Goal: Task Accomplishment & Management: Use online tool/utility

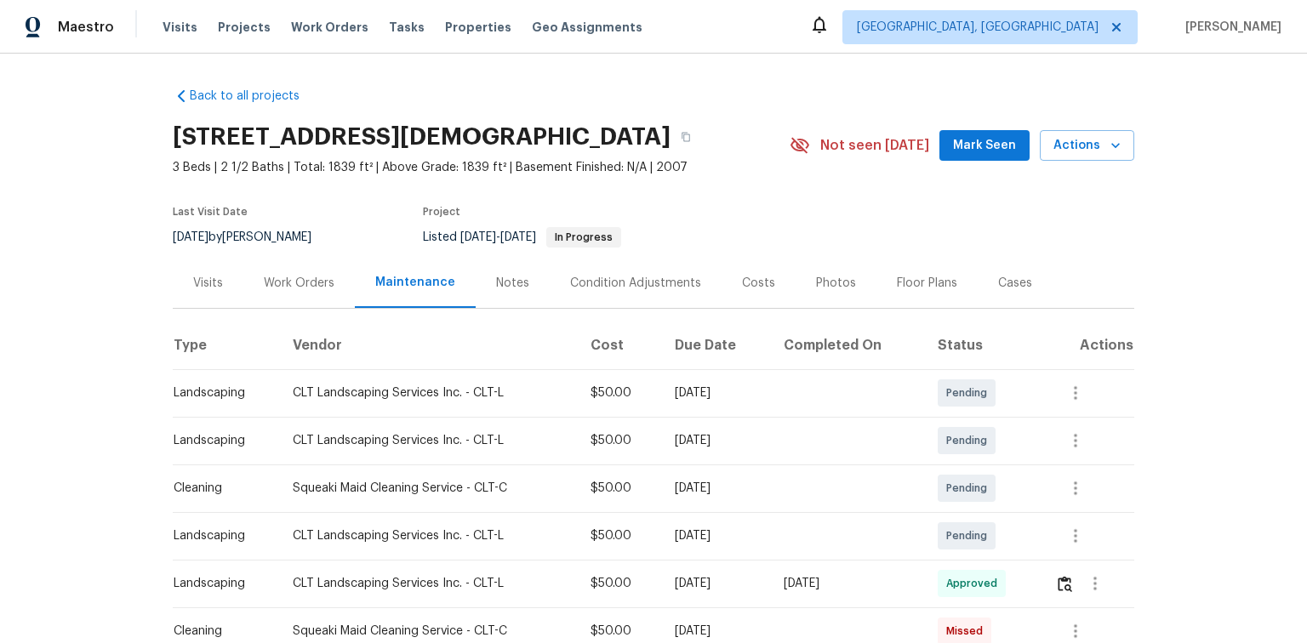
scroll to position [204, 0]
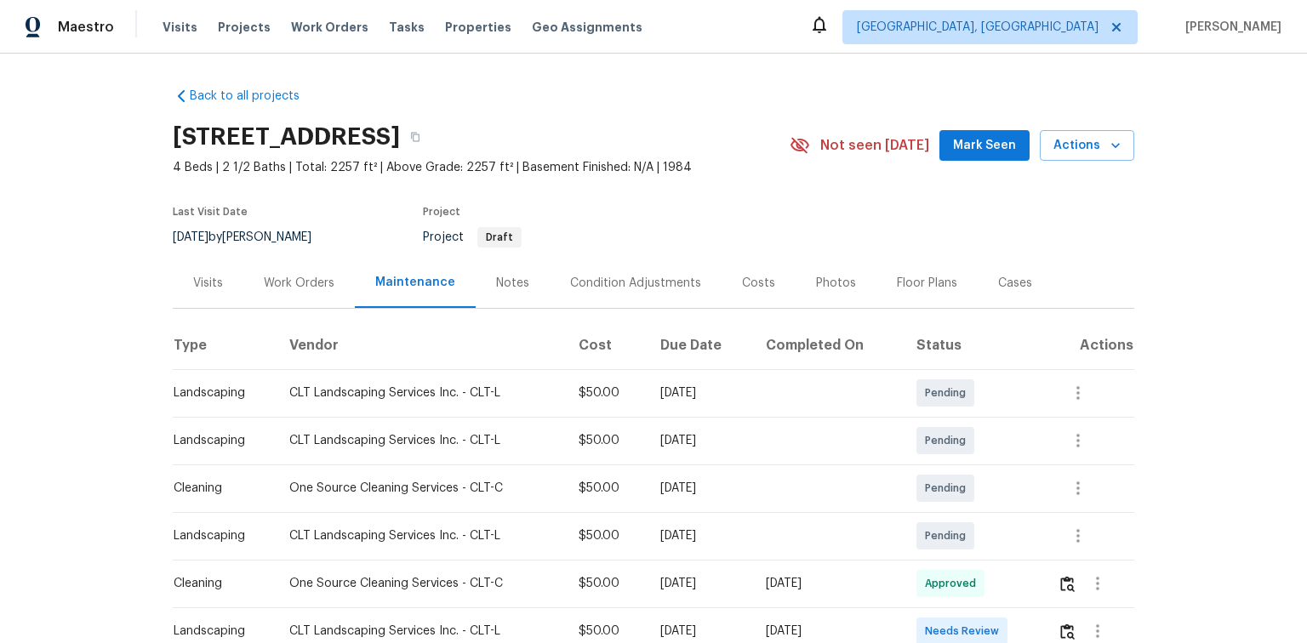
scroll to position [340, 0]
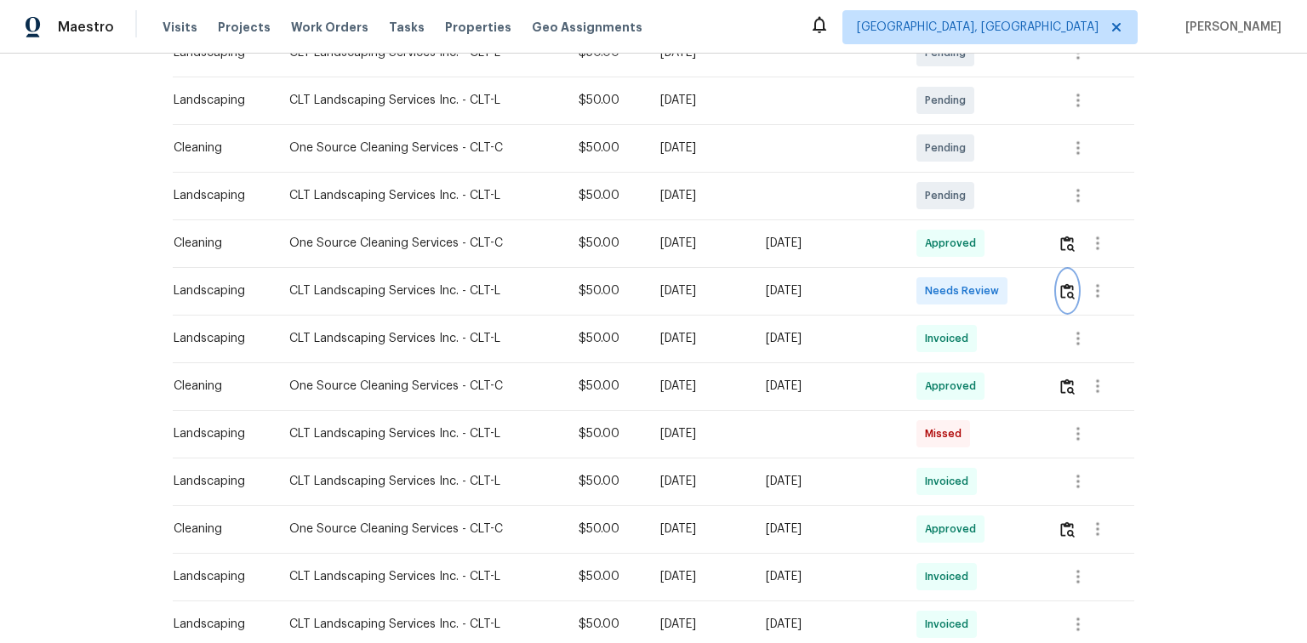
click at [1069, 291] on img "button" at bounding box center [1067, 291] width 14 height 16
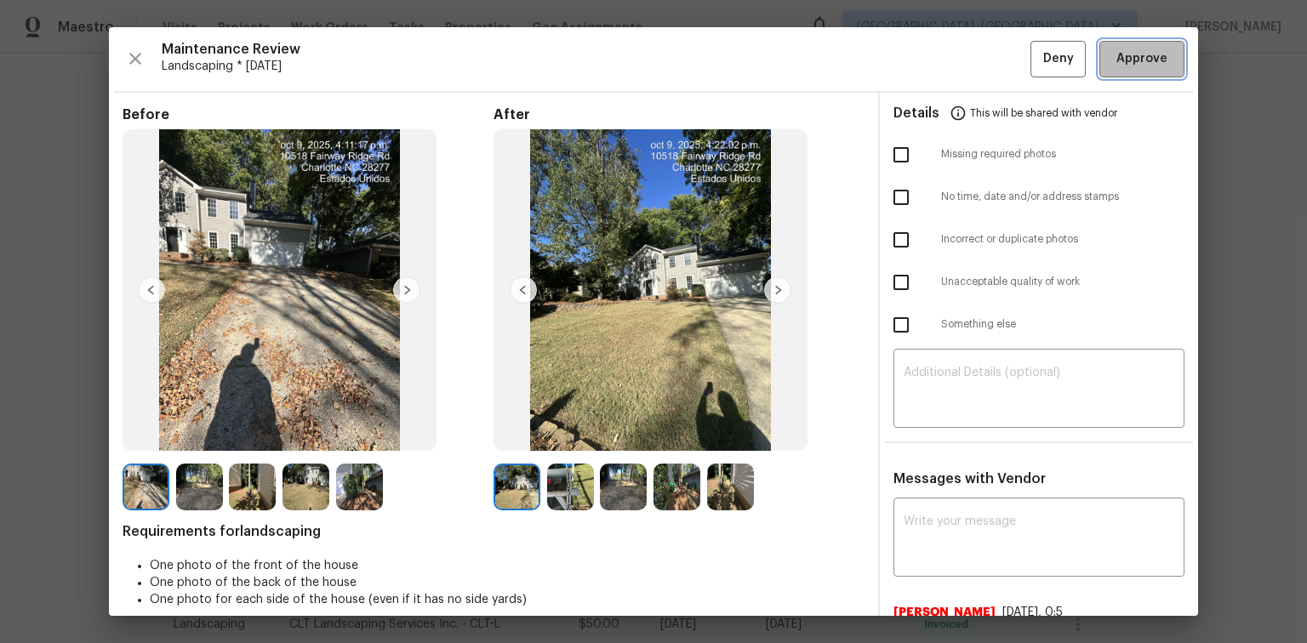
click at [1140, 61] on span "Approve" at bounding box center [1142, 59] width 51 height 21
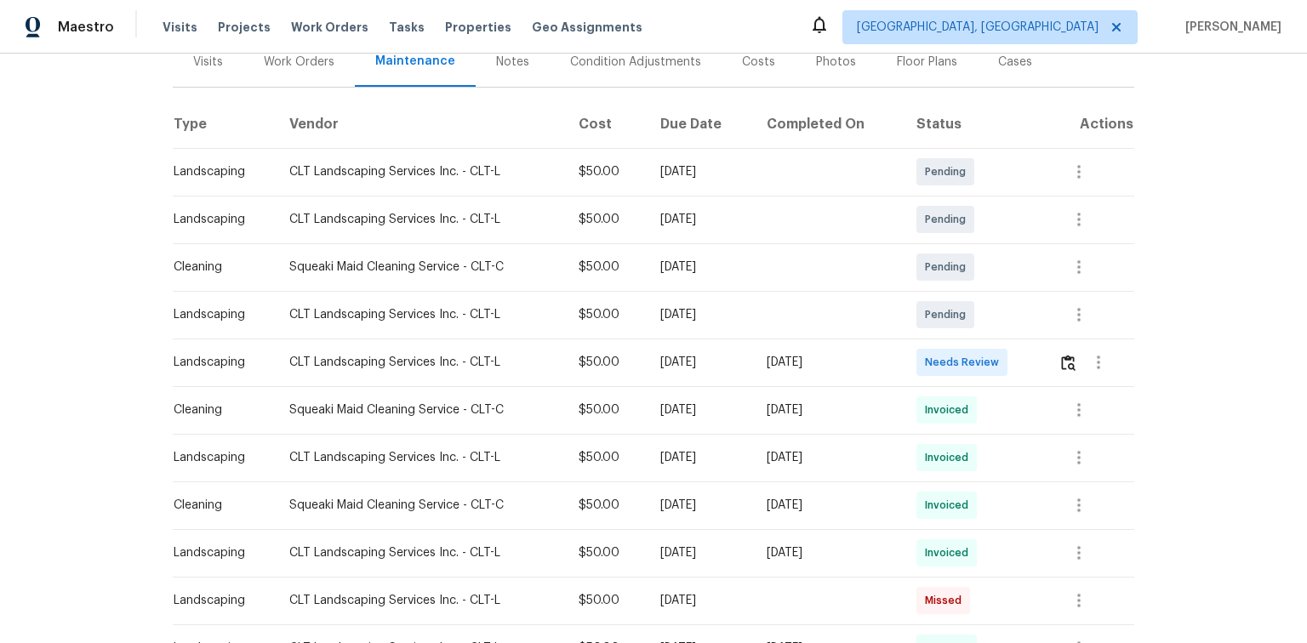
scroll to position [272, 0]
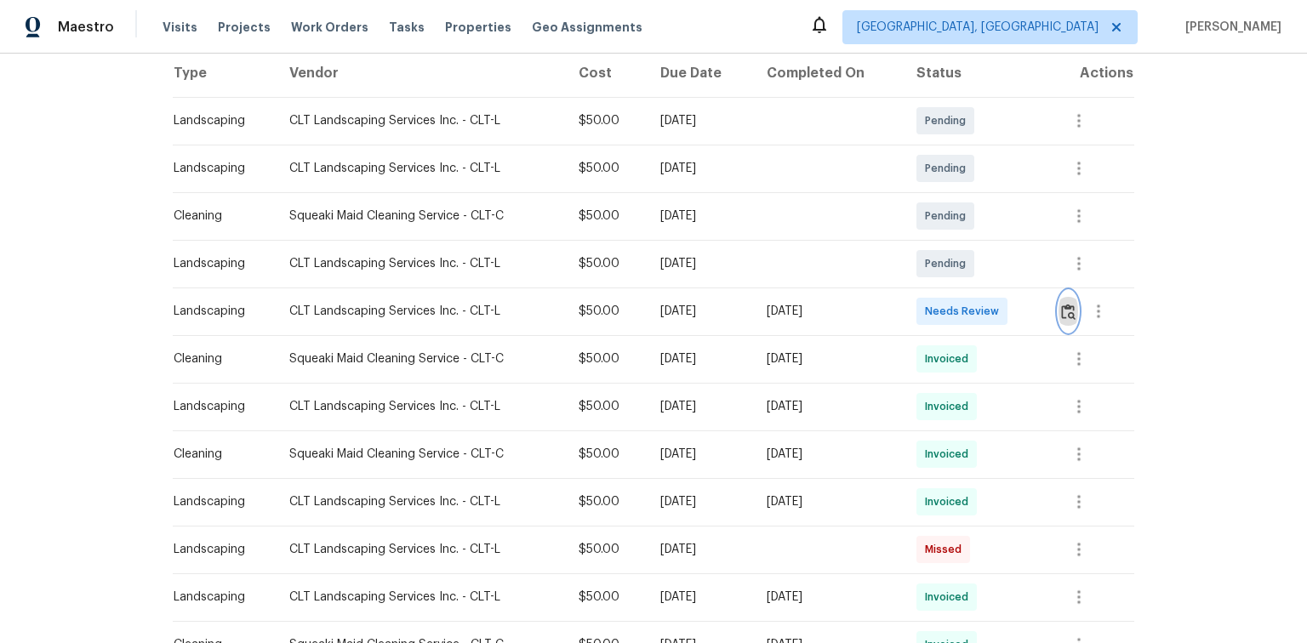
click at [1070, 311] on img "button" at bounding box center [1068, 312] width 14 height 16
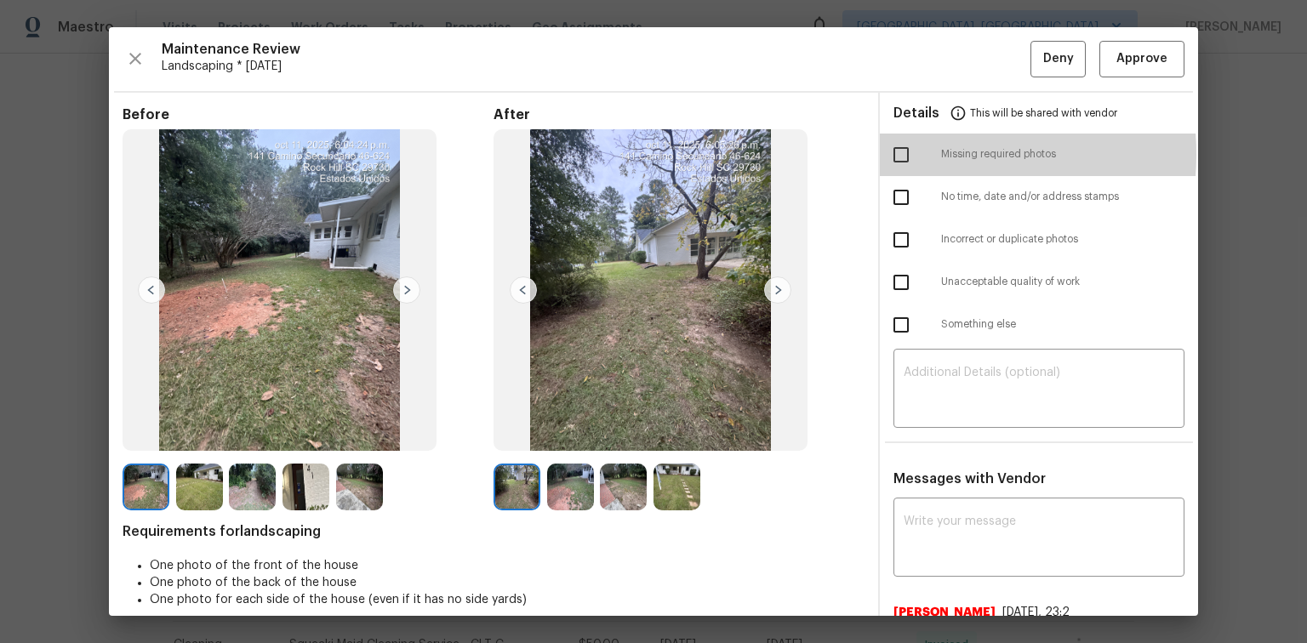
click at [896, 154] on input "checkbox" at bounding box center [901, 155] width 36 height 36
checkbox input "true"
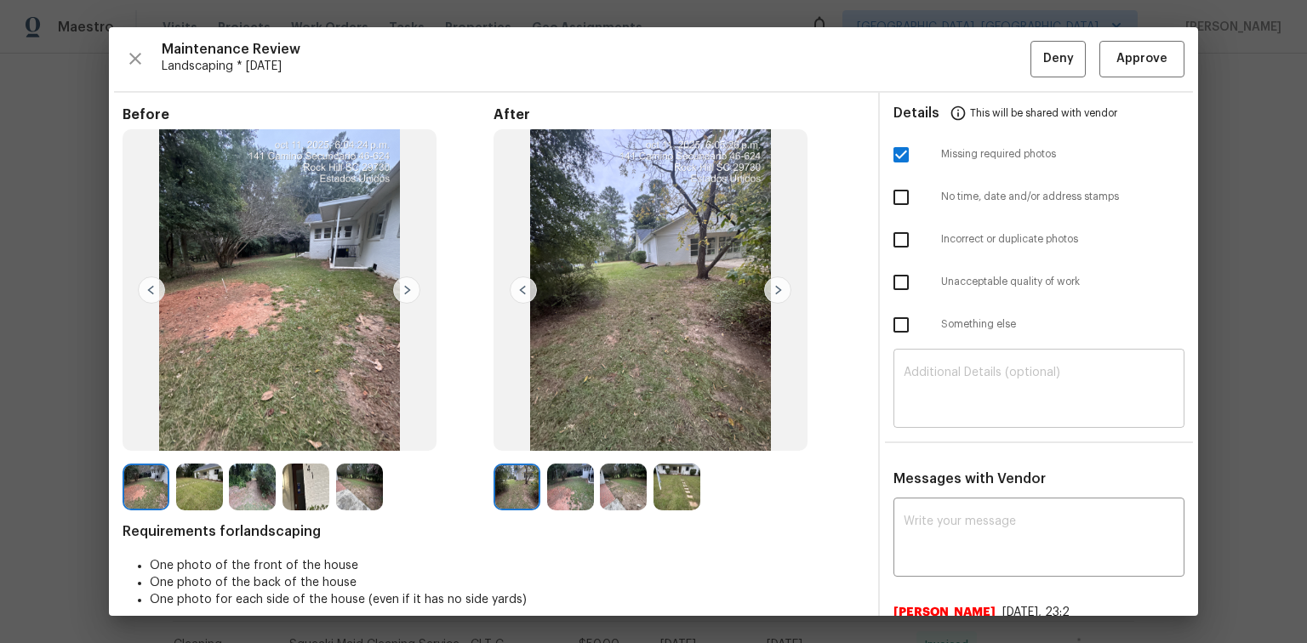
click at [912, 364] on div "​" at bounding box center [1039, 390] width 291 height 75
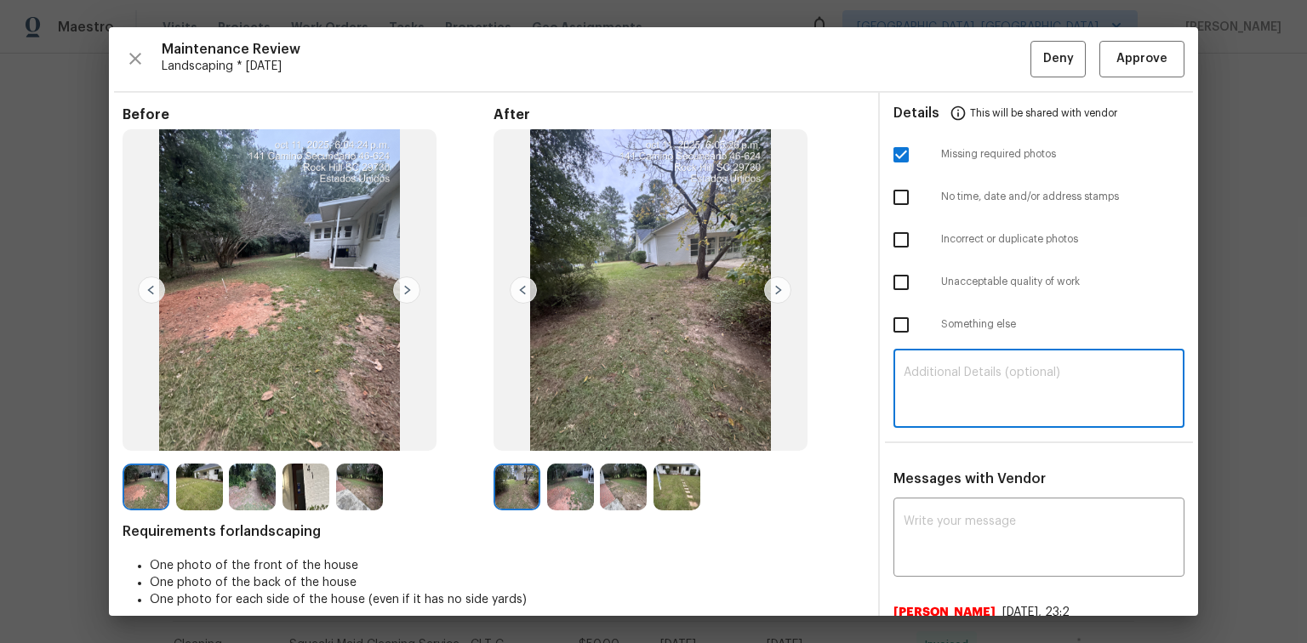
paste textarea "Maintenance Audit Team: Hello! Unfortunately, this Landscaping visit completed …"
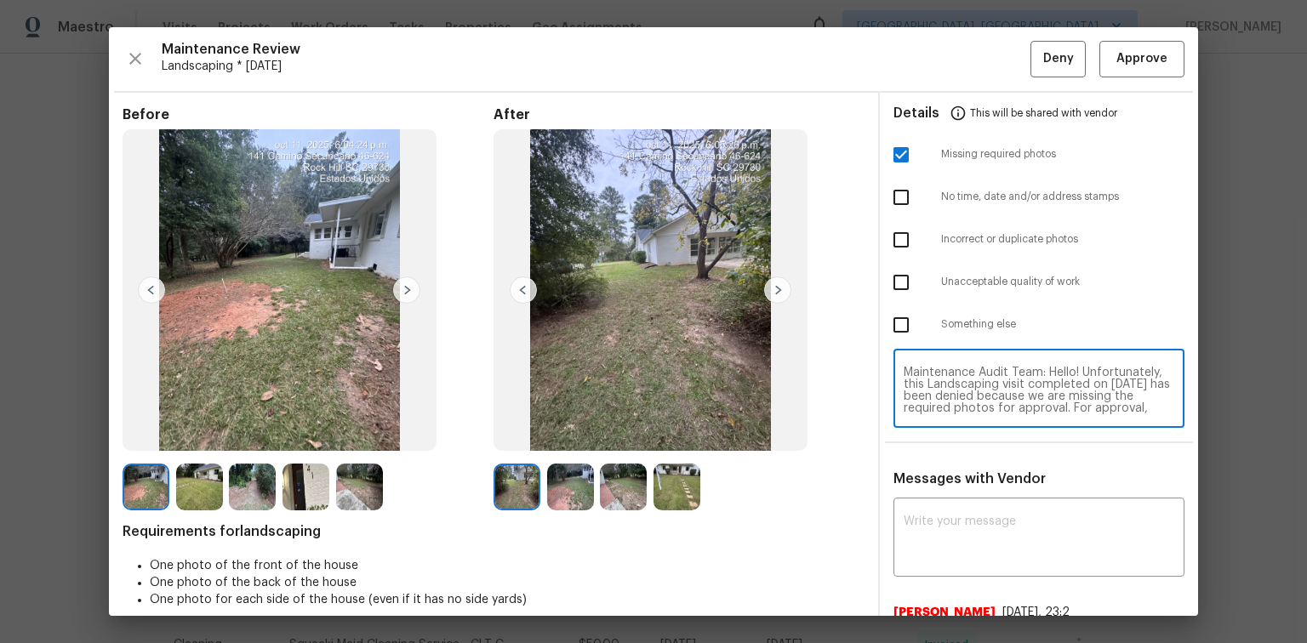
scroll to position [154, 0]
type textarea "Maintenance Audit Team: Hello! Unfortunately, this Landscaping visit completed …"
click at [915, 522] on textarea at bounding box center [1039, 540] width 271 height 48
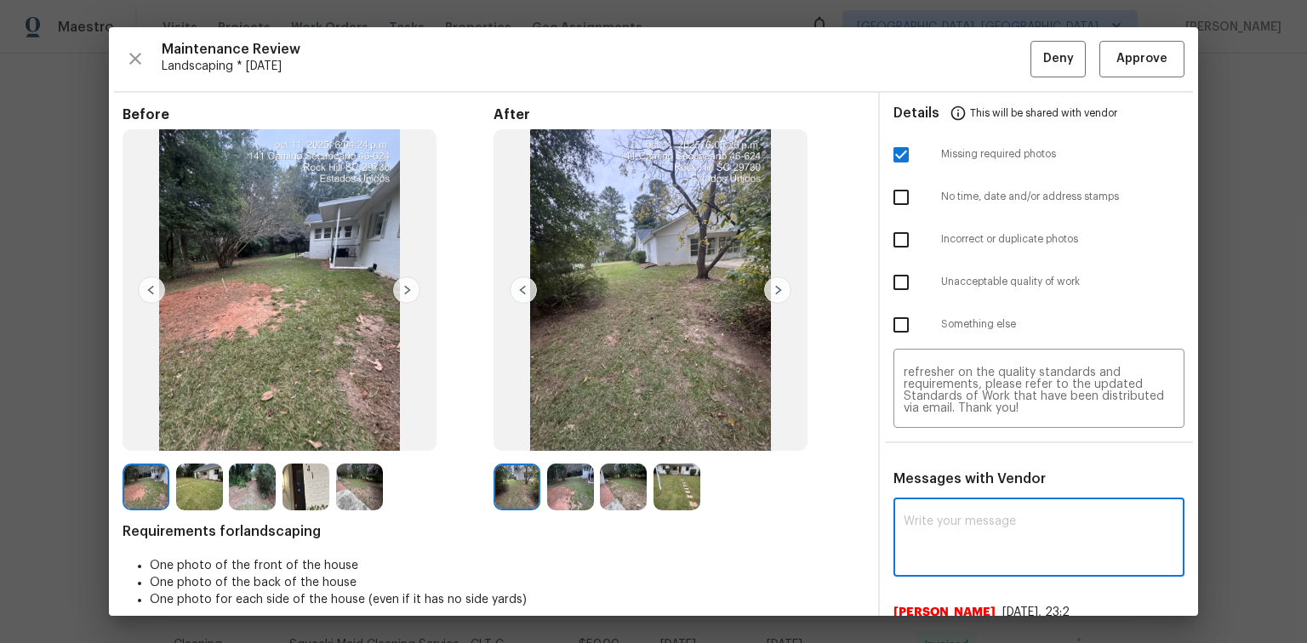
paste textarea "Maintenance Audit Team: Hello! Unfortunately, this Landscaping visit completed …"
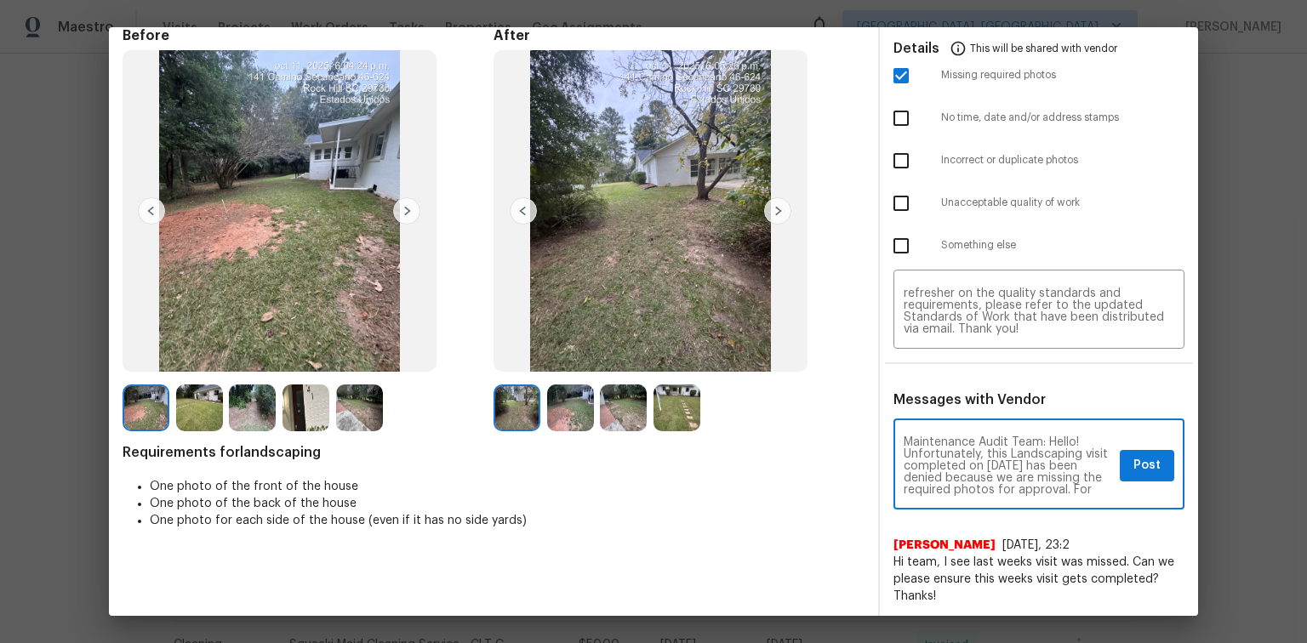
scroll to position [80, 0]
type textarea "Maintenance Audit Team: Hello! Unfortunately, this Landscaping visit completed …"
click at [1137, 460] on span "Post" at bounding box center [1147, 464] width 27 height 21
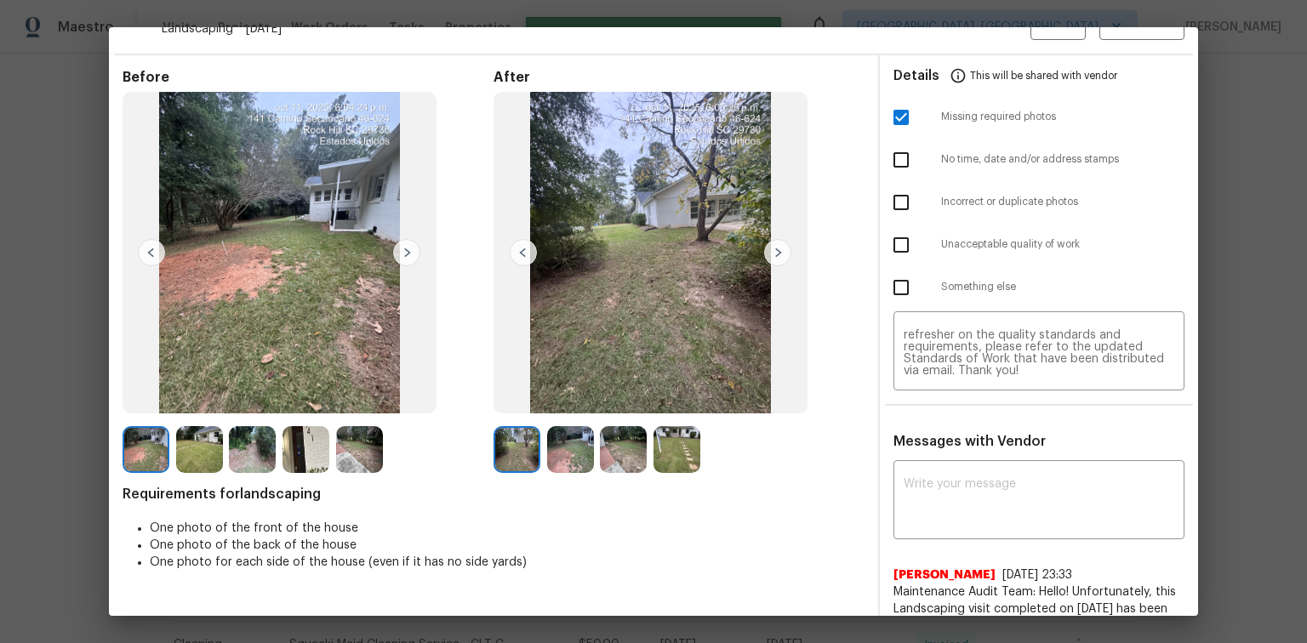
scroll to position [0, 0]
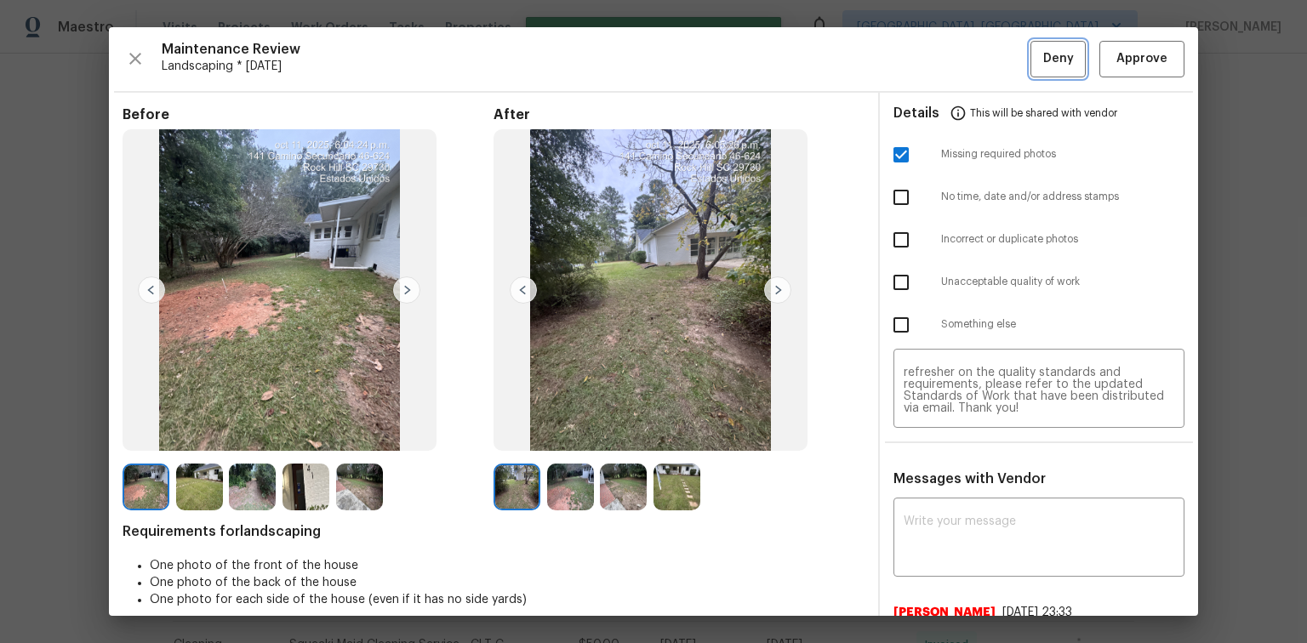
click at [1053, 66] on span "Deny" at bounding box center [1058, 59] width 31 height 21
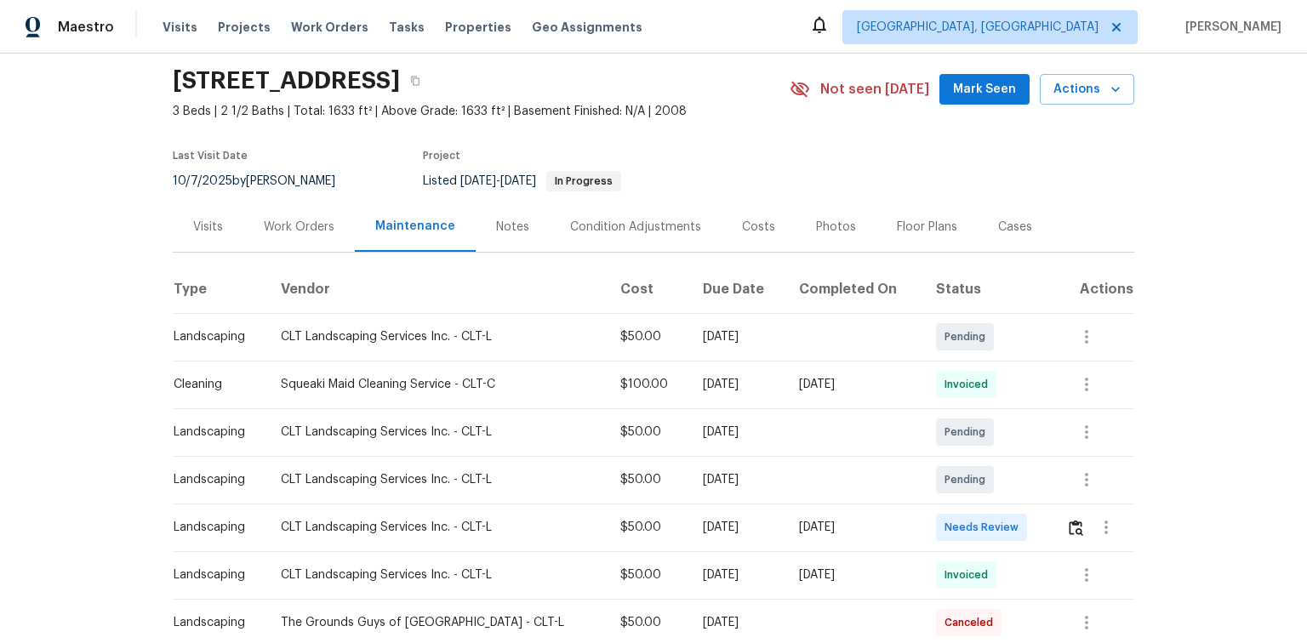
scroll to position [136, 0]
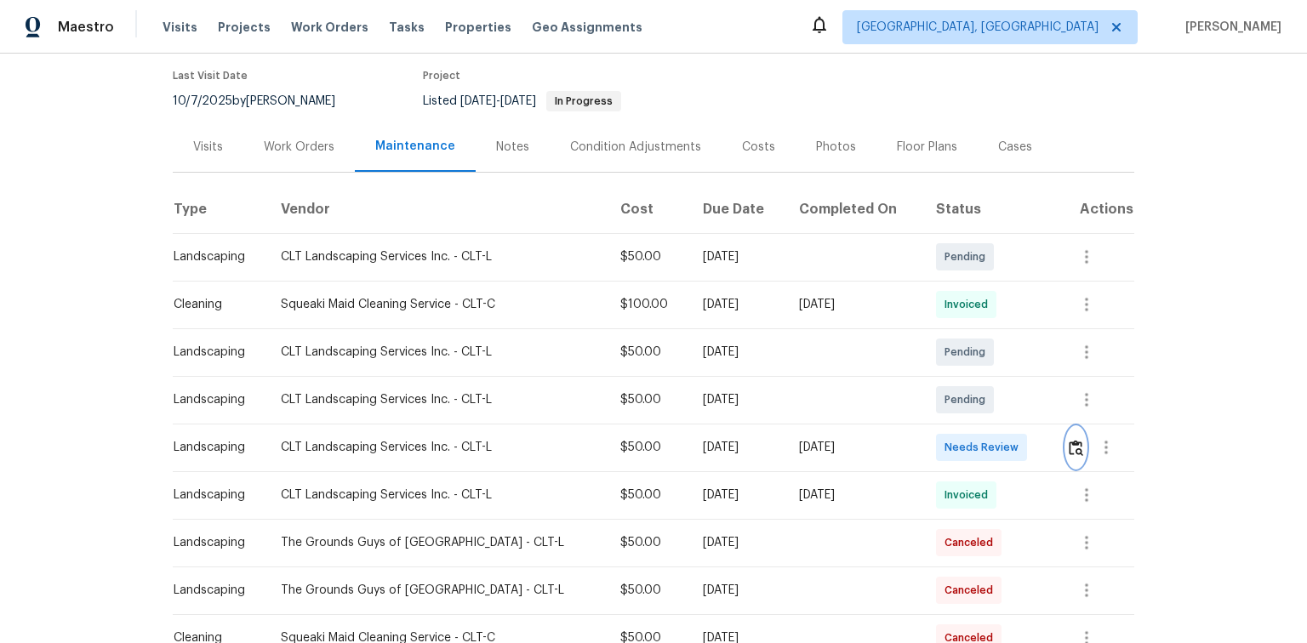
click at [1069, 449] on img "button" at bounding box center [1076, 448] width 14 height 16
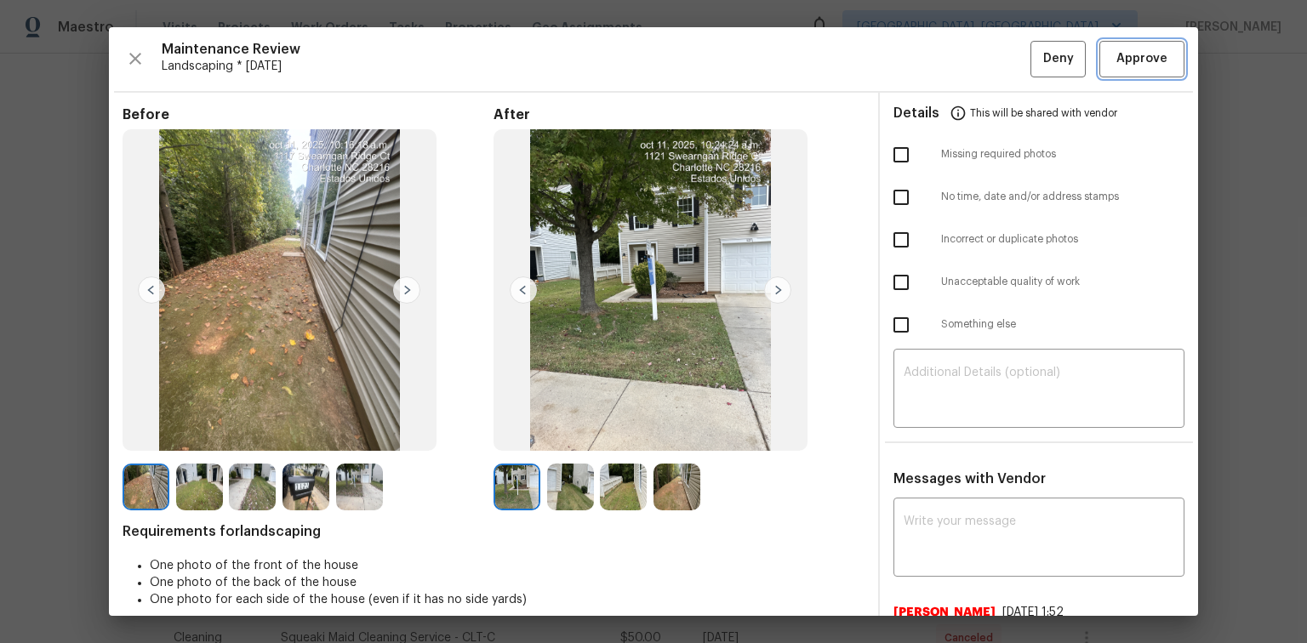
click at [1155, 65] on span "Approve" at bounding box center [1142, 59] width 51 height 21
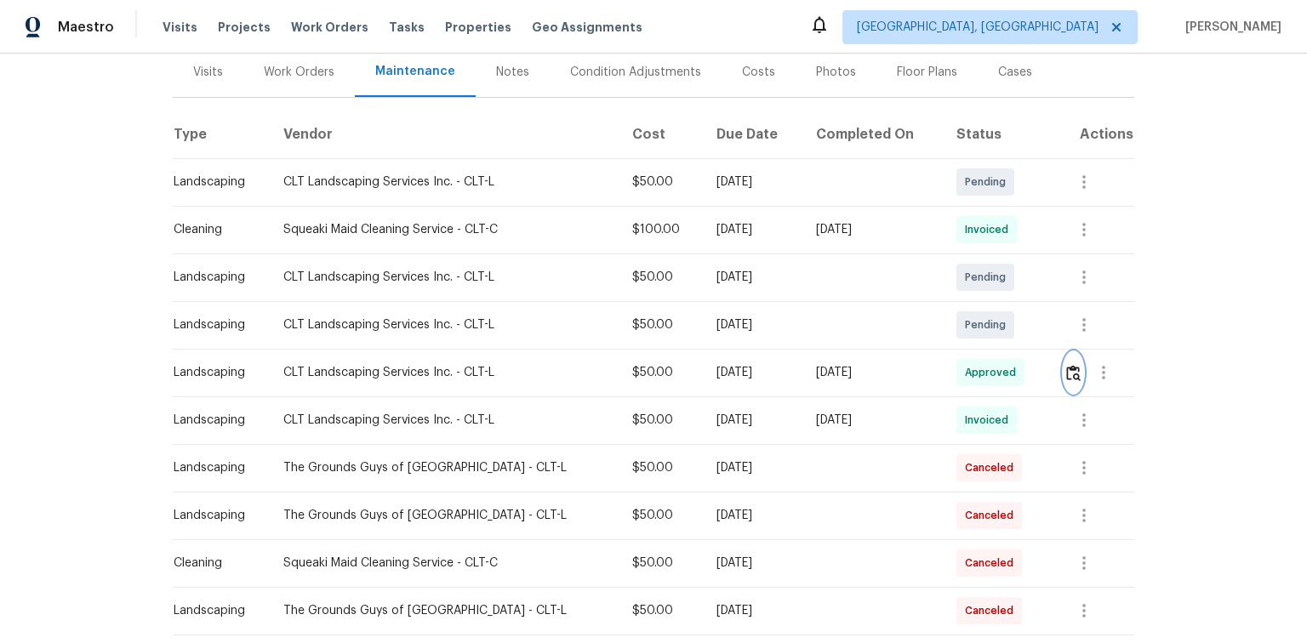
scroll to position [0, 0]
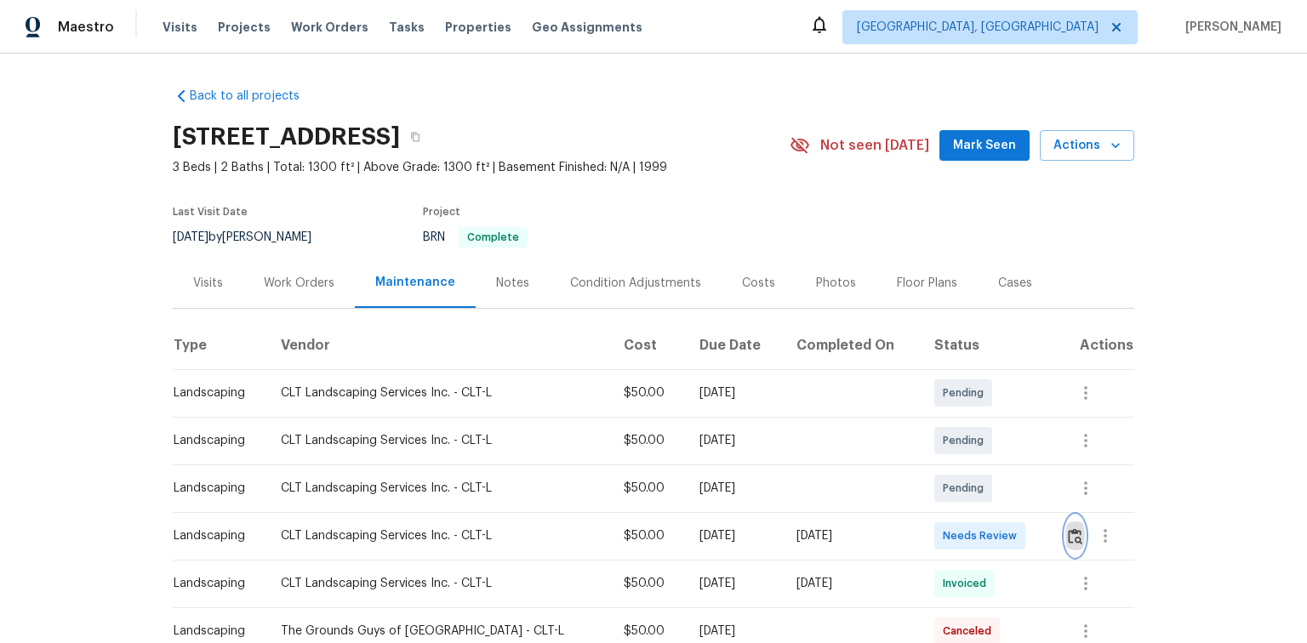
click at [1068, 534] on img "button" at bounding box center [1075, 537] width 14 height 16
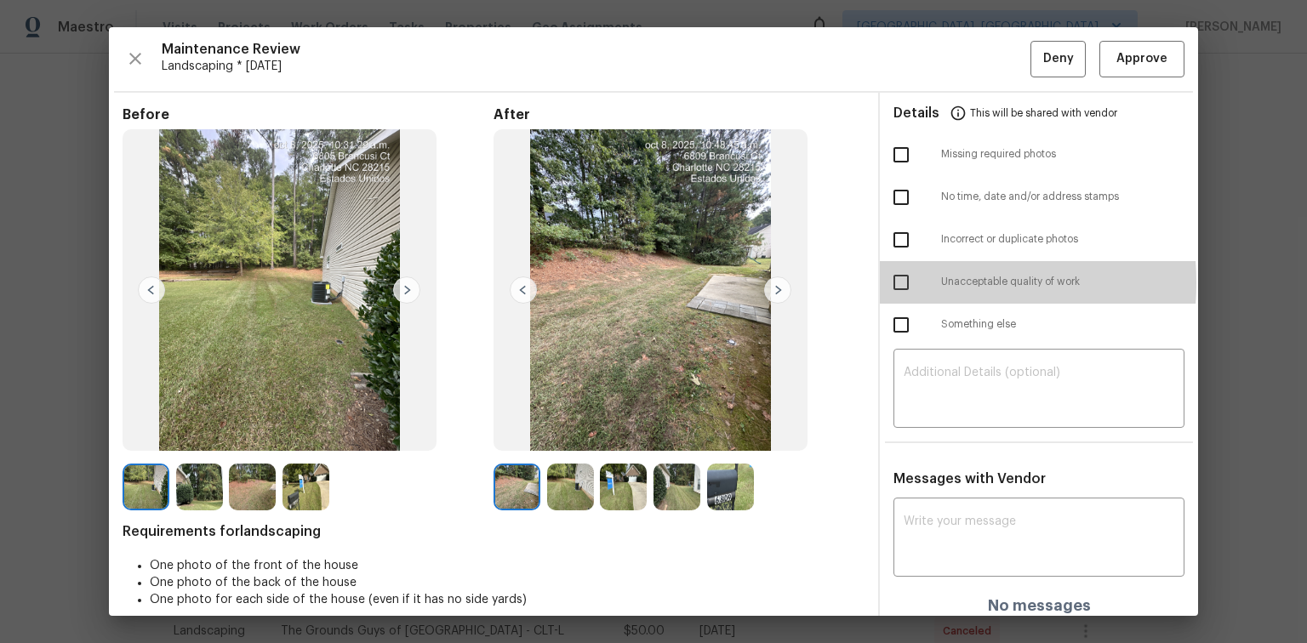
click at [898, 283] on input "checkbox" at bounding box center [901, 283] width 36 height 36
checkbox input "true"
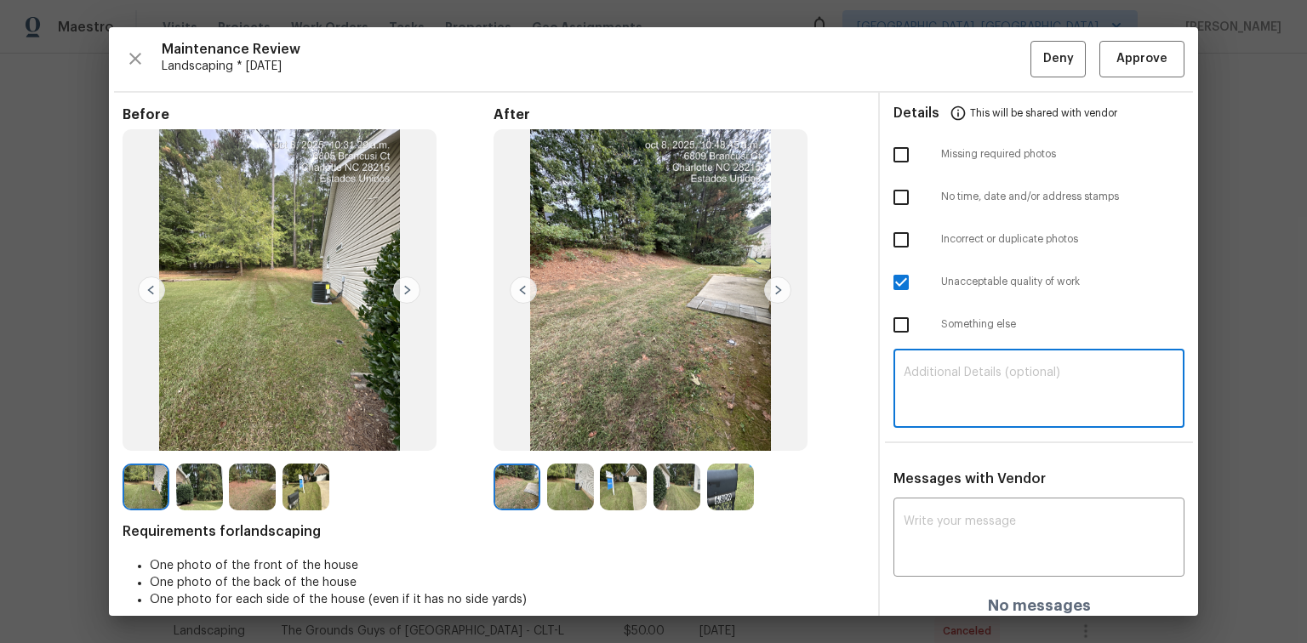
click at [982, 384] on textarea at bounding box center [1039, 391] width 271 height 48
paste textarea "Maintenance Audit Team: Hello! Unfortunately, this Landscaping visit completed …"
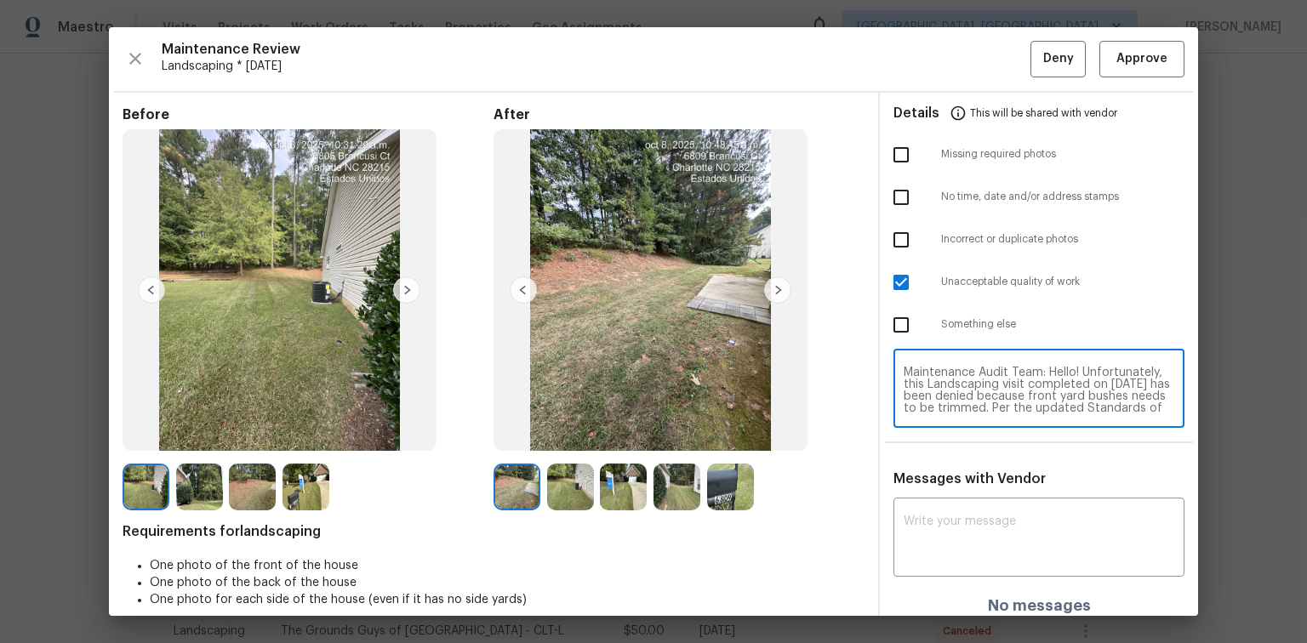
scroll to position [130, 0]
type textarea "Maintenance Audit Team: Hello! Unfortunately, this Landscaping visit completed …"
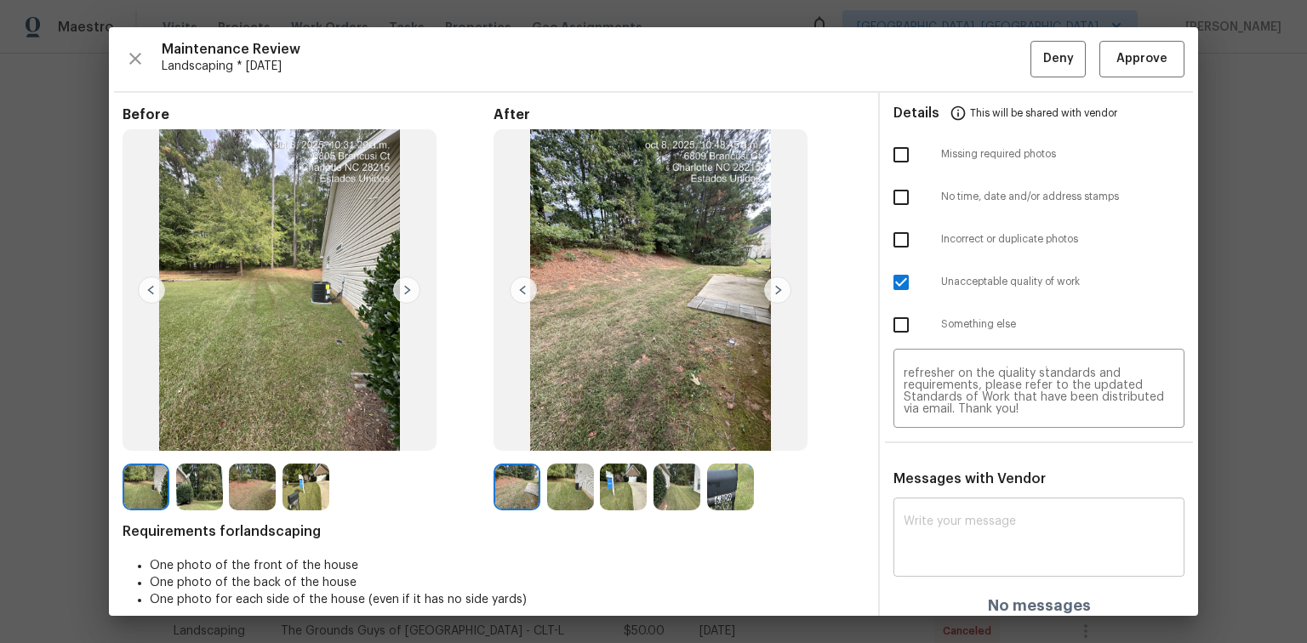
click at [950, 511] on div "x ​" at bounding box center [1039, 539] width 291 height 75
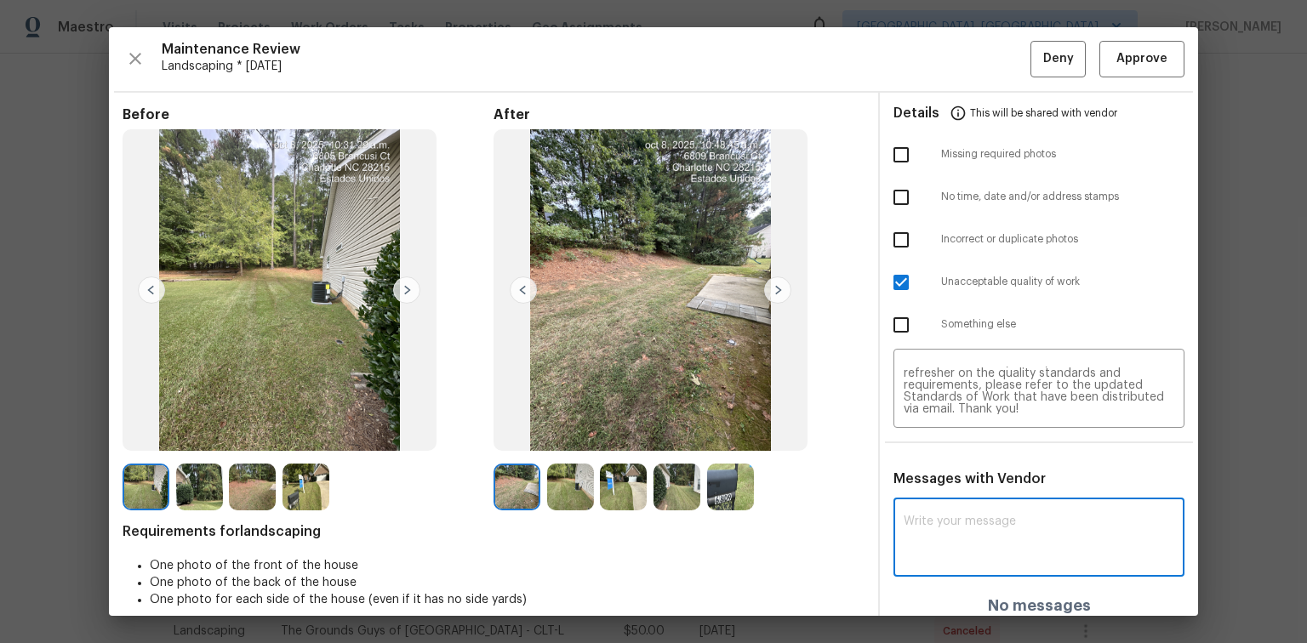
paste textarea "Maintenance Audit Team: Hello! Unfortunately, this Landscaping visit completed …"
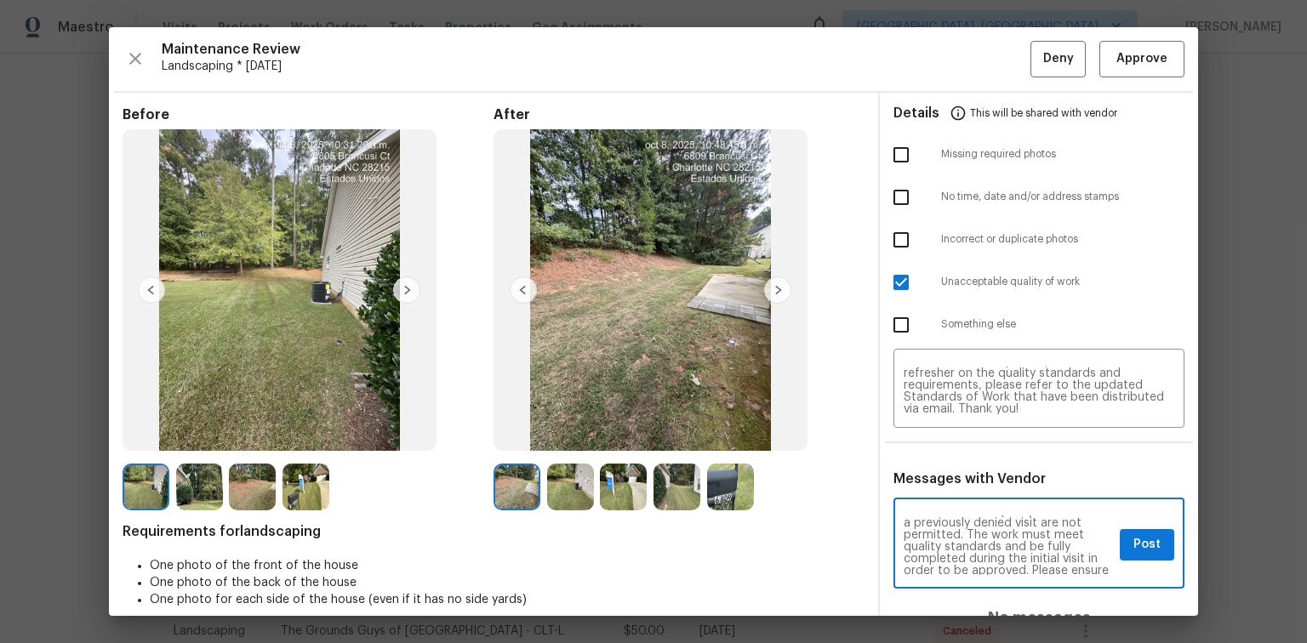
scroll to position [109, 0]
type textarea "Maintenance Audit Team: Hello! Unfortunately, this Landscaping visit completed …"
click at [1151, 542] on button "Post" at bounding box center [1147, 544] width 54 height 31
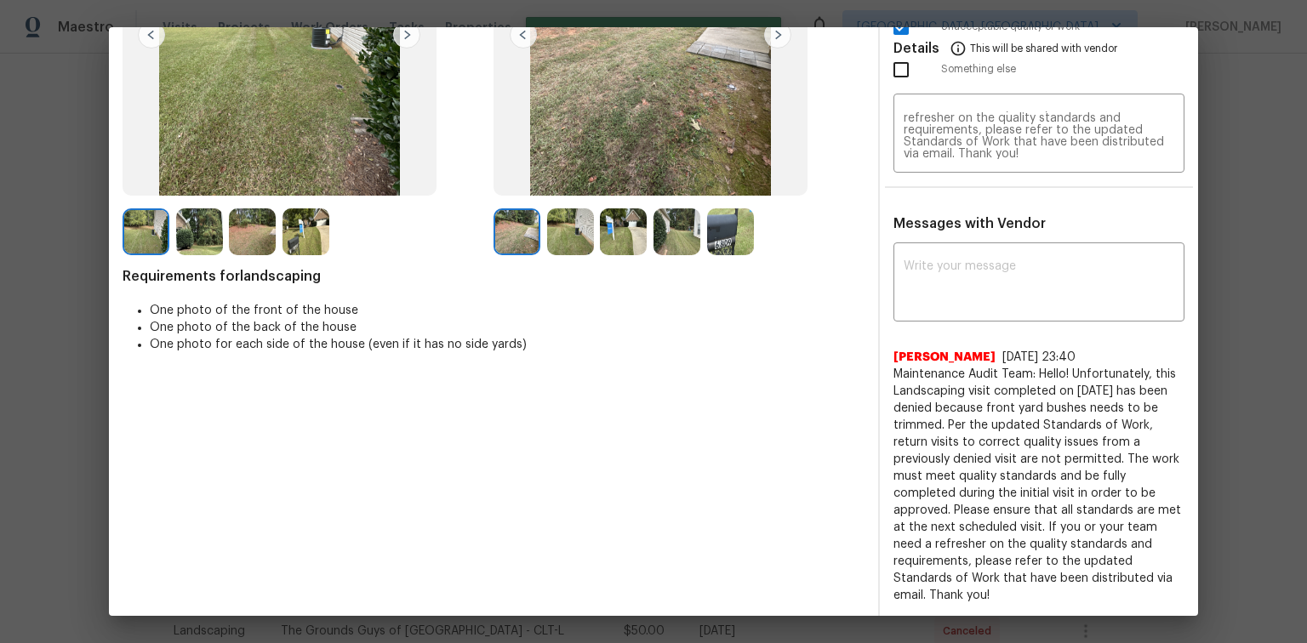
scroll to position [0, 0]
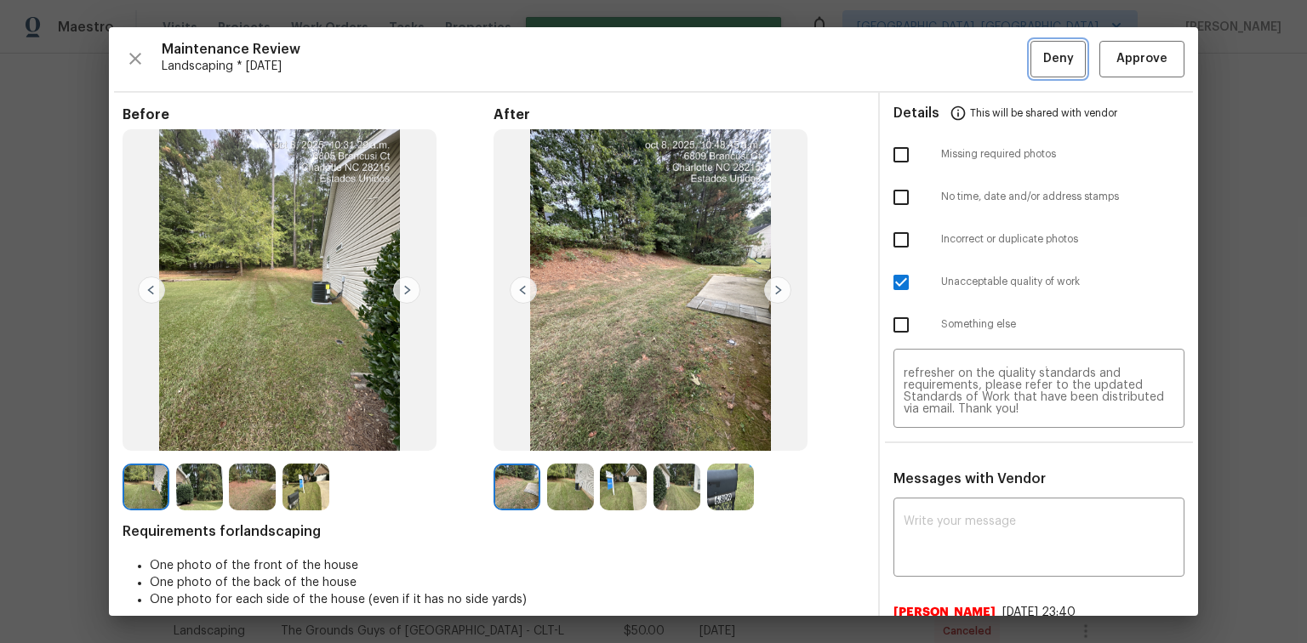
click at [1043, 68] on span "Deny" at bounding box center [1058, 59] width 31 height 21
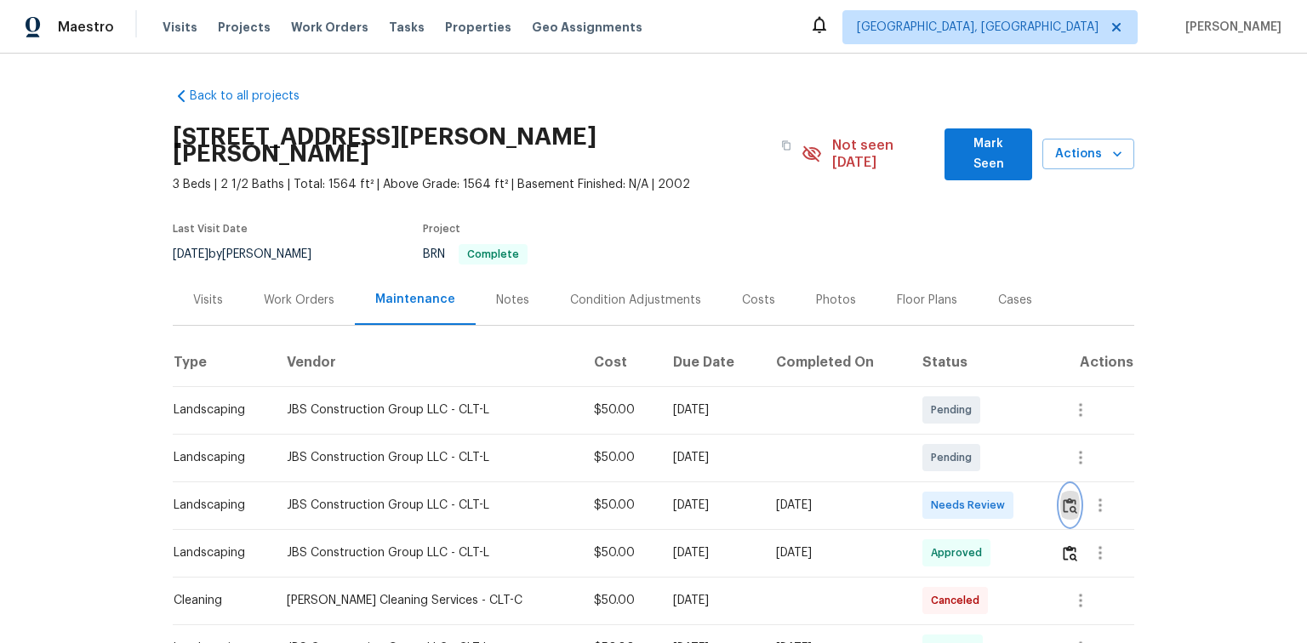
click at [1067, 498] on img "button" at bounding box center [1070, 506] width 14 height 16
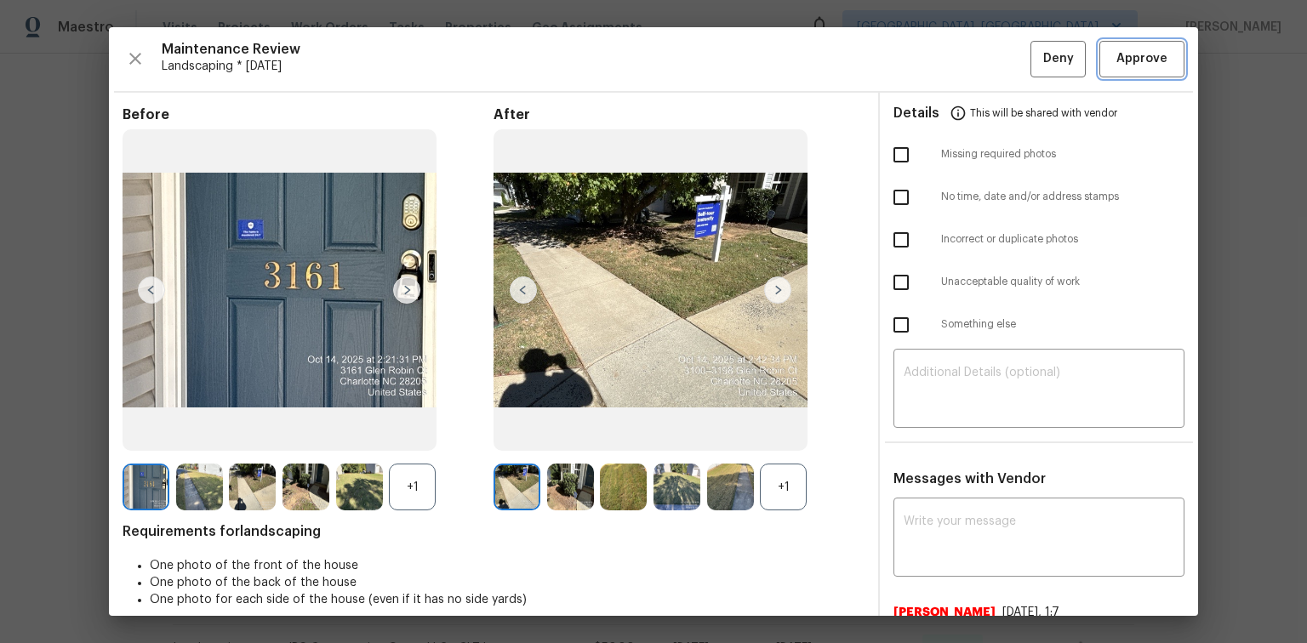
click at [1117, 66] on span "Approve" at bounding box center [1142, 59] width 51 height 21
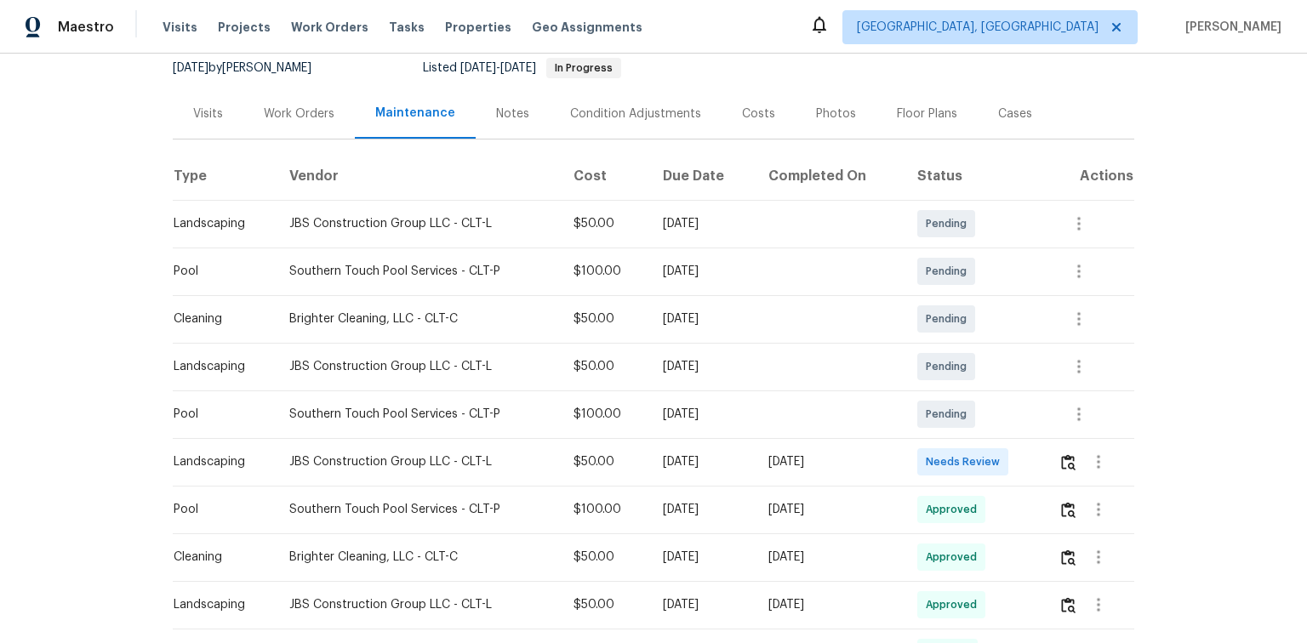
scroll to position [204, 0]
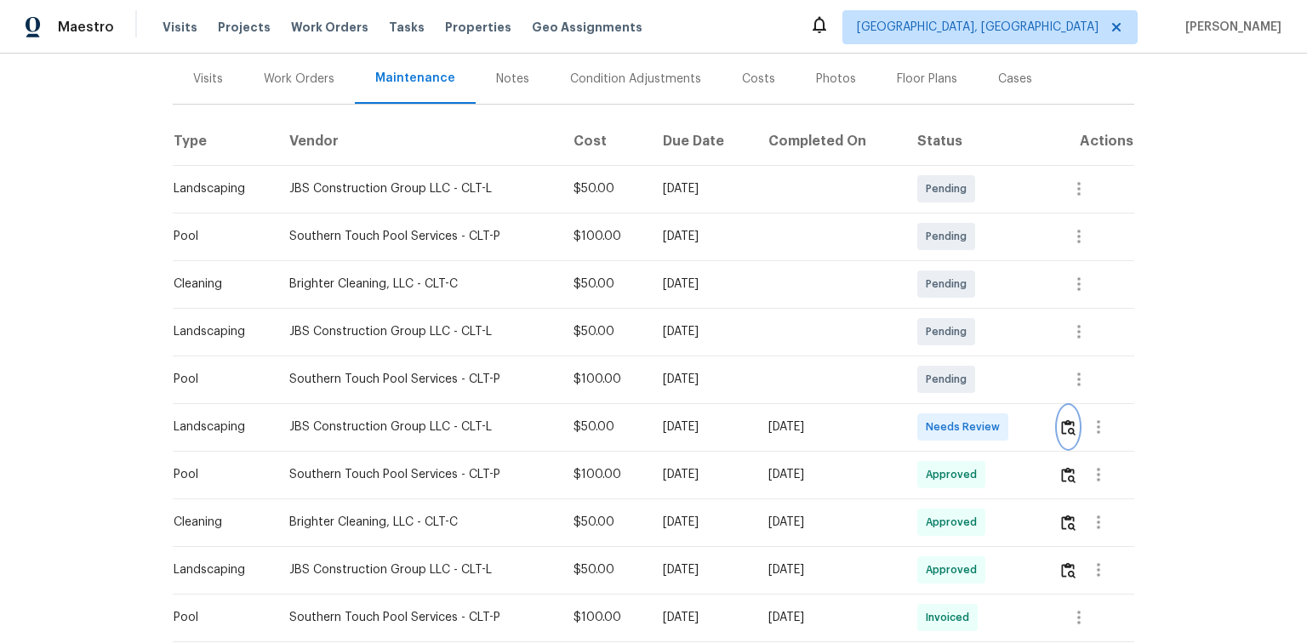
click at [1063, 426] on img "button" at bounding box center [1068, 428] width 14 height 16
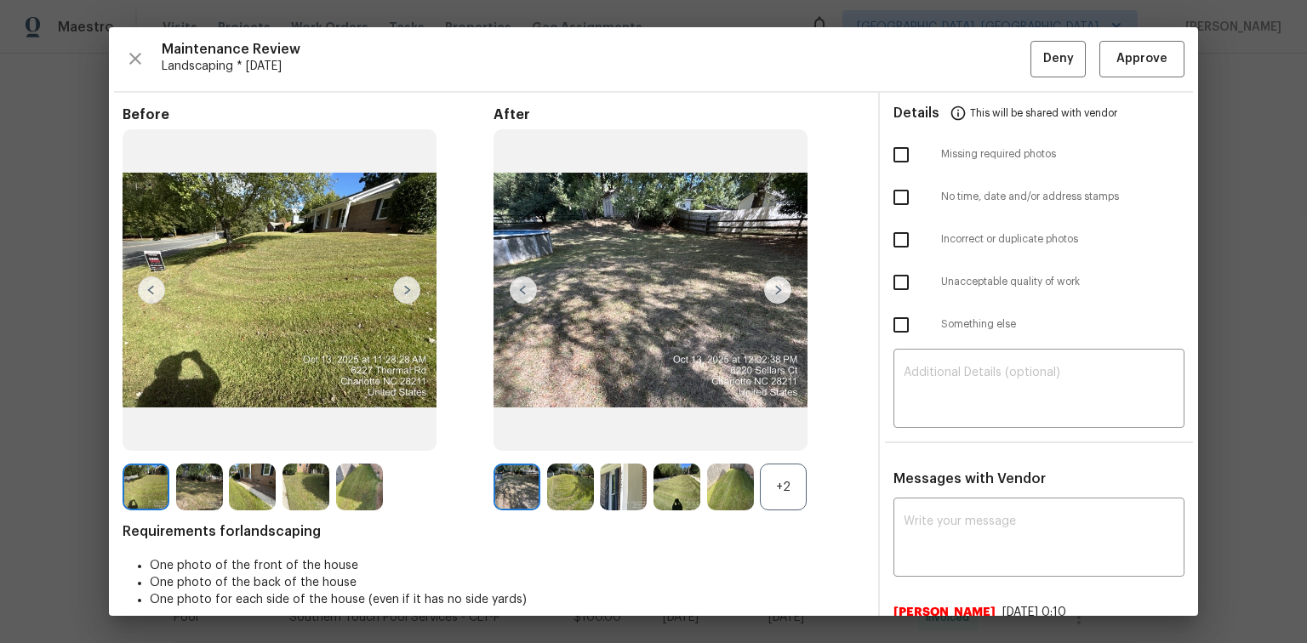
click at [777, 292] on img at bounding box center [777, 290] width 27 height 27
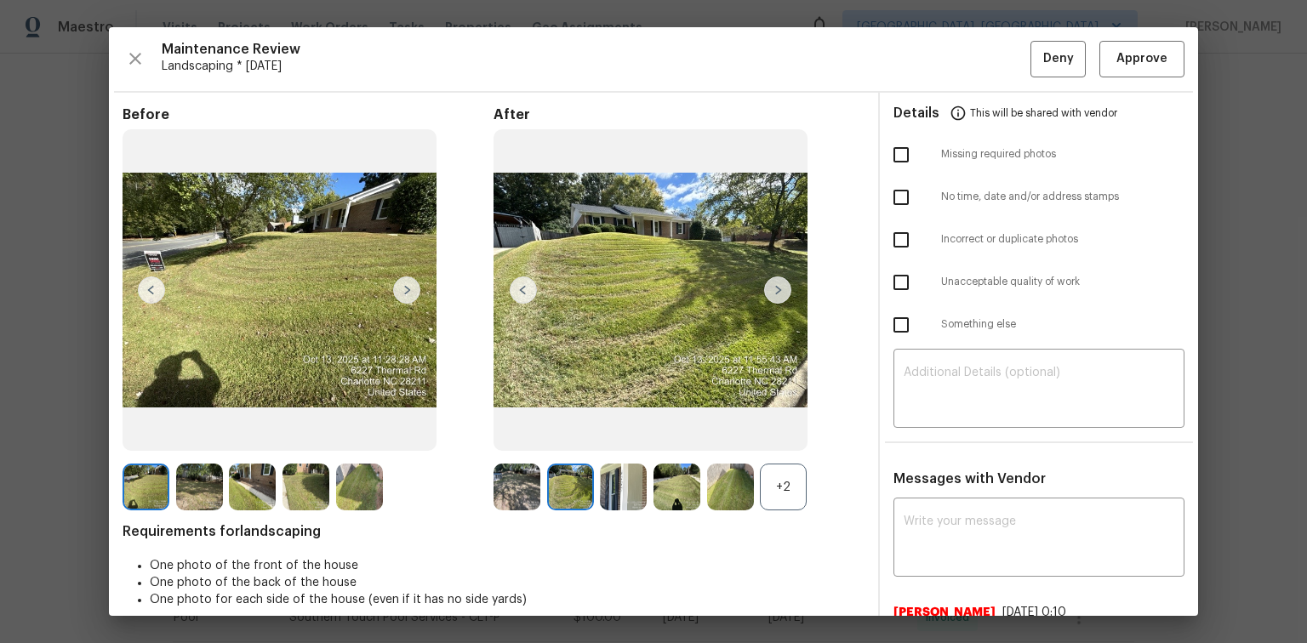
click at [777, 292] on img at bounding box center [777, 290] width 27 height 27
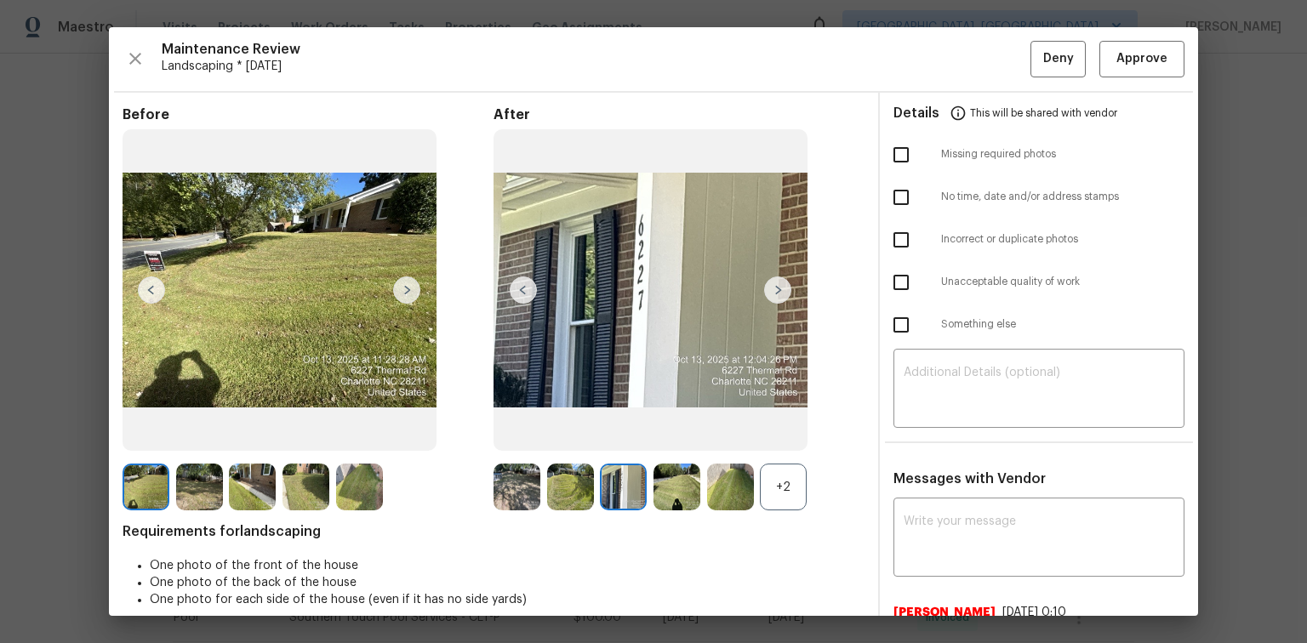
click at [777, 292] on img at bounding box center [777, 290] width 27 height 27
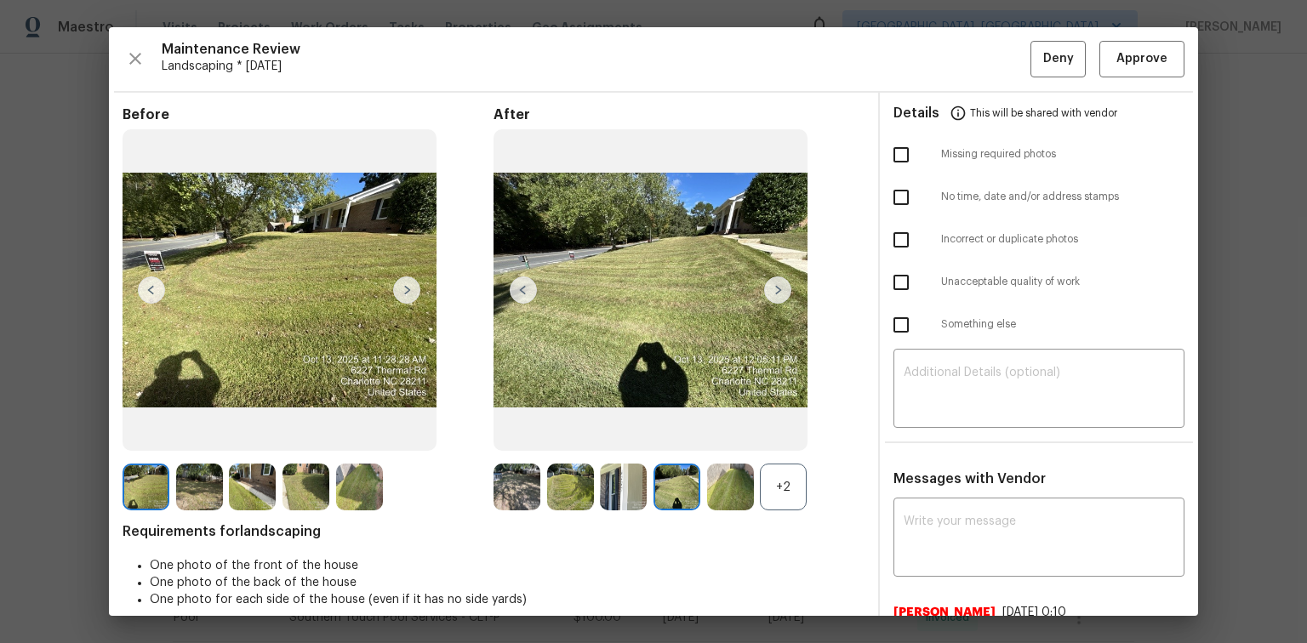
click at [777, 292] on img at bounding box center [777, 290] width 27 height 27
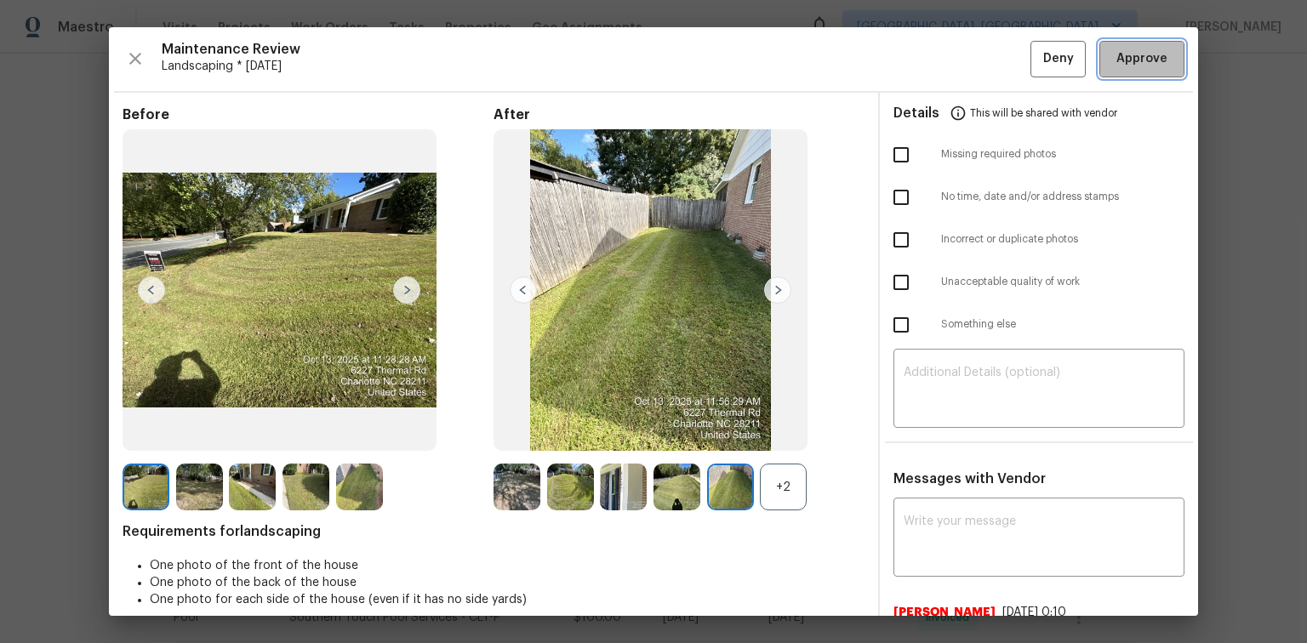
click at [1118, 63] on span "Approve" at bounding box center [1142, 59] width 51 height 21
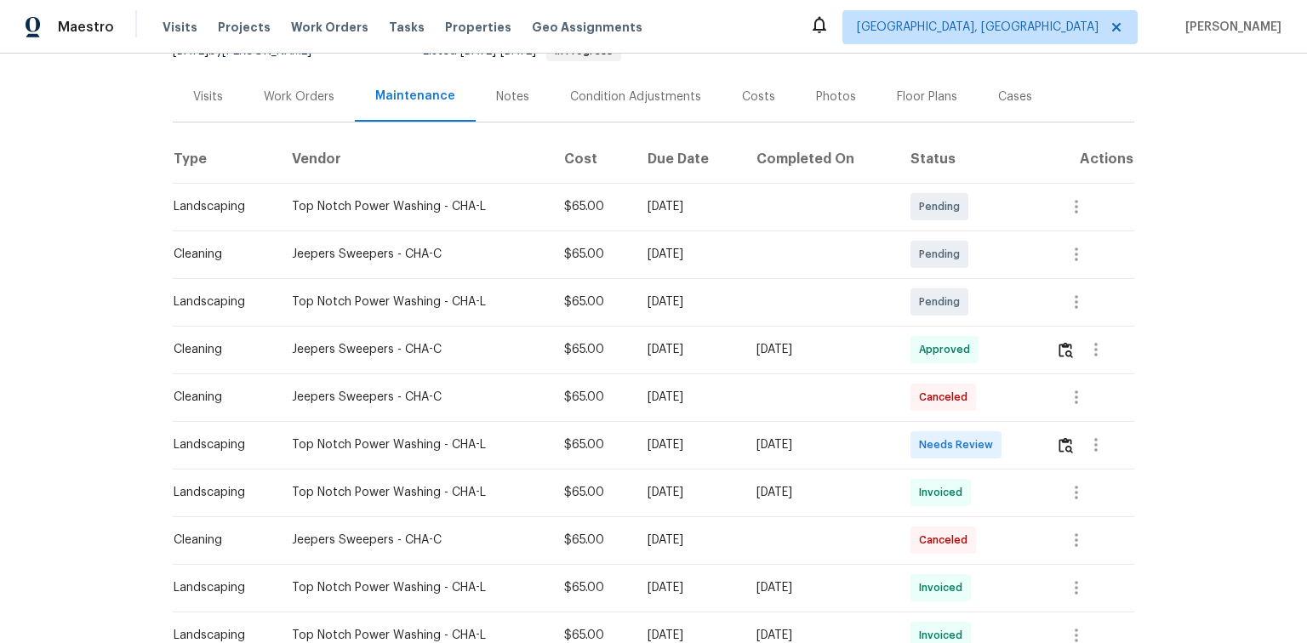
scroll to position [204, 0]
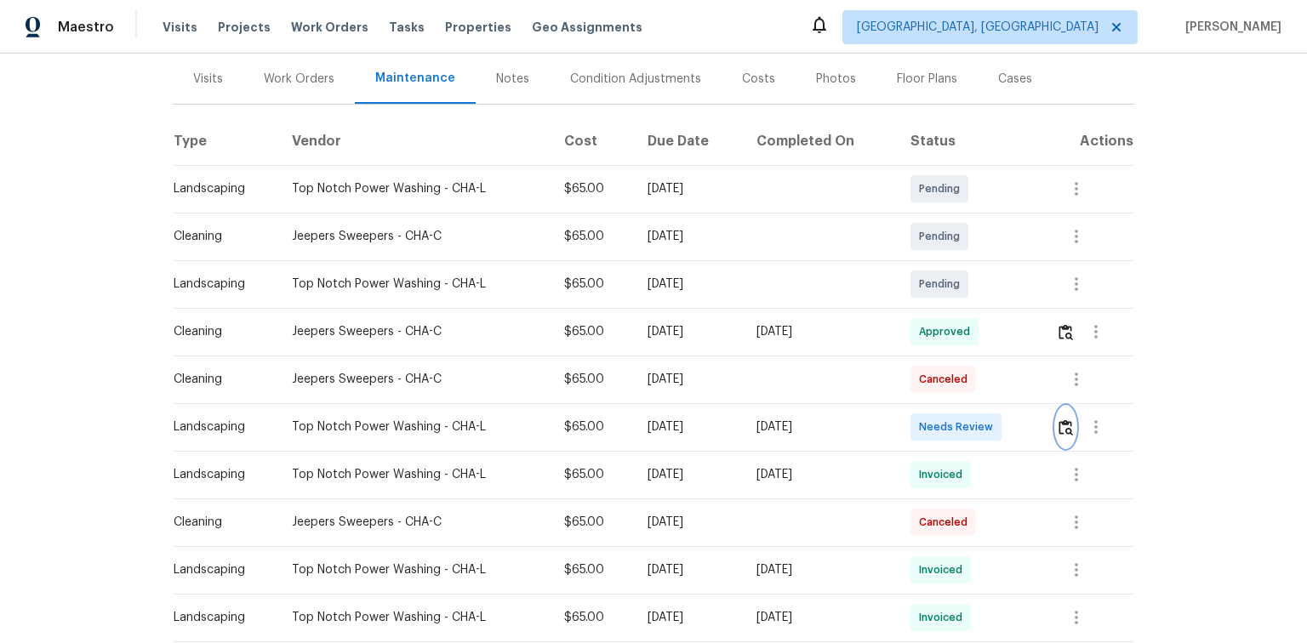
click at [1066, 426] on img "button" at bounding box center [1066, 428] width 14 height 16
click at [1062, 425] on img "button" at bounding box center [1066, 428] width 14 height 16
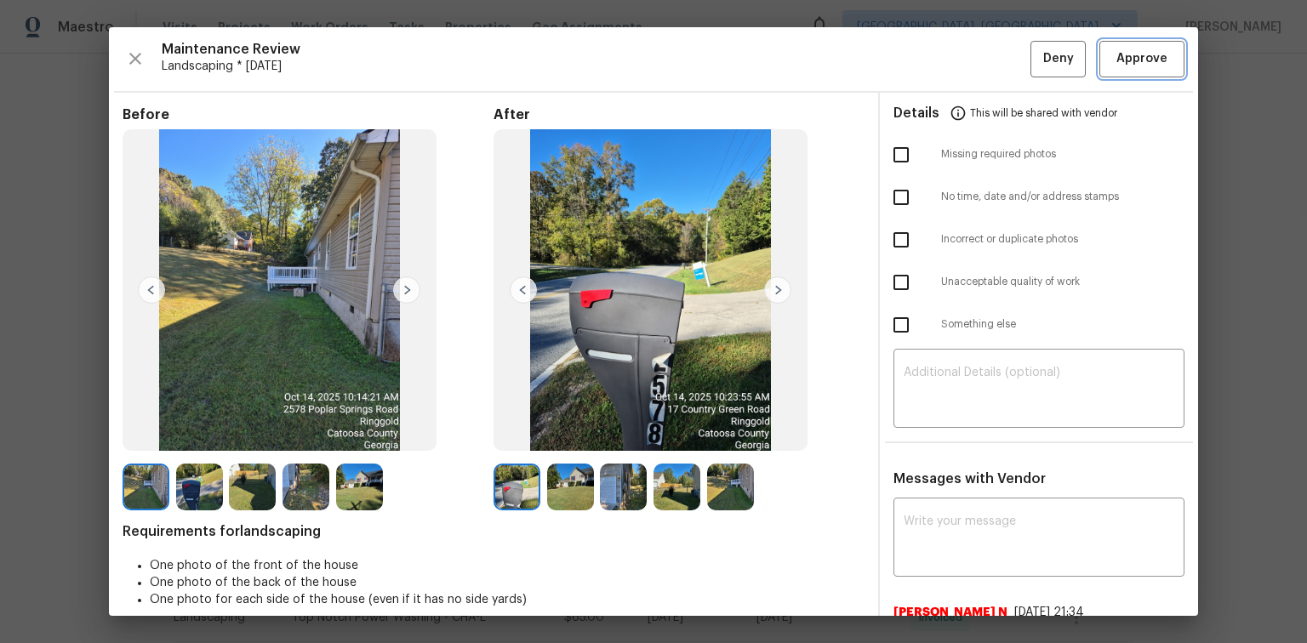
click at [1100, 62] on button "Approve" at bounding box center [1142, 59] width 85 height 37
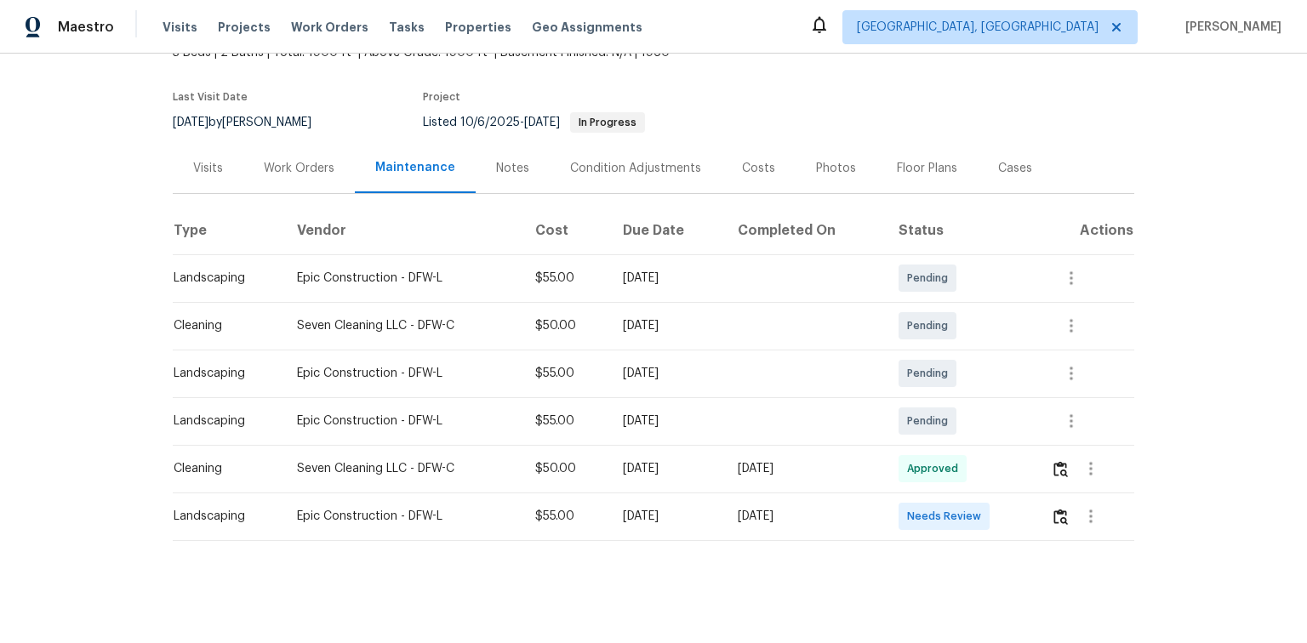
scroll to position [123, 0]
click at [1055, 509] on img "button" at bounding box center [1061, 517] width 14 height 16
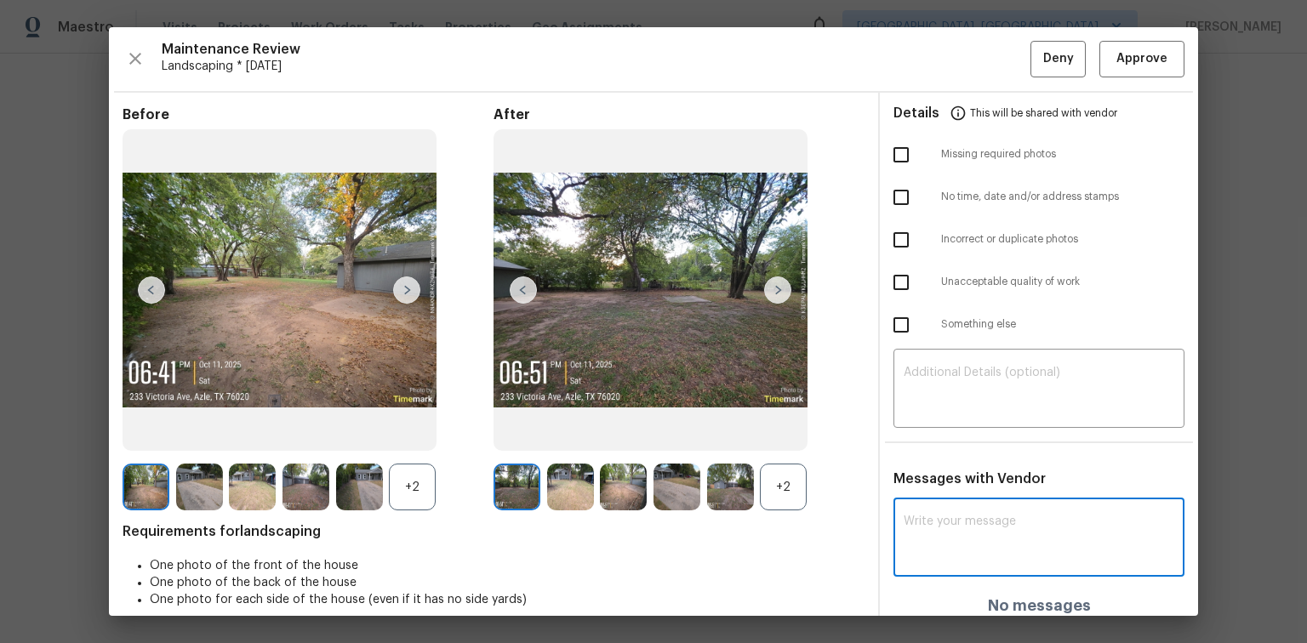
click at [943, 517] on textarea at bounding box center [1039, 540] width 271 height 48
paste textarea "Maintenance Audit Team: Hello! After further review the visit has been approved…"
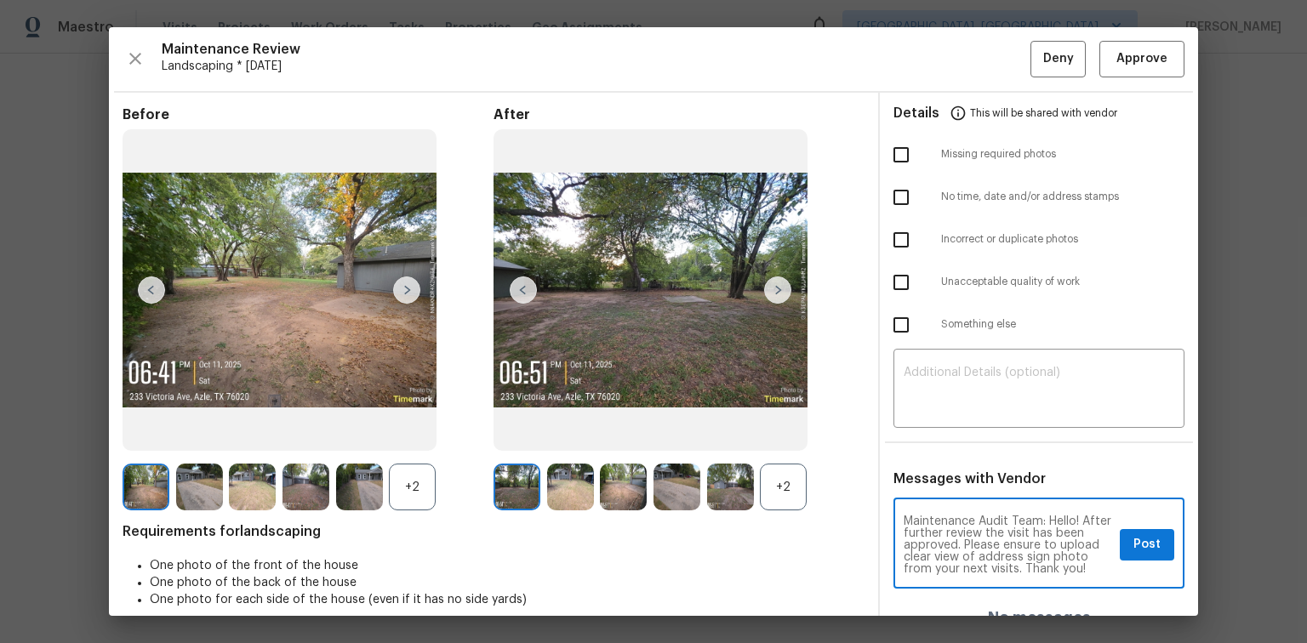
scroll to position [11, 0]
type textarea "Maintenance Audit Team: Hello! After further review the visit has been approved…"
click at [1134, 547] on span "Post" at bounding box center [1147, 544] width 27 height 21
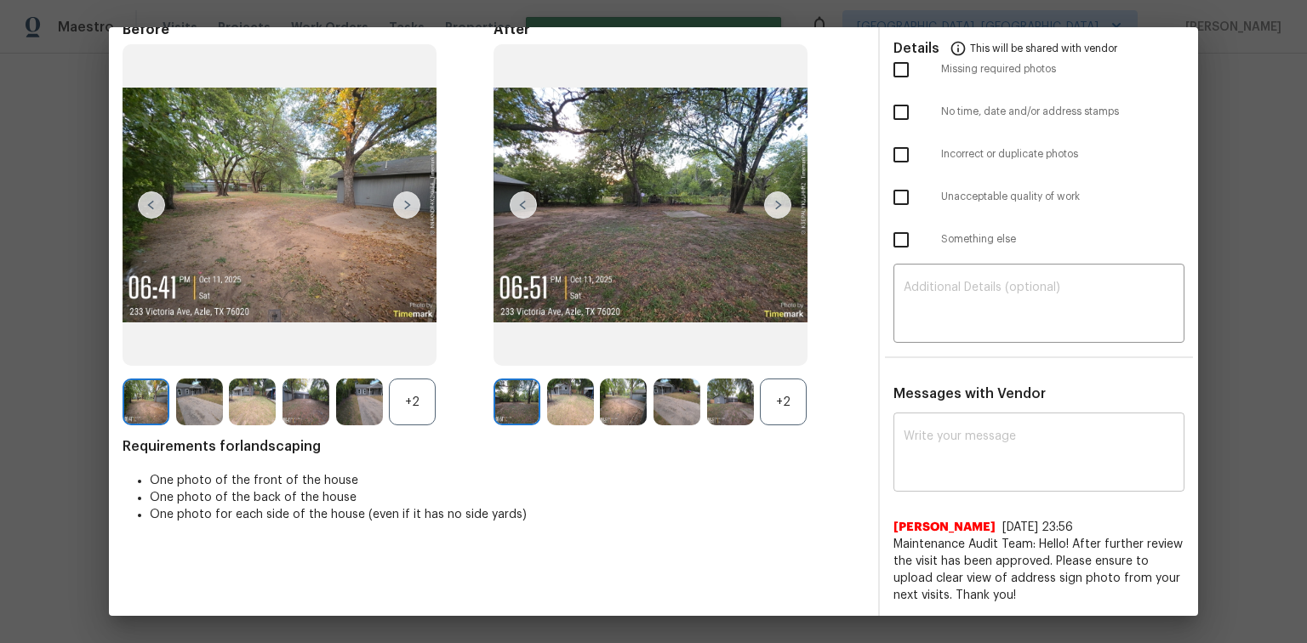
scroll to position [0, 0]
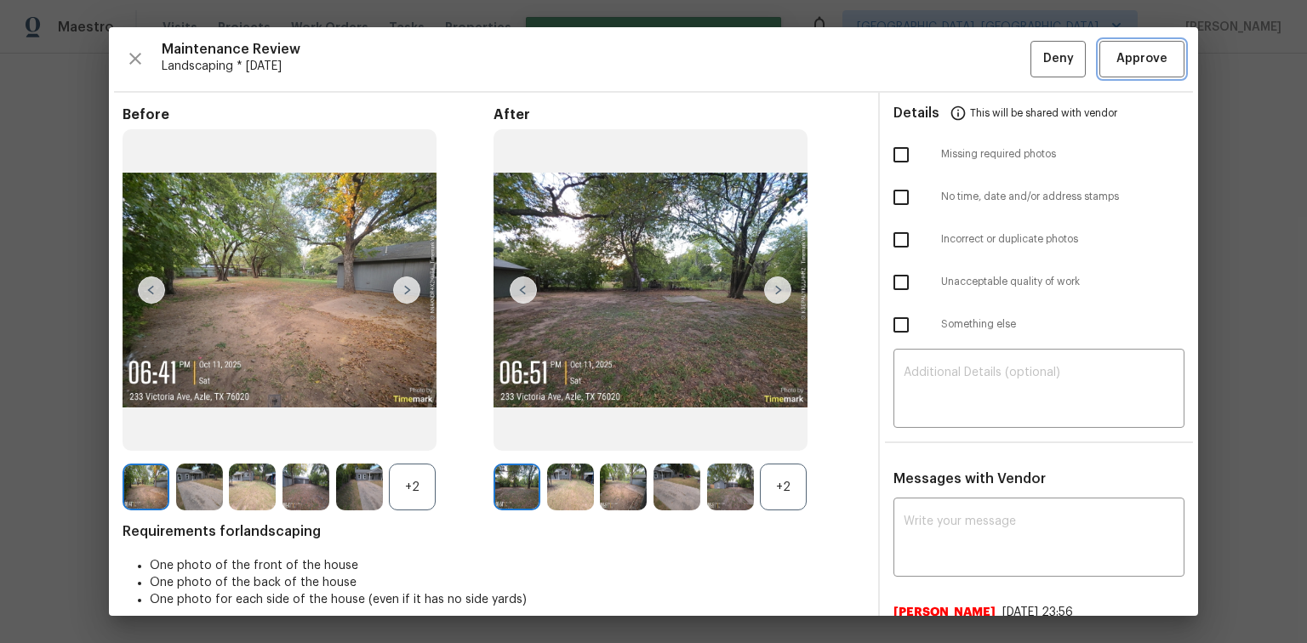
click at [1136, 52] on span "Approve" at bounding box center [1142, 59] width 51 height 21
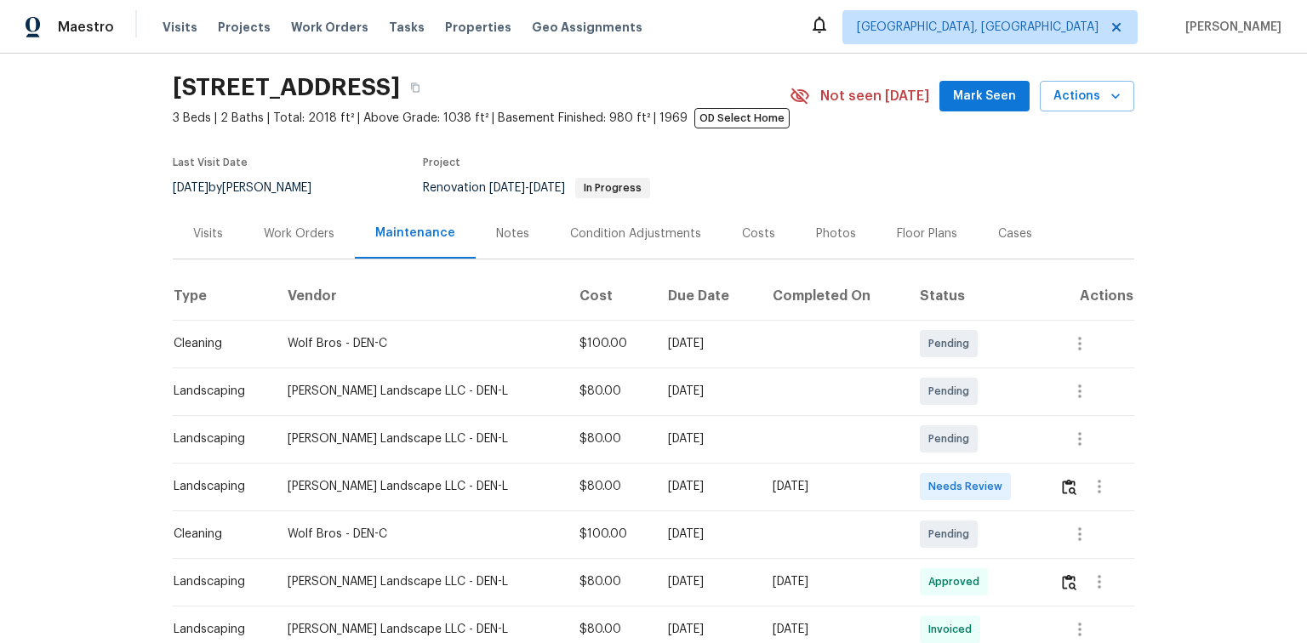
scroll to position [204, 0]
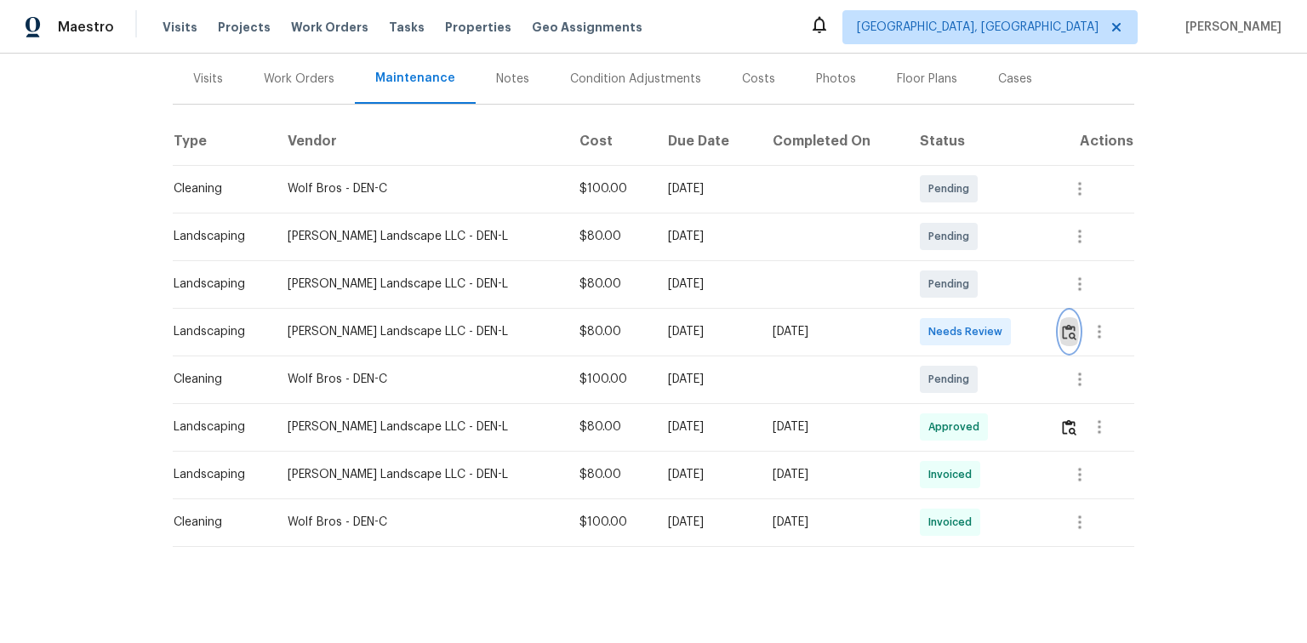
click at [1062, 335] on img "button" at bounding box center [1069, 332] width 14 height 16
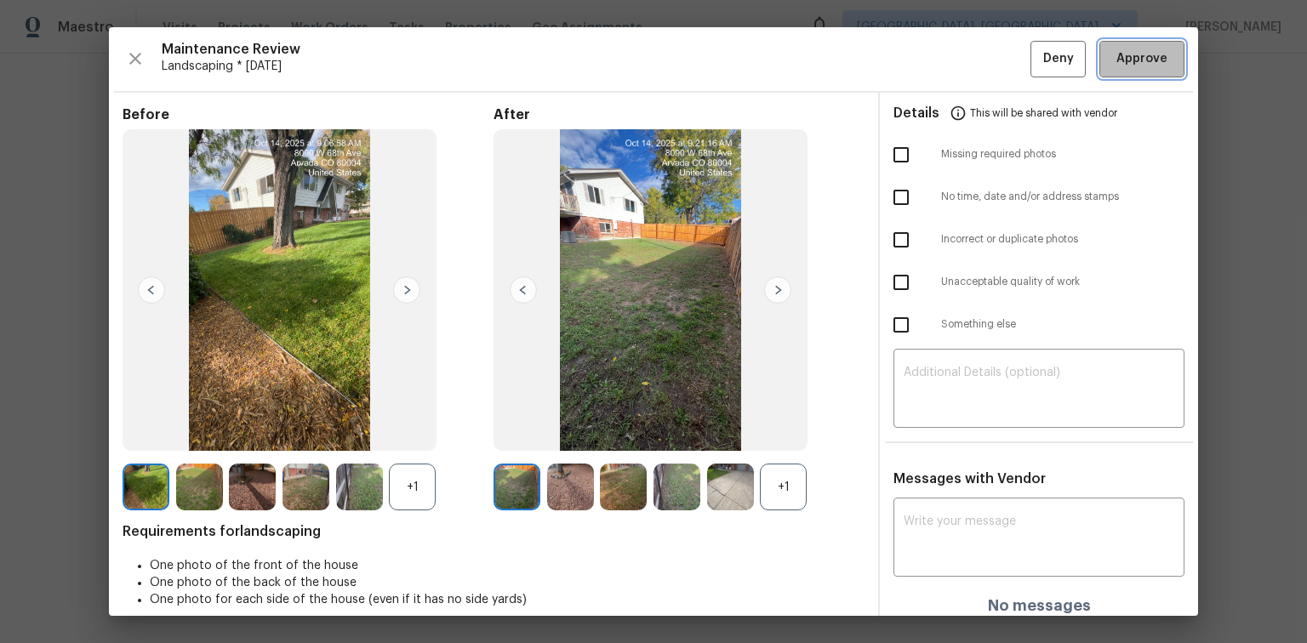
click at [1144, 56] on span "Approve" at bounding box center [1142, 59] width 51 height 21
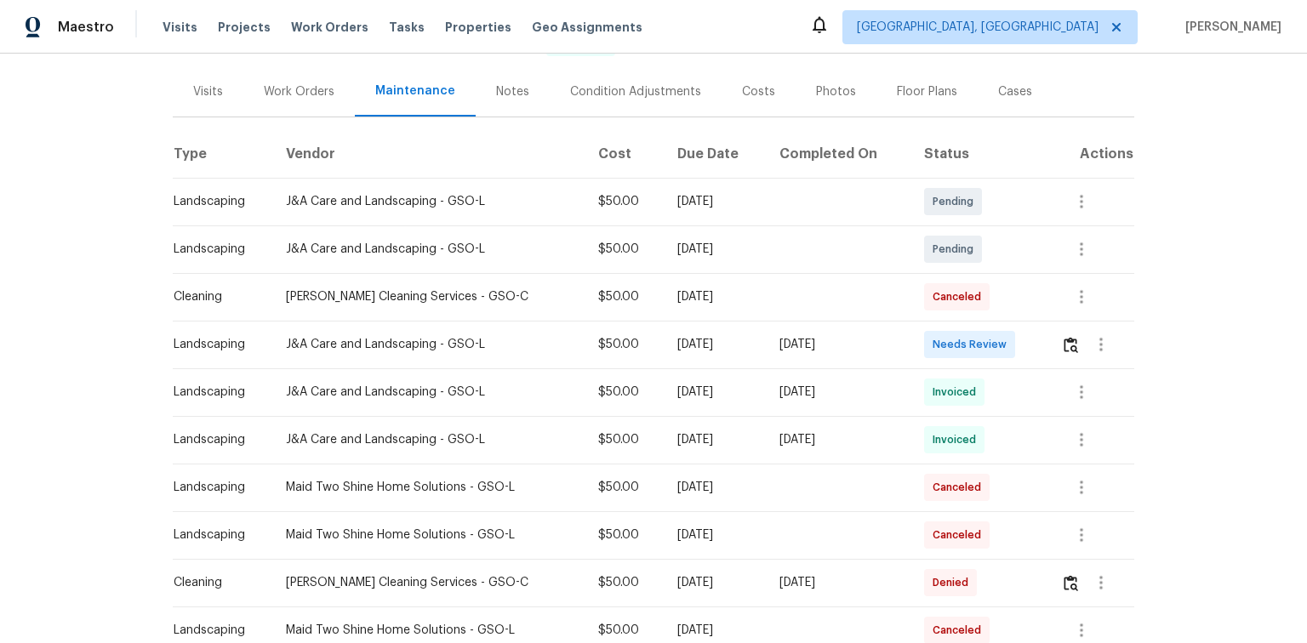
scroll to position [204, 0]
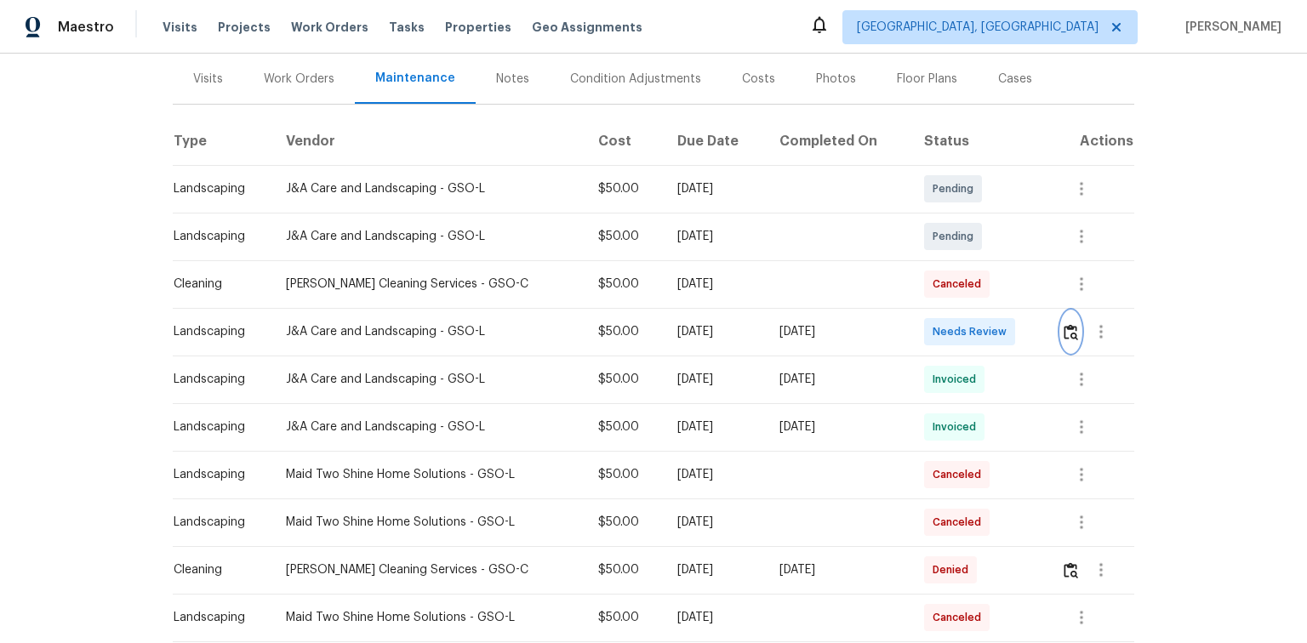
click at [1072, 329] on img "button" at bounding box center [1071, 332] width 14 height 16
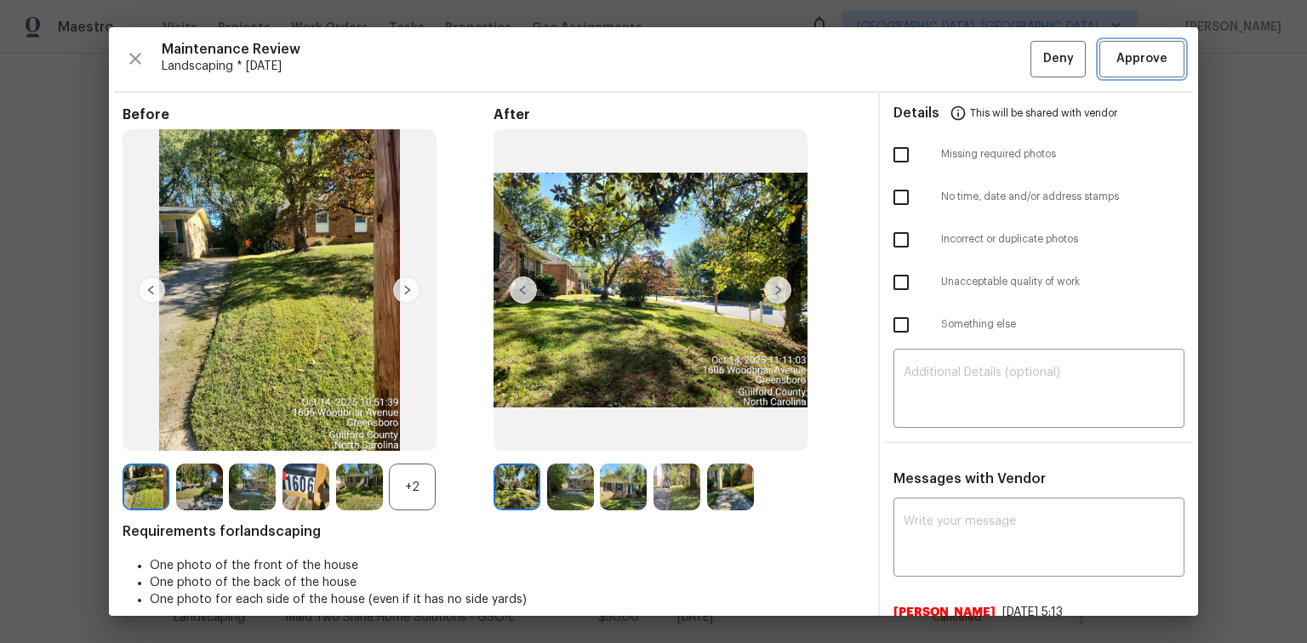
click at [1155, 64] on span "Approve" at bounding box center [1142, 59] width 51 height 21
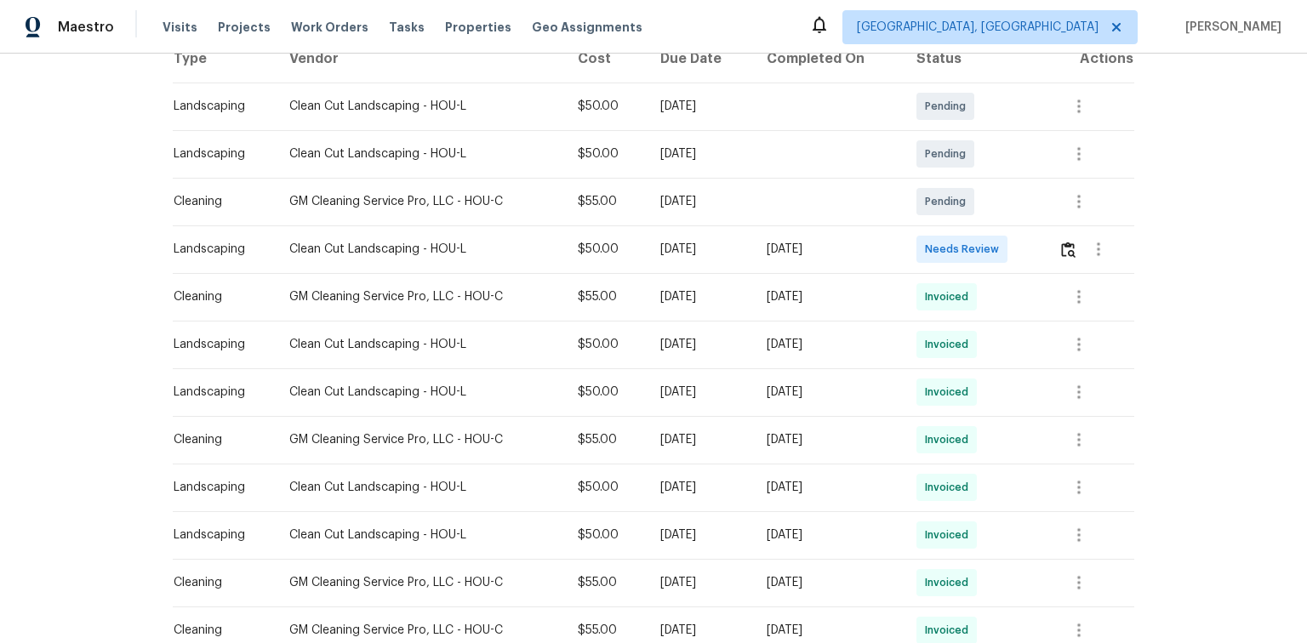
scroll to position [204, 0]
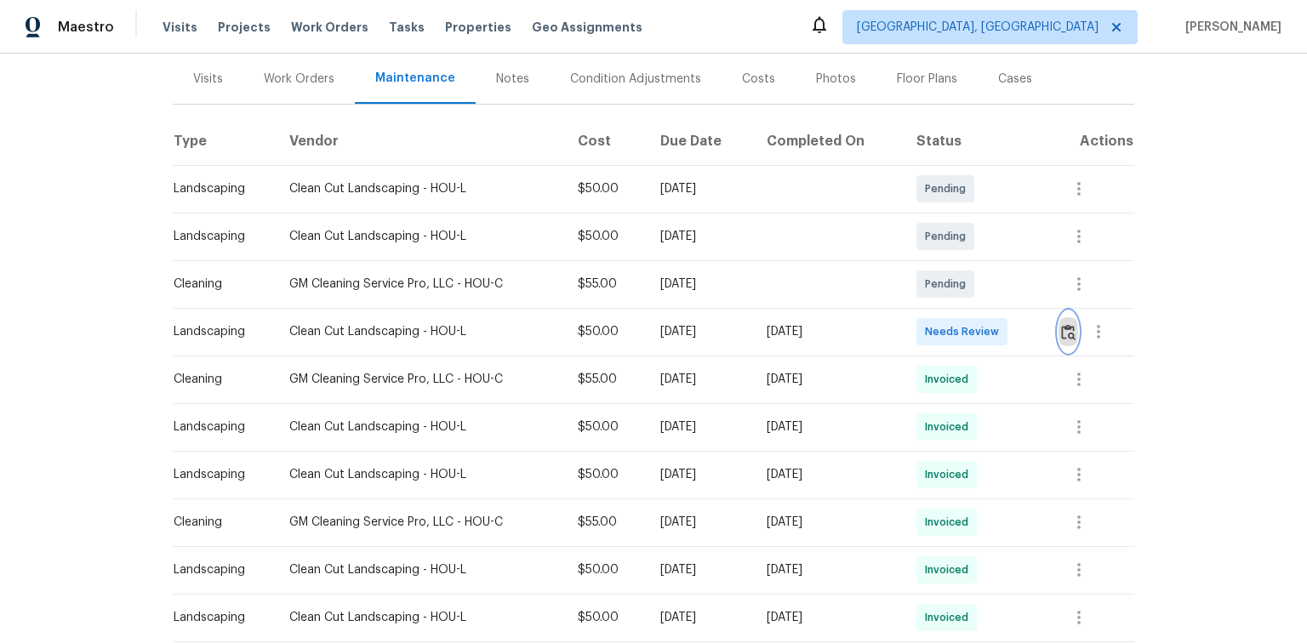
click at [1066, 327] on img "button" at bounding box center [1068, 332] width 14 height 16
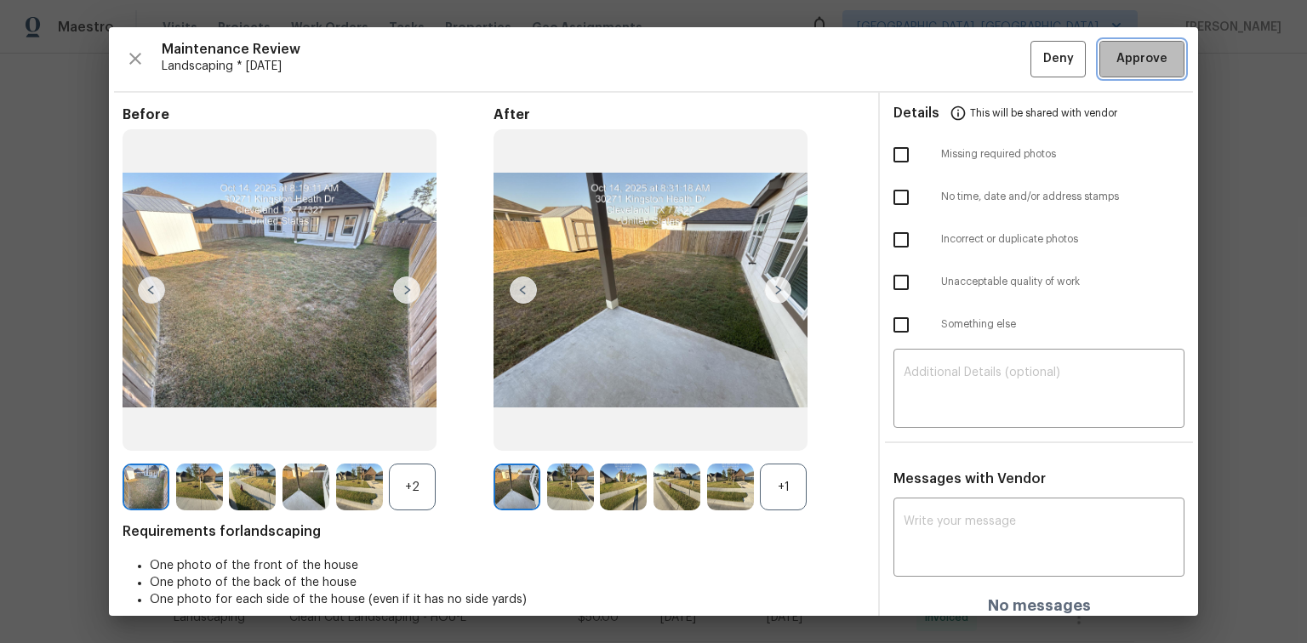
click at [1100, 64] on button "Approve" at bounding box center [1142, 59] width 85 height 37
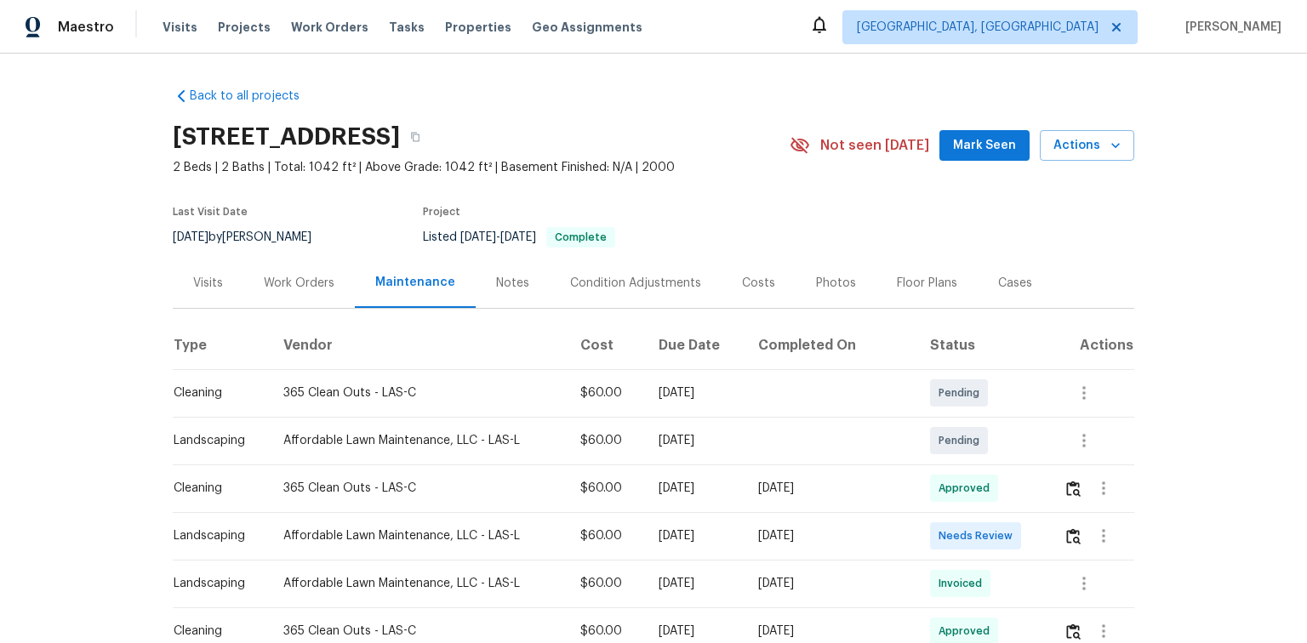
scroll to position [204, 0]
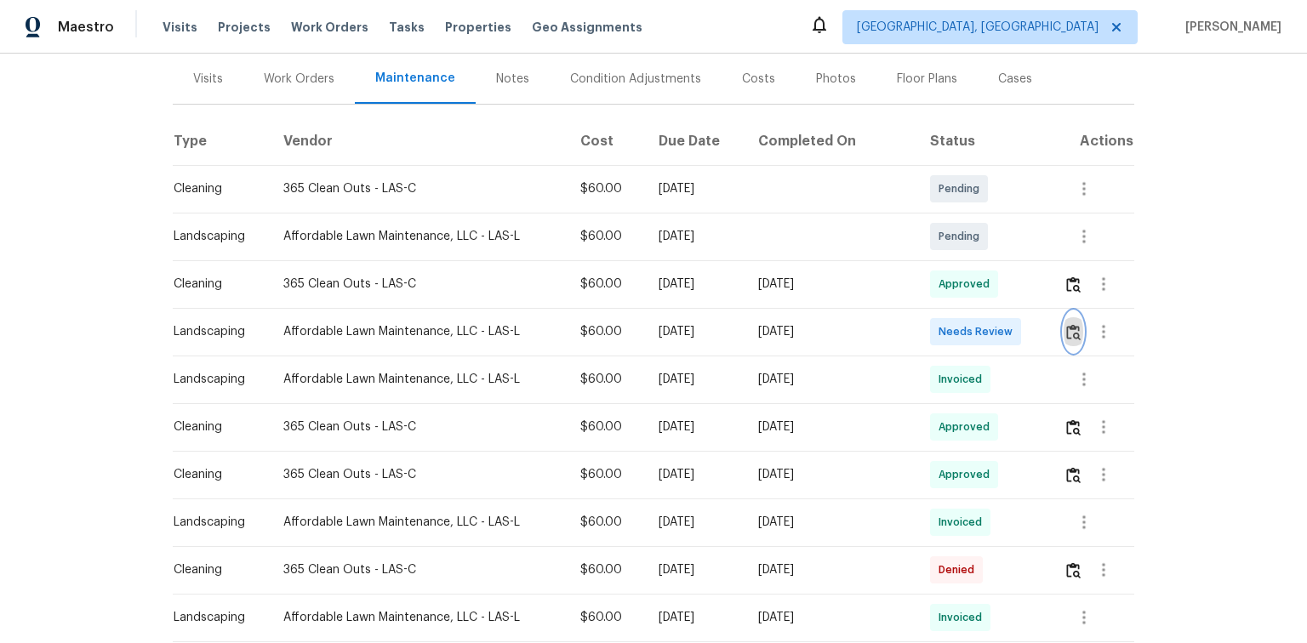
click at [1066, 334] on img "button" at bounding box center [1073, 332] width 14 height 16
click at [1071, 333] on img "button" at bounding box center [1073, 332] width 14 height 16
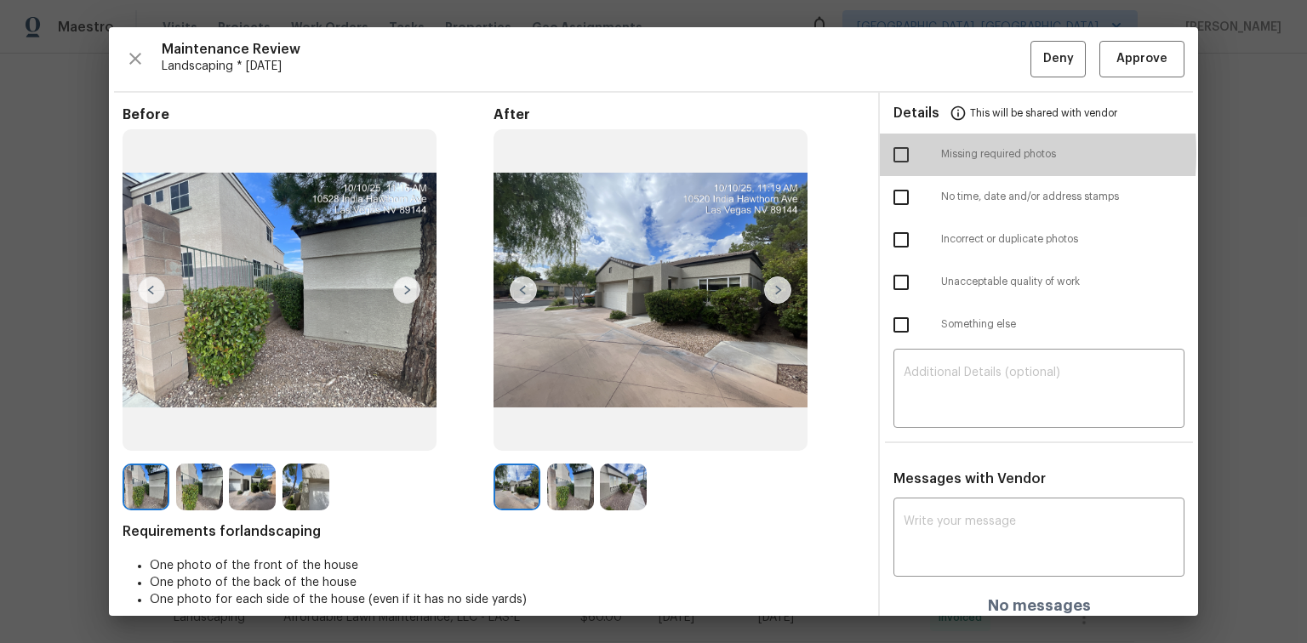
click at [899, 153] on input "checkbox" at bounding box center [901, 155] width 36 height 36
checkbox input "true"
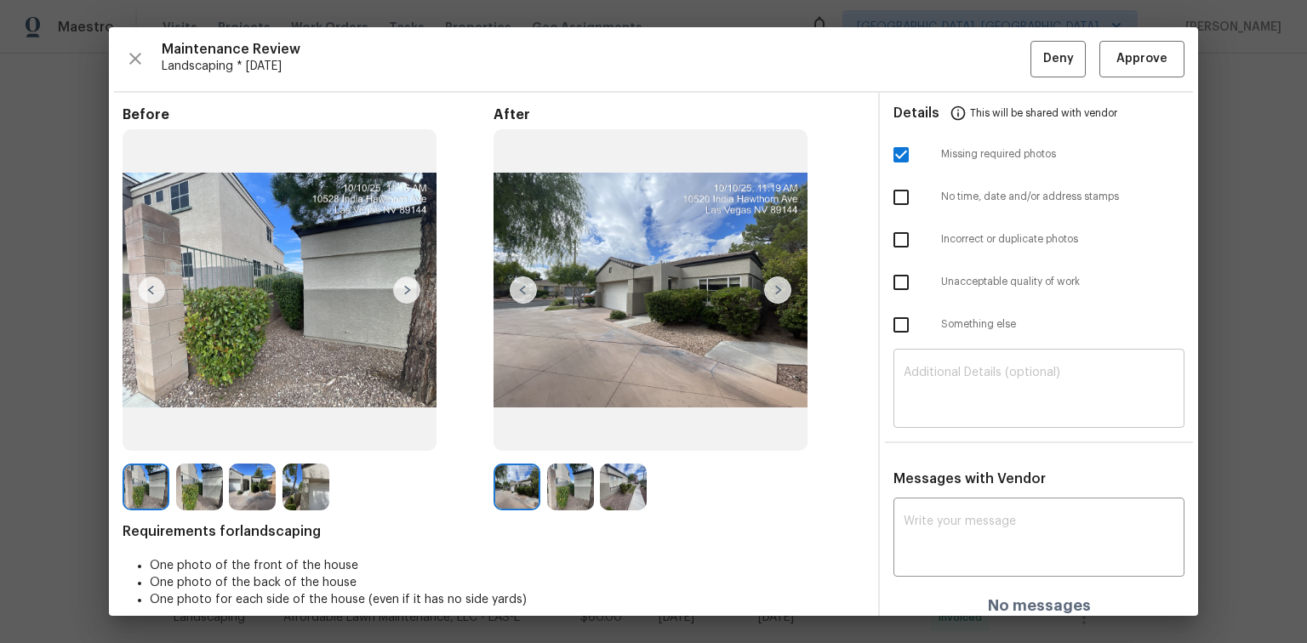
click at [929, 364] on div "​" at bounding box center [1039, 390] width 291 height 75
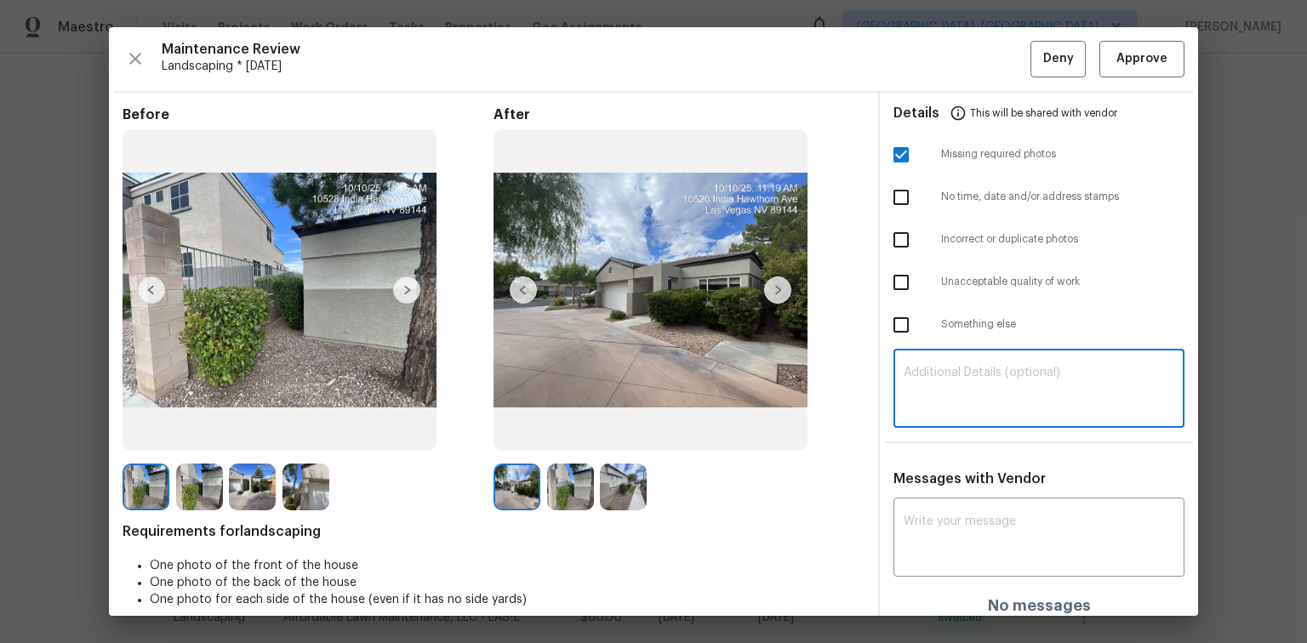
paste textarea "Maintenance Audit Team: Hello! Unfortunately, this Landscaping visit completed …"
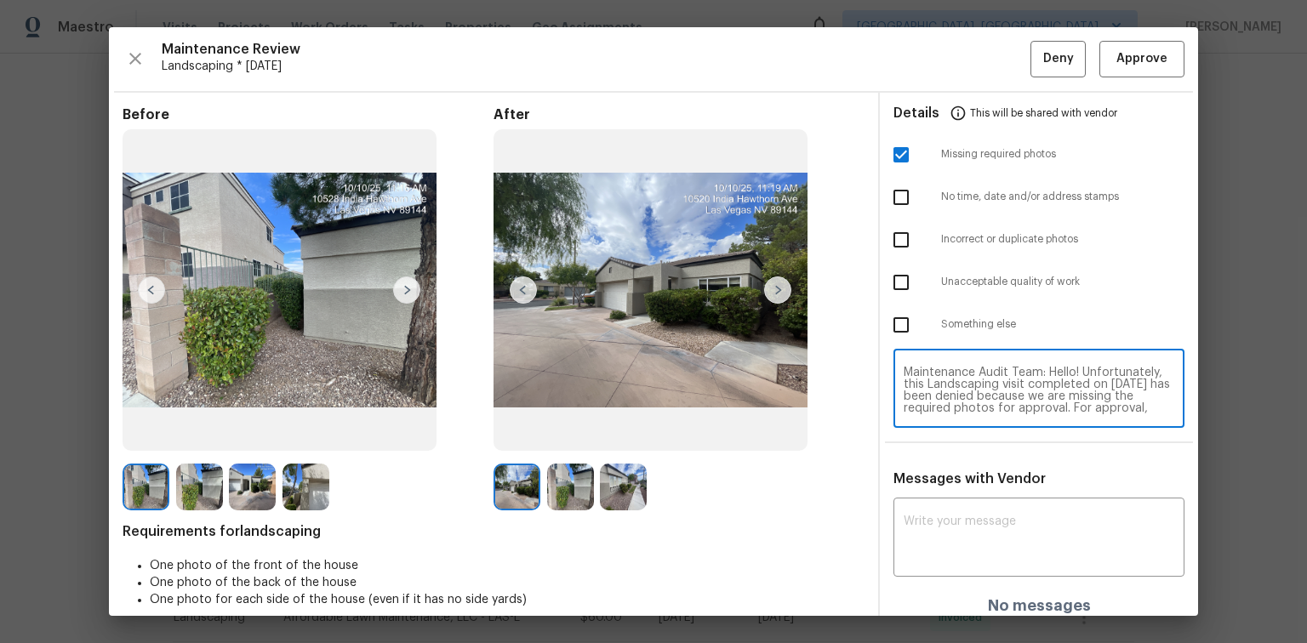
scroll to position [143, 0]
type textarea "Maintenance Audit Team: Hello! Unfortunately, this Landscaping visit completed …"
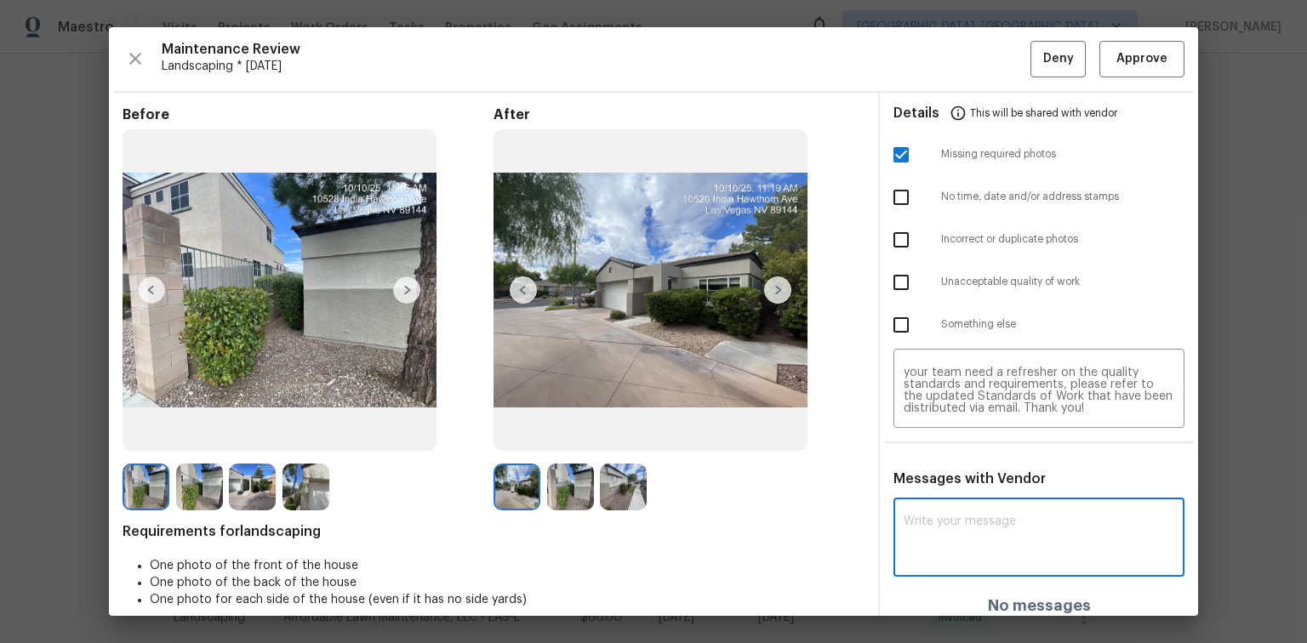
click at [946, 529] on textarea at bounding box center [1039, 540] width 271 height 48
paste textarea "Maintenance Audit Team: Hello! Unfortunately, this Landscaping visit completed …"
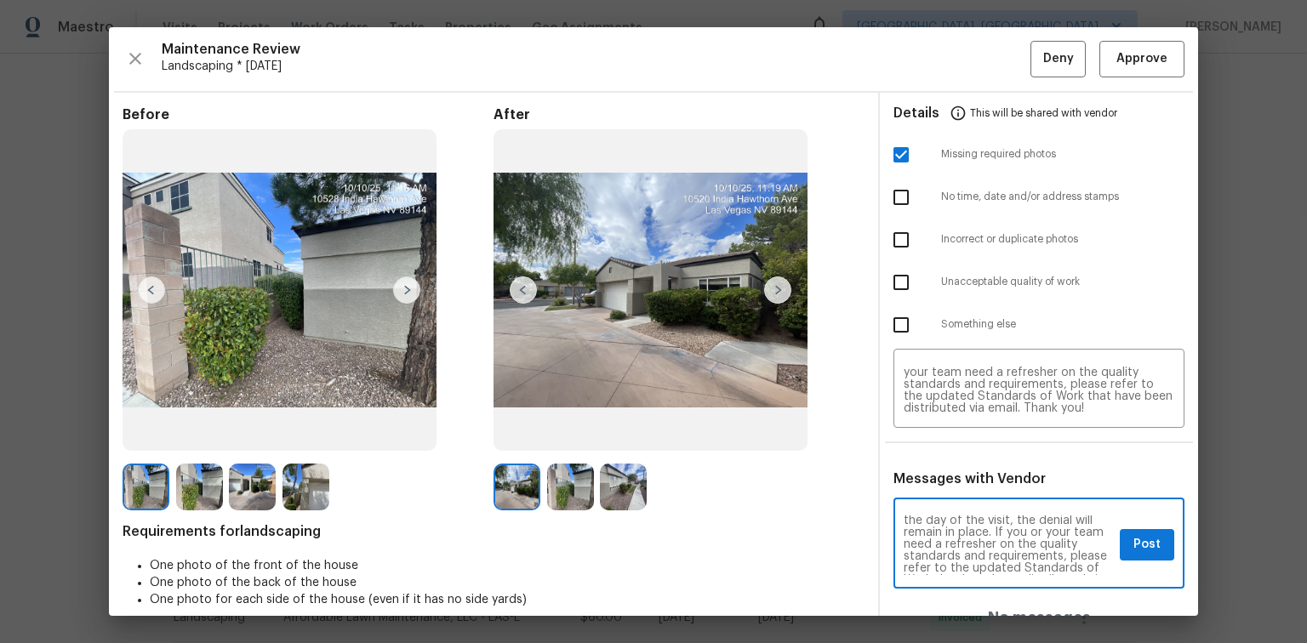
scroll to position [163, 0]
type textarea "Maintenance Audit Team: Hello! Unfortunately, this Landscaping visit completed …"
click at [1136, 550] on span "Post" at bounding box center [1147, 544] width 27 height 21
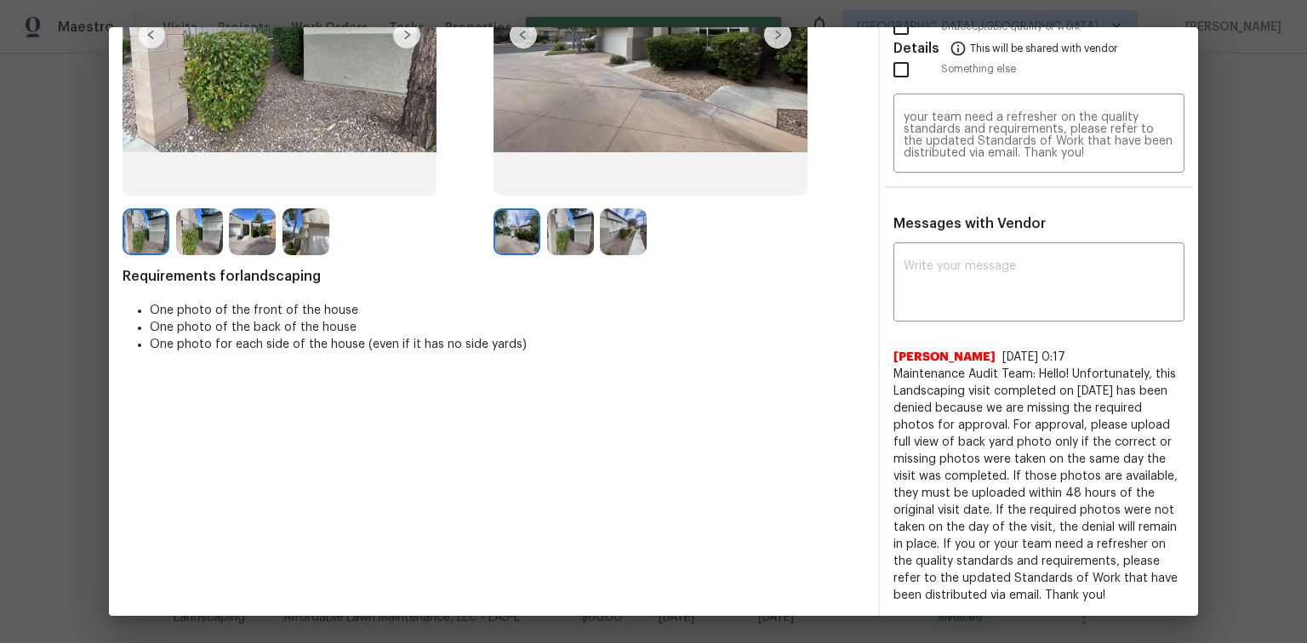
scroll to position [0, 0]
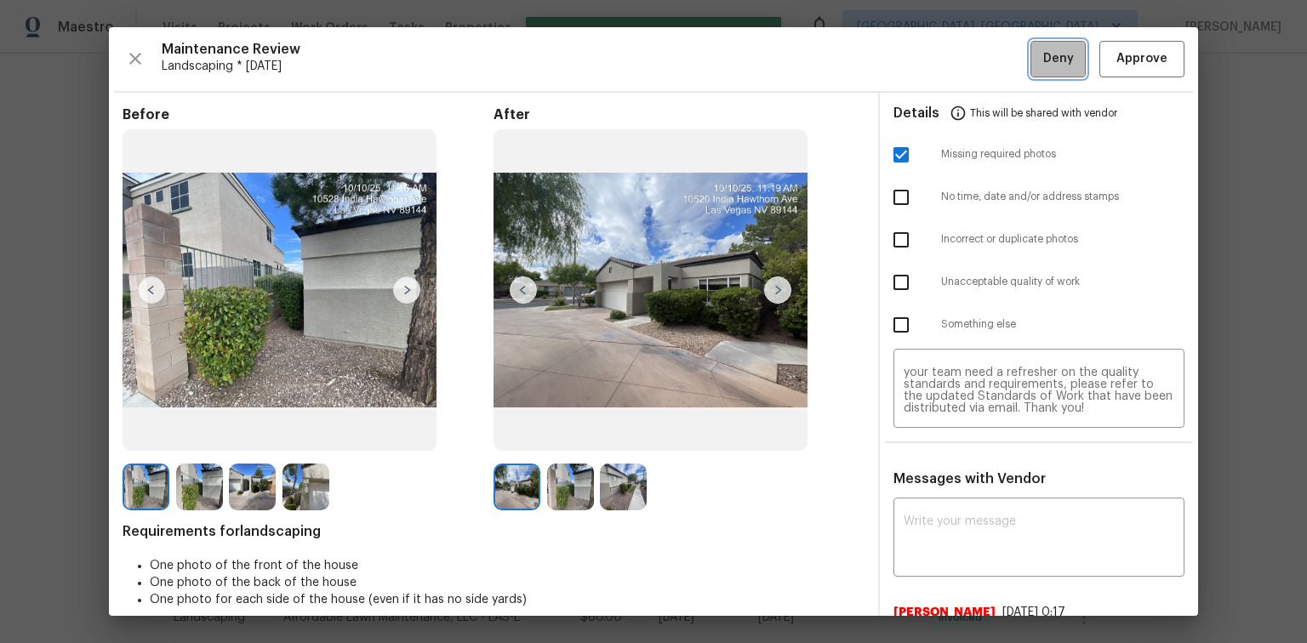
click at [1055, 55] on span "Deny" at bounding box center [1058, 59] width 31 height 21
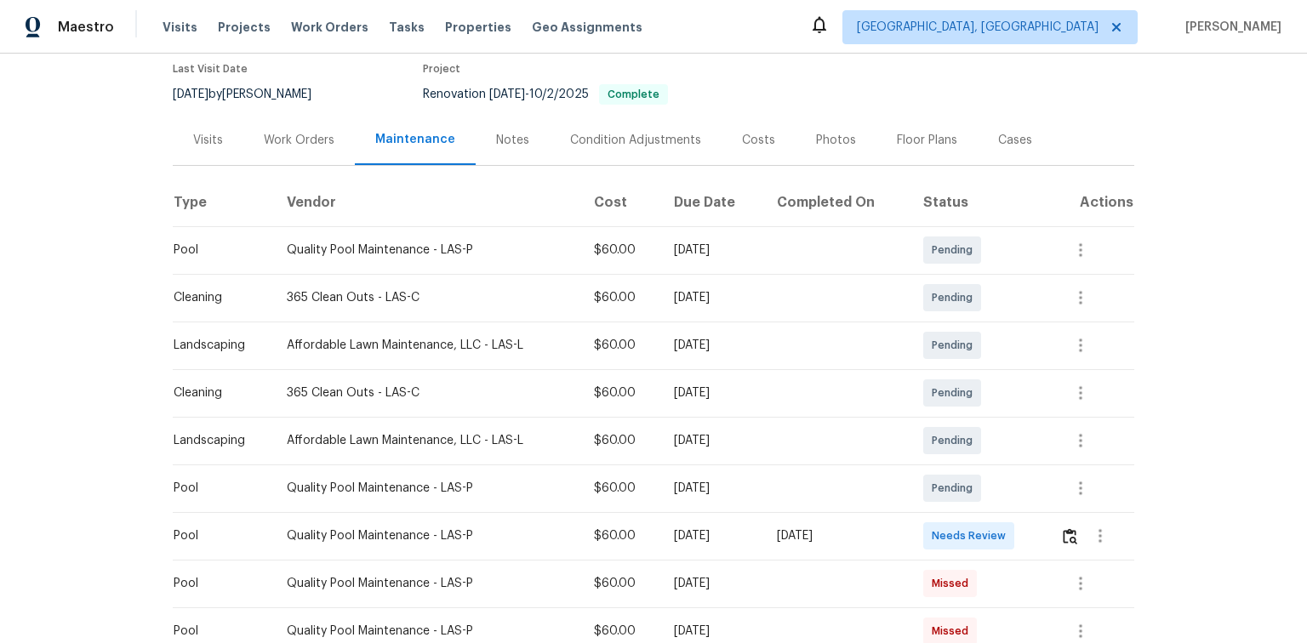
scroll to position [204, 0]
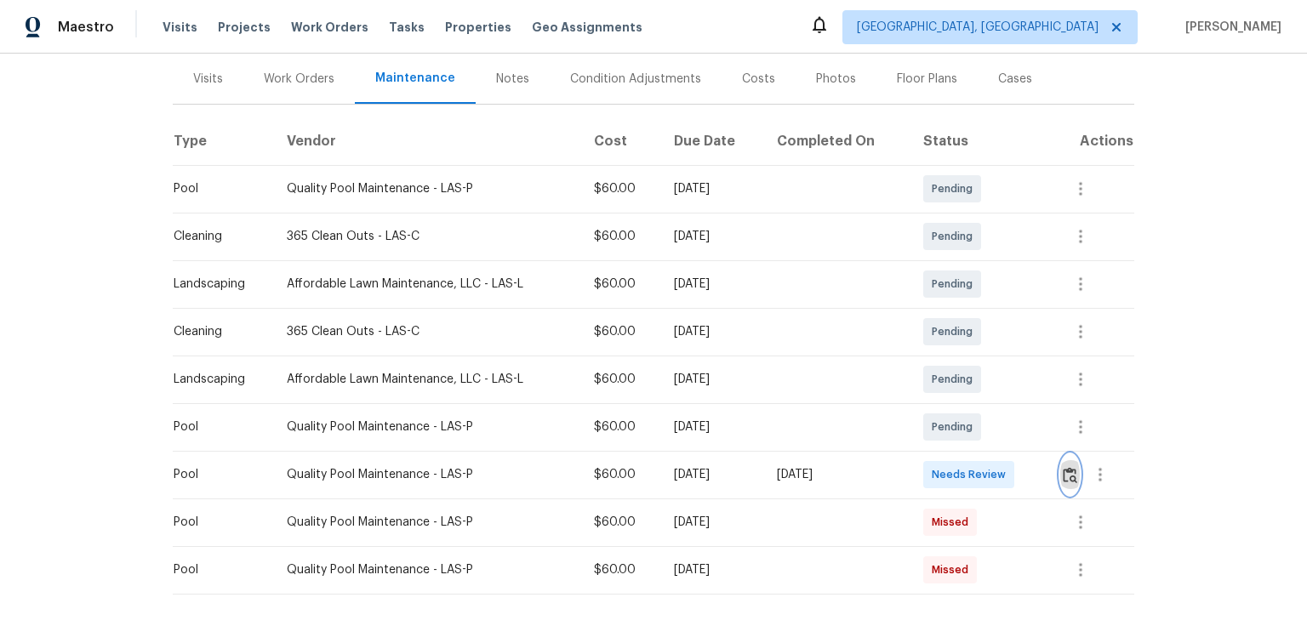
click at [1070, 472] on img "button" at bounding box center [1070, 475] width 14 height 16
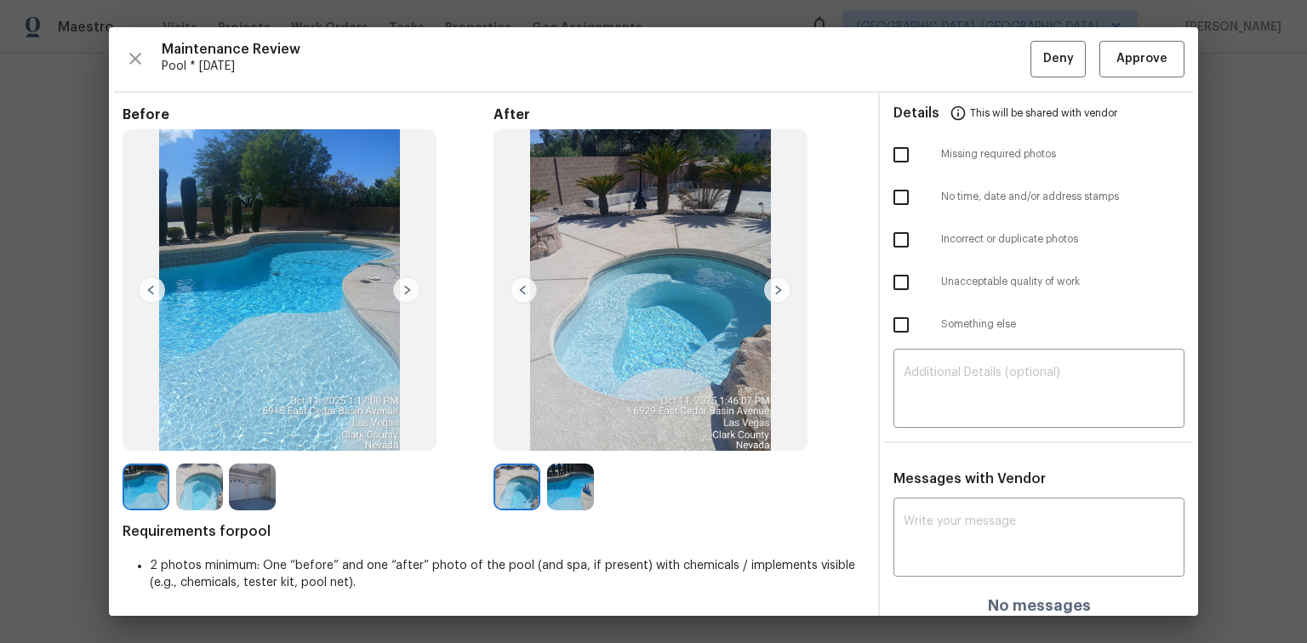
click at [771, 289] on img at bounding box center [777, 290] width 27 height 27
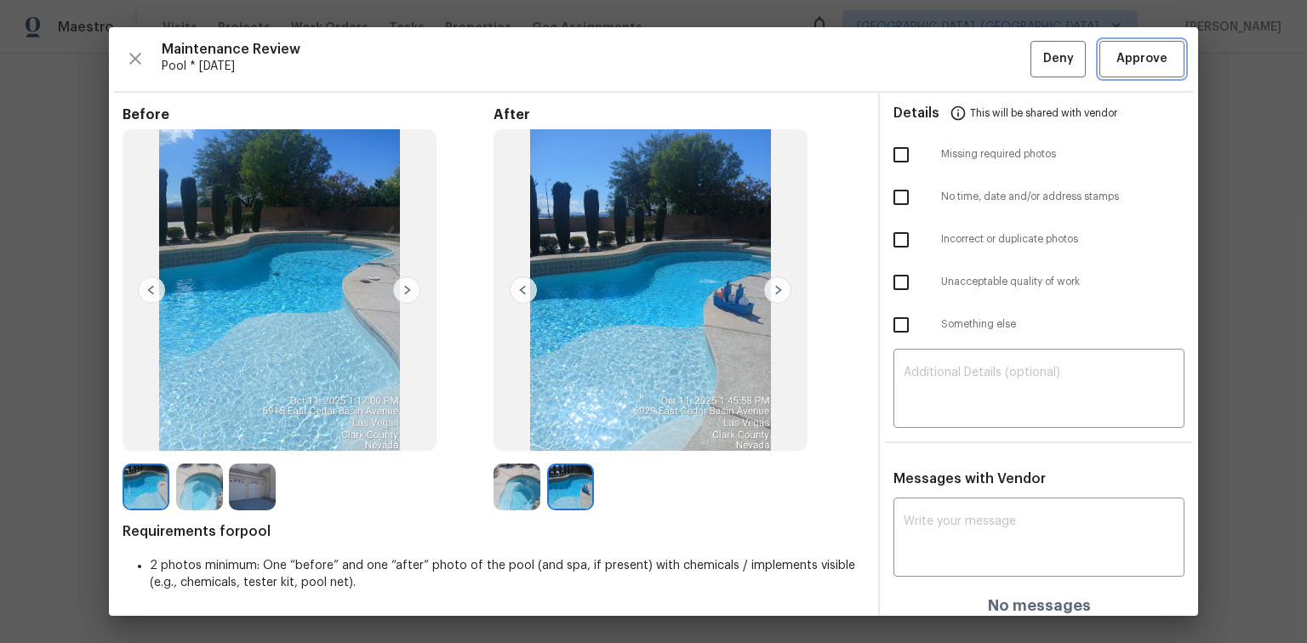
click at [1120, 65] on span "Approve" at bounding box center [1142, 59] width 51 height 21
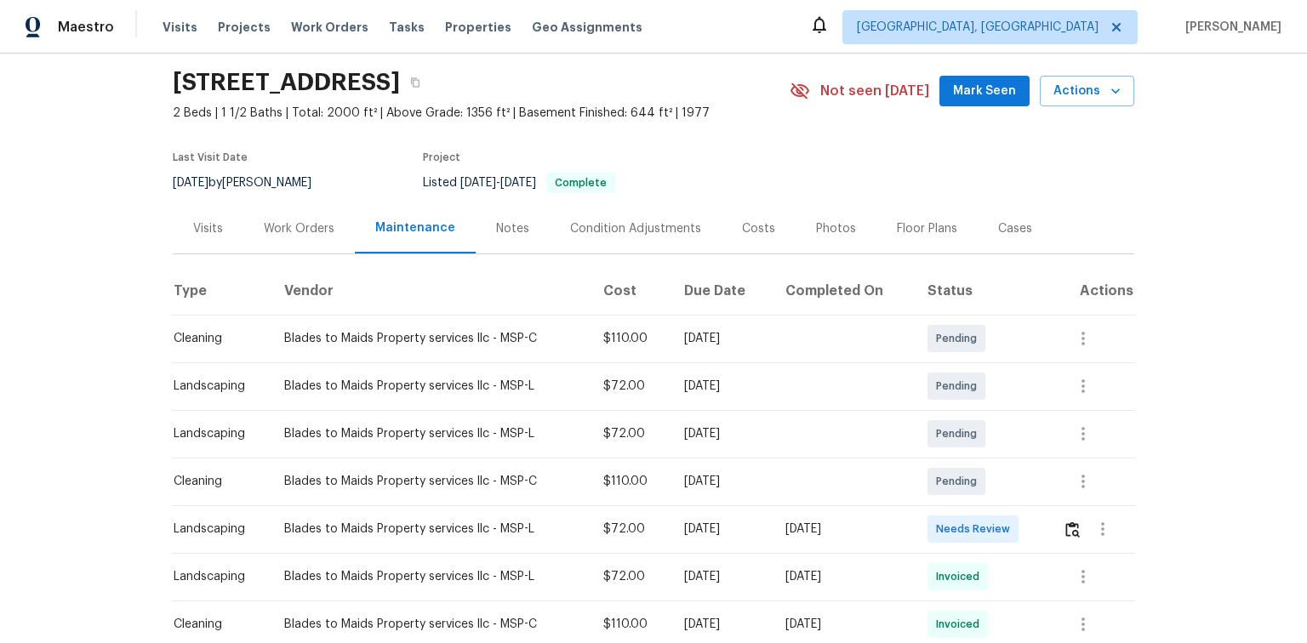
scroll to position [136, 0]
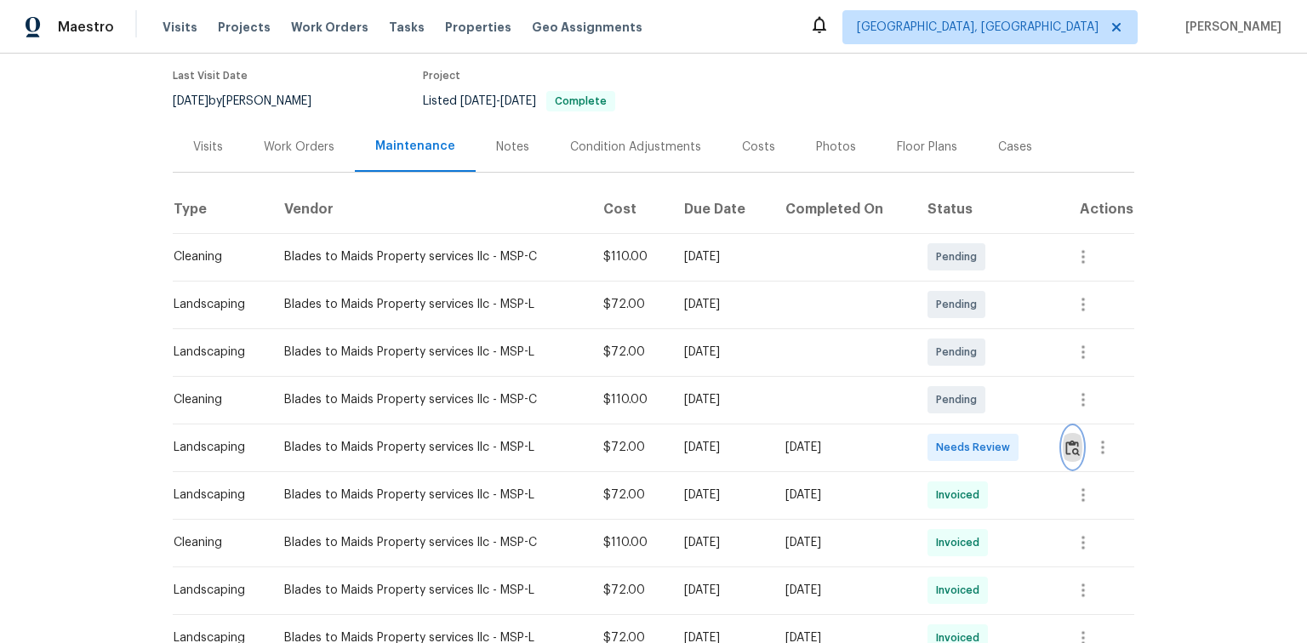
click at [1072, 445] on img "button" at bounding box center [1073, 448] width 14 height 16
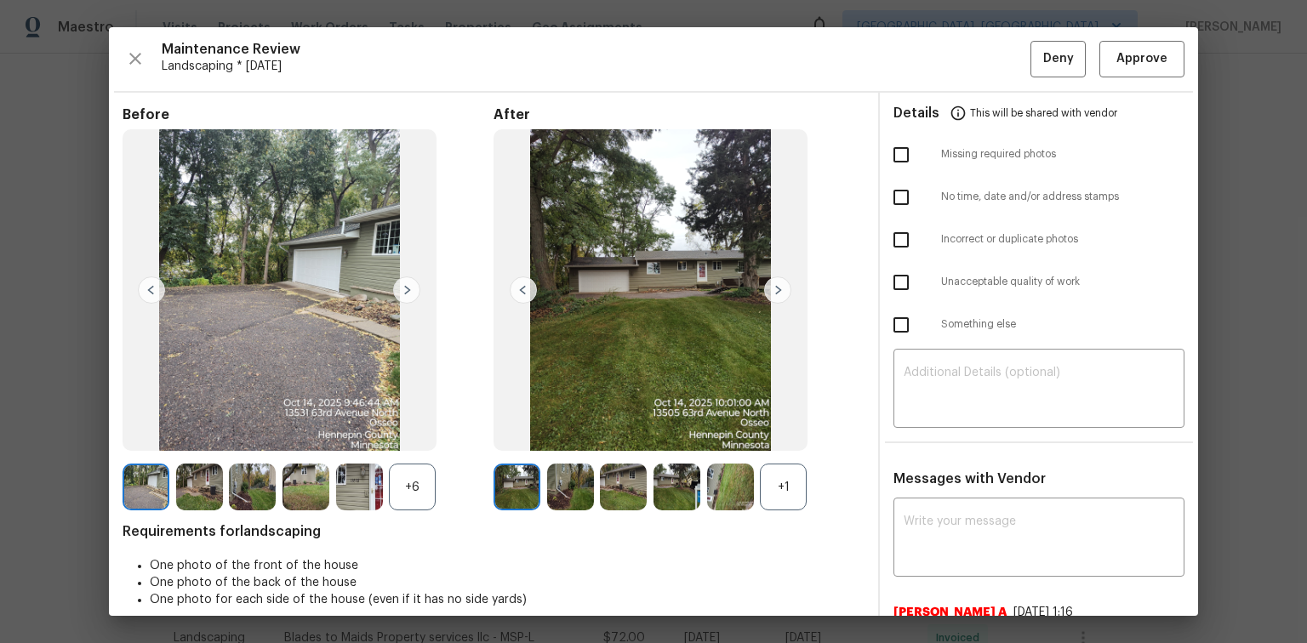
click at [892, 150] on input "checkbox" at bounding box center [901, 155] width 36 height 36
checkbox input "true"
click at [954, 373] on textarea at bounding box center [1039, 391] width 271 height 48
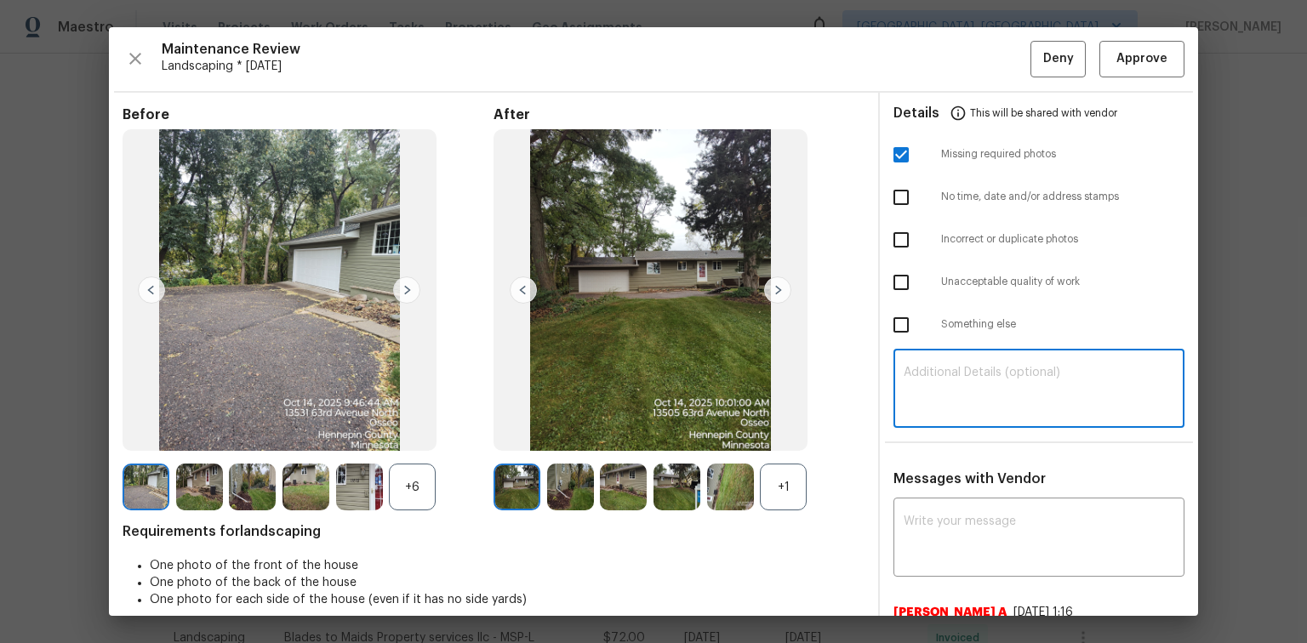
paste textarea "Maintenance Audit Team: Hello! Unfortunately, this Landscaping visit completed …"
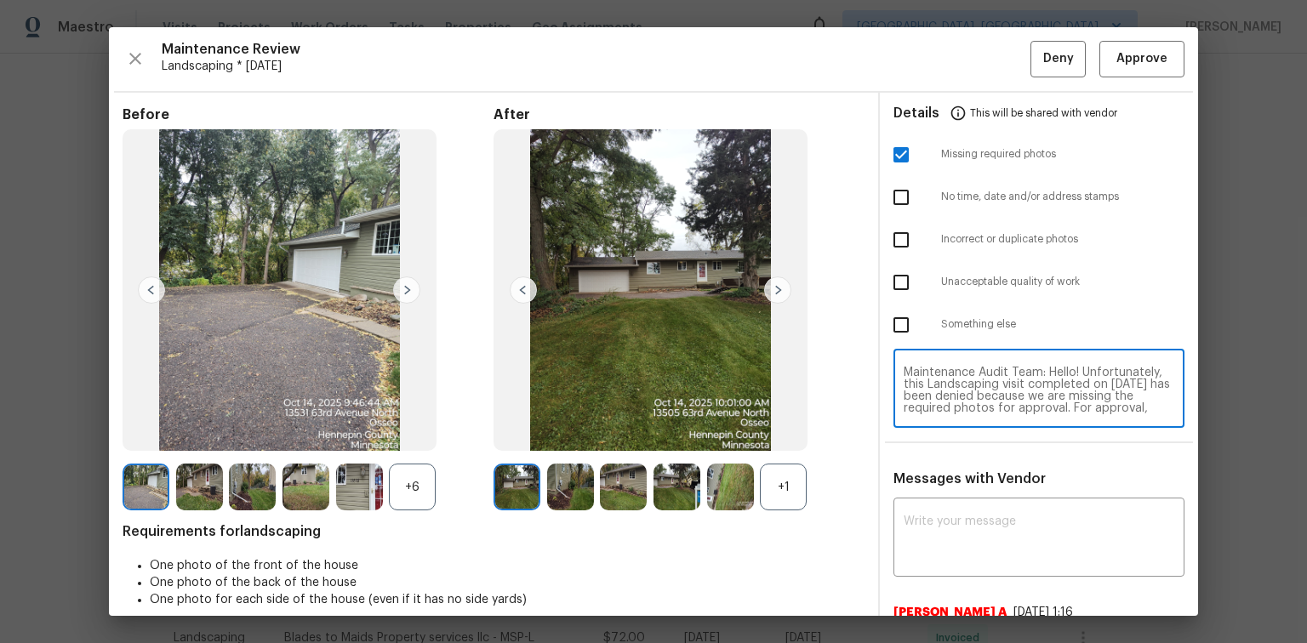
scroll to position [154, 0]
type textarea "Maintenance Audit Team: Hello! Unfortunately, this Landscaping visit completed …"
click at [947, 519] on textarea at bounding box center [1039, 540] width 271 height 48
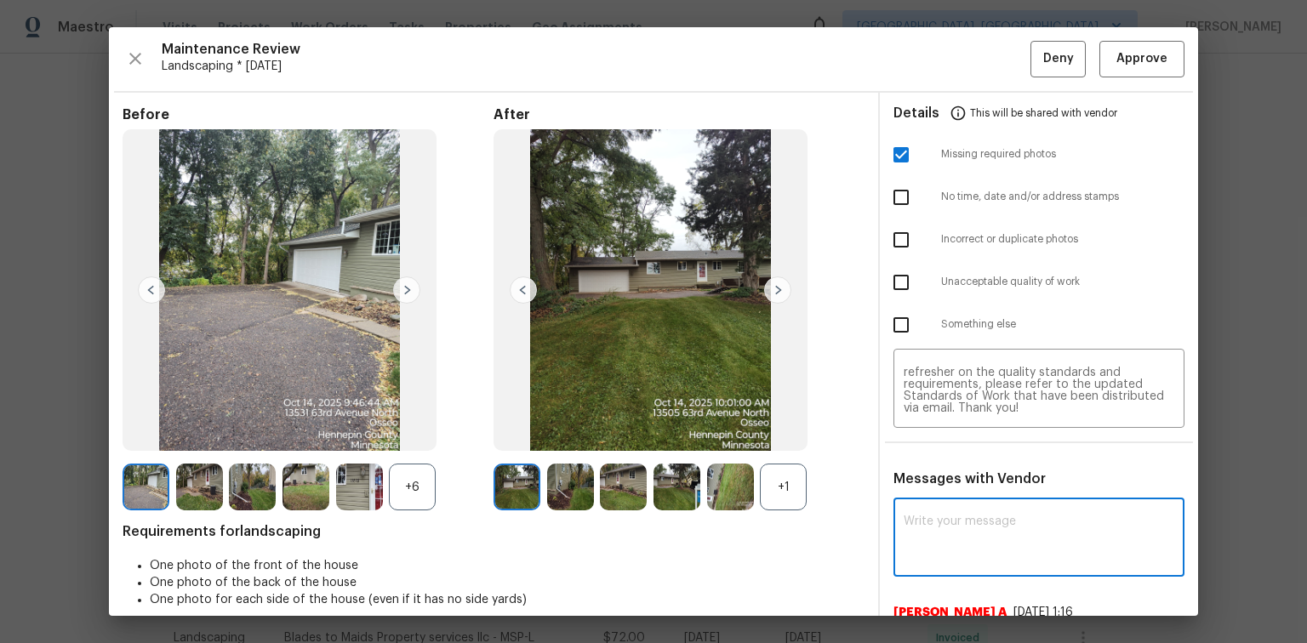
paste textarea "Maintenance Audit Team: Hello! Unfortunately, this Landscaping visit completed …"
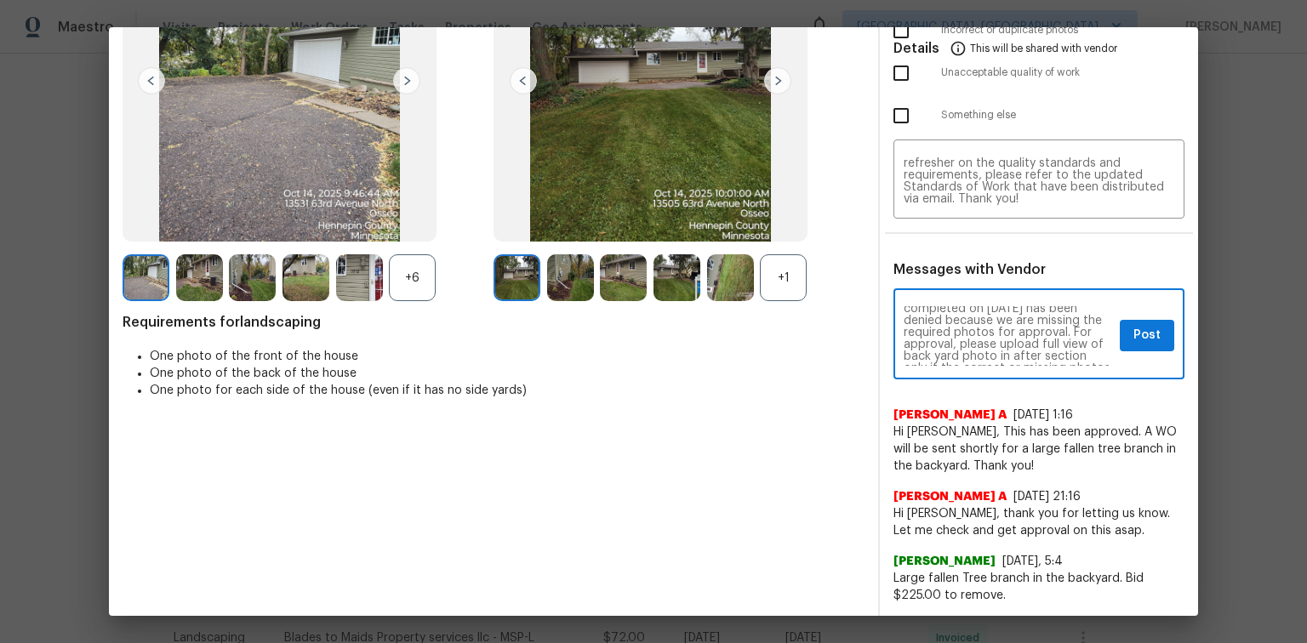
scroll to position [54, 0]
type textarea "Maintenance Audit Team: Hello! Unfortunately, this Landscaping visit completed …"
click at [1134, 336] on span "Post" at bounding box center [1147, 335] width 27 height 21
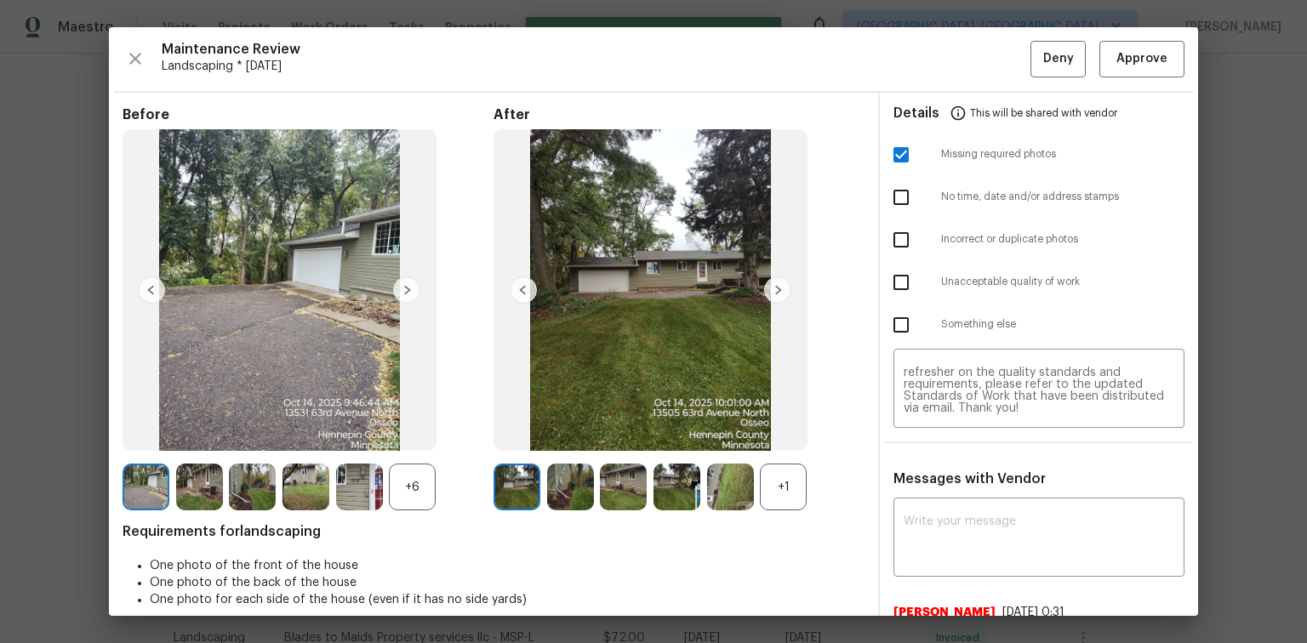
scroll to position [0, 0]
click at [1043, 59] on span "Deny" at bounding box center [1058, 59] width 31 height 21
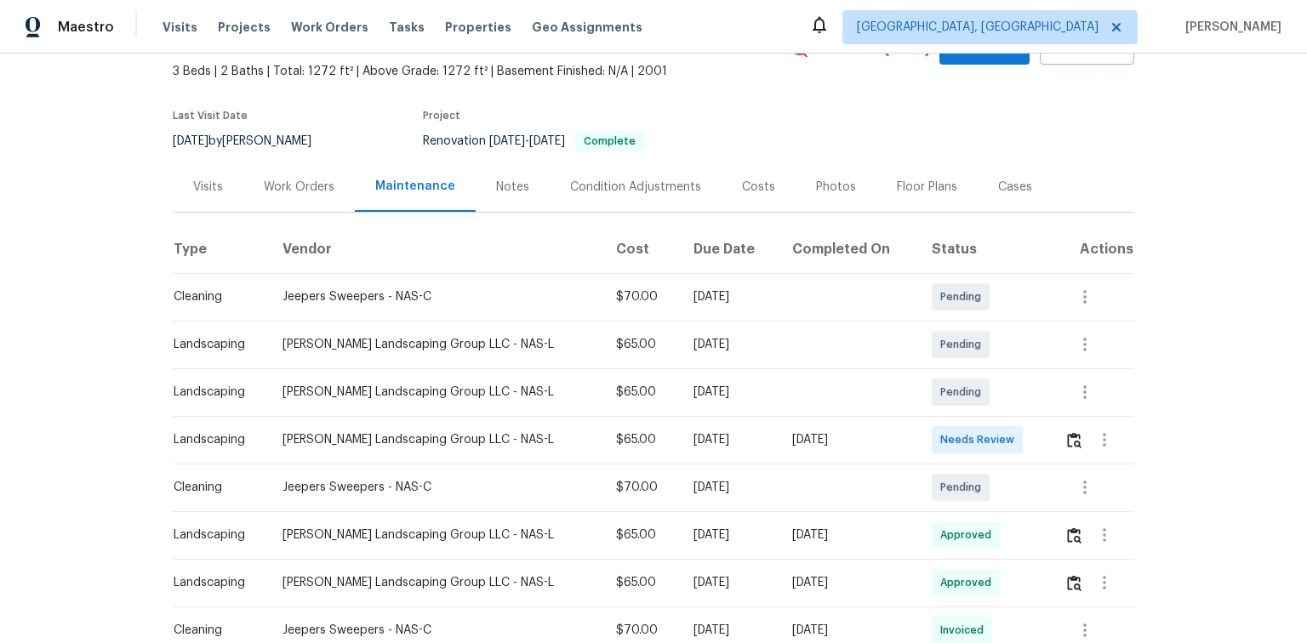
scroll to position [136, 0]
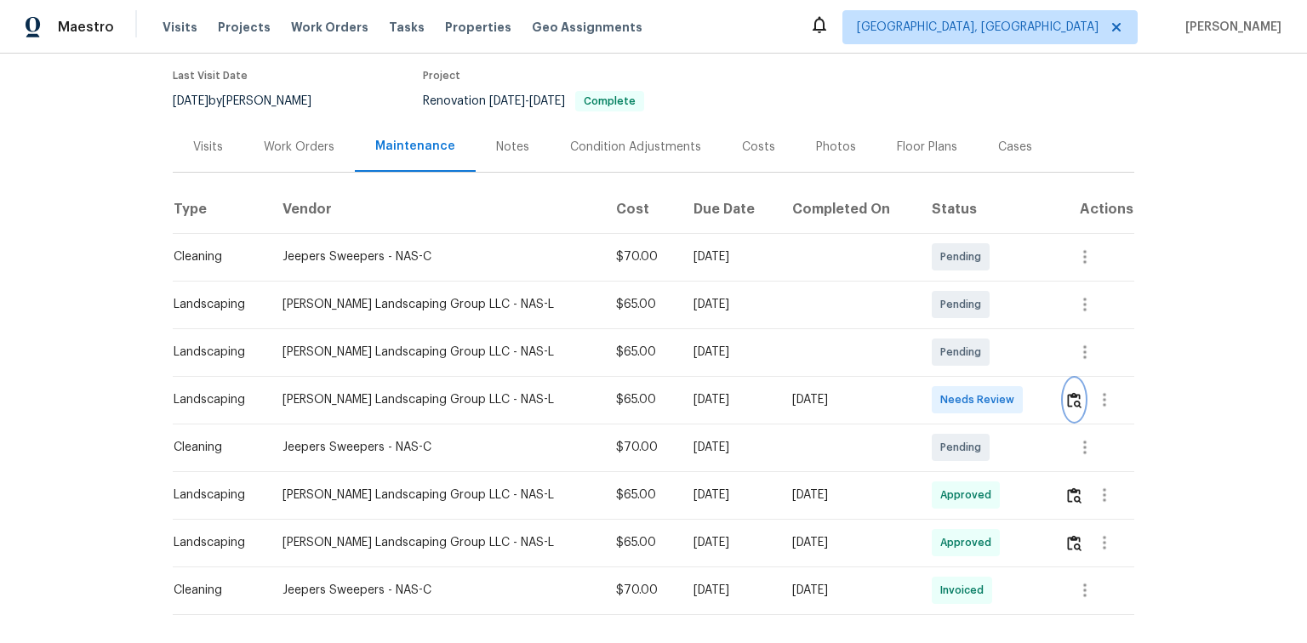
click at [1067, 396] on img "button" at bounding box center [1074, 400] width 14 height 16
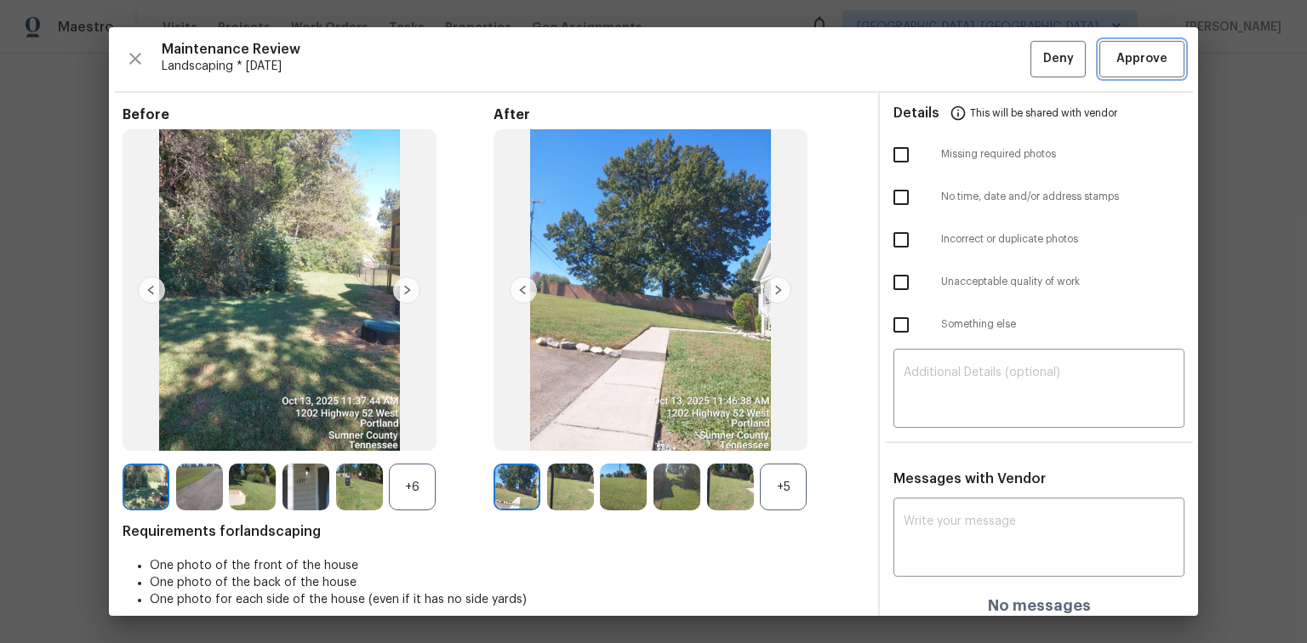
click at [1130, 56] on span "Approve" at bounding box center [1142, 59] width 51 height 21
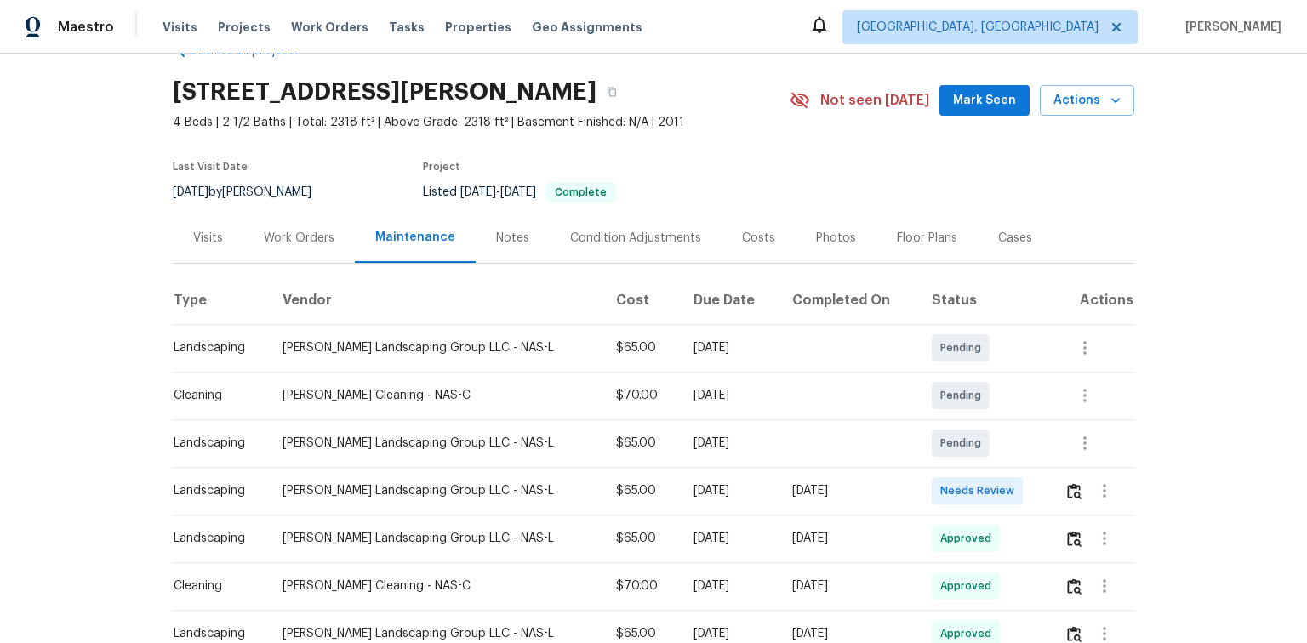
scroll to position [68, 0]
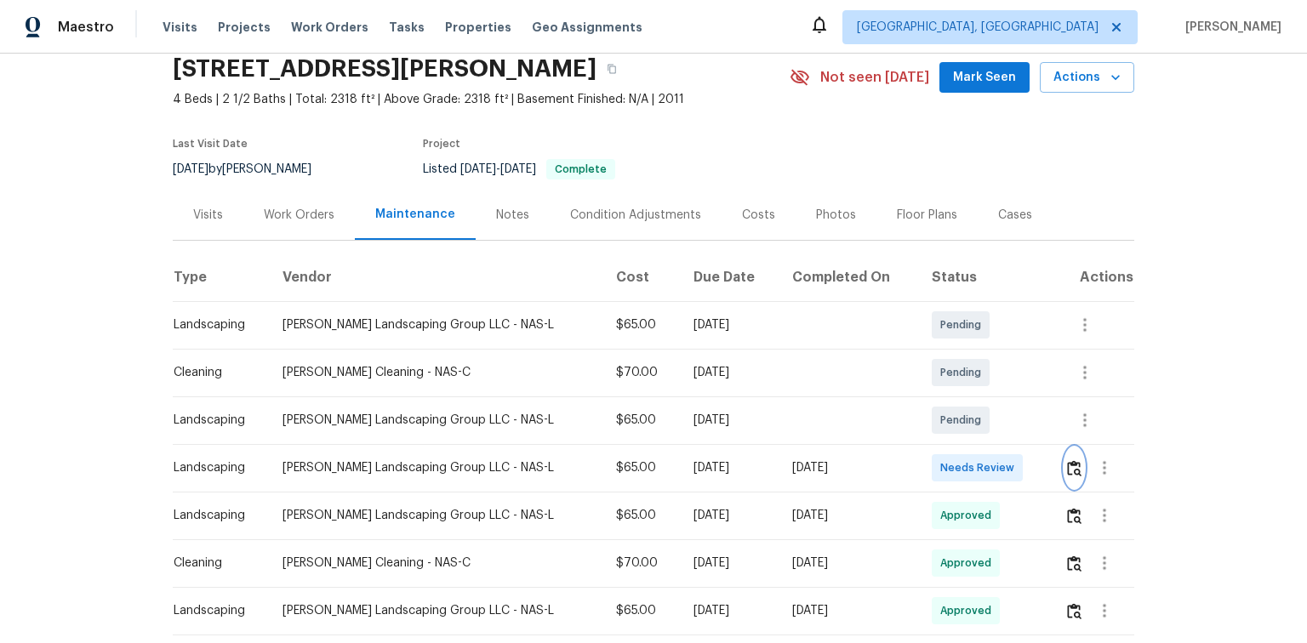
click at [1067, 464] on img "button" at bounding box center [1074, 468] width 14 height 16
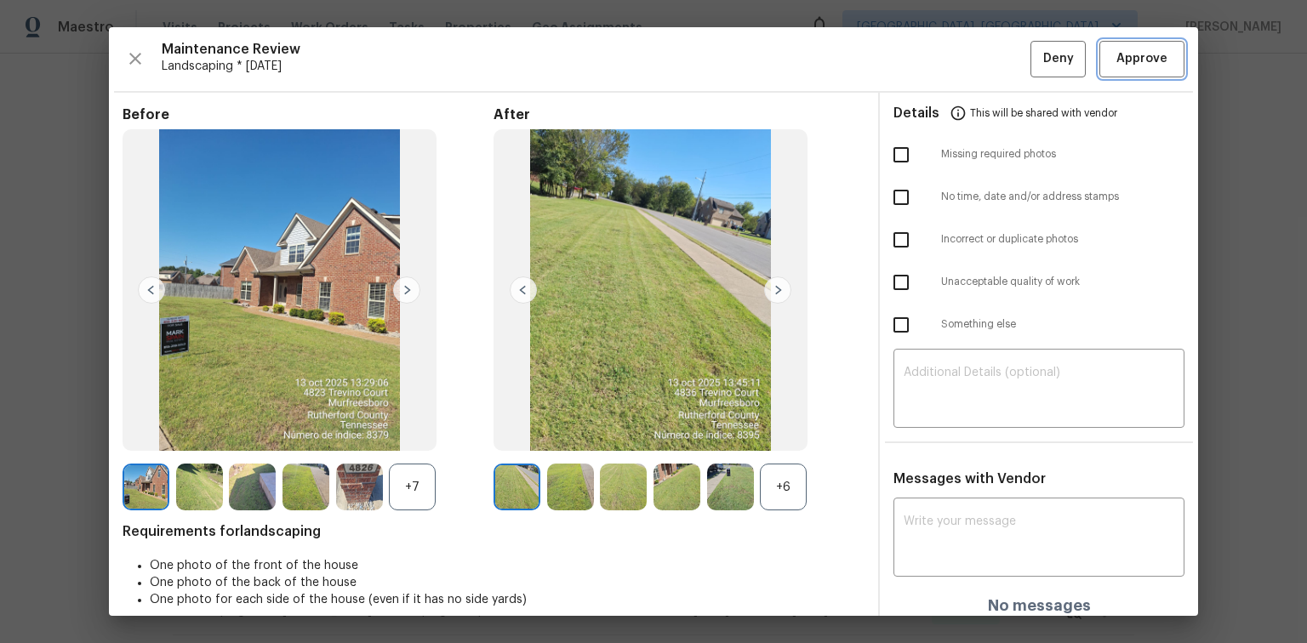
click at [1134, 49] on span "Approve" at bounding box center [1142, 59] width 51 height 21
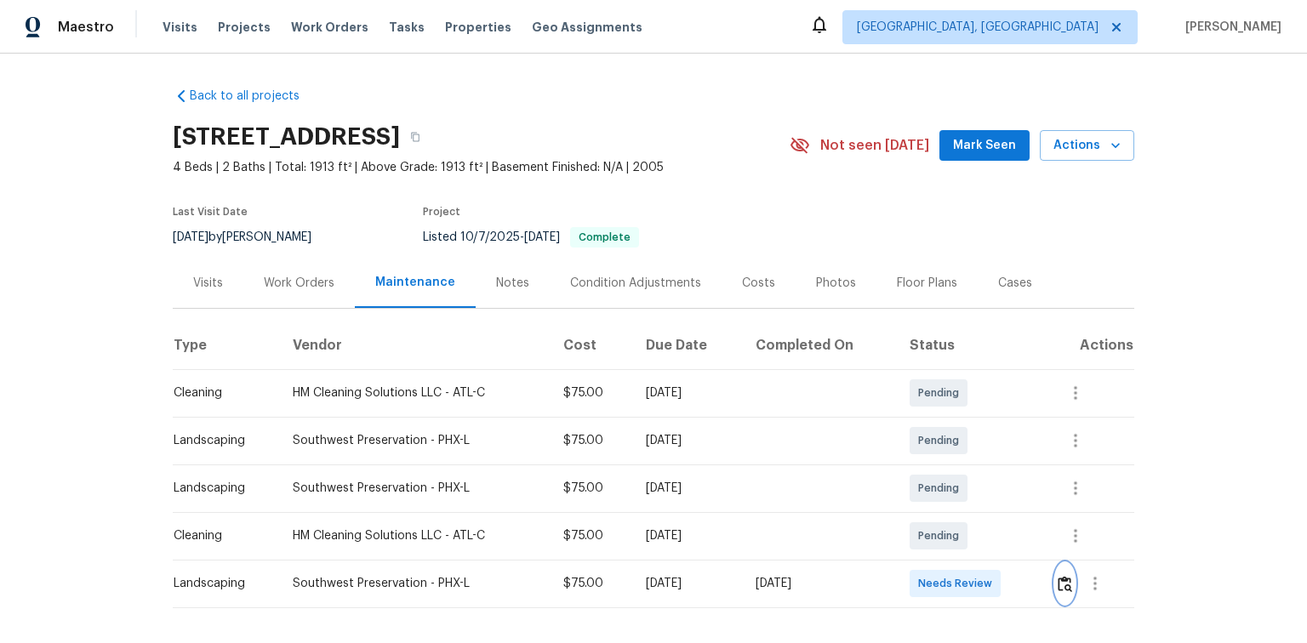
click at [1061, 587] on img "button" at bounding box center [1065, 584] width 14 height 16
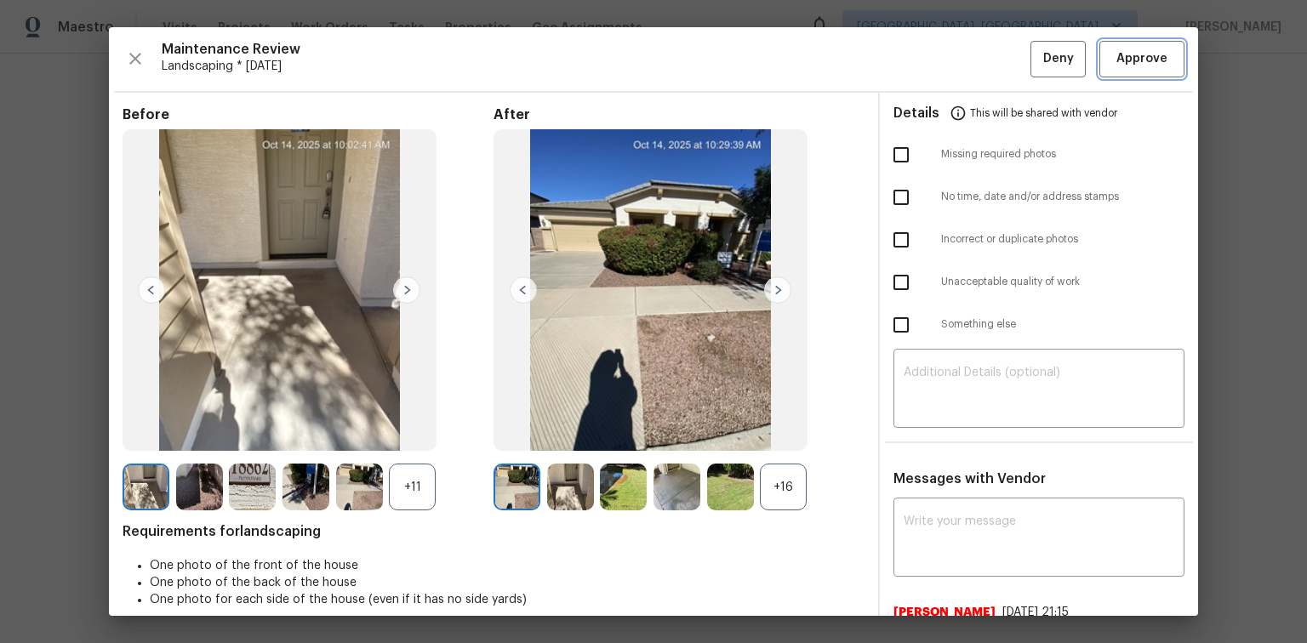
click at [1152, 54] on span "Approve" at bounding box center [1142, 59] width 51 height 21
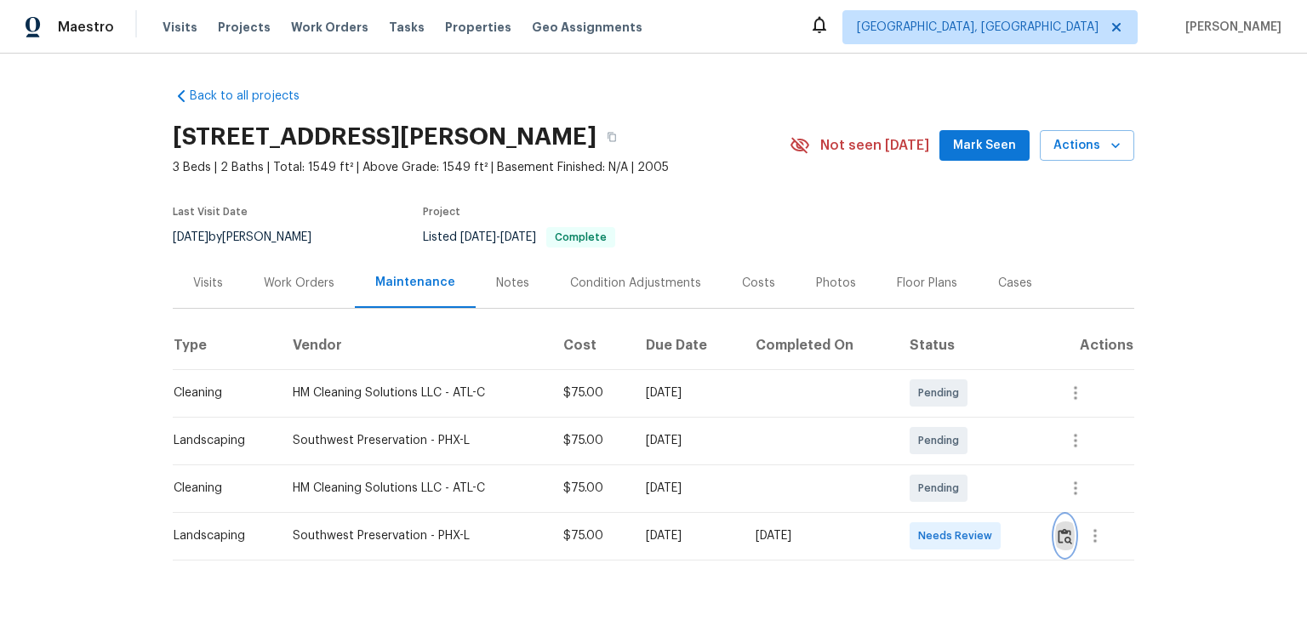
click at [1060, 534] on img "button" at bounding box center [1065, 537] width 14 height 16
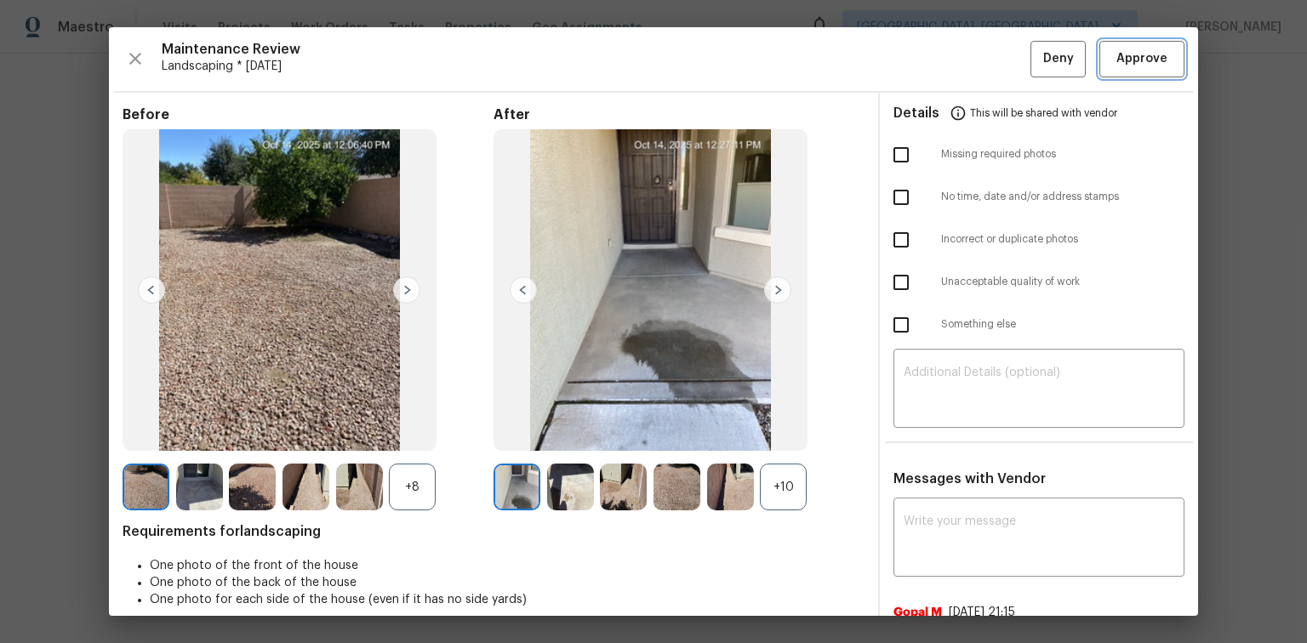
click at [1123, 68] on span "Approve" at bounding box center [1142, 59] width 51 height 21
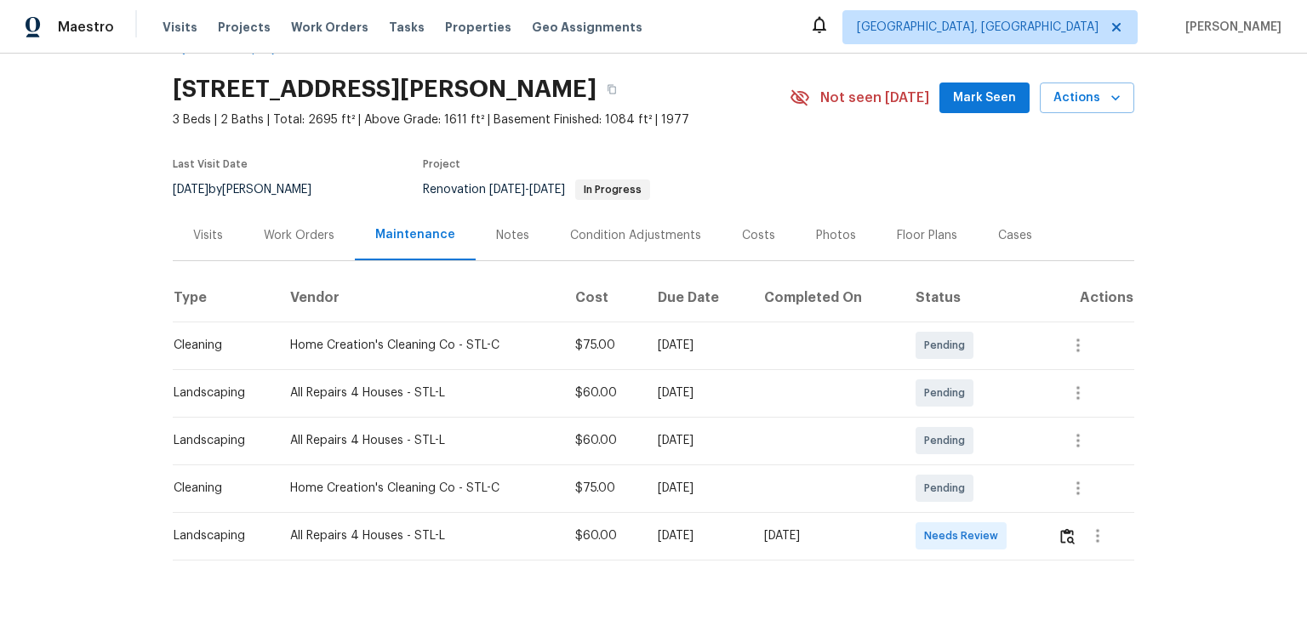
scroll to position [76, 0]
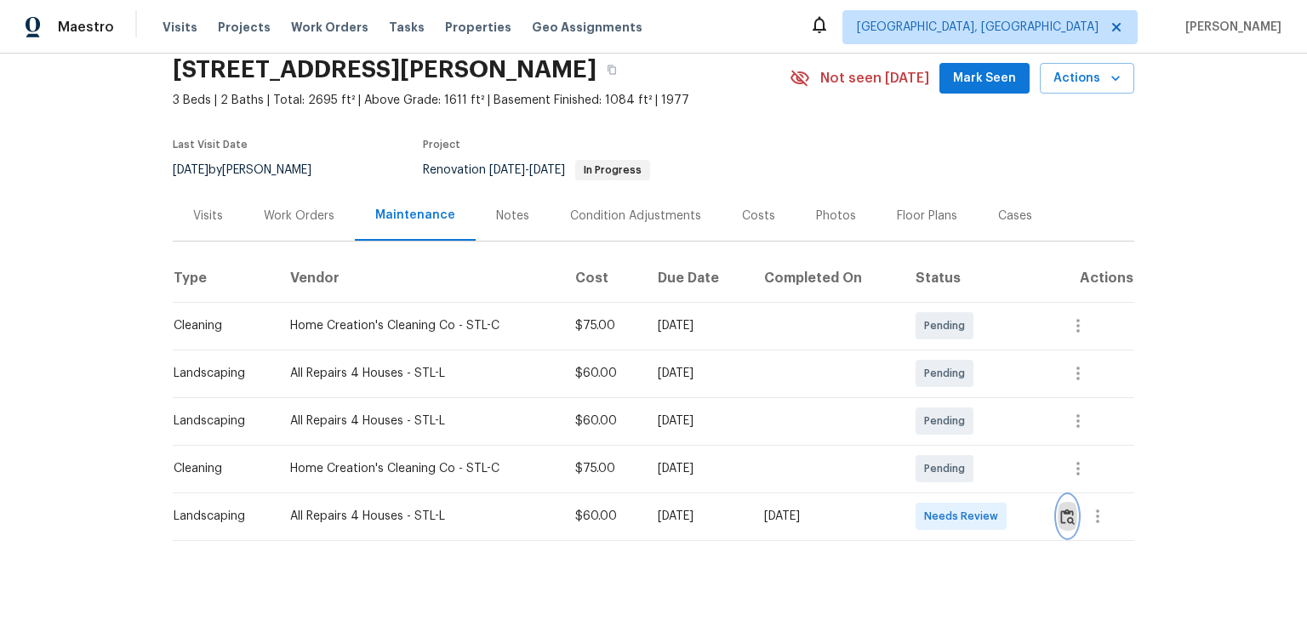
click at [1067, 509] on img "button" at bounding box center [1067, 517] width 14 height 16
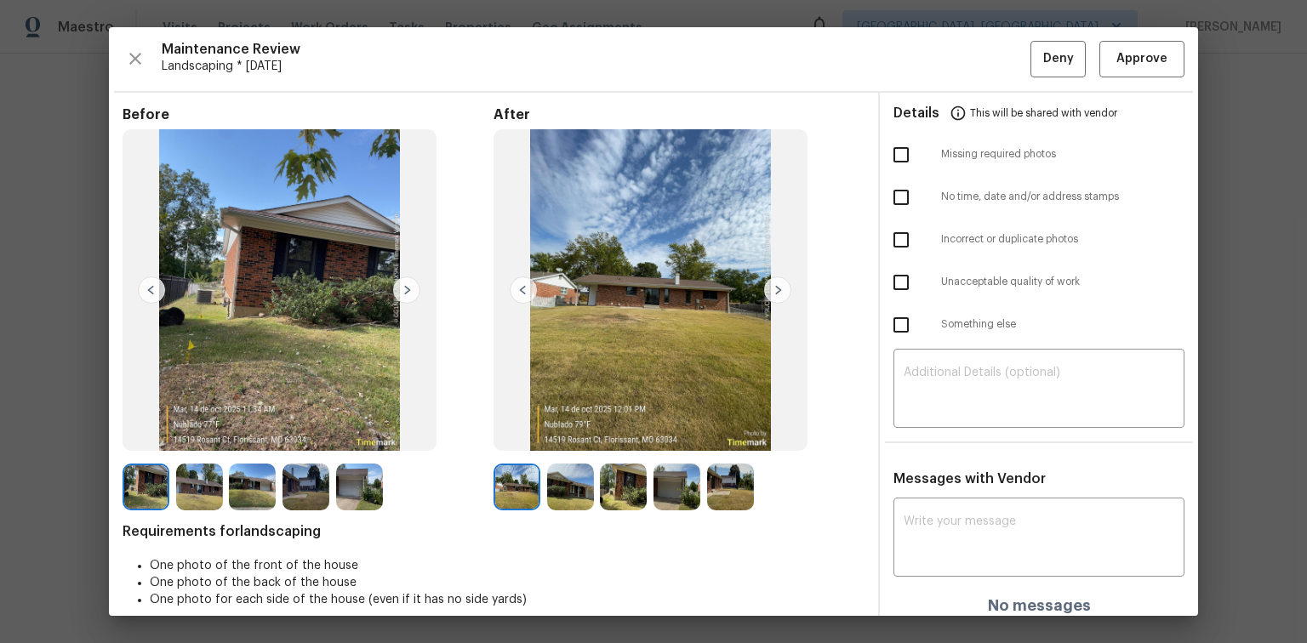
click at [894, 159] on input "checkbox" at bounding box center [901, 155] width 36 height 36
checkbox input "true"
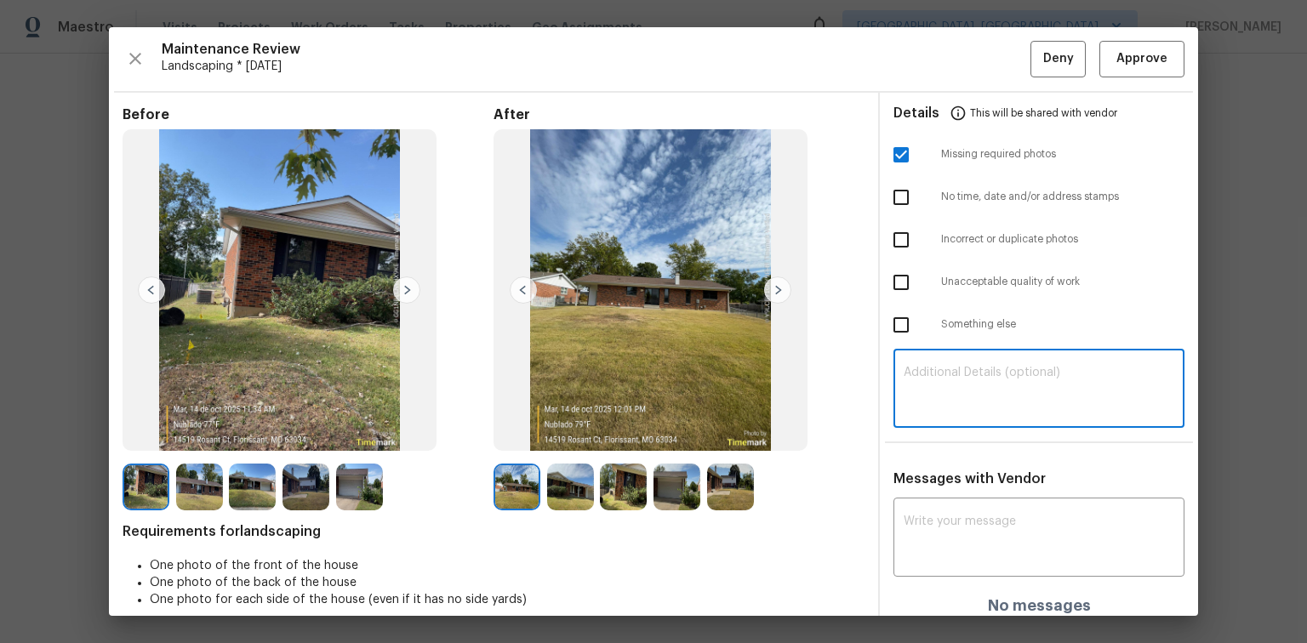
click at [906, 369] on textarea at bounding box center [1039, 391] width 271 height 48
paste textarea "Maintenance Audit Team: Hello! Unfortunately, this Landscaping visit completed …"
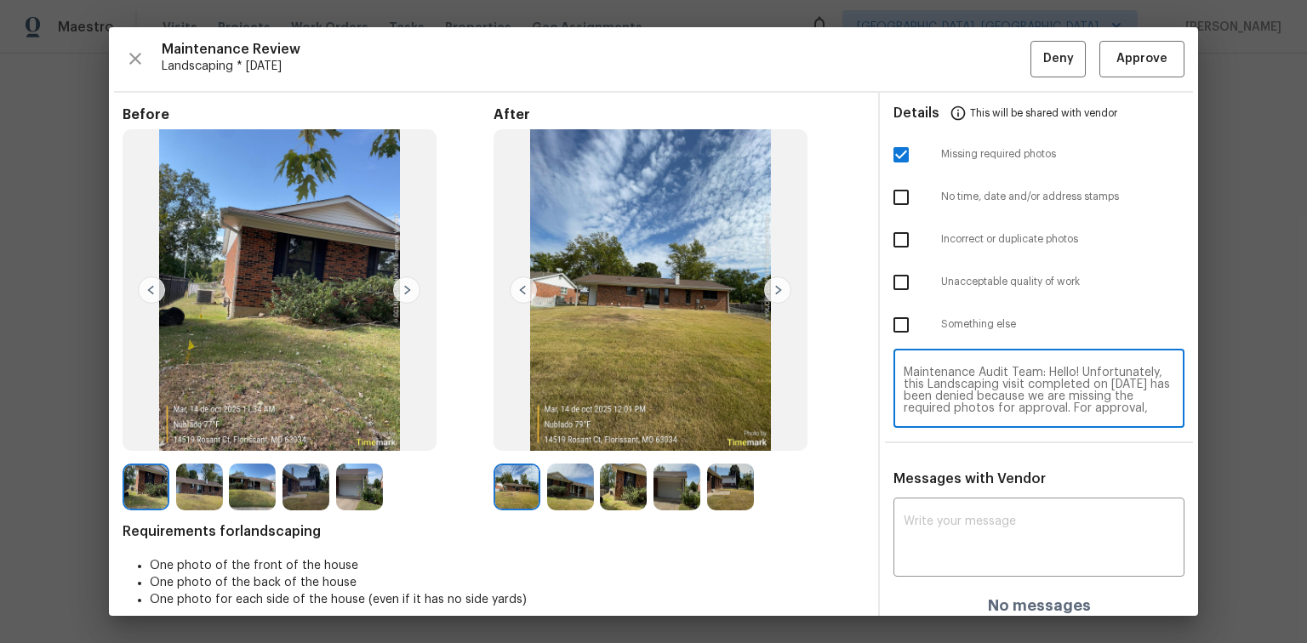
scroll to position [143, 0]
type textarea "Maintenance Audit Team: Hello! Unfortunately, this Landscaping visit completed …"
click at [912, 524] on textarea at bounding box center [1039, 540] width 271 height 48
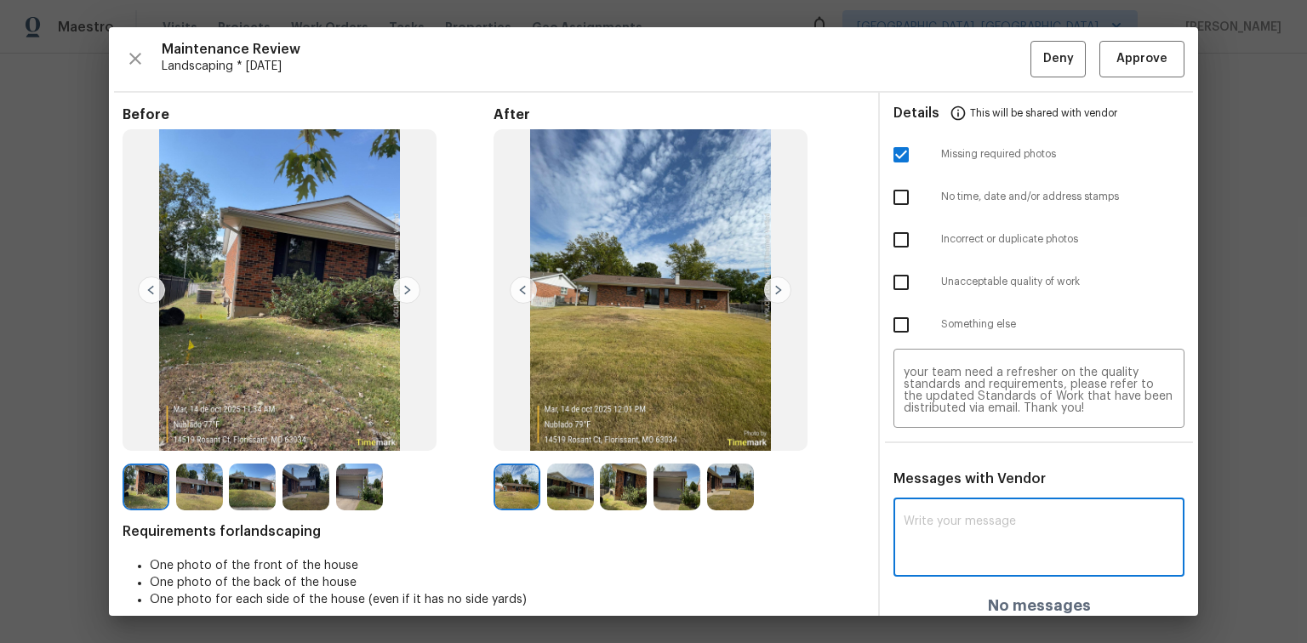
paste textarea "Maintenance Audit Team: Hello! Unfortunately, this Landscaping visit completed …"
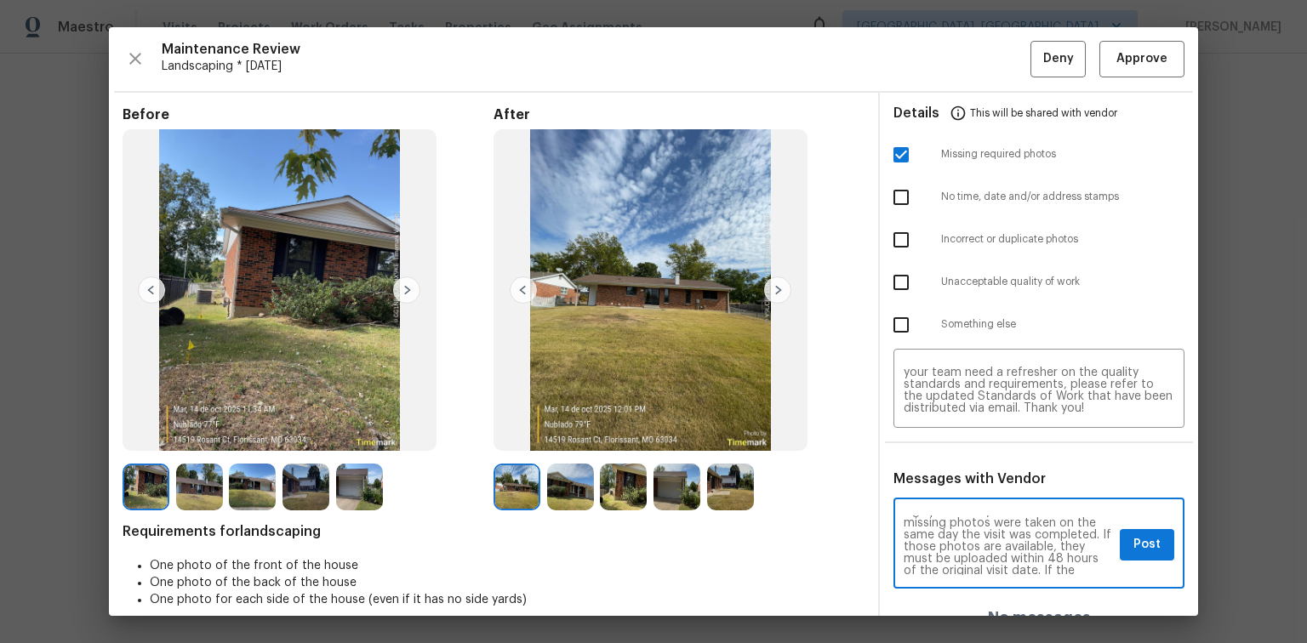
scroll to position [109, 0]
type textarea "Maintenance Audit Team: Hello! Unfortunately, this Landscaping visit completed …"
click at [1134, 544] on span "Post" at bounding box center [1147, 544] width 27 height 21
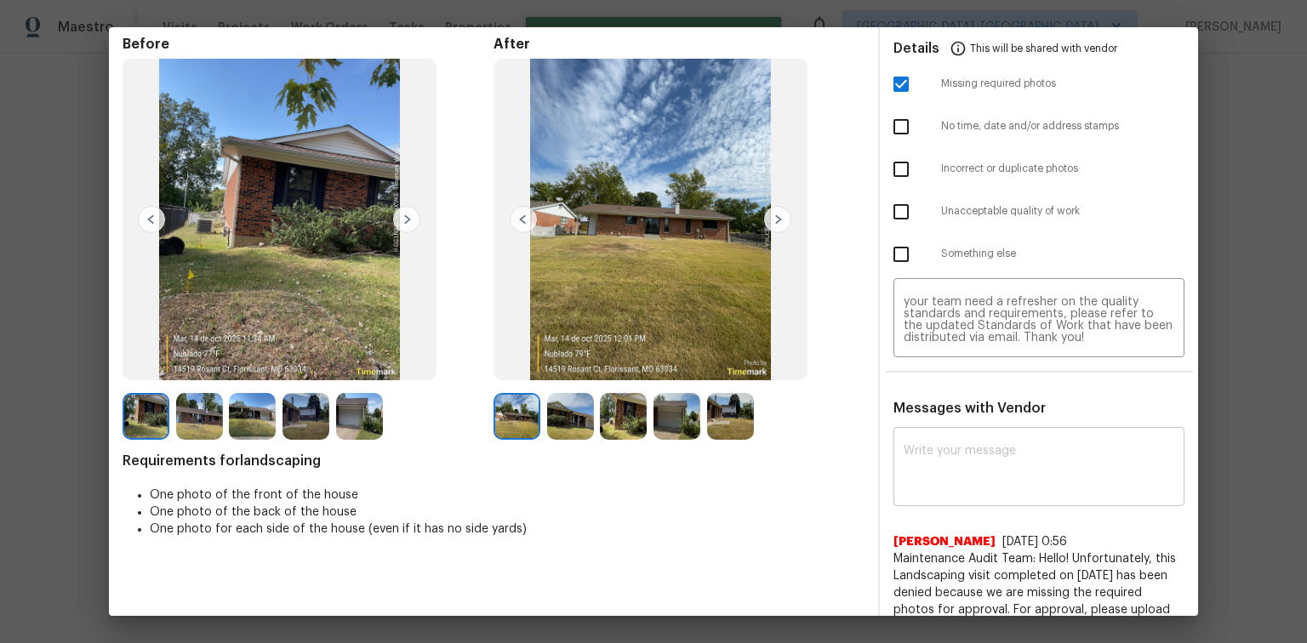
scroll to position [0, 0]
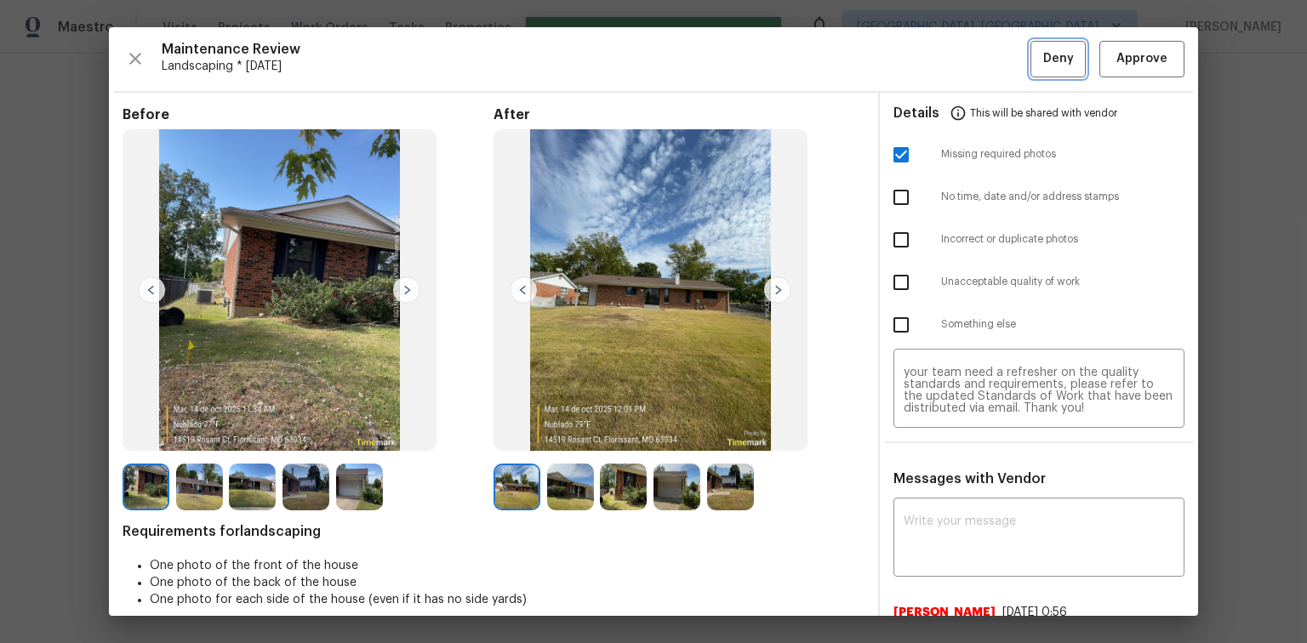
click at [1043, 59] on span "Deny" at bounding box center [1058, 59] width 31 height 21
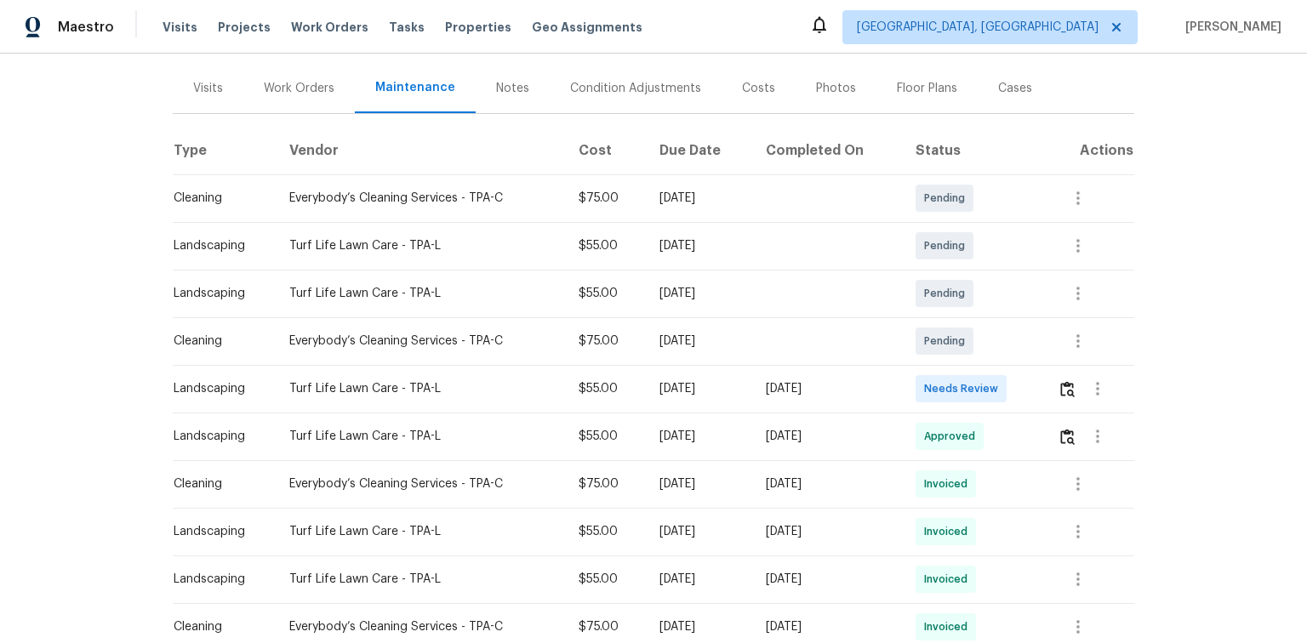
scroll to position [204, 0]
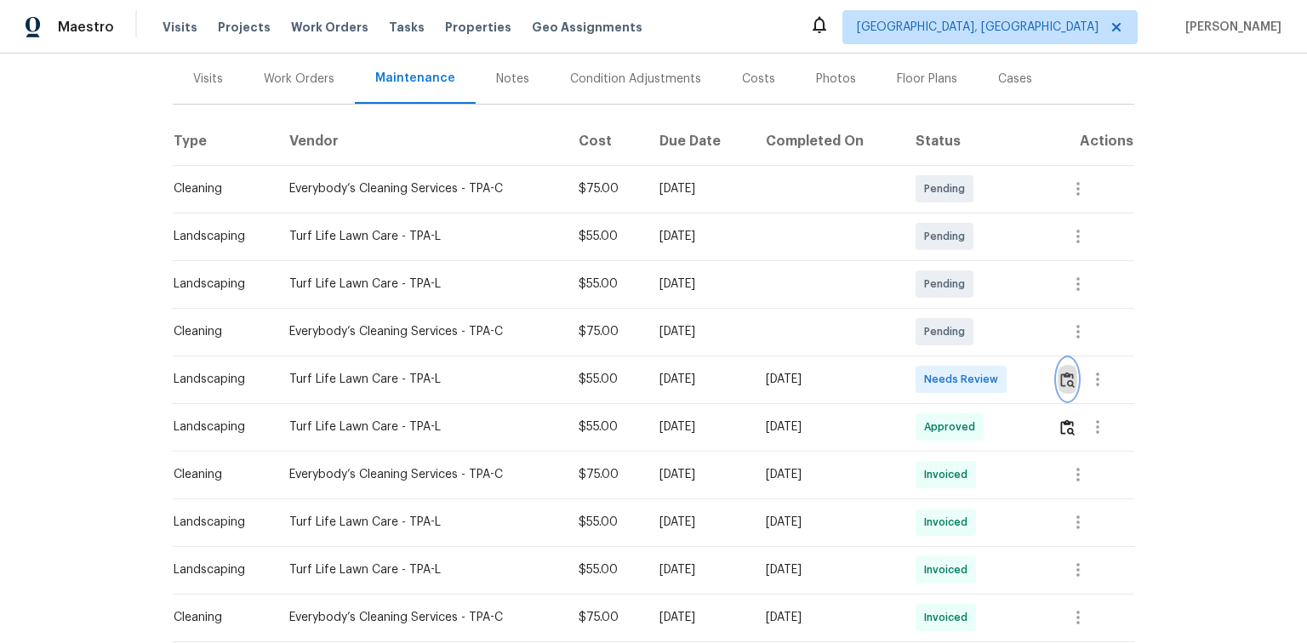
click at [1062, 380] on img "button" at bounding box center [1067, 380] width 14 height 16
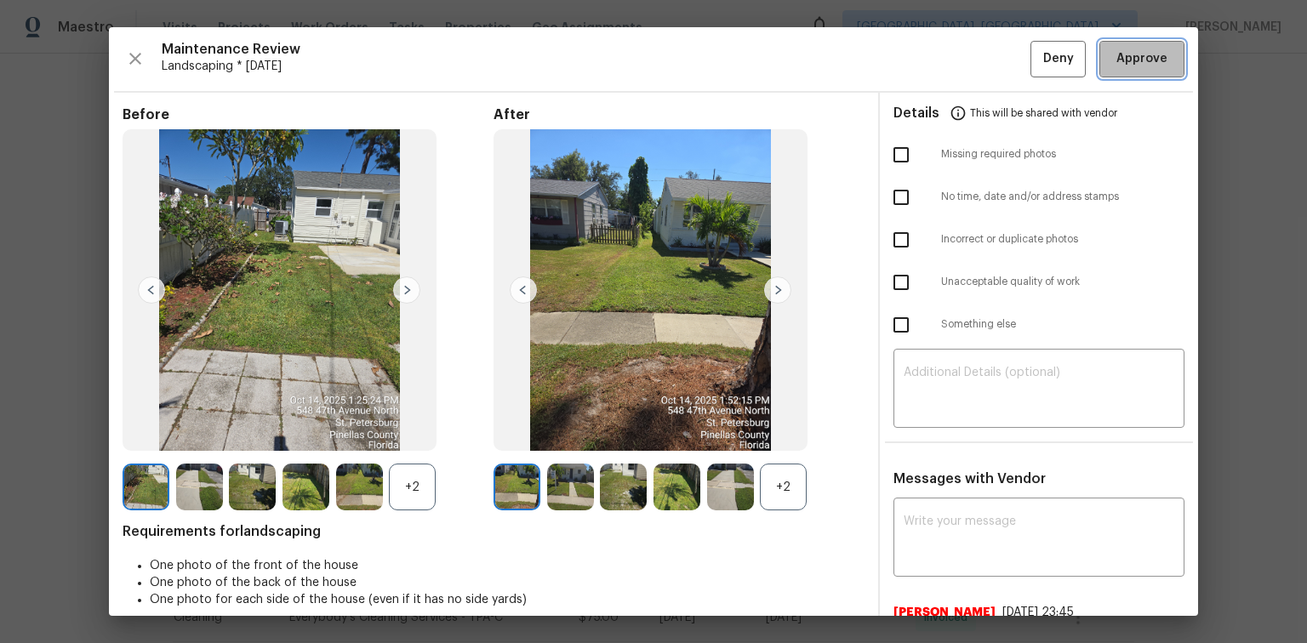
click at [1129, 61] on span "Approve" at bounding box center [1142, 59] width 51 height 21
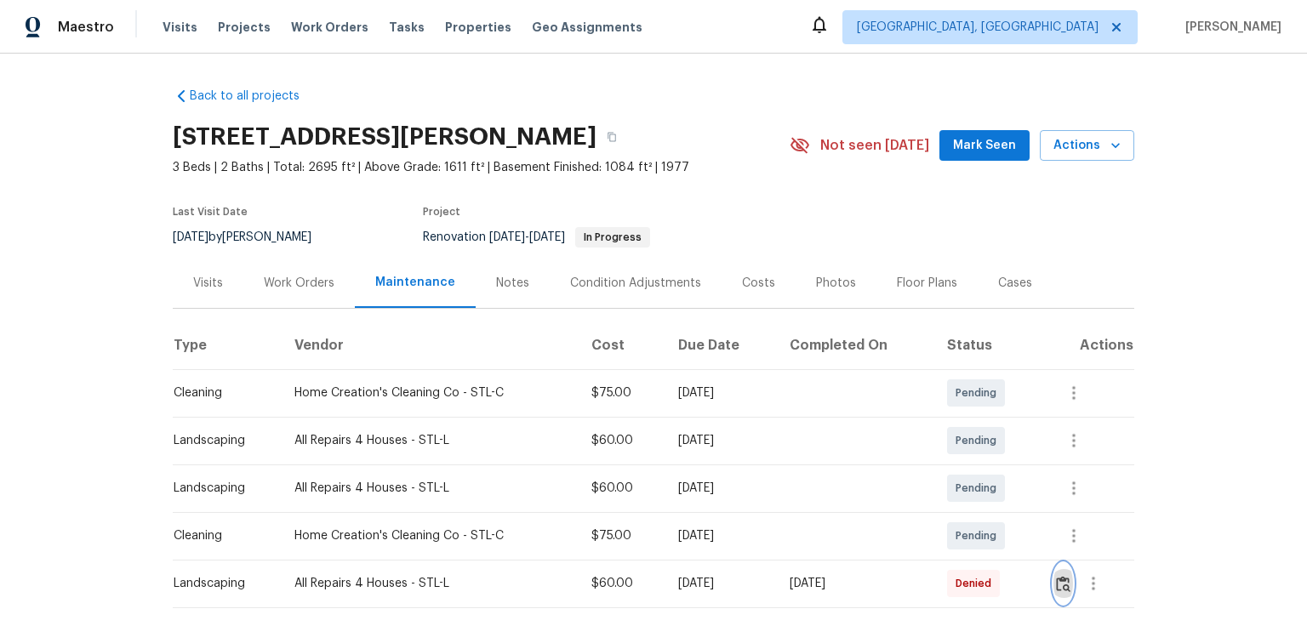
click at [1065, 585] on img "button" at bounding box center [1063, 584] width 14 height 16
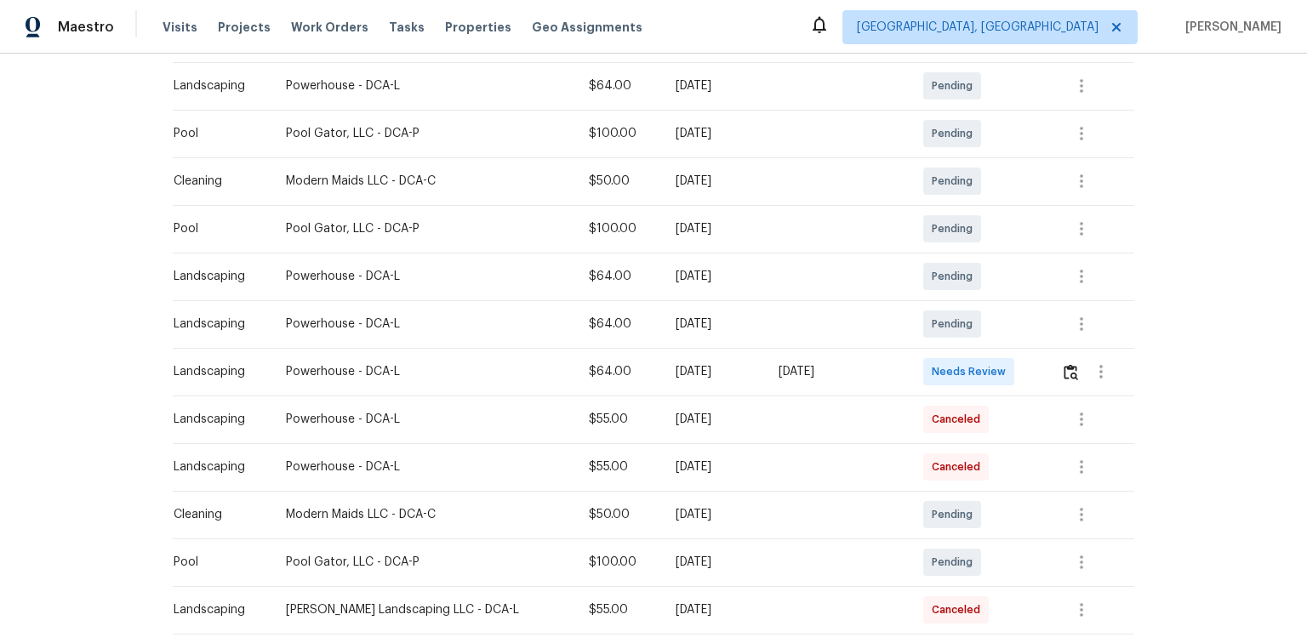
scroll to position [340, 0]
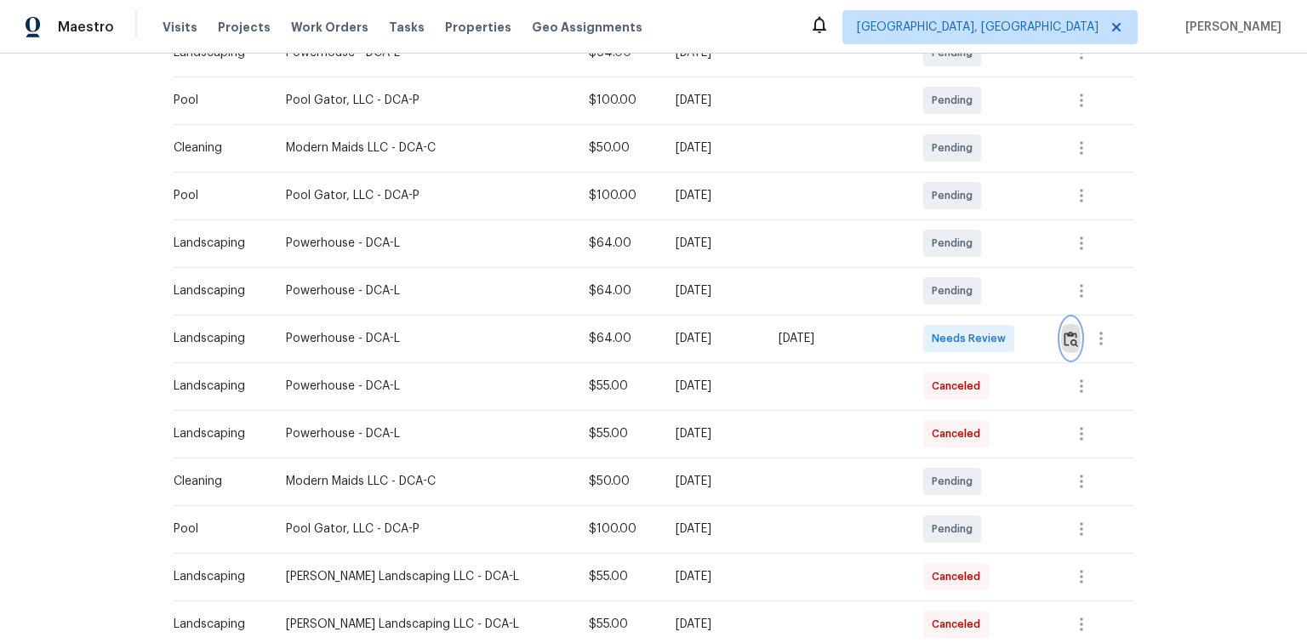
click at [1064, 344] on img "button" at bounding box center [1071, 339] width 14 height 16
click at [1064, 339] on img "button" at bounding box center [1071, 339] width 14 height 16
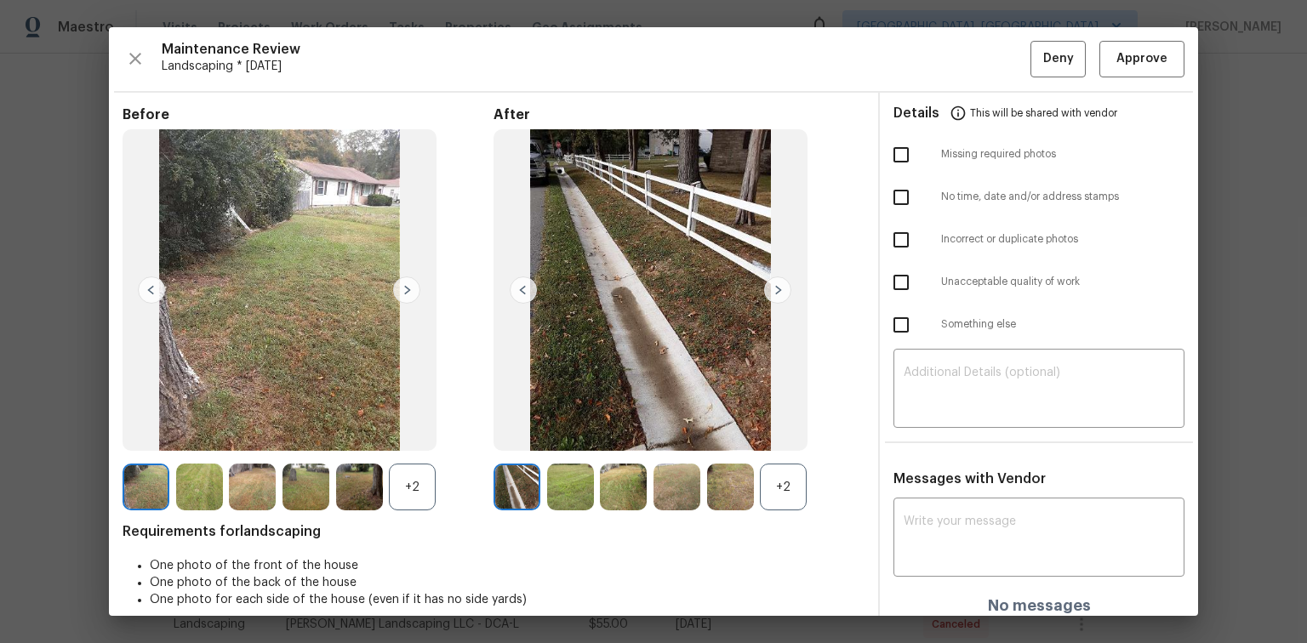
click at [889, 155] on input "checkbox" at bounding box center [901, 155] width 36 height 36
checkbox input "true"
click at [918, 363] on div "​" at bounding box center [1039, 390] width 291 height 75
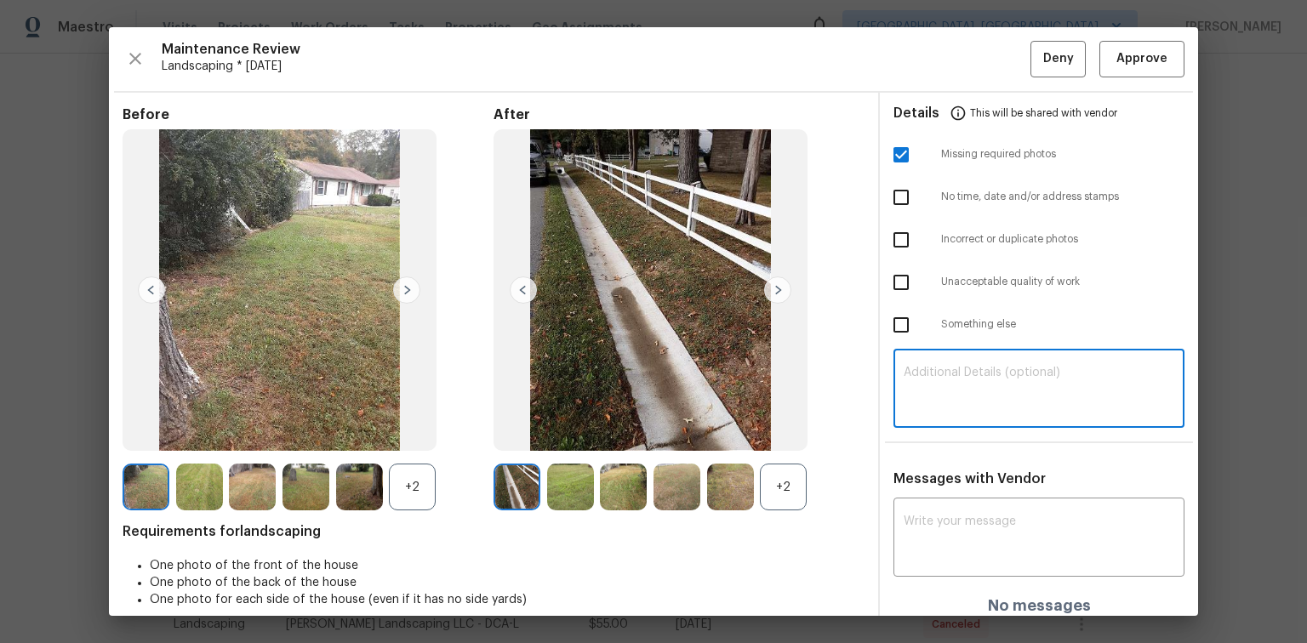
paste textarea "Maintenance Audit Team: Hello! Unfortunately this Landscaping visit completed o…"
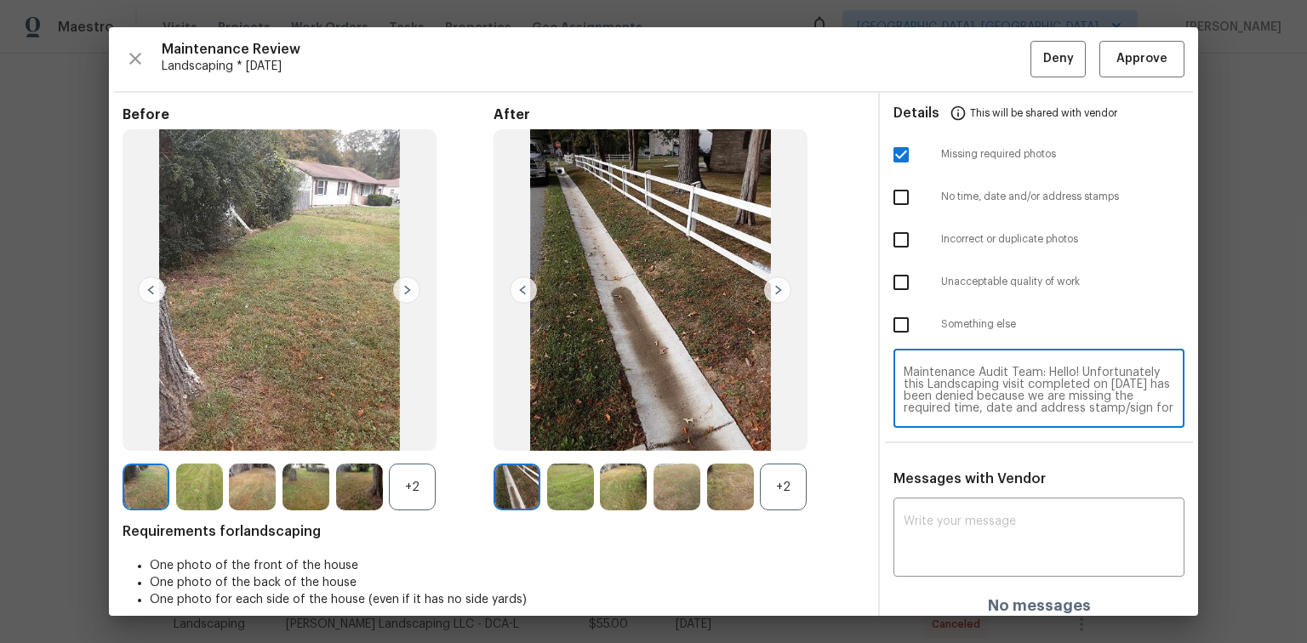
scroll to position [95, 0]
type textarea "Maintenance Audit Team: Hello! Unfortunately this Landscaping visit completed o…"
click at [933, 526] on textarea at bounding box center [1039, 540] width 271 height 48
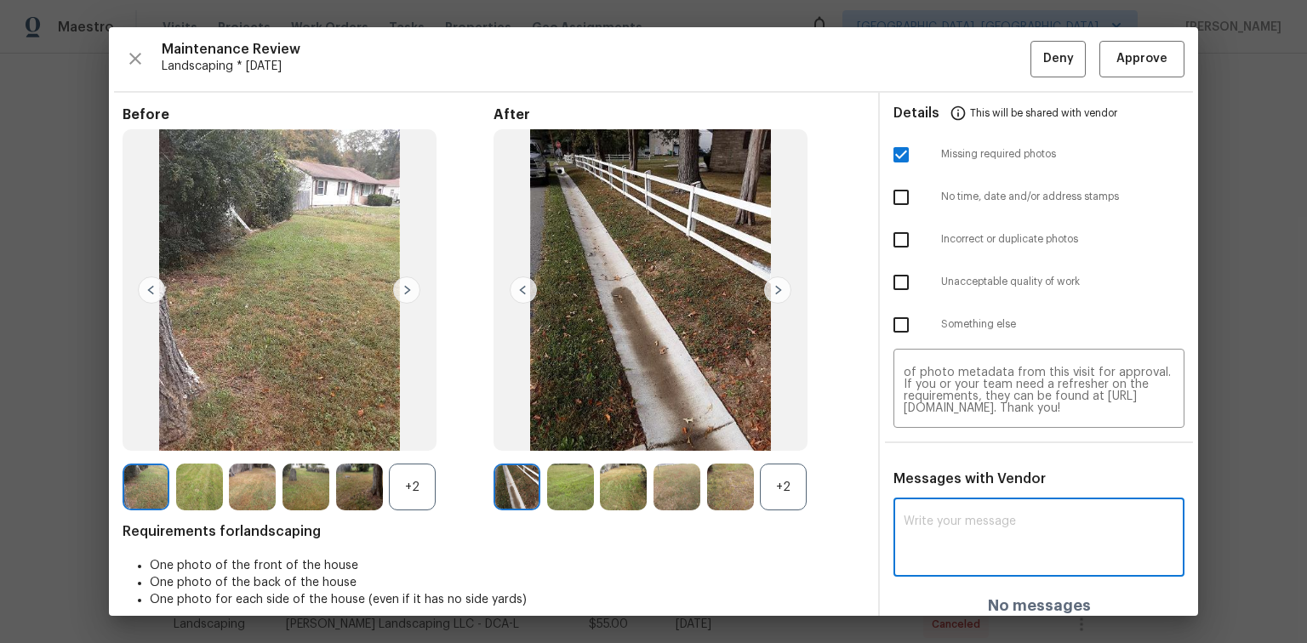
paste textarea "Maintenance Audit Team: Hello! Unfortunately this Landscaping visit completed o…"
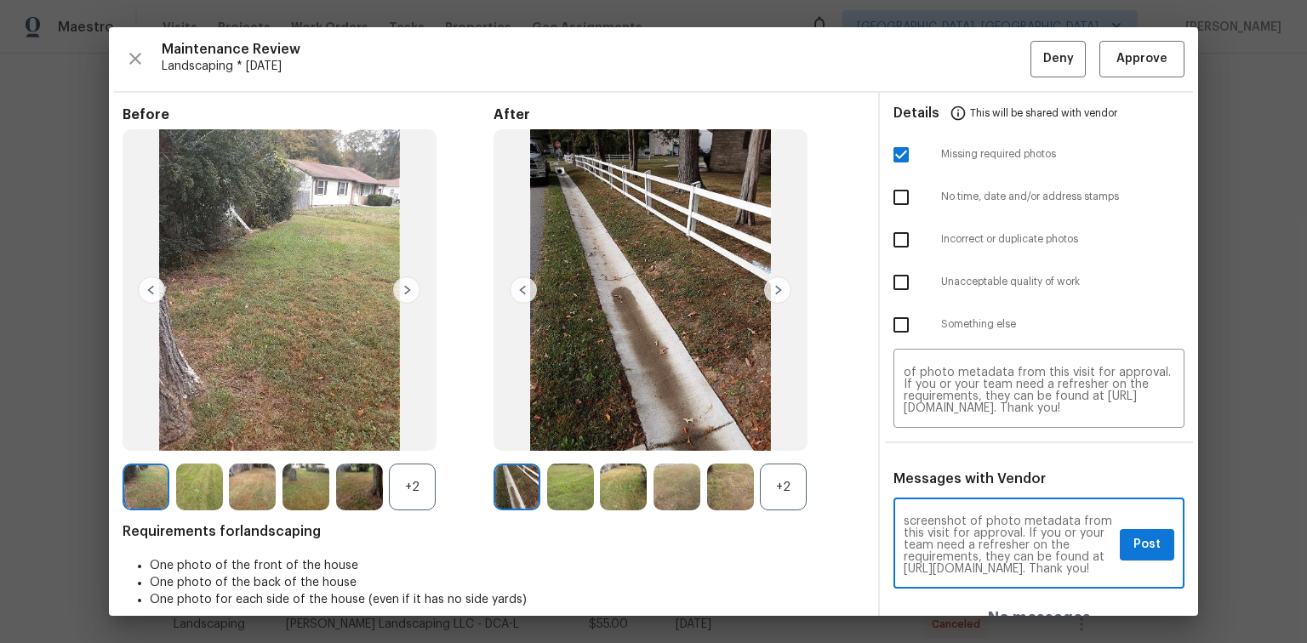
scroll to position [119, 0]
type textarea "Maintenance Audit Team: Hello! Unfortunately this Landscaping visit completed o…"
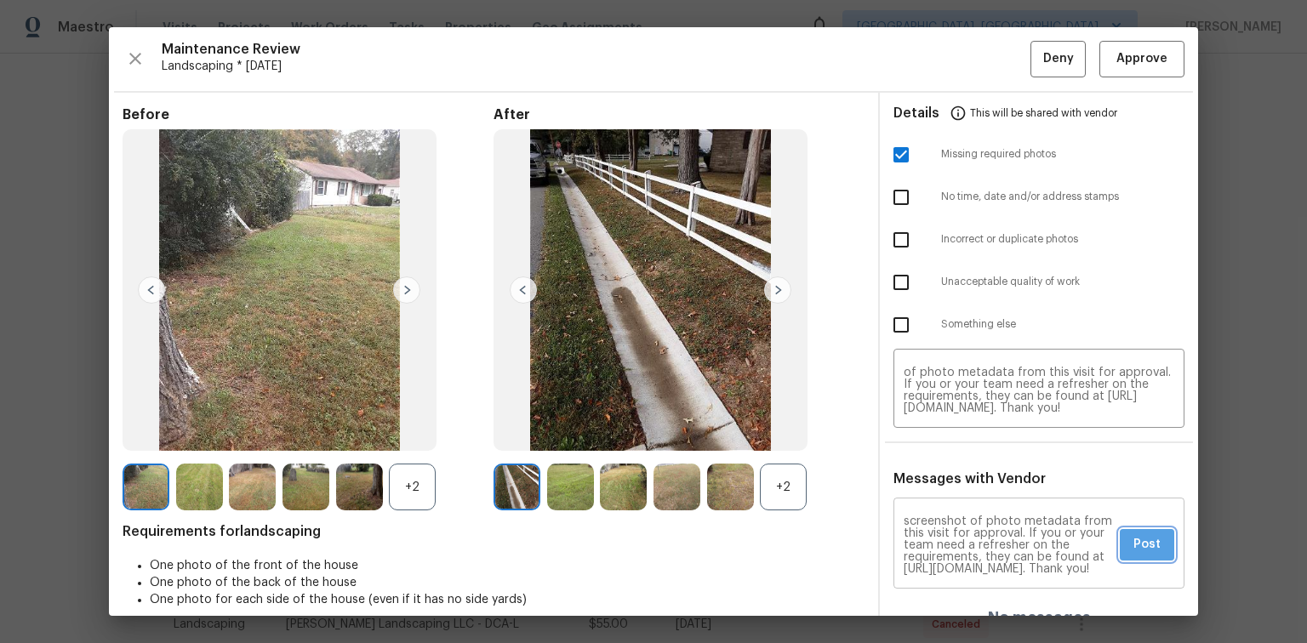
click at [1134, 546] on span "Post" at bounding box center [1147, 544] width 27 height 21
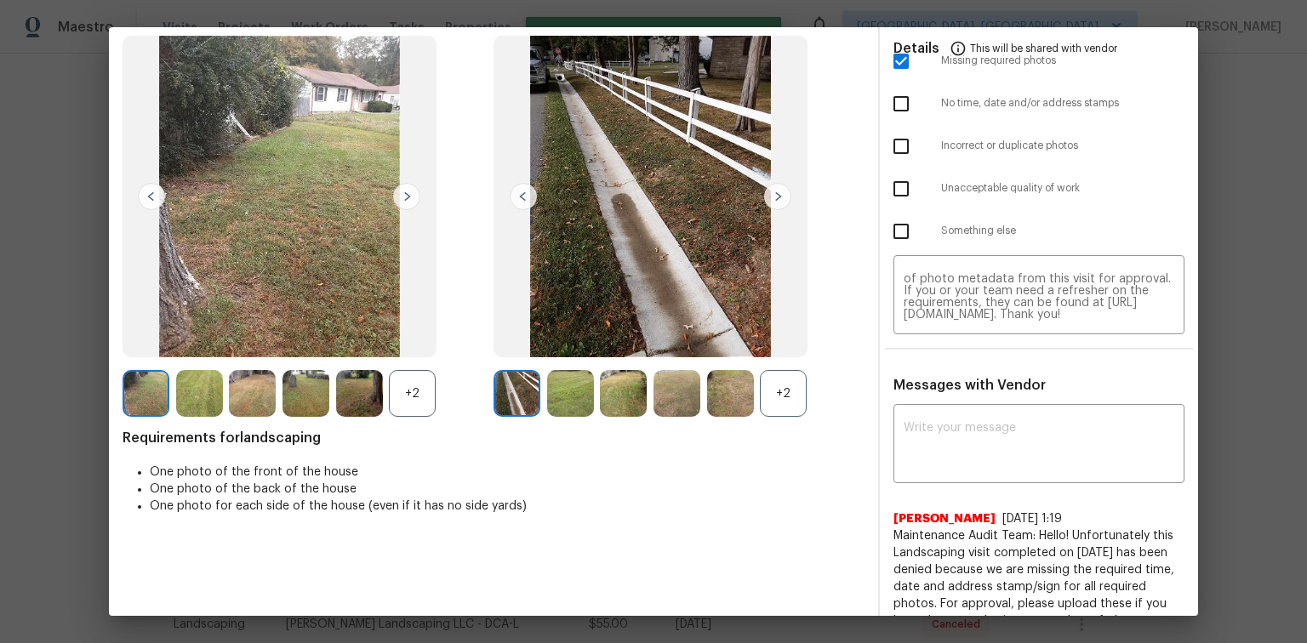
scroll to position [0, 0]
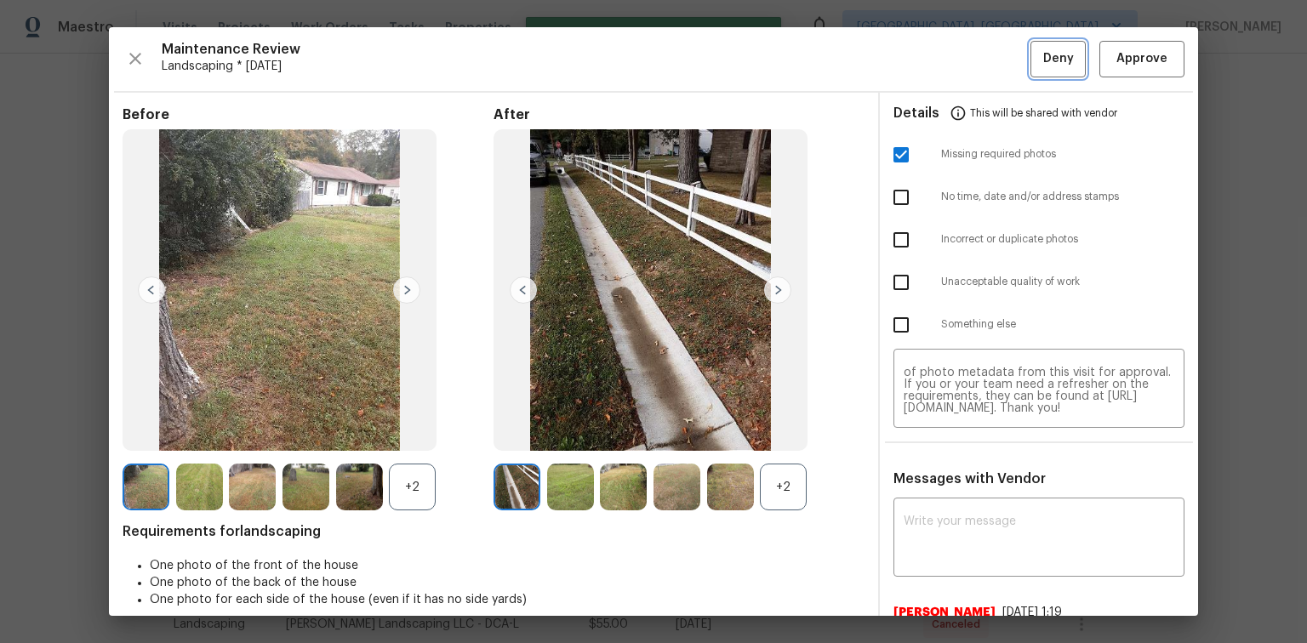
click at [1054, 55] on span "Deny" at bounding box center [1058, 59] width 31 height 21
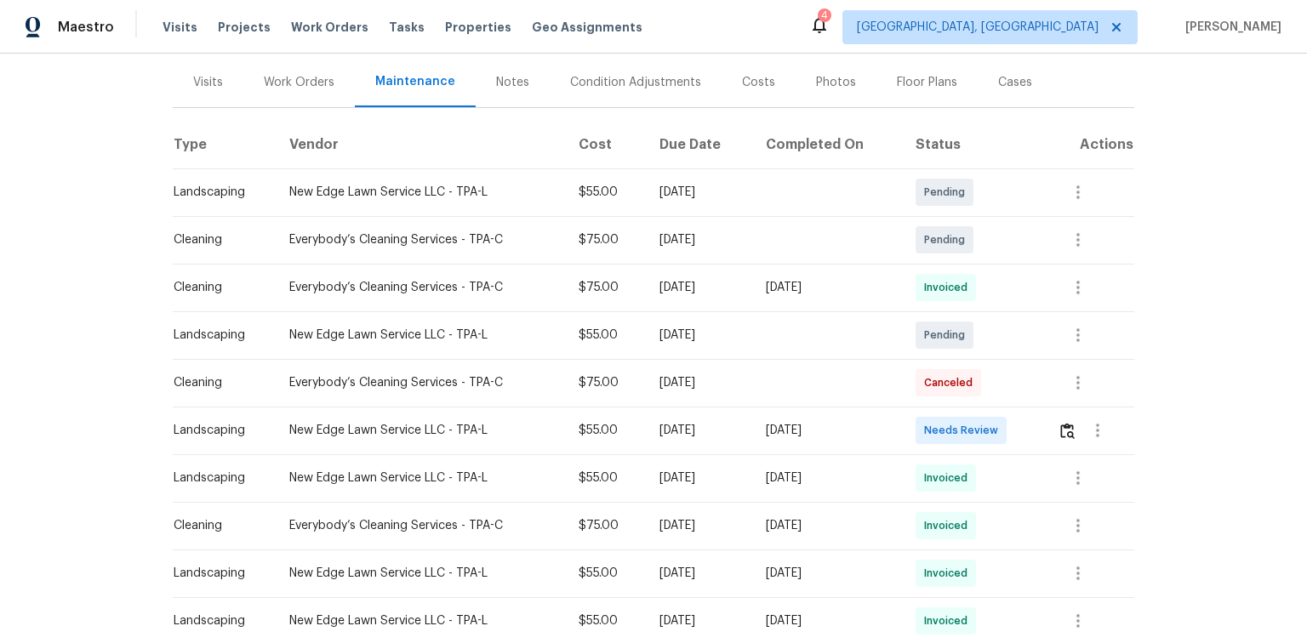
scroll to position [272, 0]
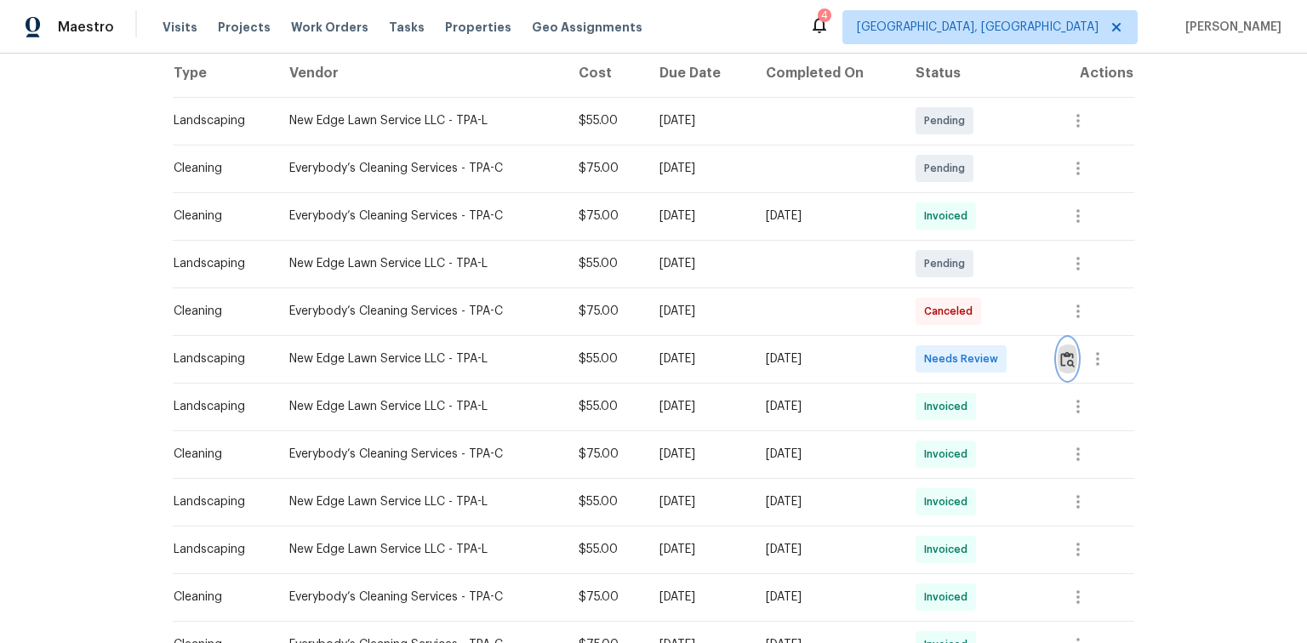
click at [1066, 359] on img "button" at bounding box center [1067, 359] width 14 height 16
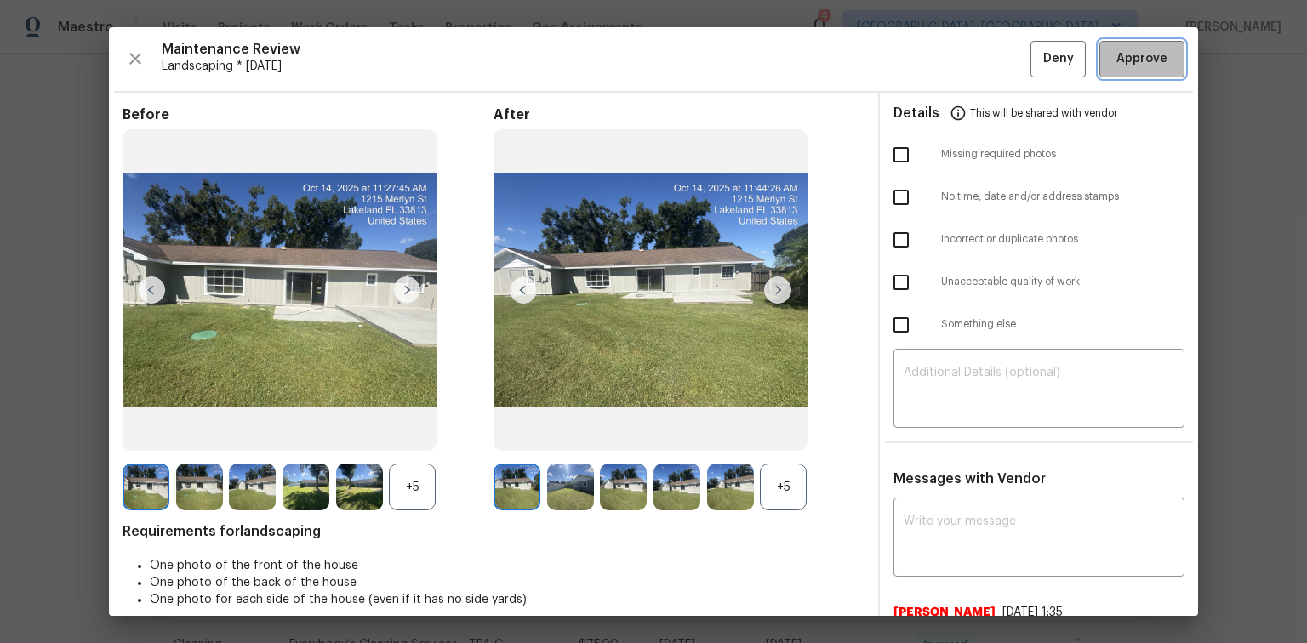
click at [1137, 56] on span "Approve" at bounding box center [1142, 59] width 51 height 21
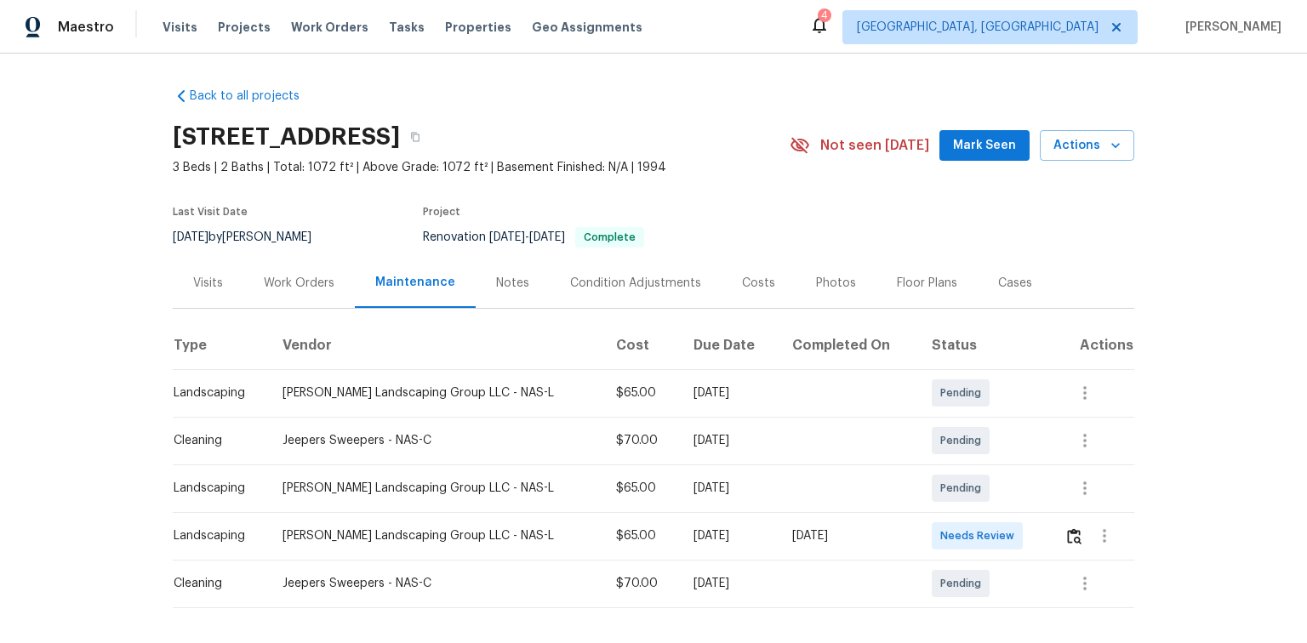
scroll to position [76, 0]
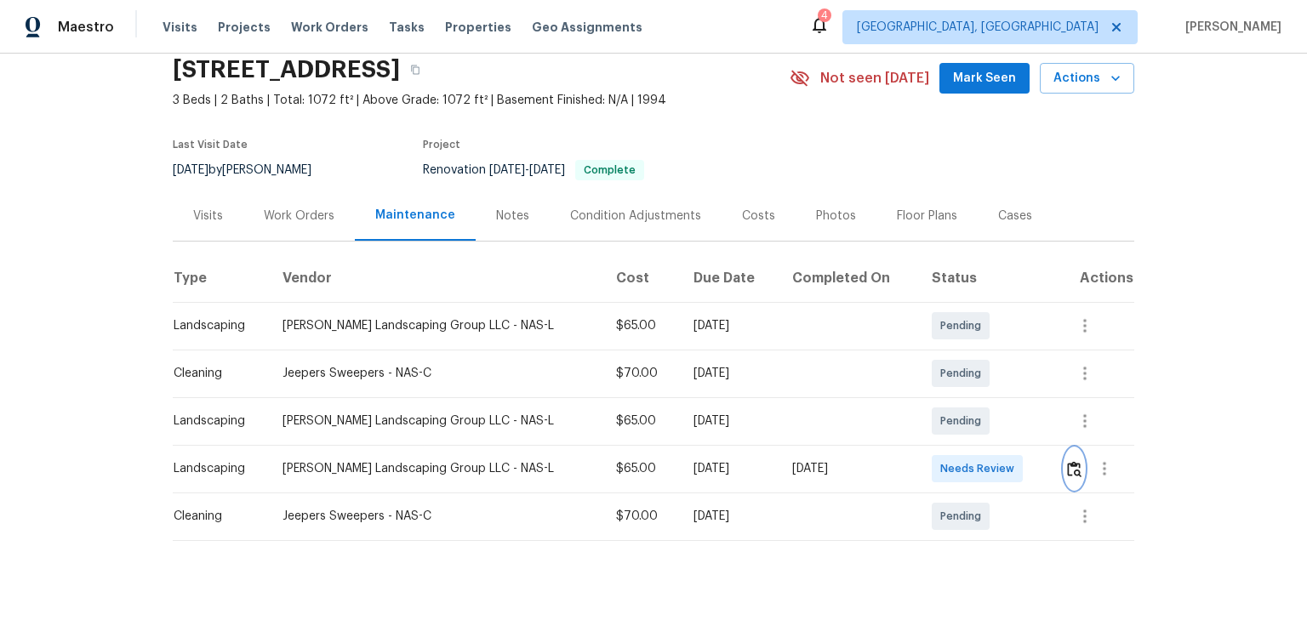
click at [1072, 463] on img "button" at bounding box center [1074, 469] width 14 height 16
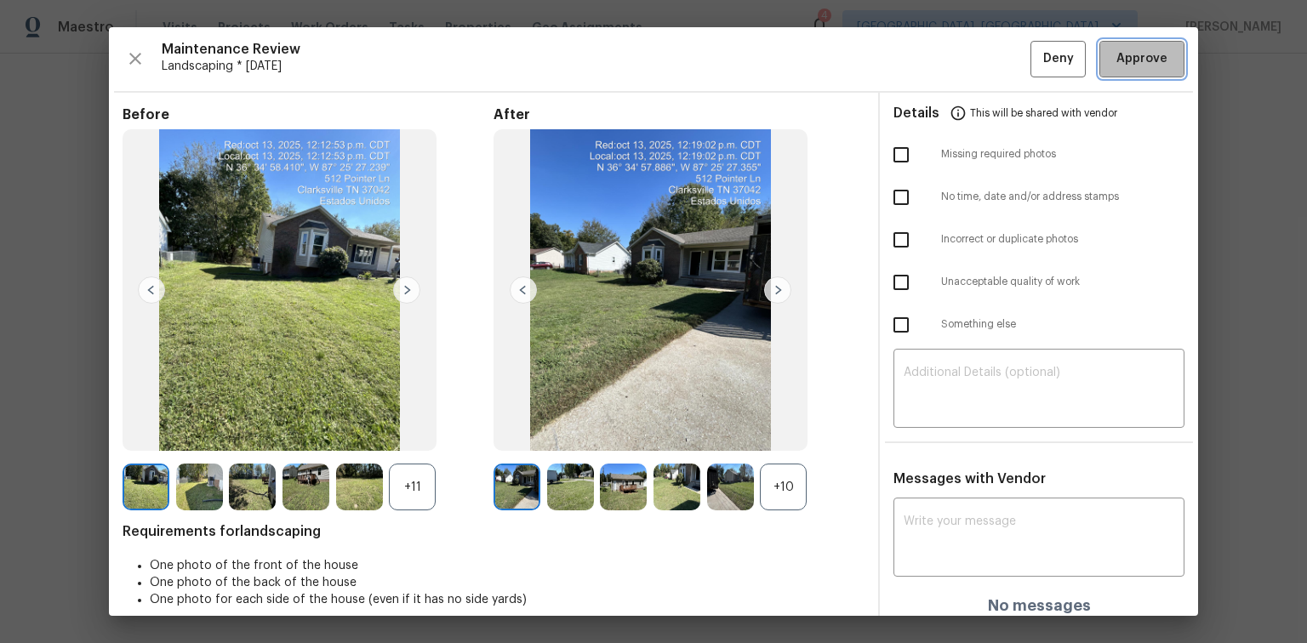
click at [1119, 63] on span "Approve" at bounding box center [1142, 59] width 51 height 21
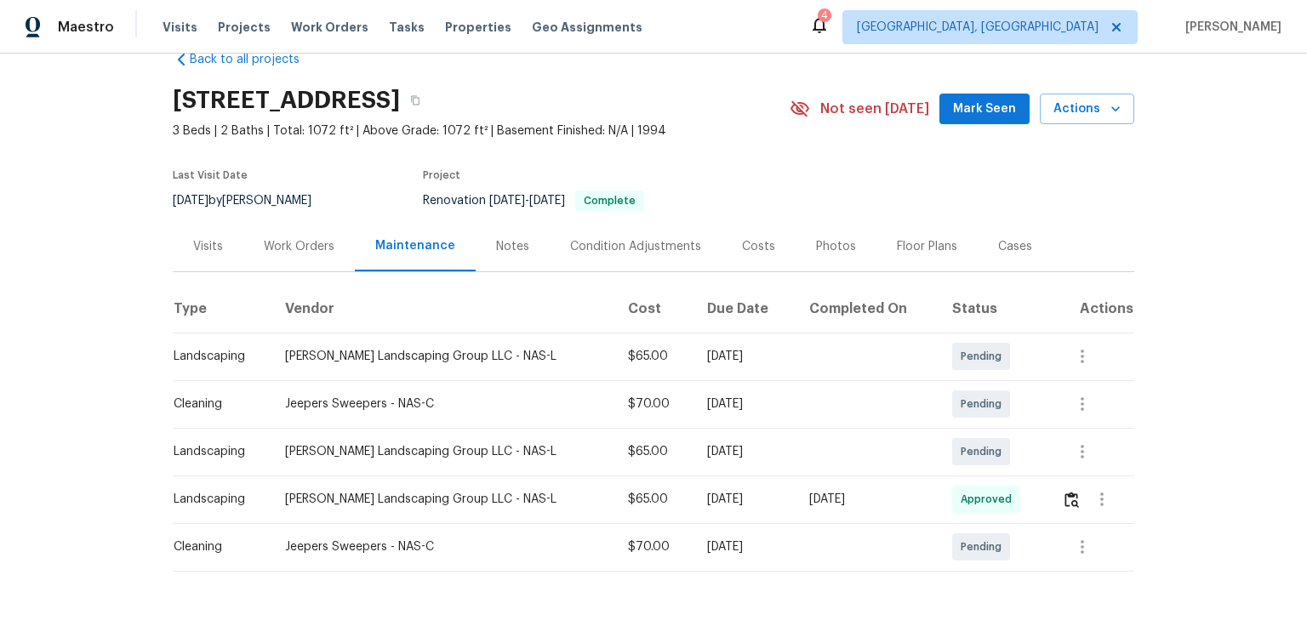
scroll to position [0, 0]
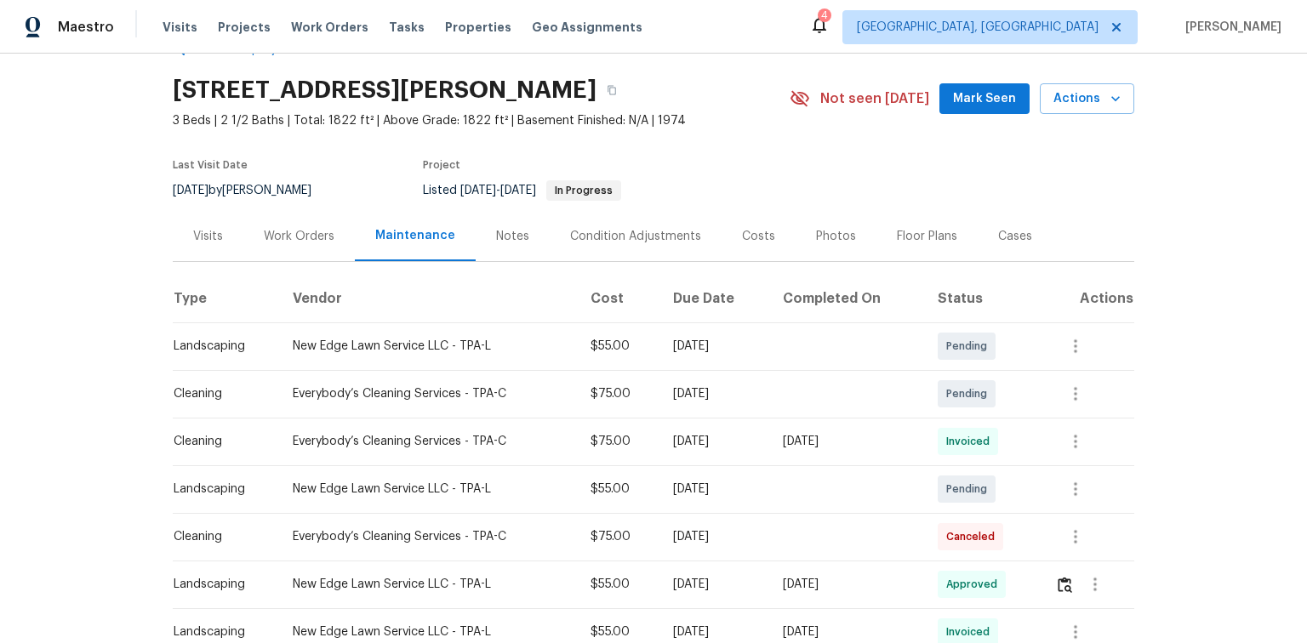
scroll to position [136, 0]
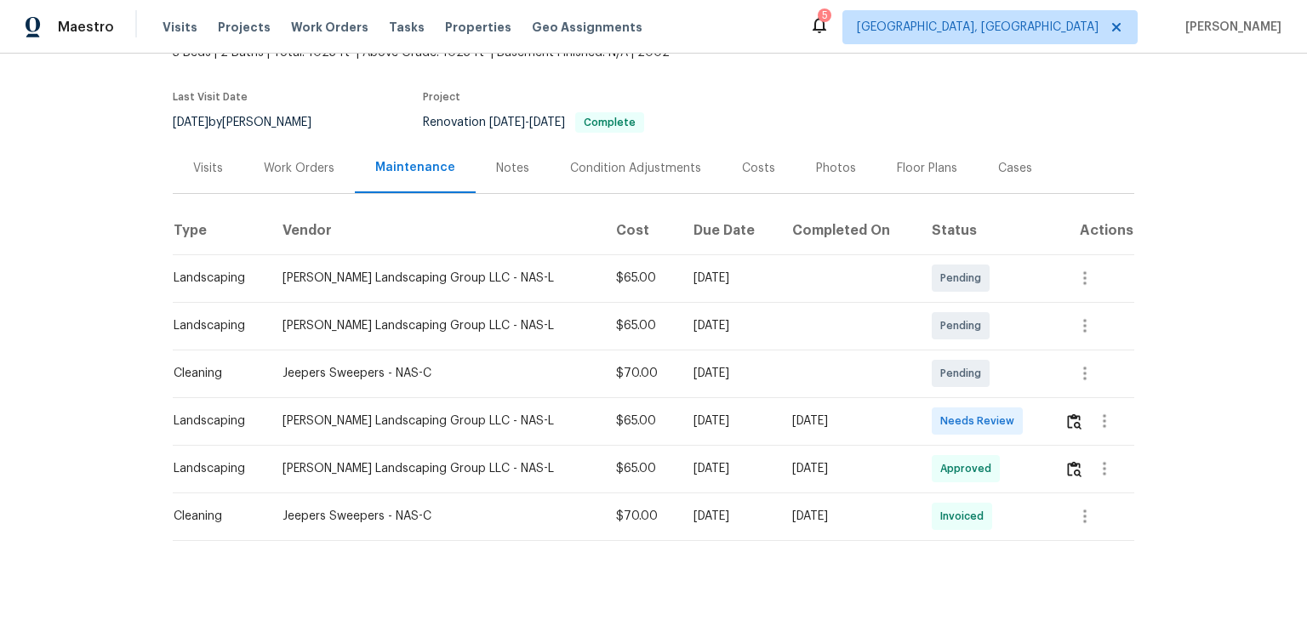
scroll to position [123, 0]
click at [1067, 414] on img "button" at bounding box center [1074, 422] width 14 height 16
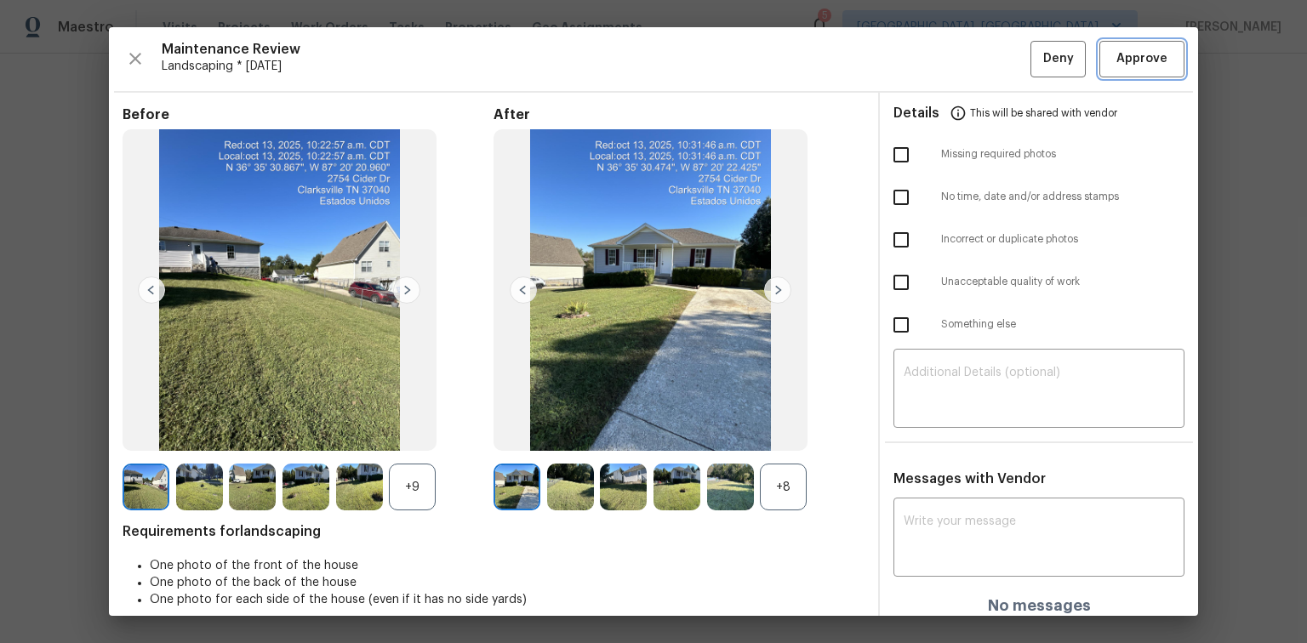
click at [1144, 54] on span "Approve" at bounding box center [1142, 59] width 51 height 21
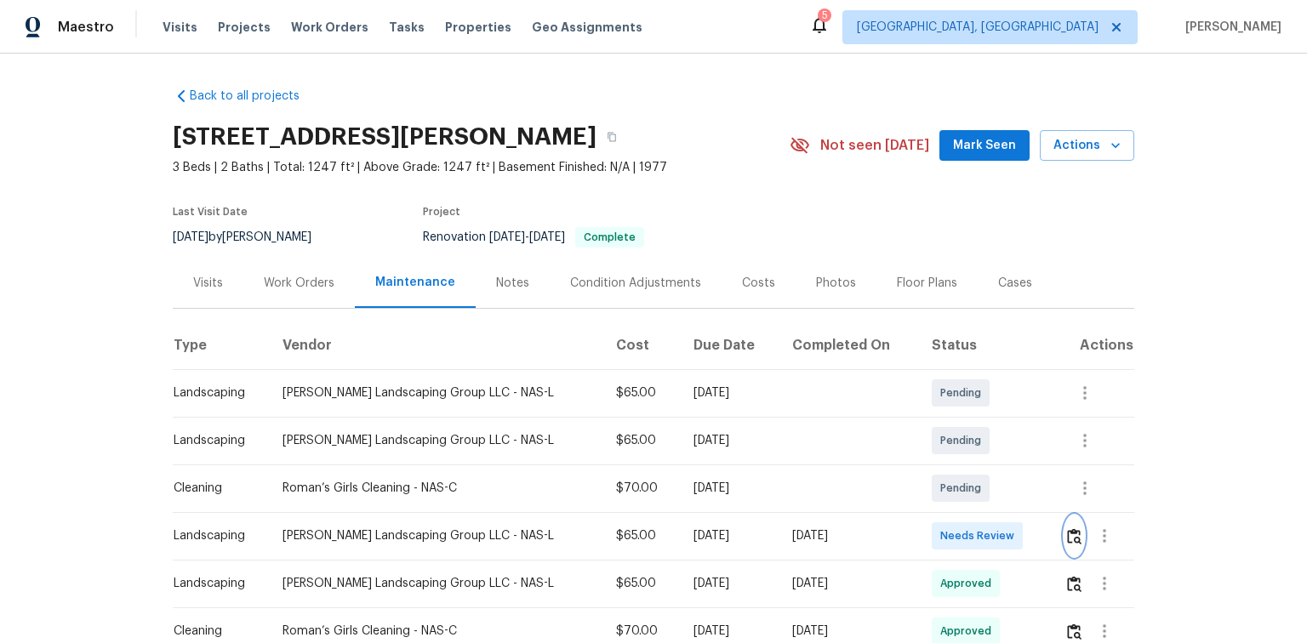
click at [1069, 538] on img "button" at bounding box center [1074, 537] width 14 height 16
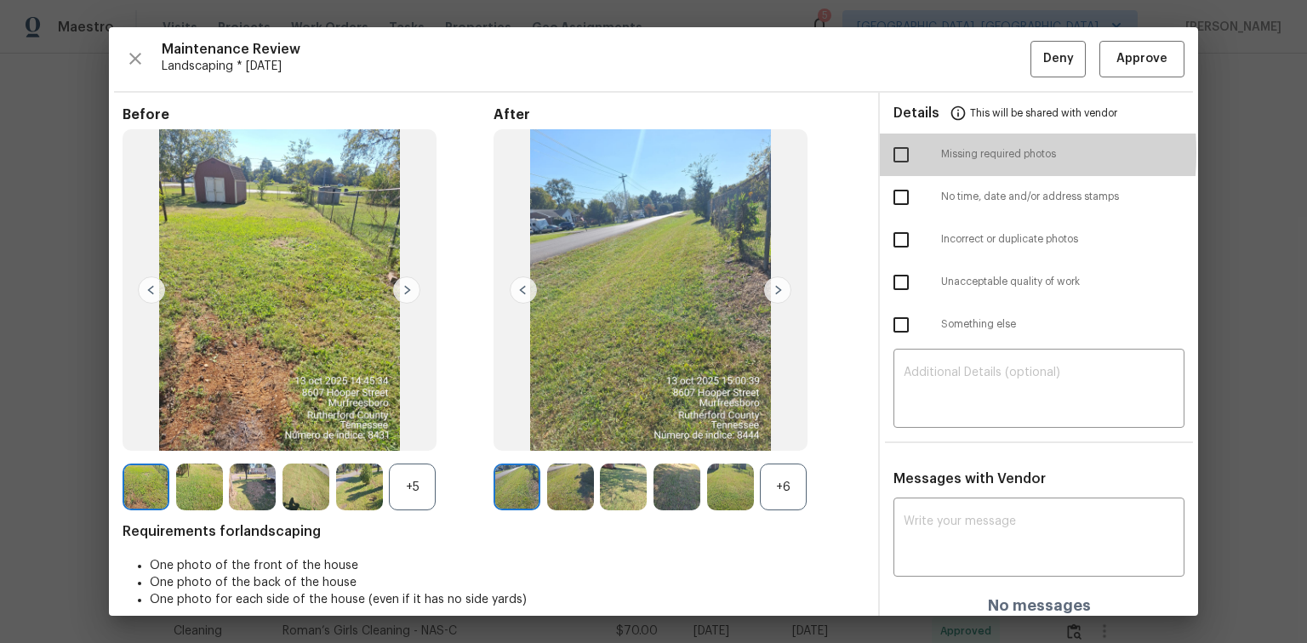
click at [889, 152] on input "checkbox" at bounding box center [901, 155] width 36 height 36
checkbox input "true"
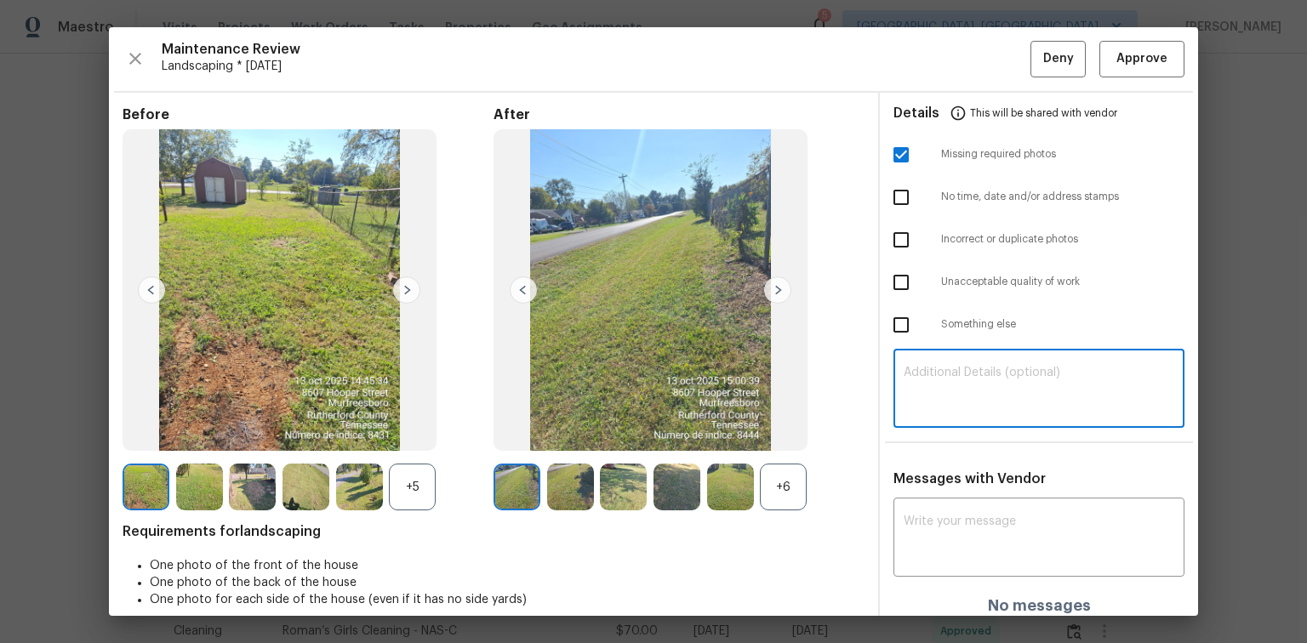
click at [951, 370] on textarea at bounding box center [1039, 391] width 271 height 48
paste textarea "Maintenance Audit Team: Hello! Unfortunately, this Landscaping visit completed …"
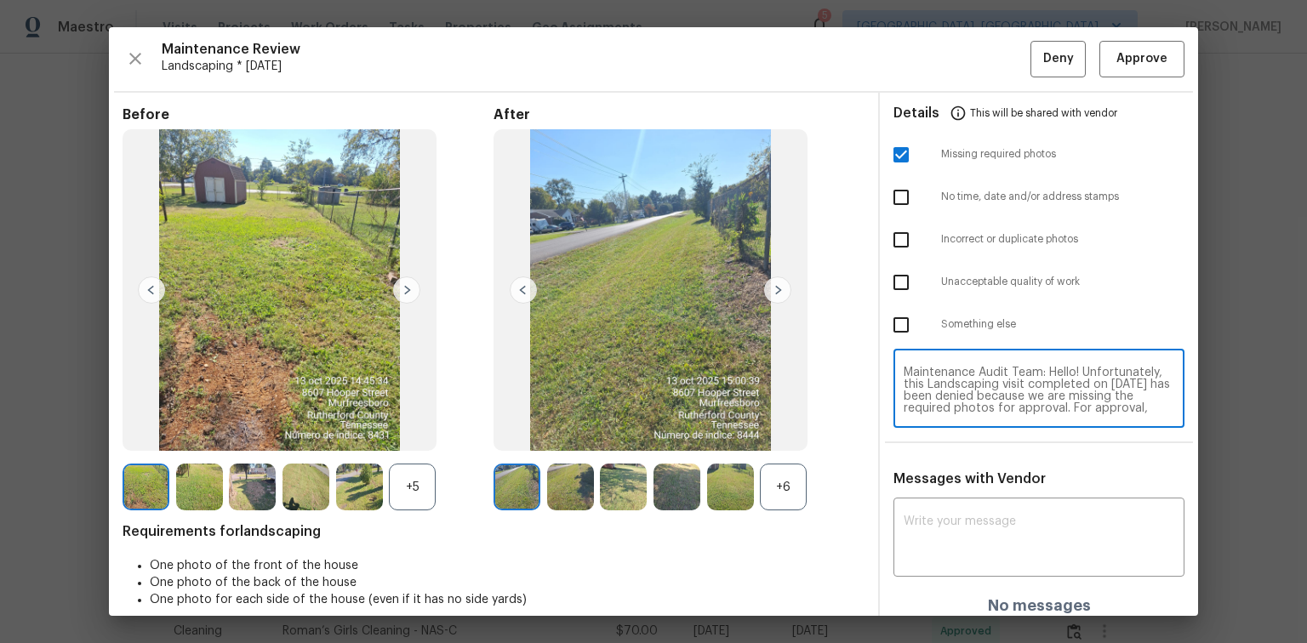
scroll to position [154, 0]
type textarea "Maintenance Audit Team: Hello! Unfortunately, this Landscaping visit completed …"
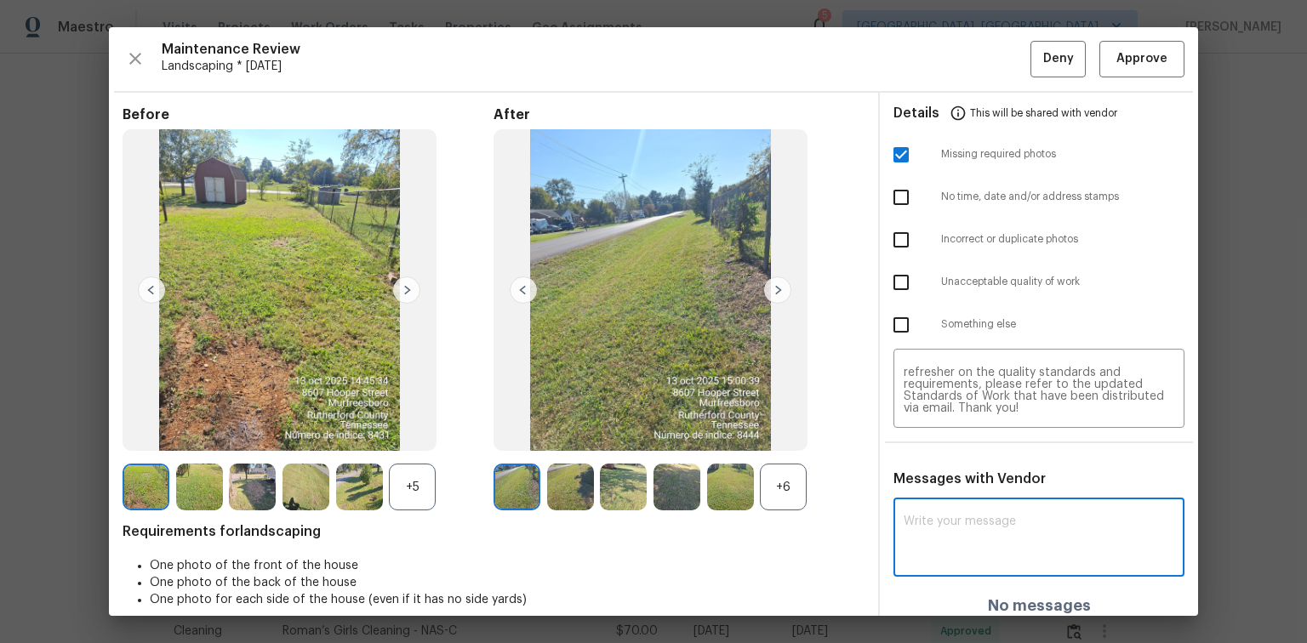
click at [917, 545] on textarea at bounding box center [1039, 540] width 271 height 48
paste textarea "Maintenance Audit Team: Hello! Unfortunately, this Landscaping visit completed …"
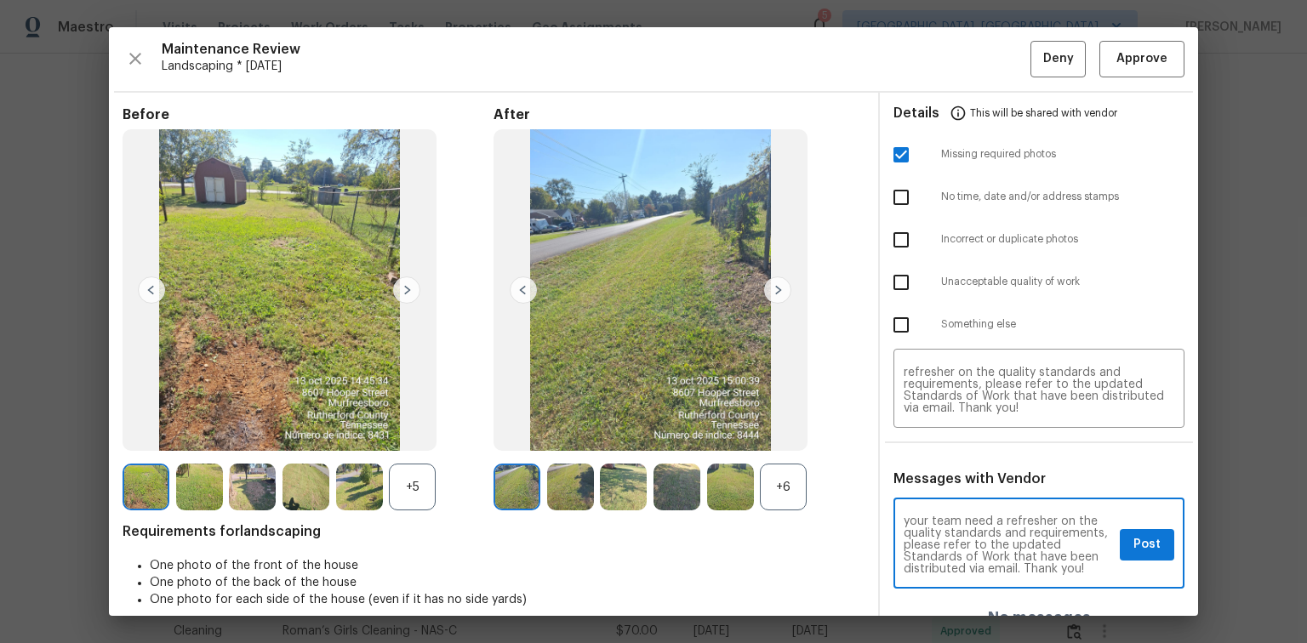
scroll to position [191, 0]
type textarea "Maintenance Audit Team: Hello! Unfortunately, this Landscaping visit completed …"
click at [1146, 546] on span "Post" at bounding box center [1147, 544] width 27 height 21
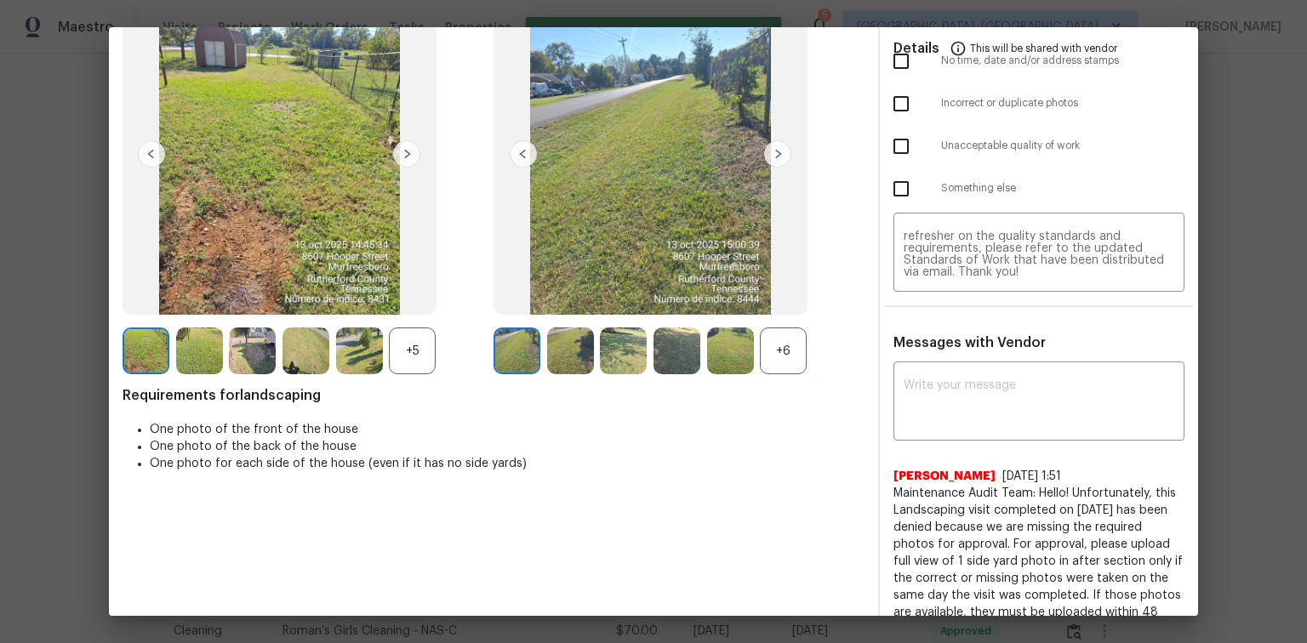
scroll to position [0, 0]
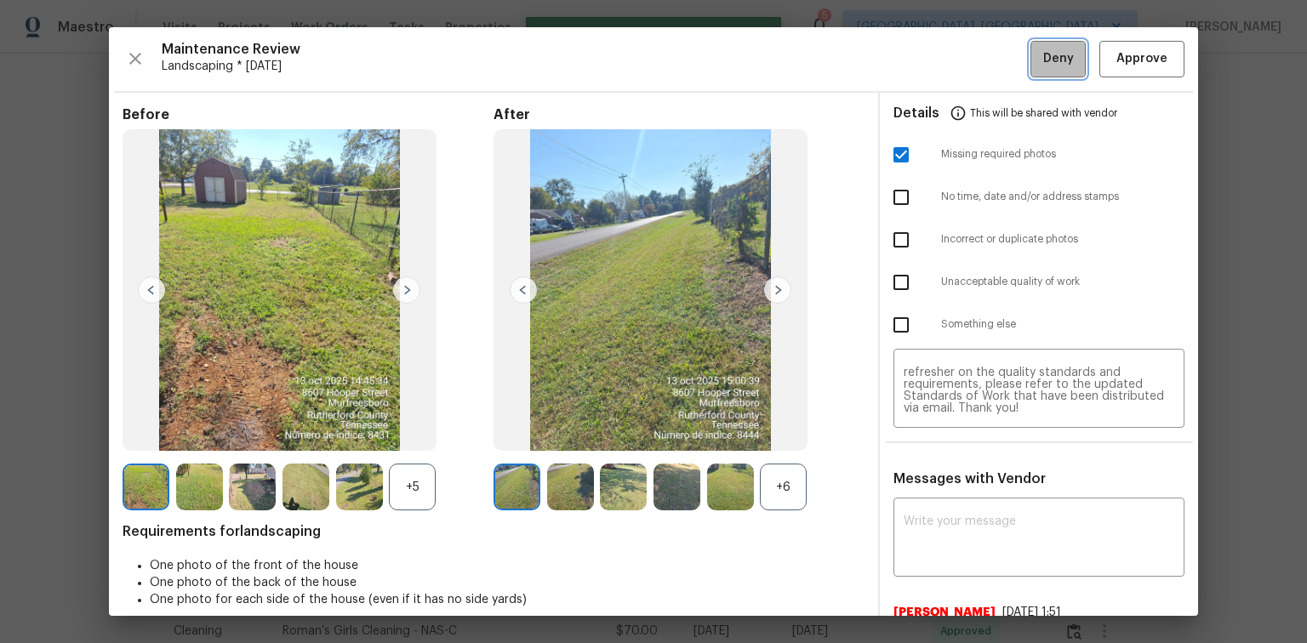
click at [1054, 60] on span "Deny" at bounding box center [1058, 59] width 31 height 21
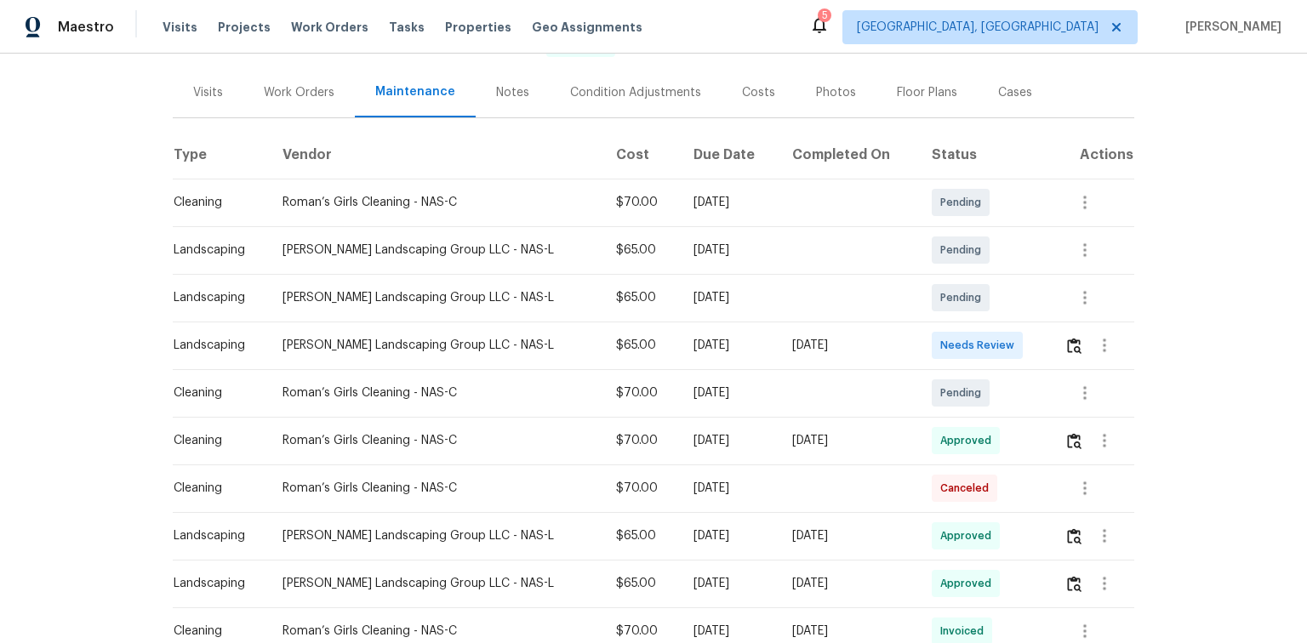
scroll to position [204, 0]
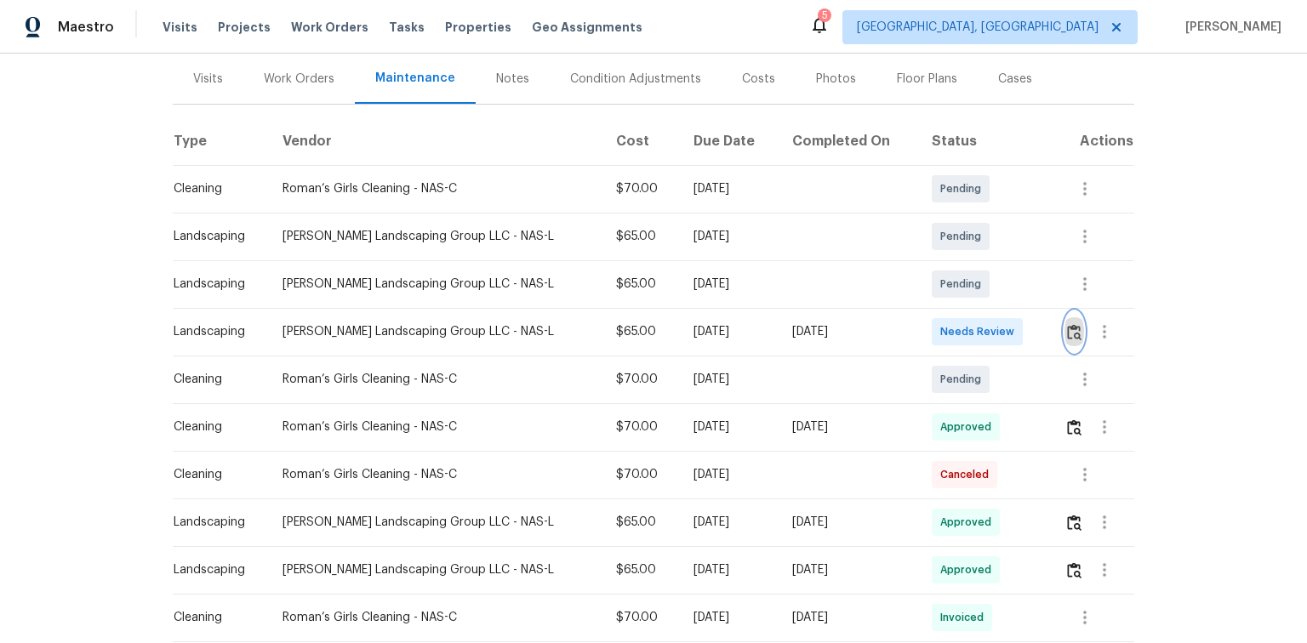
click at [1067, 332] on img "button" at bounding box center [1074, 332] width 14 height 16
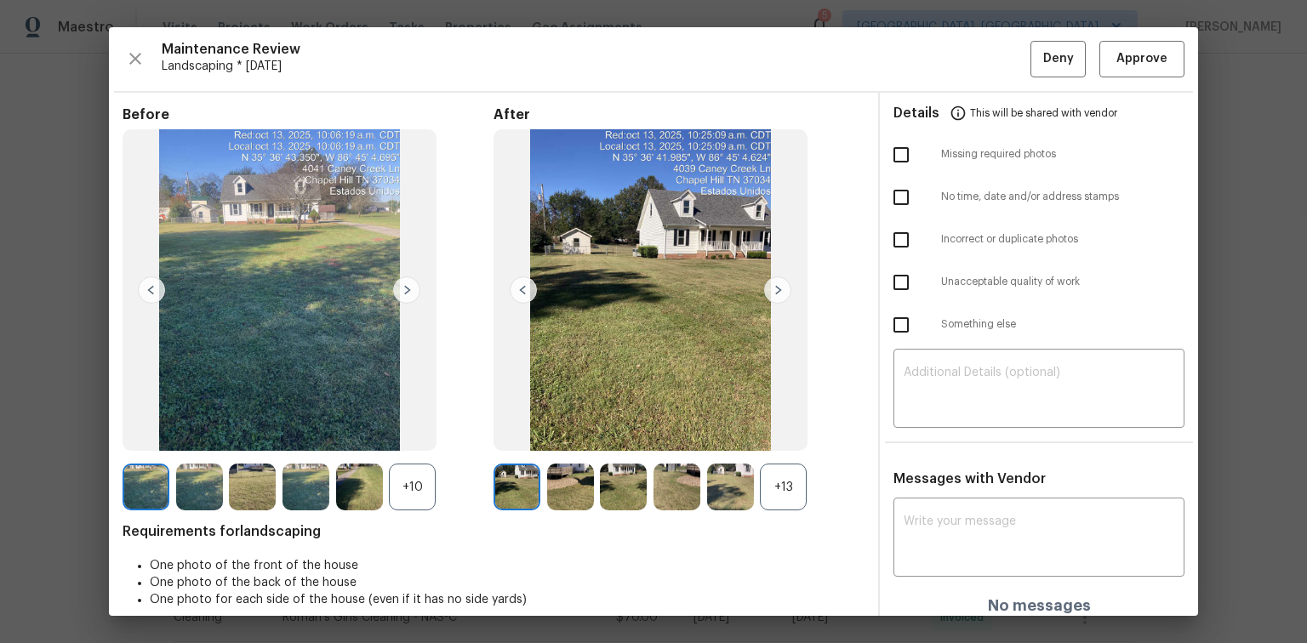
click at [1134, 81] on div "Maintenance Review Landscaping * Mon, Oct 13 Deny Approve Before +10 After +13 …" at bounding box center [653, 321] width 1089 height 589
click at [1132, 62] on span "Approve" at bounding box center [1142, 59] width 51 height 21
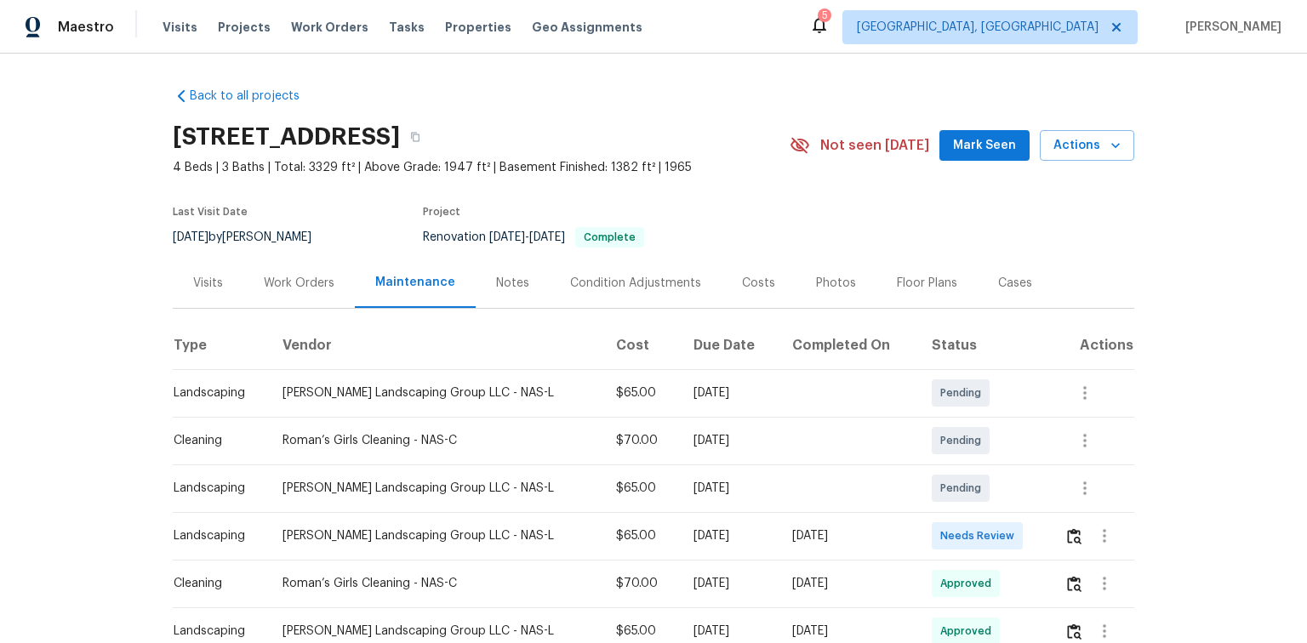
scroll to position [272, 0]
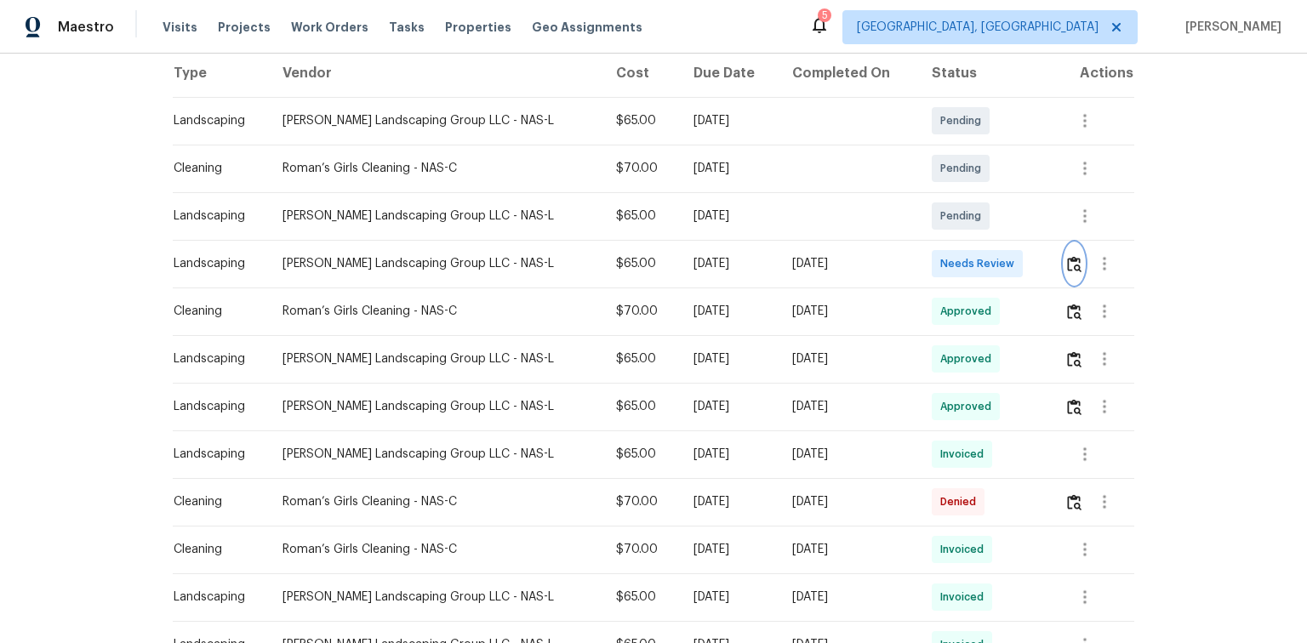
click at [1067, 262] on img "button" at bounding box center [1074, 264] width 14 height 16
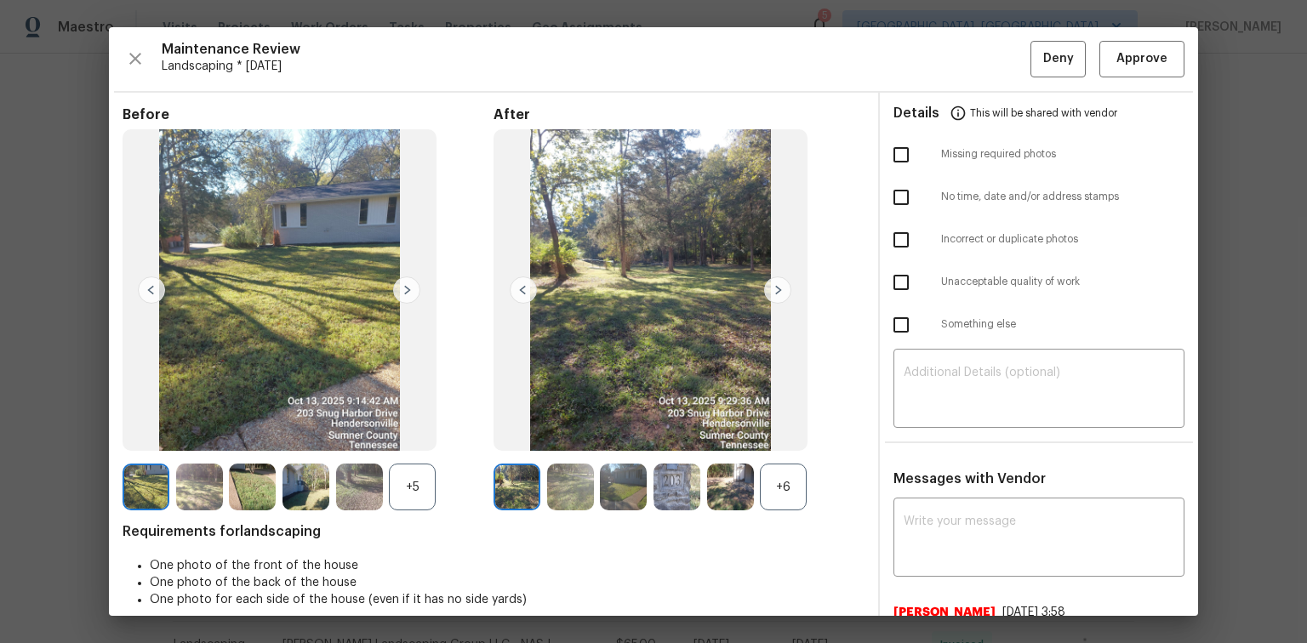
click at [895, 150] on input "checkbox" at bounding box center [901, 155] width 36 height 36
checkbox input "true"
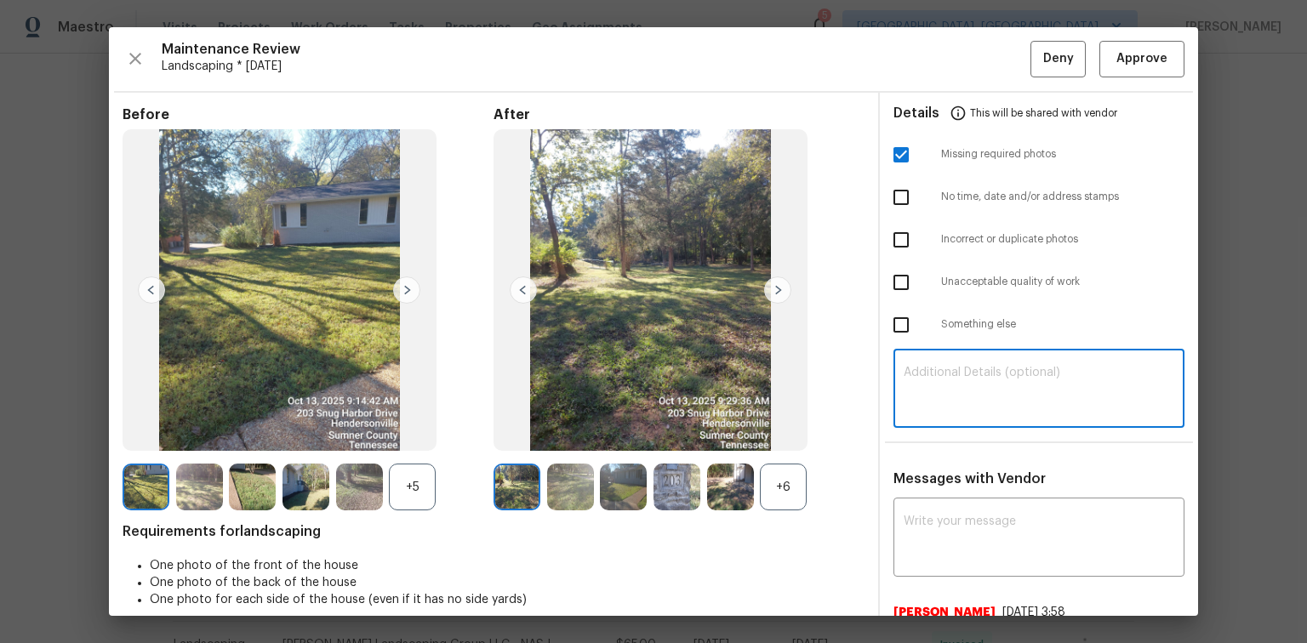
click at [923, 367] on textarea at bounding box center [1039, 391] width 271 height 48
paste textarea "Maintenance Audit Team: Hello! Unfortunately, this Landscaping visit completed …"
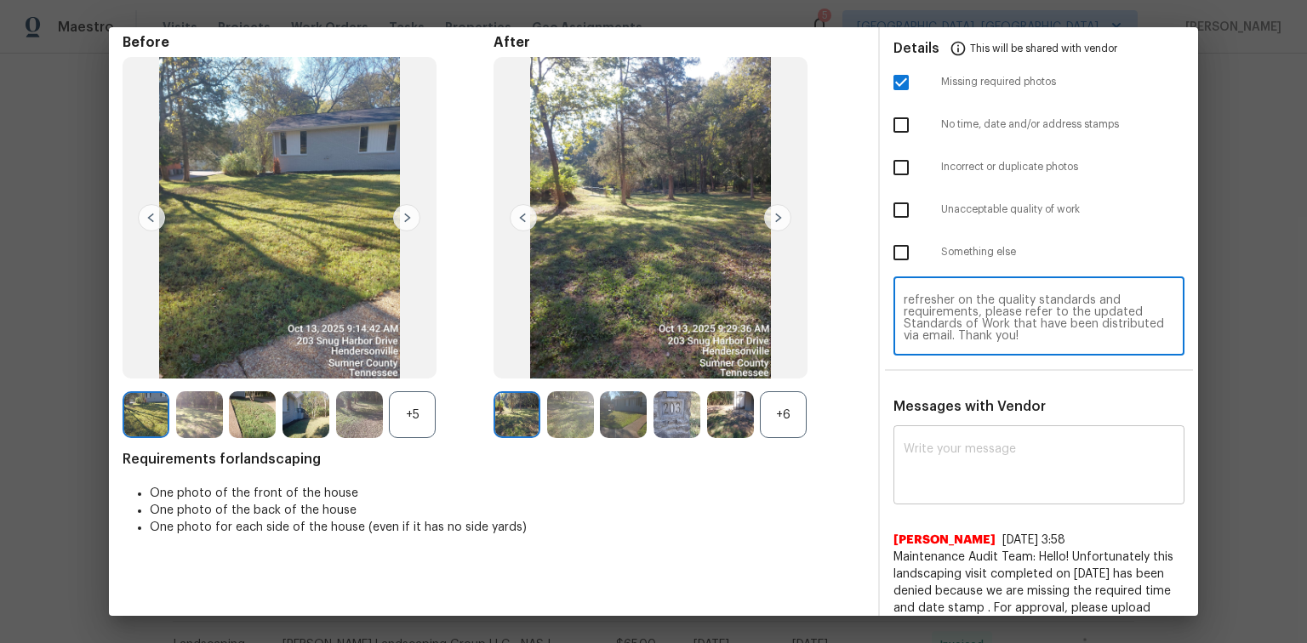
scroll to position [187, 0]
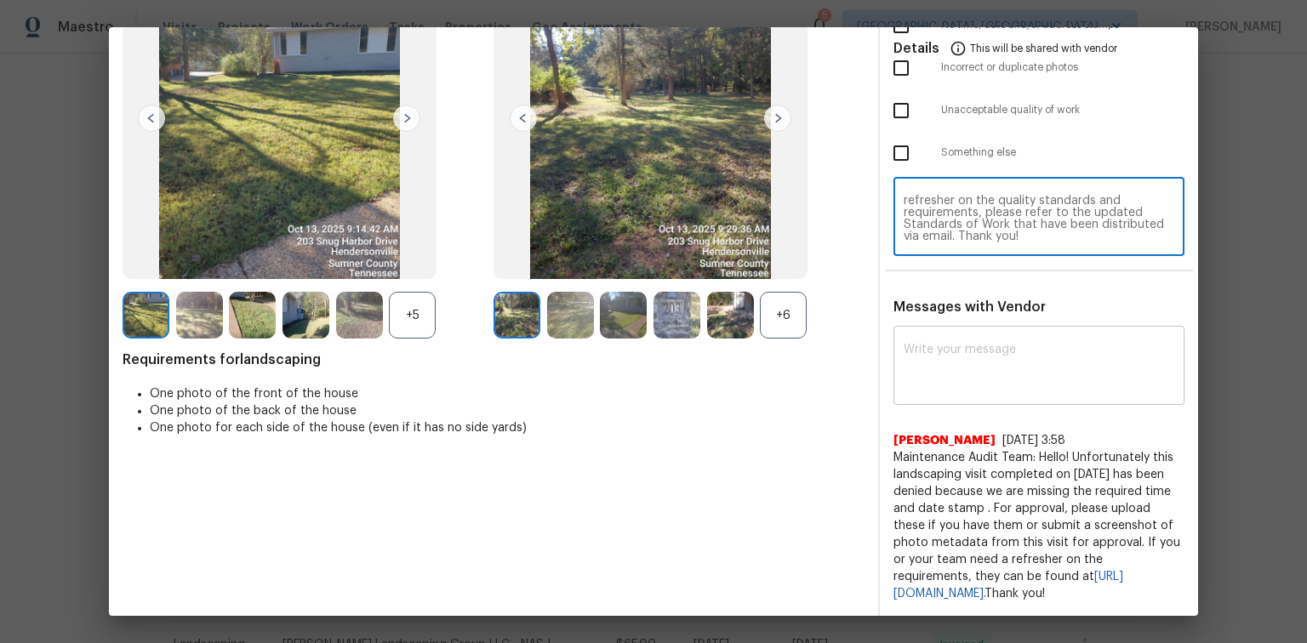
type textarea "Maintenance Audit Team: Hello! Unfortunately, this Landscaping visit completed …"
click at [958, 330] on div "x ​" at bounding box center [1039, 367] width 291 height 75
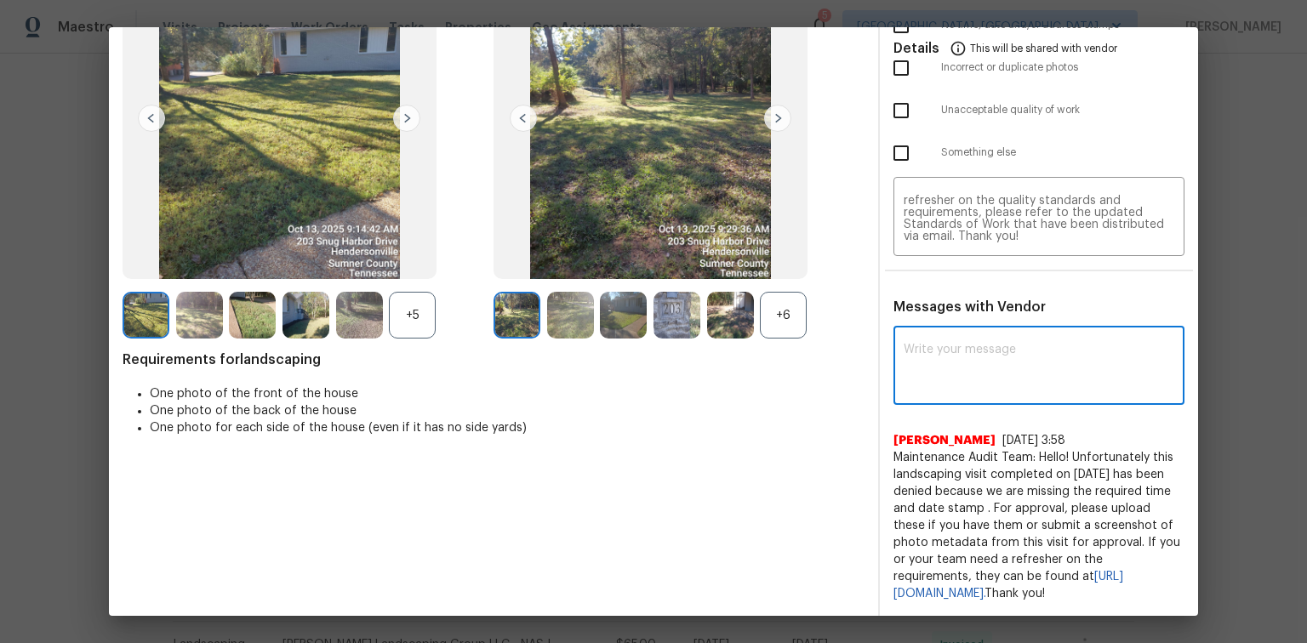
paste textarea "Maintenance Audit Team: Hello! Unfortunately, this Landscaping visit completed …"
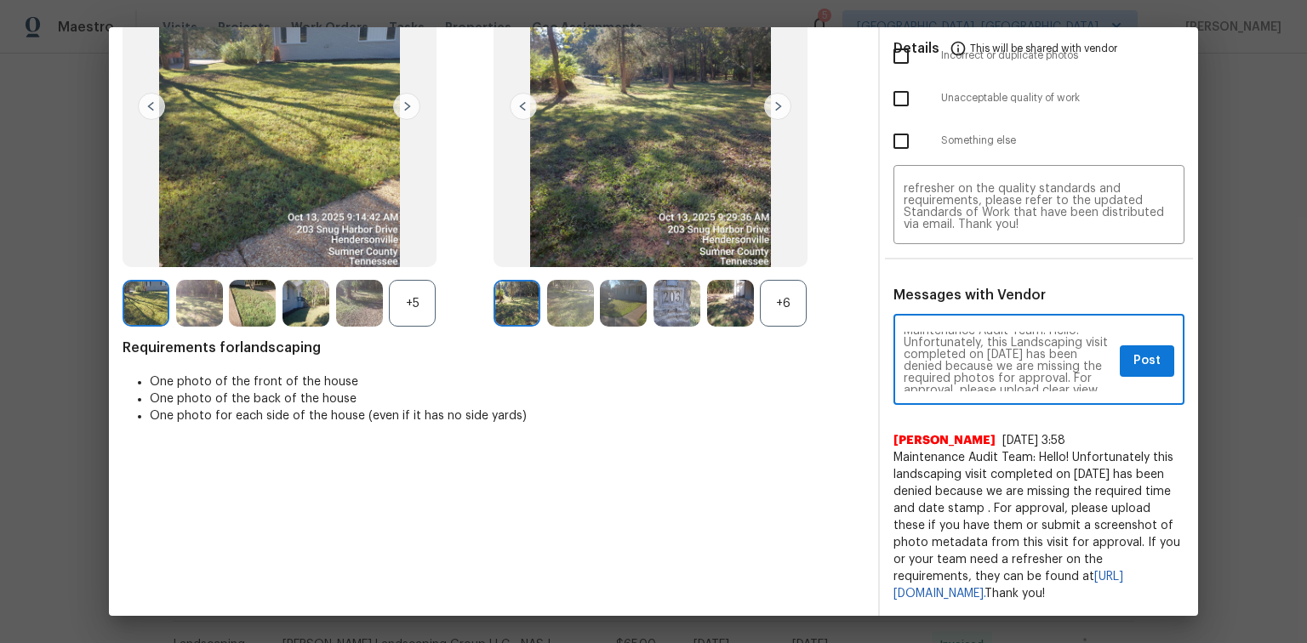
scroll to position [0, 0]
type textarea "Maintenance Audit Team: Hello! Unfortunately, this Landscaping visit completed …"
click at [1141, 362] on span "Post" at bounding box center [1147, 361] width 27 height 21
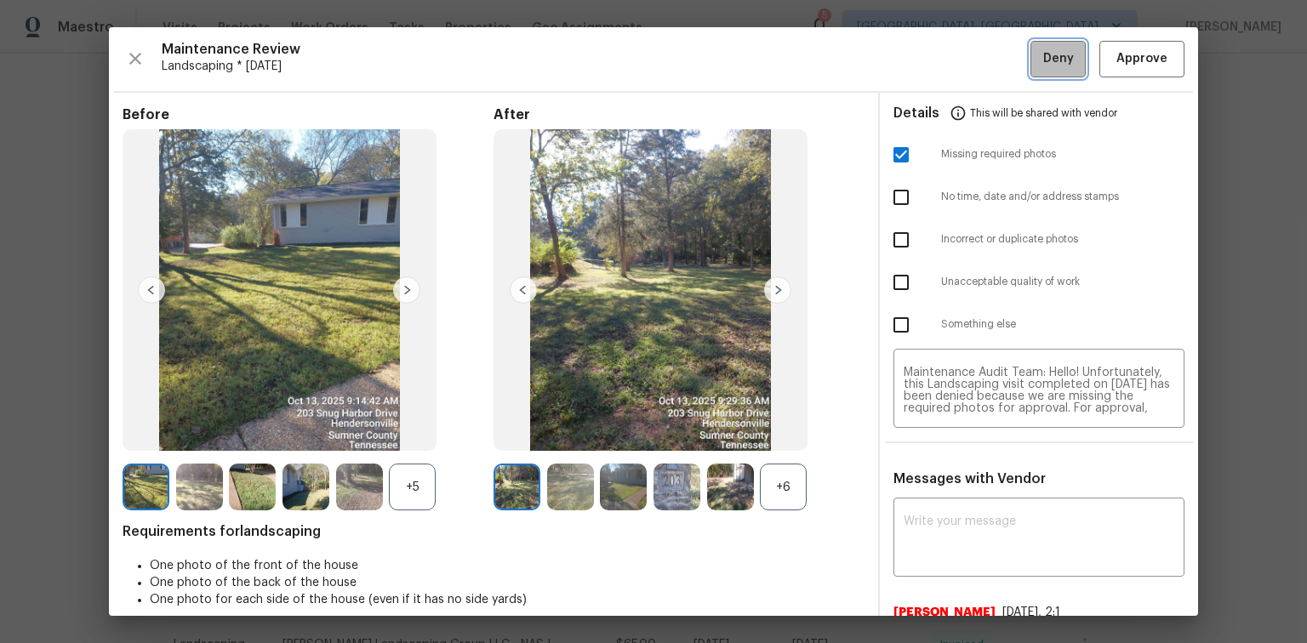
click at [1043, 58] on span "Deny" at bounding box center [1058, 59] width 31 height 21
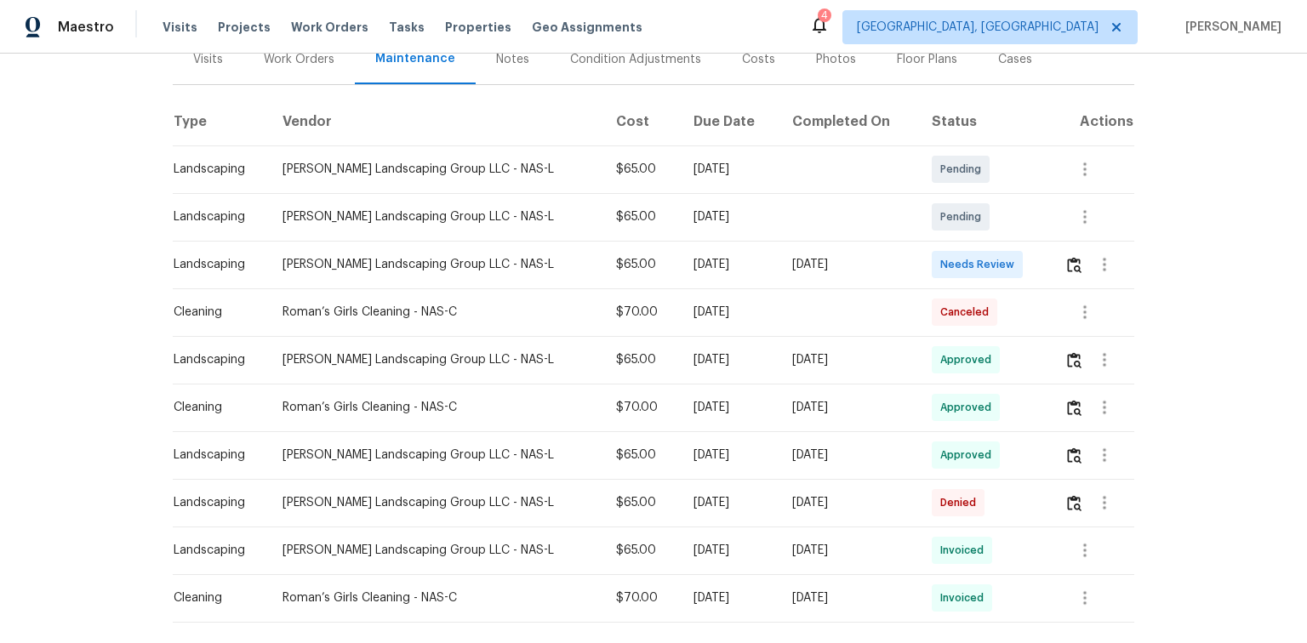
scroll to position [314, 0]
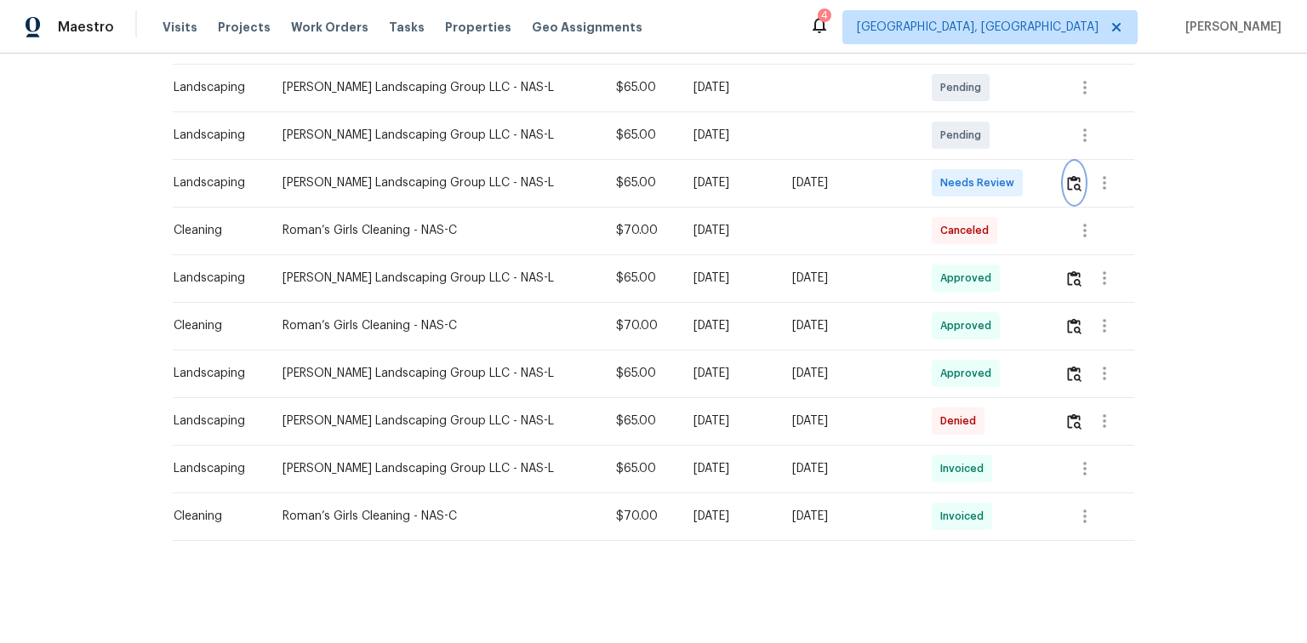
click at [1067, 175] on img "button" at bounding box center [1074, 183] width 14 height 16
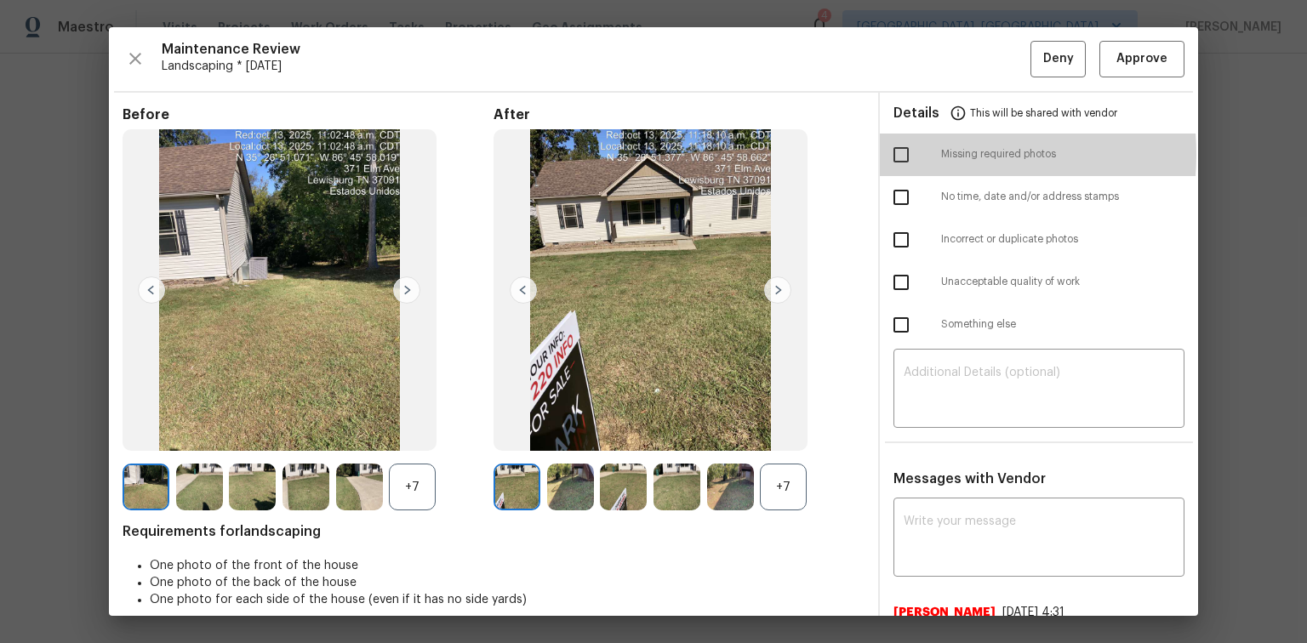
click at [895, 154] on input "checkbox" at bounding box center [901, 155] width 36 height 36
checkbox input "true"
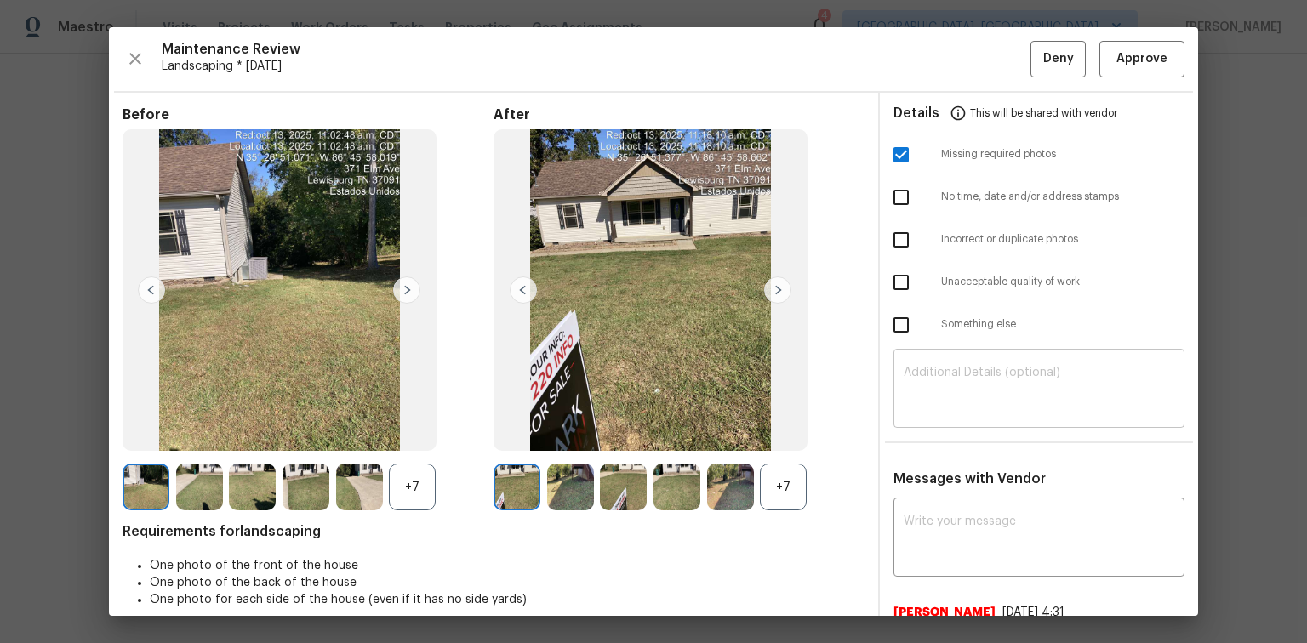
click at [929, 375] on textarea at bounding box center [1039, 391] width 271 height 48
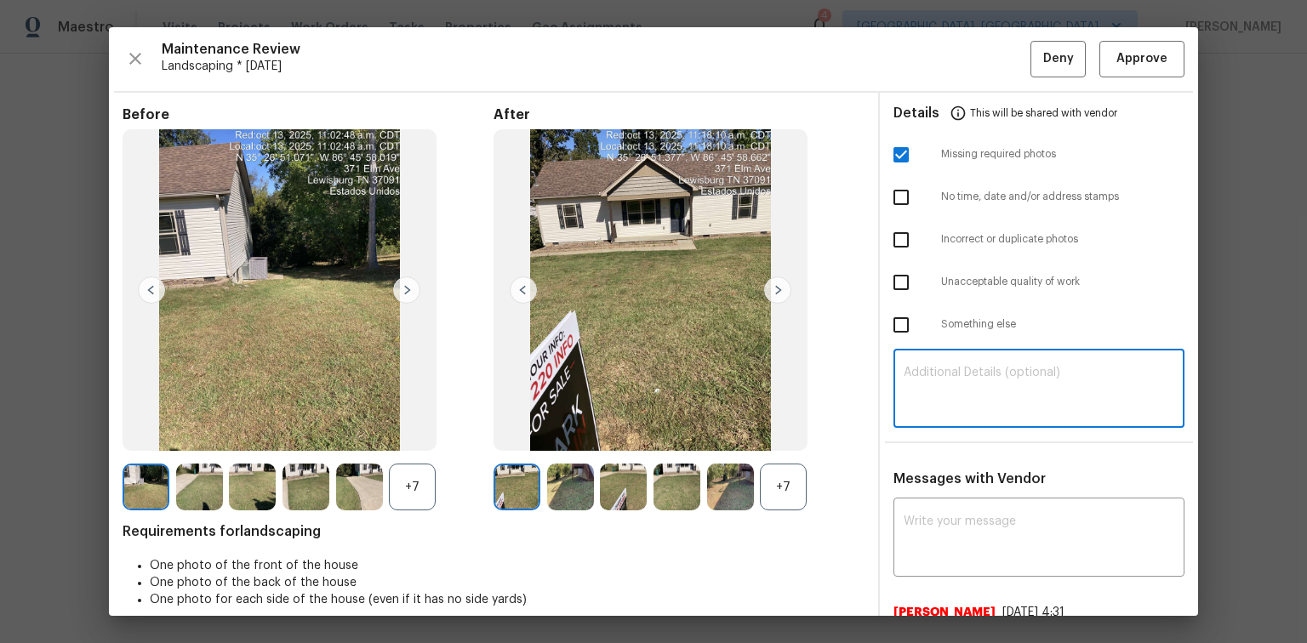
paste textarea "Maintenance Audit Team: Hello! Unfortunately, this Landscaping visit completed …"
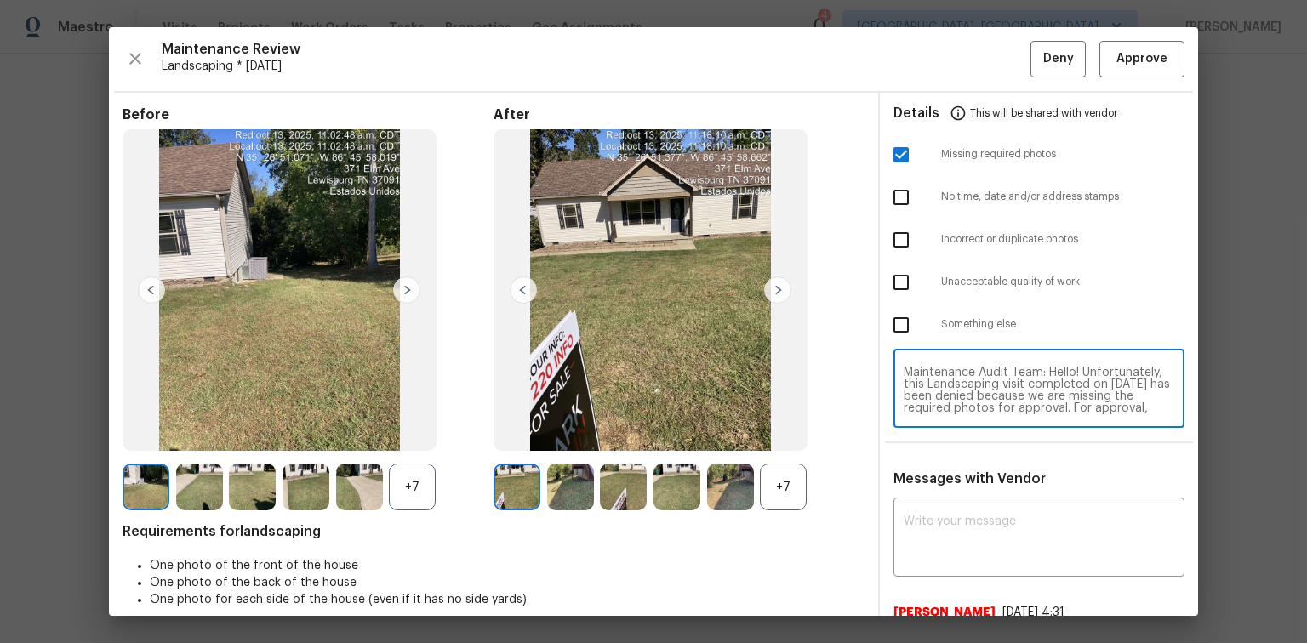
scroll to position [154, 0]
type textarea "Maintenance Audit Team: Hello! Unfortunately, this Landscaping visit completed …"
click at [960, 504] on div "x ​" at bounding box center [1039, 539] width 291 height 75
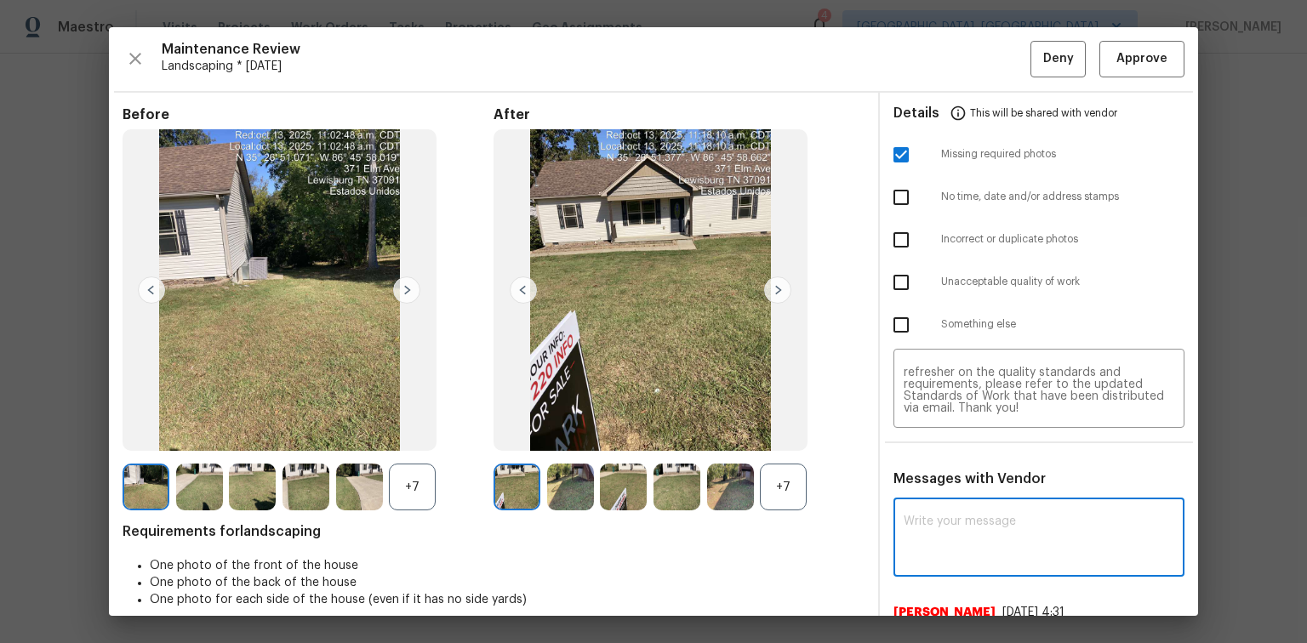
paste textarea "Maintenance Audit Team: Hello! Unfortunately, this Landscaping visit completed …"
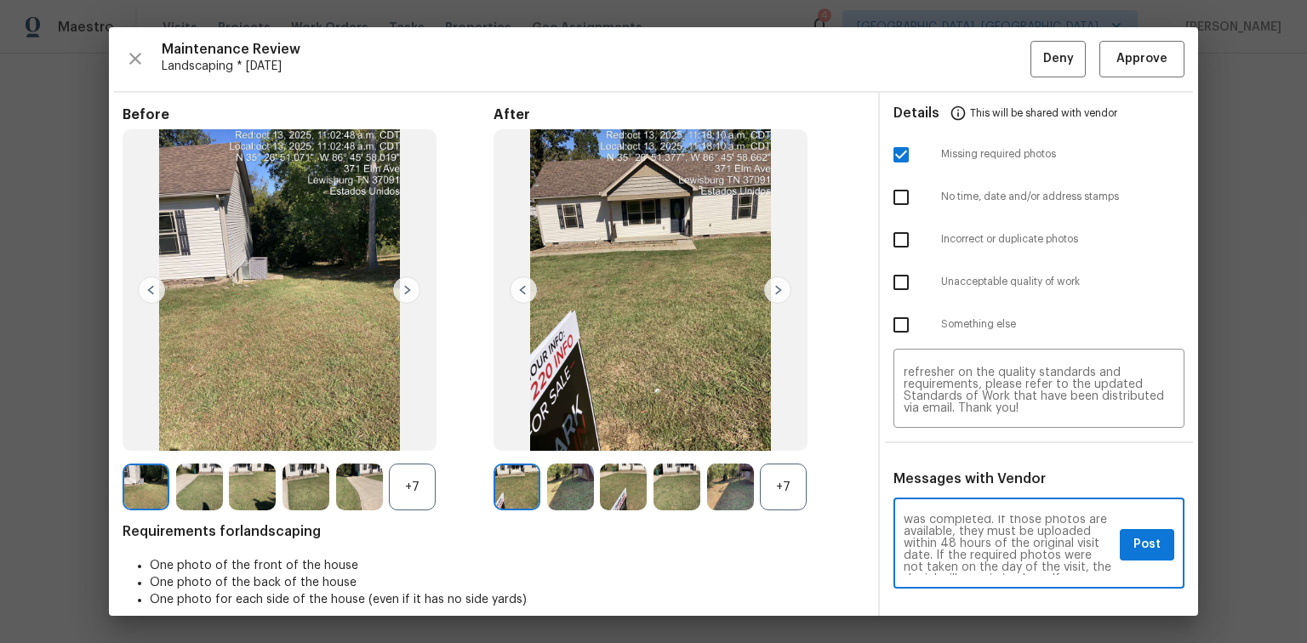
scroll to position [136, 0]
type textarea "Maintenance Audit Team: Hello! Unfortunately, this Landscaping visit completed …"
click at [1134, 554] on span "Post" at bounding box center [1147, 544] width 27 height 21
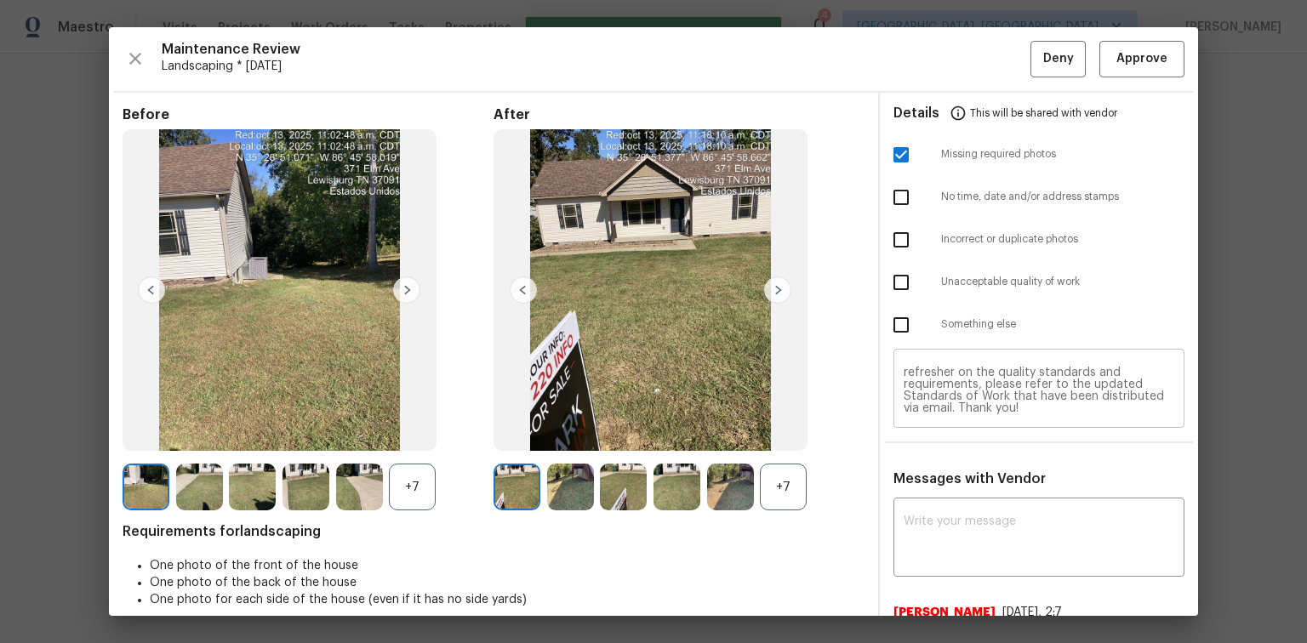
scroll to position [0, 0]
click at [1060, 64] on span "Deny" at bounding box center [1058, 59] width 31 height 21
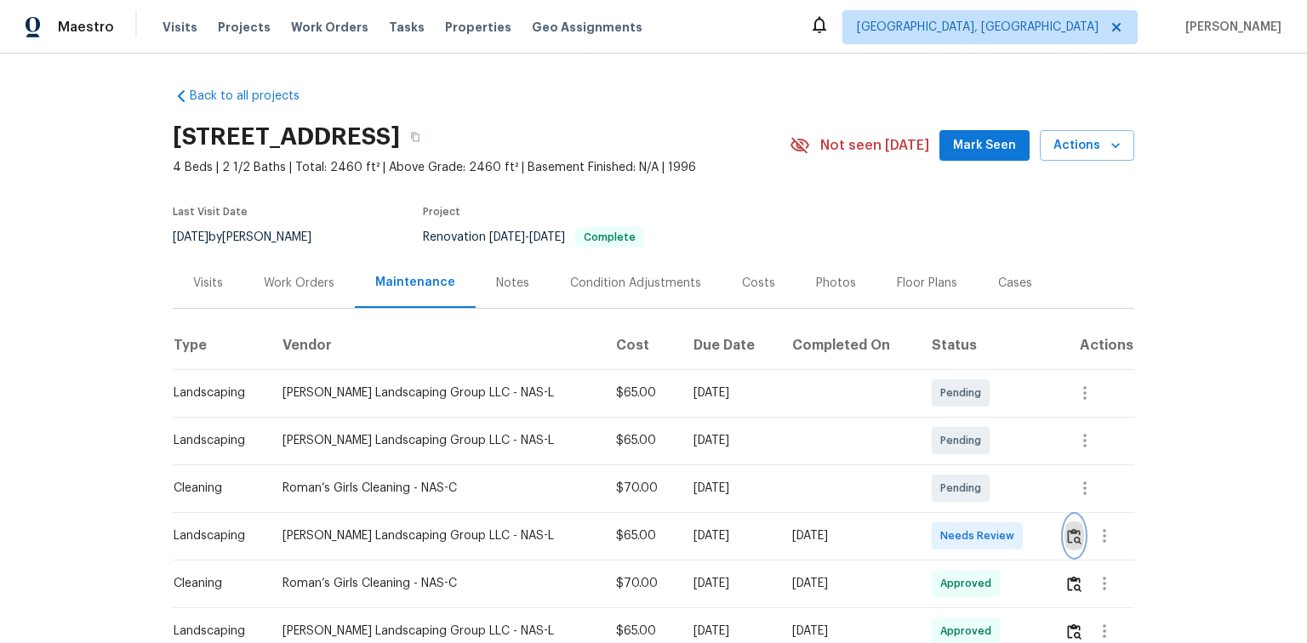
click at [1069, 535] on img "button" at bounding box center [1074, 537] width 14 height 16
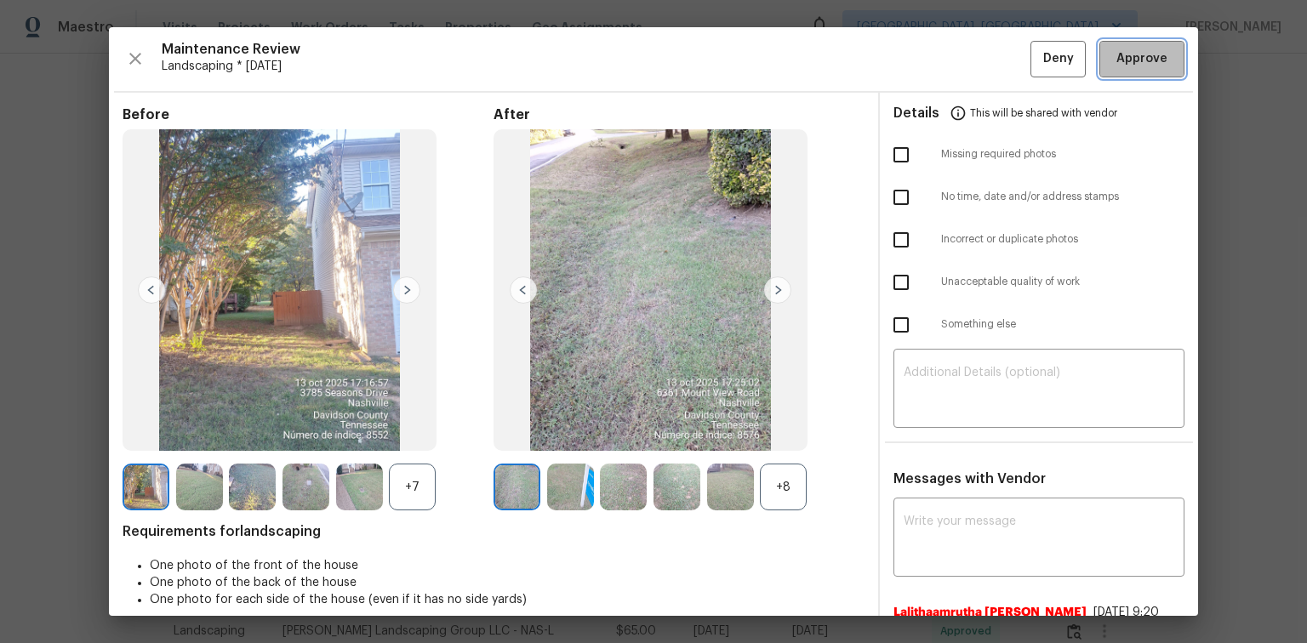
click at [1127, 54] on span "Approve" at bounding box center [1142, 59] width 51 height 21
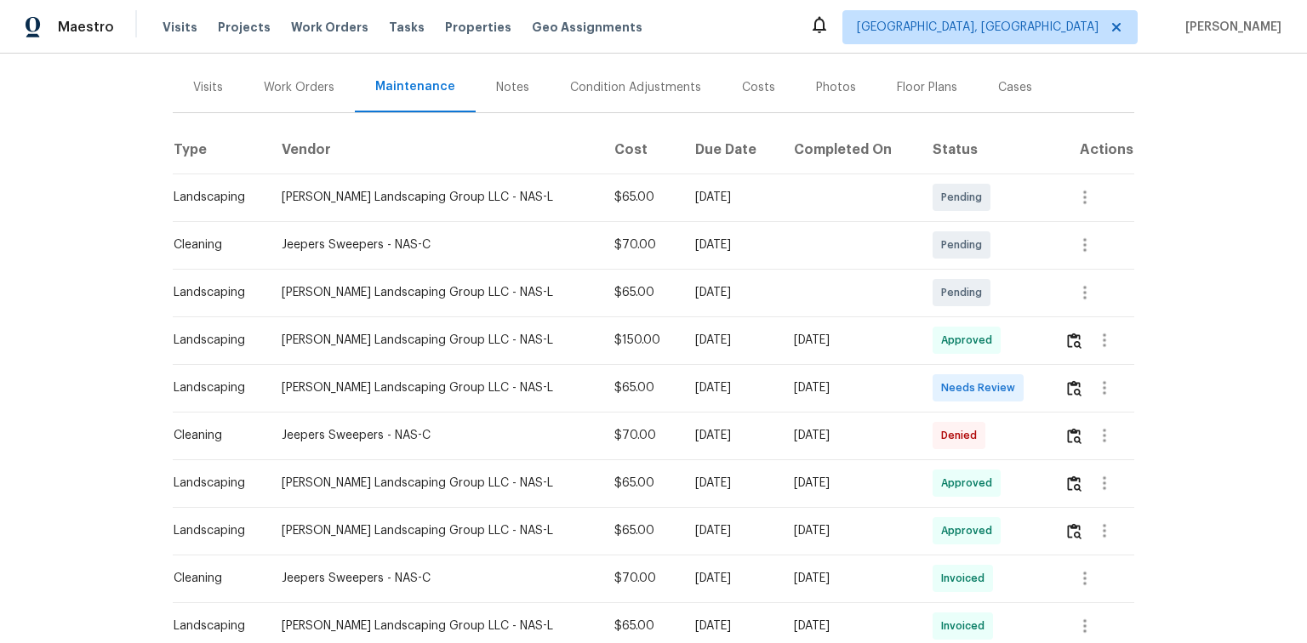
scroll to position [204, 0]
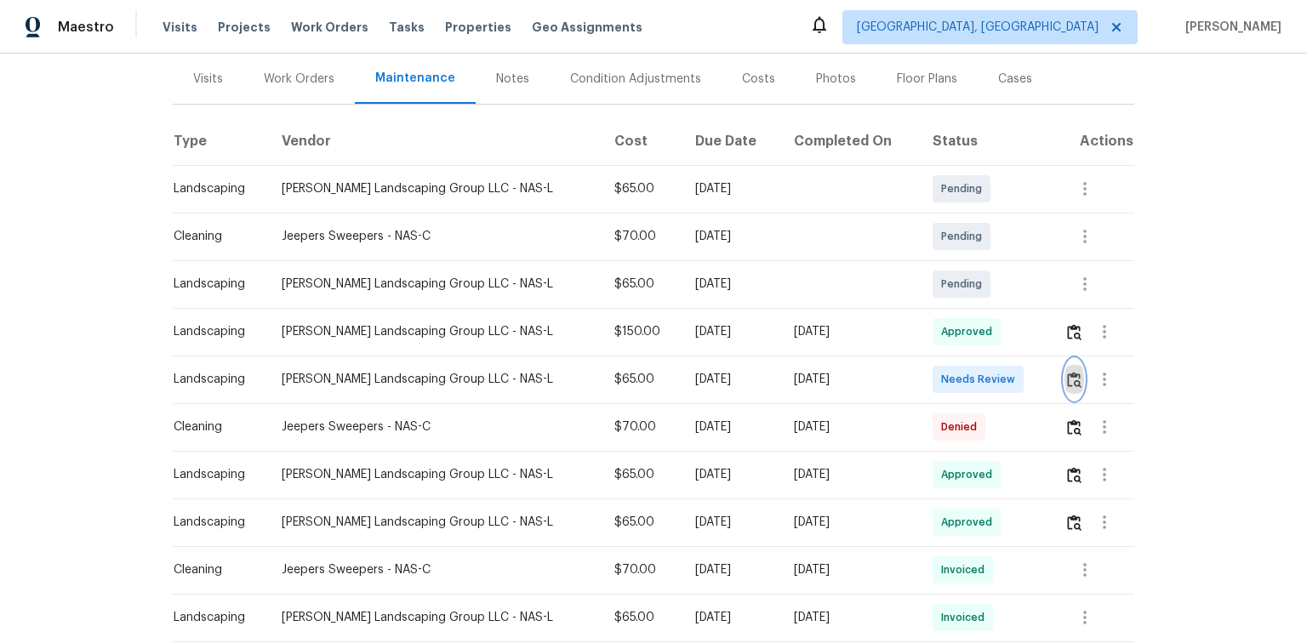
click at [1068, 375] on img "button" at bounding box center [1074, 380] width 14 height 16
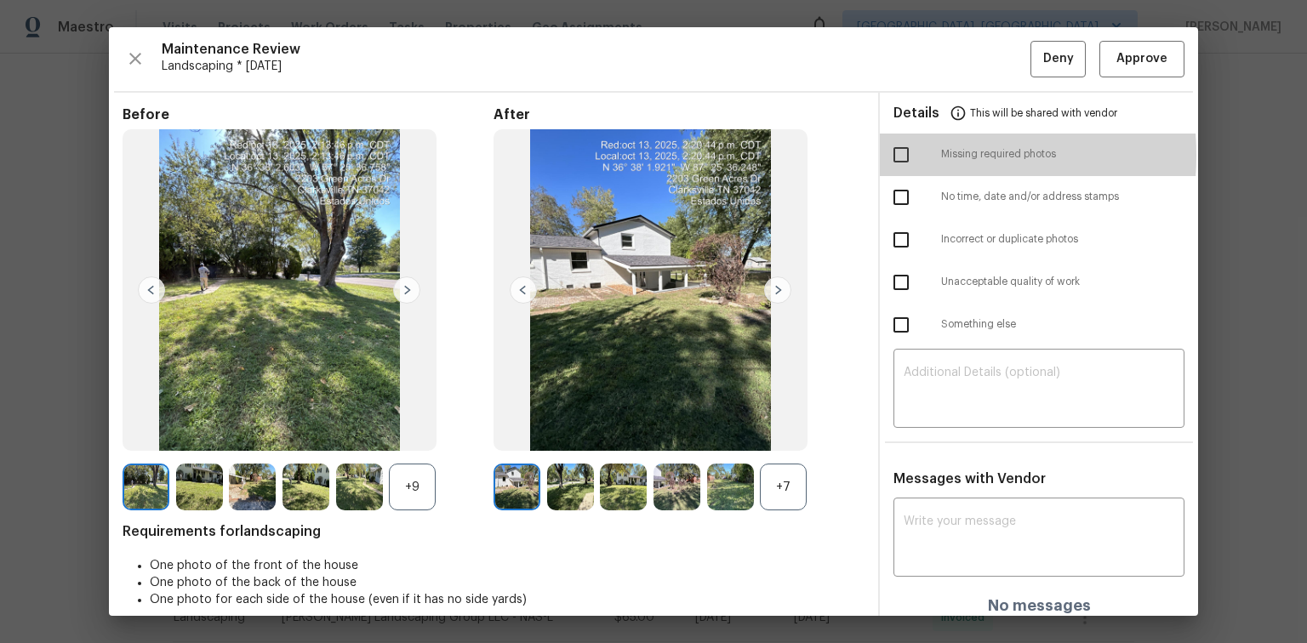
click at [889, 155] on input "checkbox" at bounding box center [901, 155] width 36 height 36
checkbox input "true"
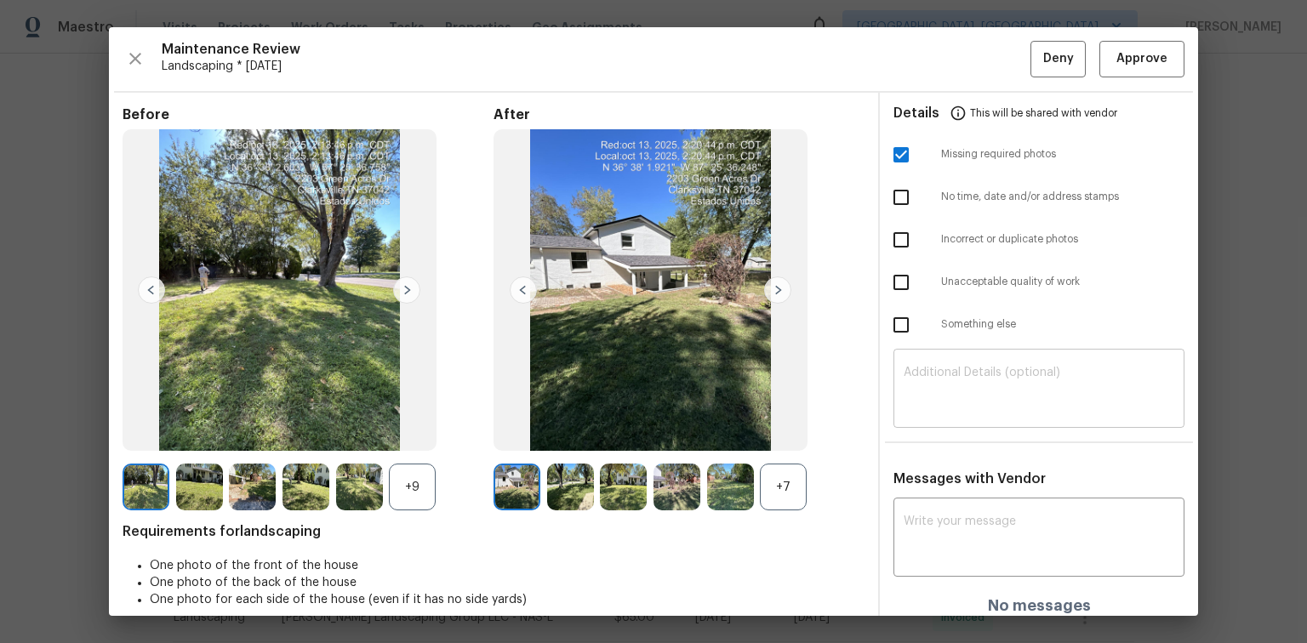
click at [914, 368] on textarea at bounding box center [1039, 391] width 271 height 48
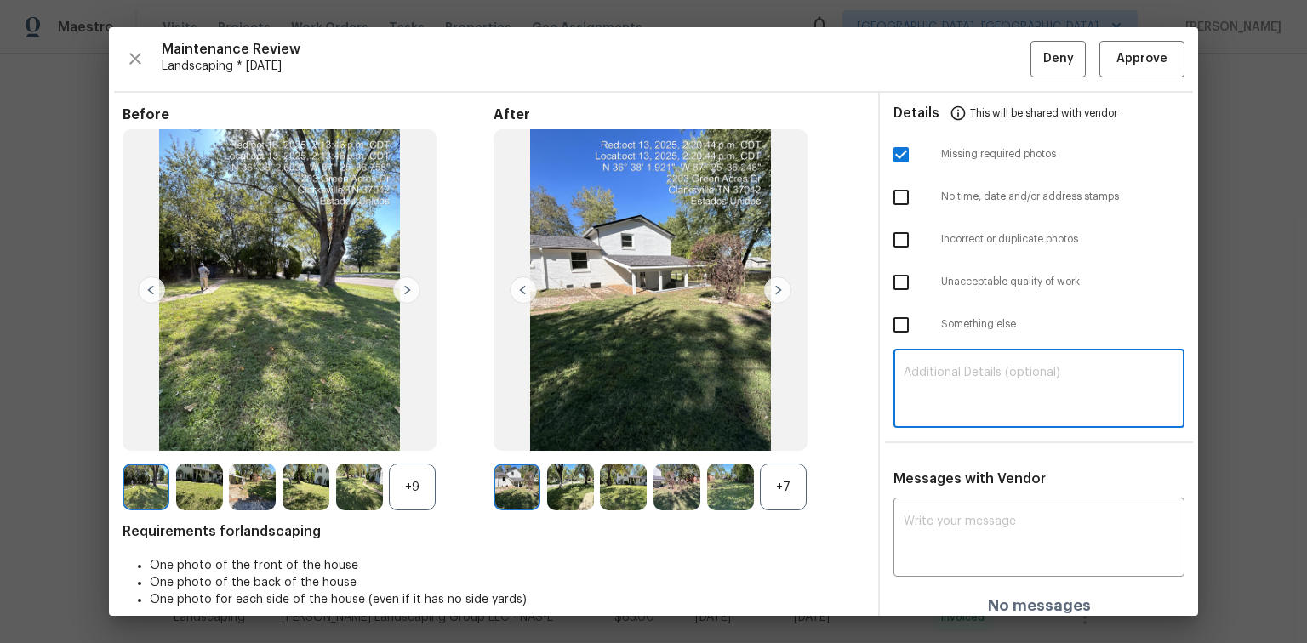
paste textarea "Maintenance Audit Team: Hello! Unfortunately, this Landscaping visit completed …"
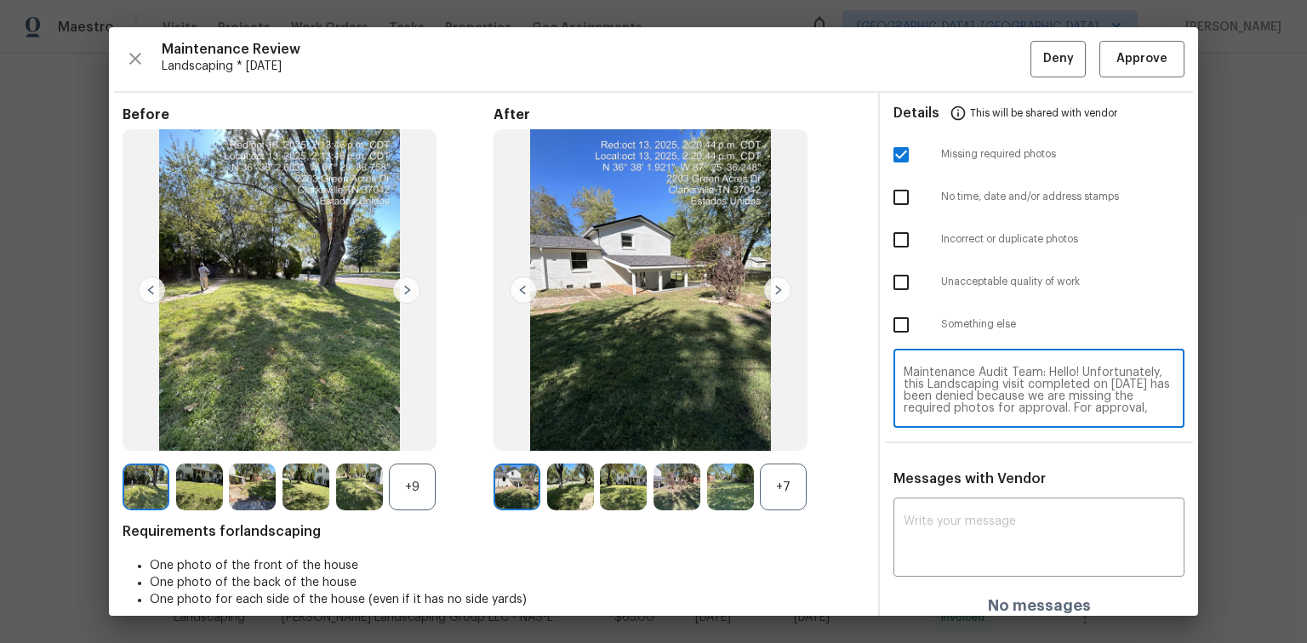
scroll to position [143, 0]
type textarea "Maintenance Audit Team: Hello! Unfortunately, this Landscaping visit completed …"
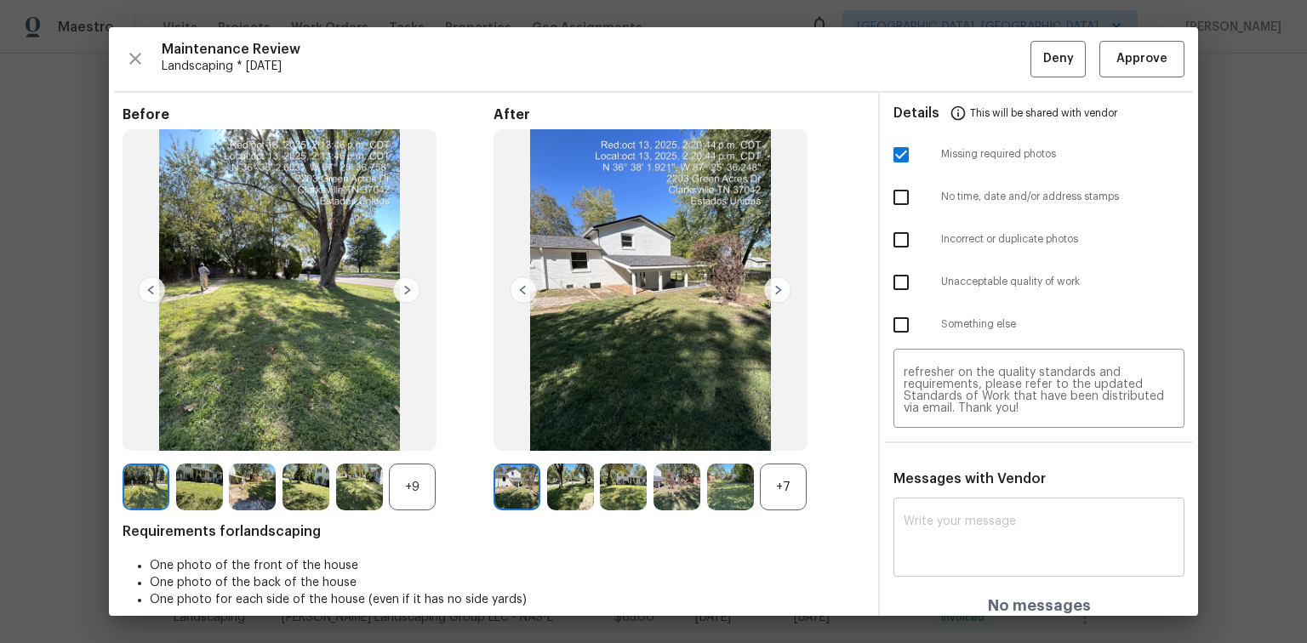
click at [928, 510] on div "x ​" at bounding box center [1039, 539] width 291 height 75
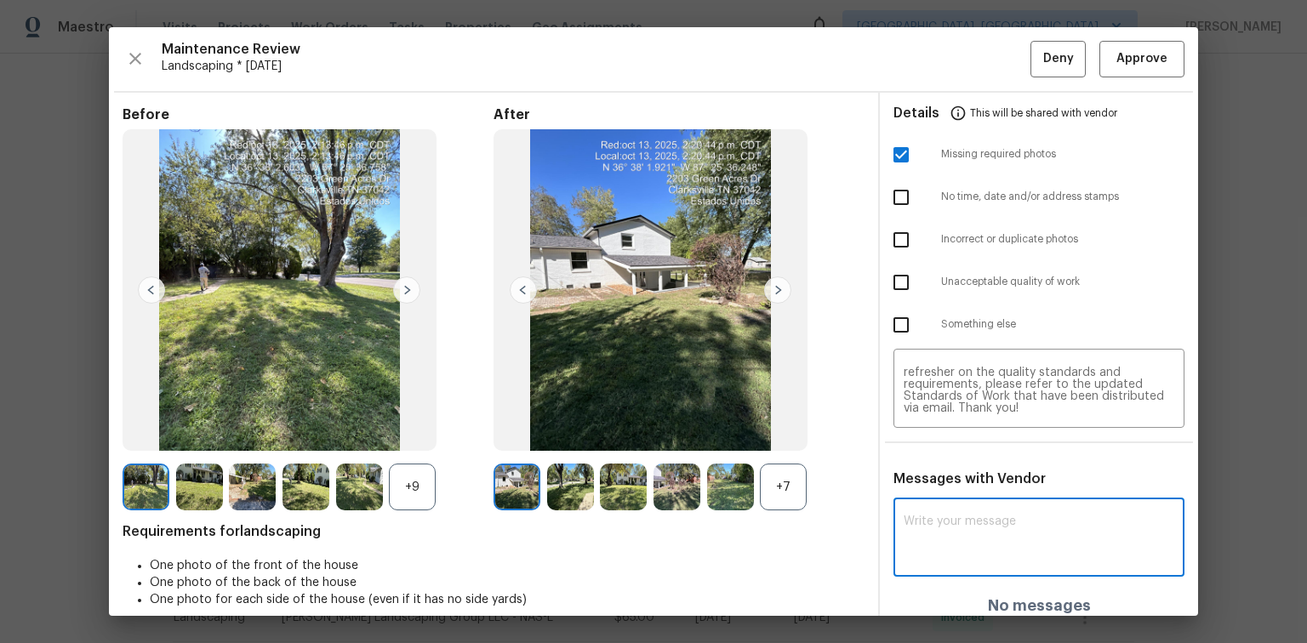
paste textarea "Maintenance Audit Team: Hello! Unfortunately, this Landscaping visit completed …"
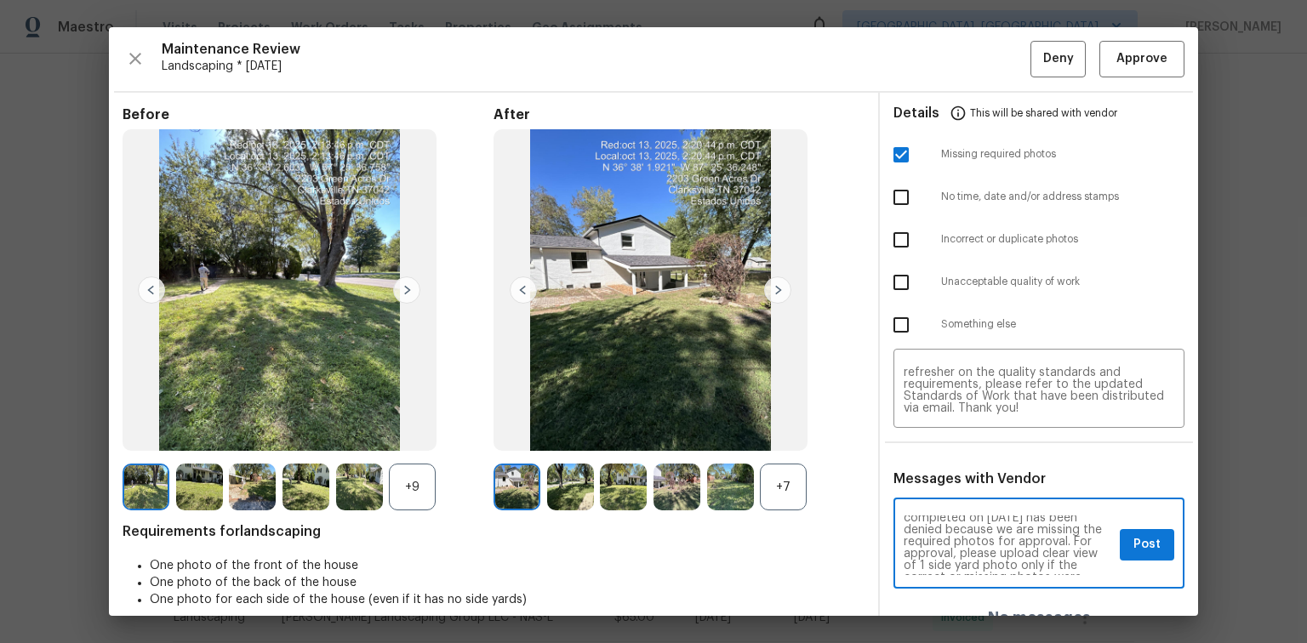
scroll to position [54, 0]
type textarea "Maintenance Audit Team: Hello! Unfortunately, this Landscaping visit completed …"
click at [1134, 550] on span "Post" at bounding box center [1147, 544] width 27 height 21
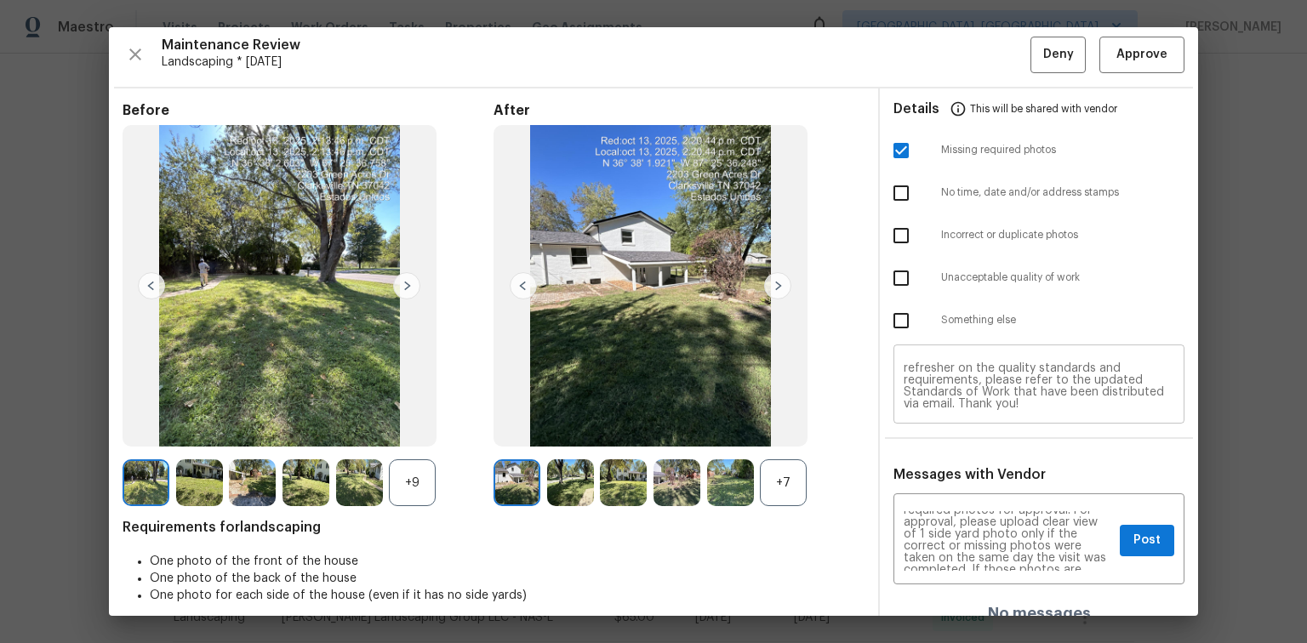
scroll to position [0, 0]
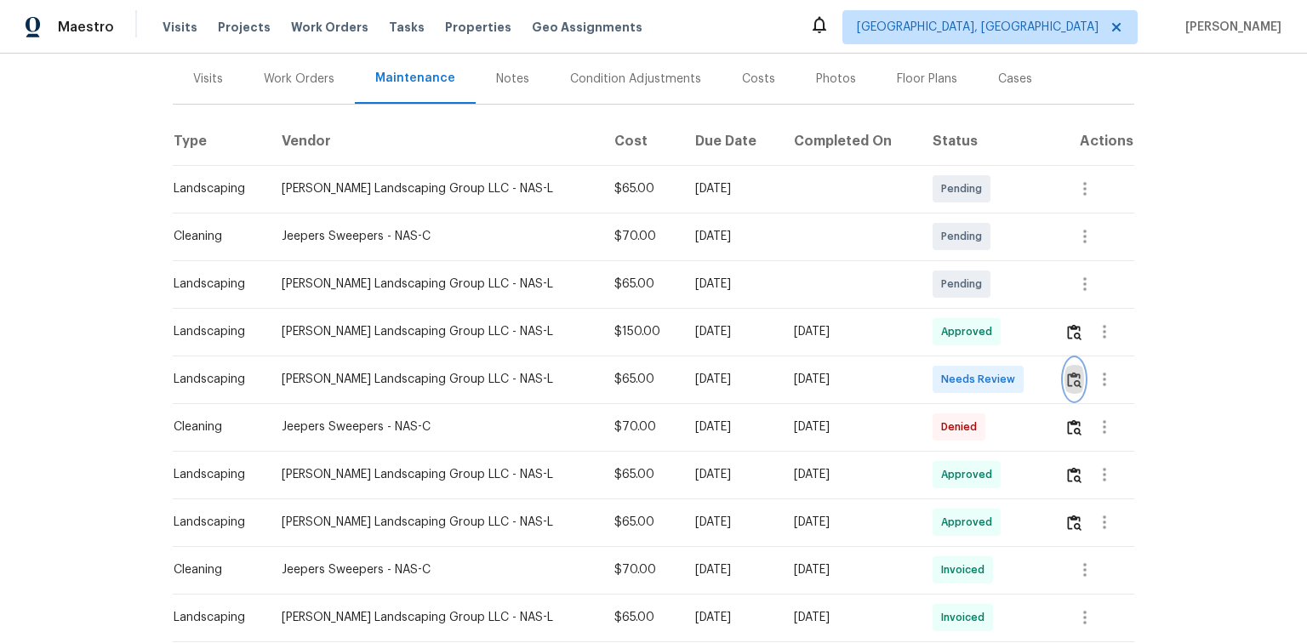
click at [1072, 378] on img "button" at bounding box center [1074, 380] width 14 height 16
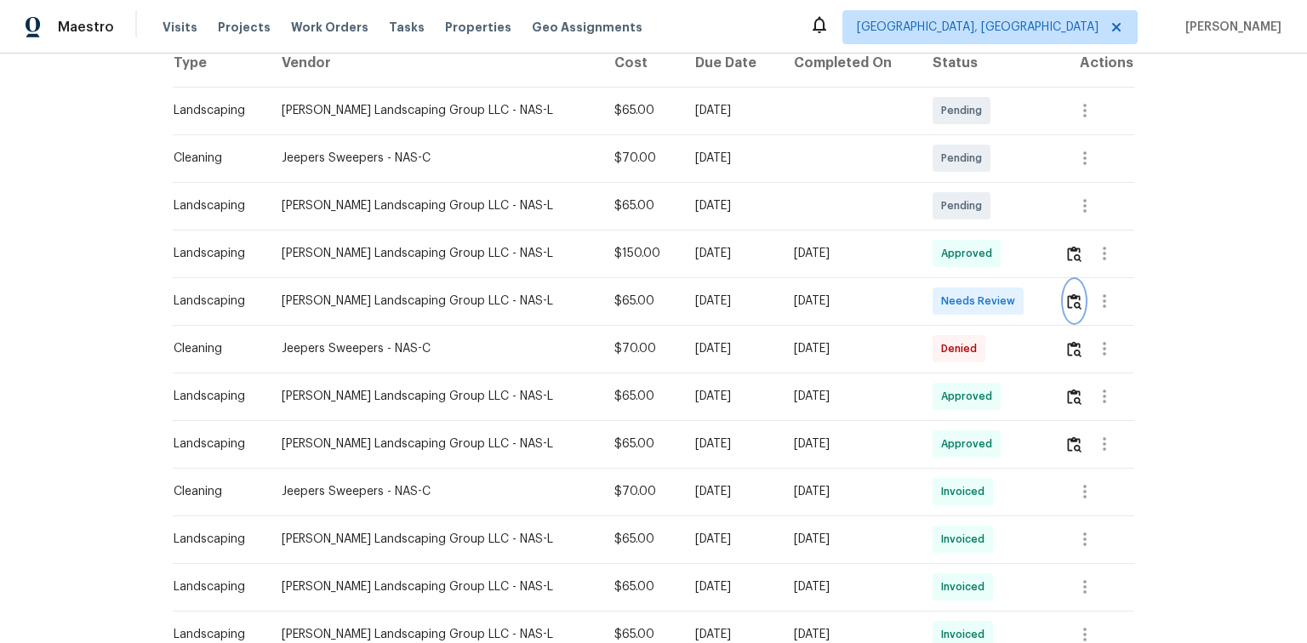
scroll to position [254, 0]
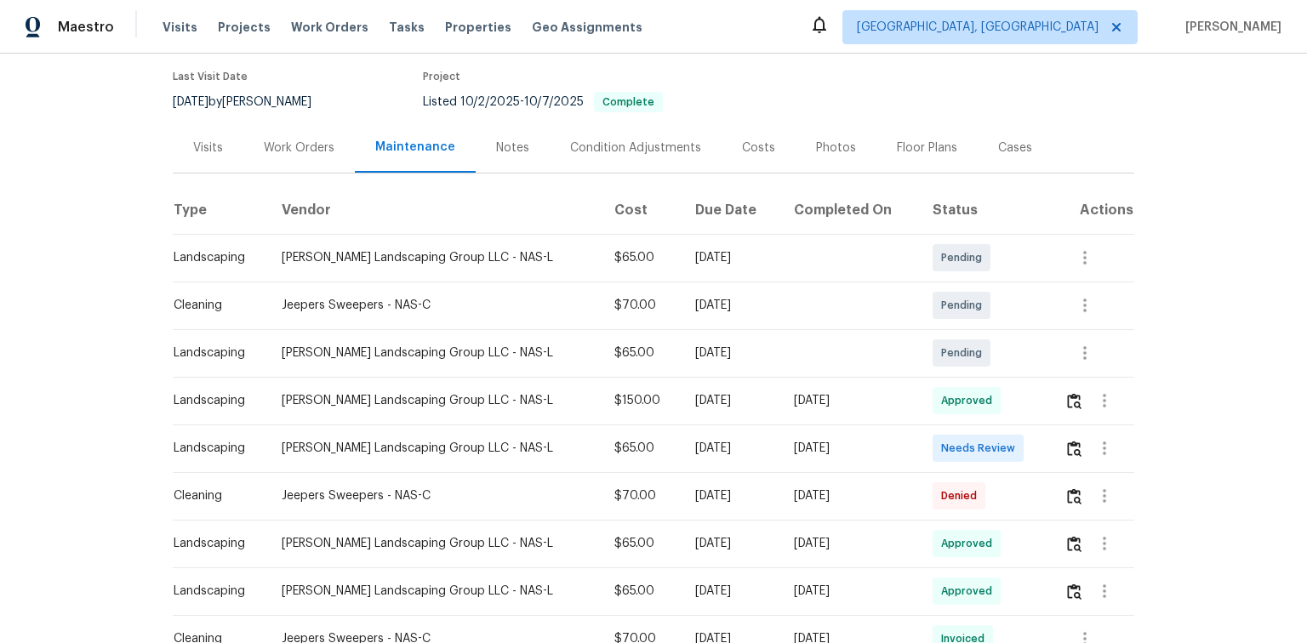
scroll to position [136, 0]
click at [1067, 446] on img "button" at bounding box center [1074, 448] width 14 height 16
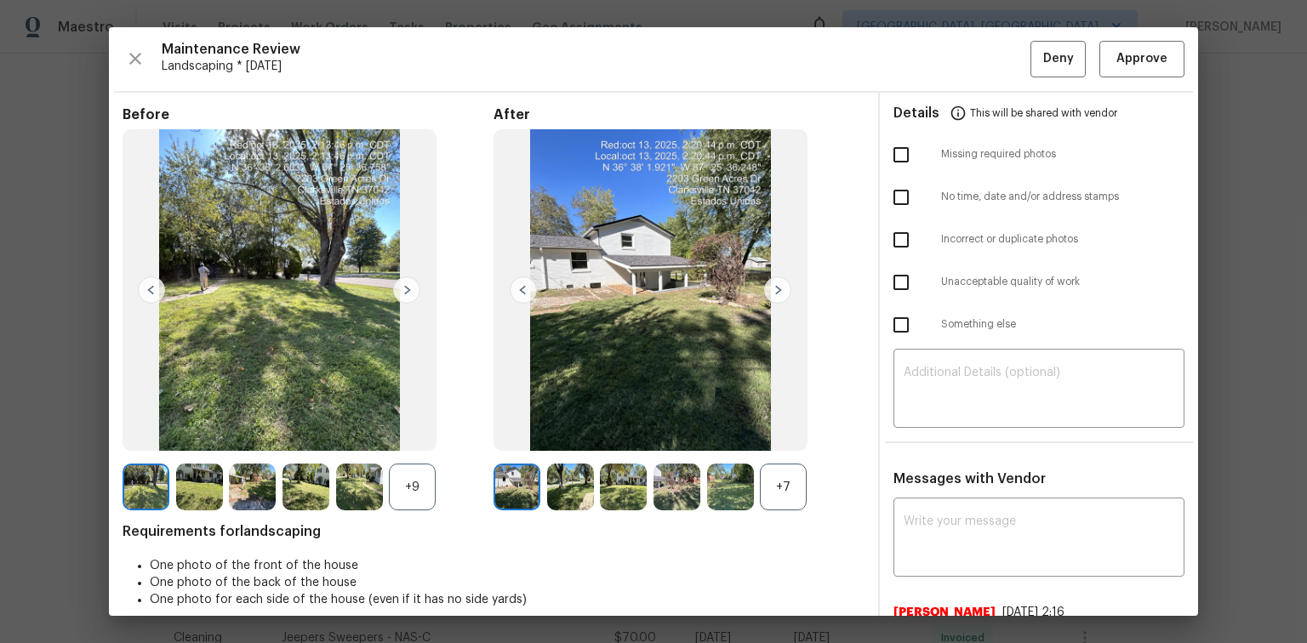
scroll to position [0, 0]
click at [1031, 63] on button "Deny" at bounding box center [1058, 59] width 55 height 37
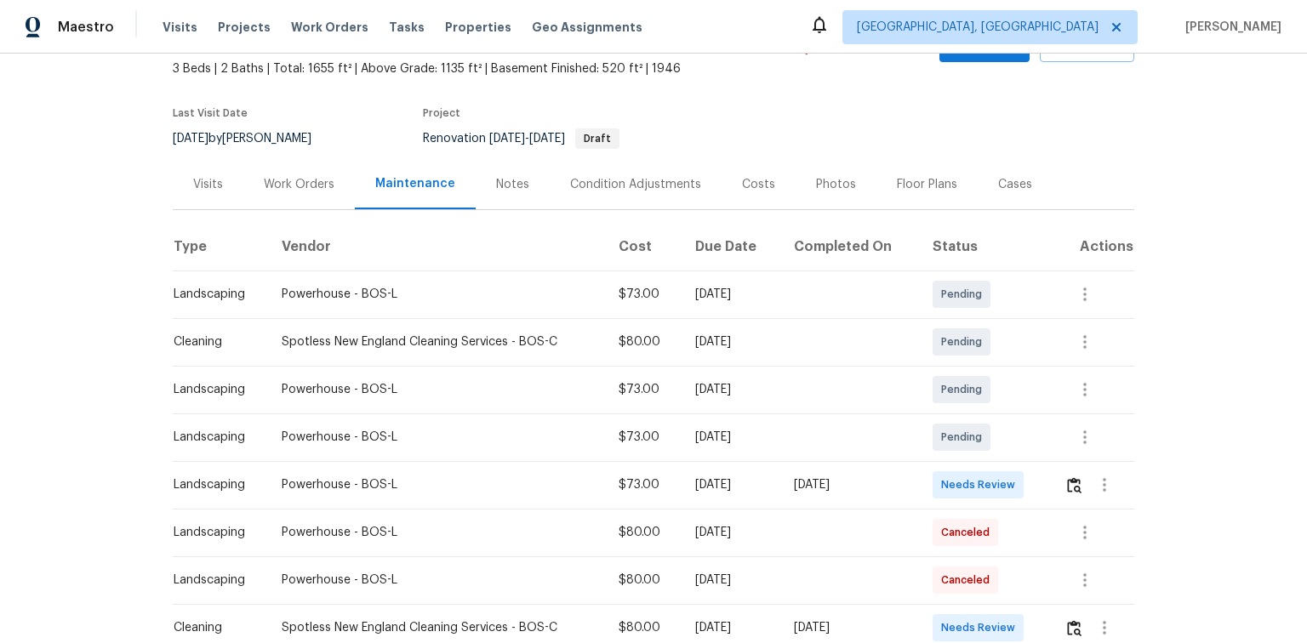
scroll to position [204, 0]
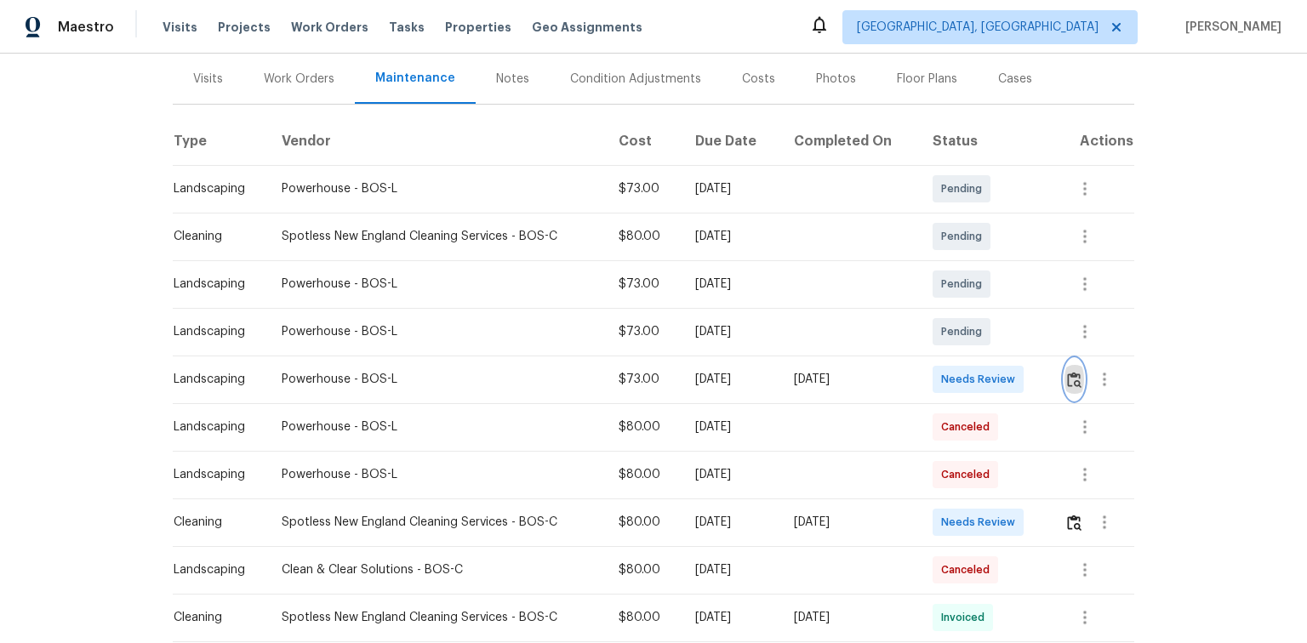
click at [1070, 369] on button "button" at bounding box center [1075, 379] width 20 height 41
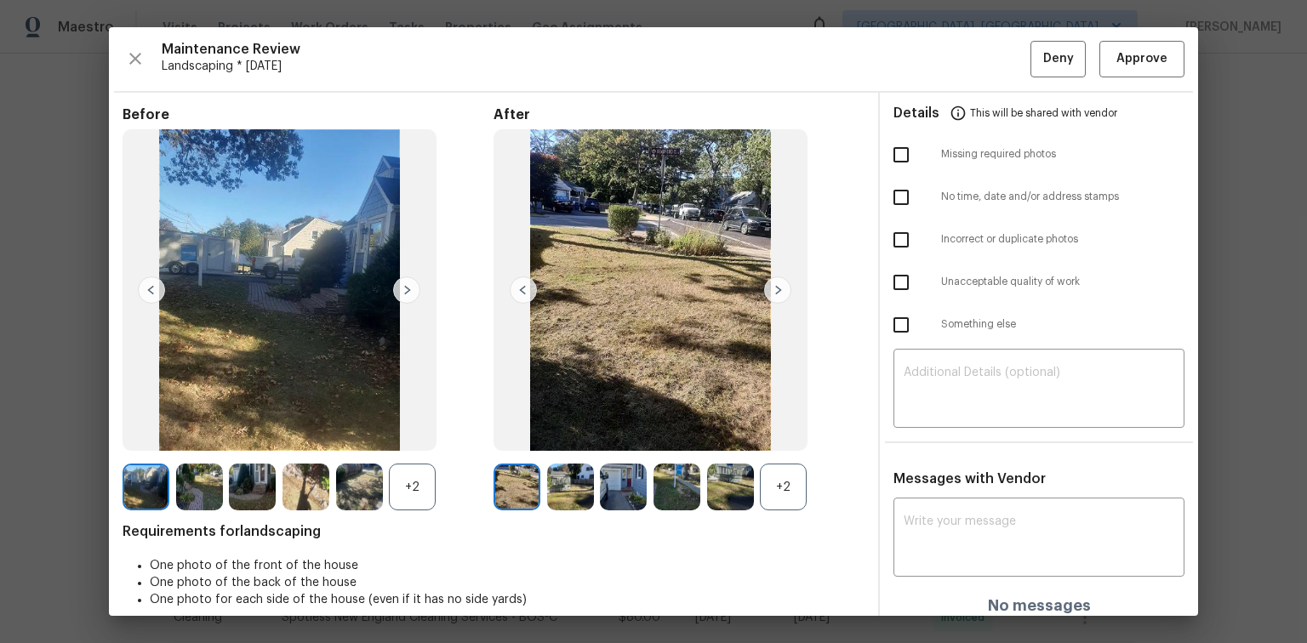
click at [768, 287] on img at bounding box center [777, 290] width 27 height 27
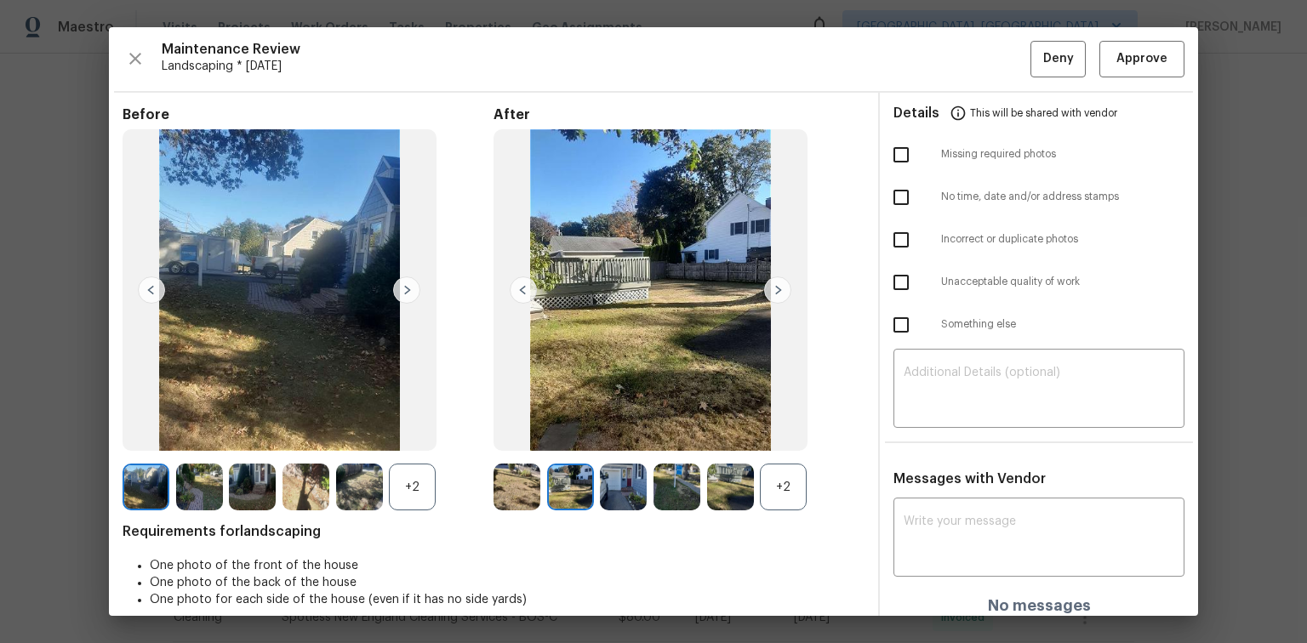
click at [773, 288] on img at bounding box center [777, 290] width 27 height 27
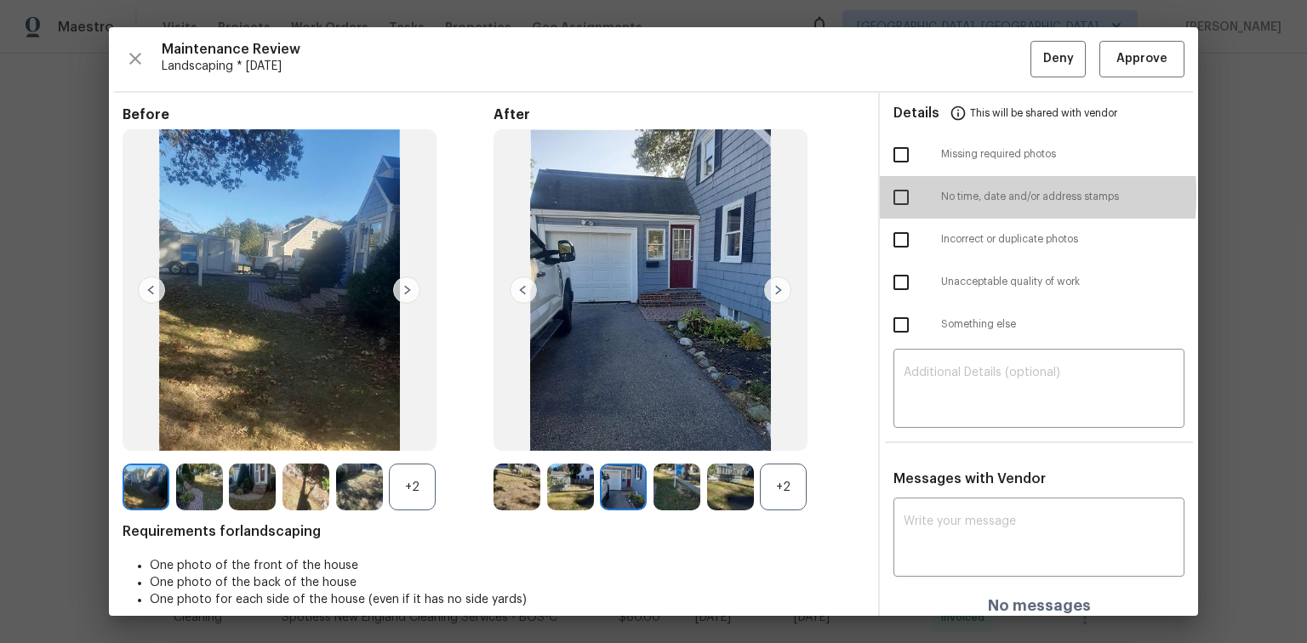
click at [890, 194] on input "checkbox" at bounding box center [901, 198] width 36 height 36
checkbox input "true"
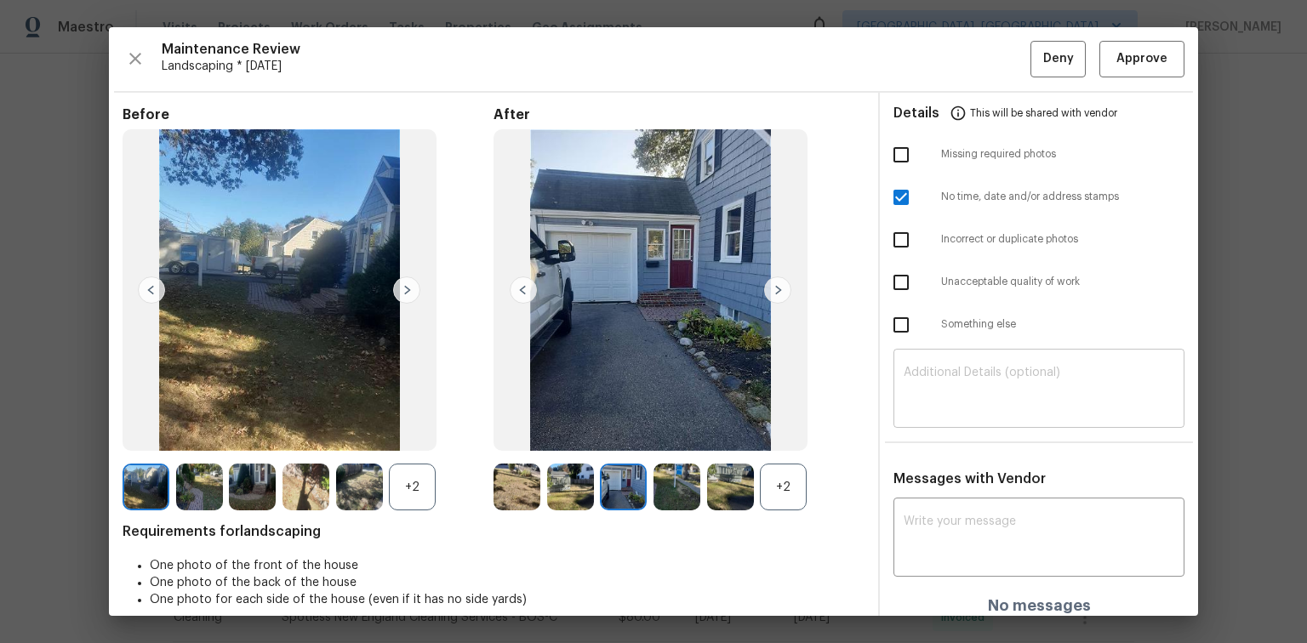
click at [937, 361] on div "​" at bounding box center [1039, 390] width 291 height 75
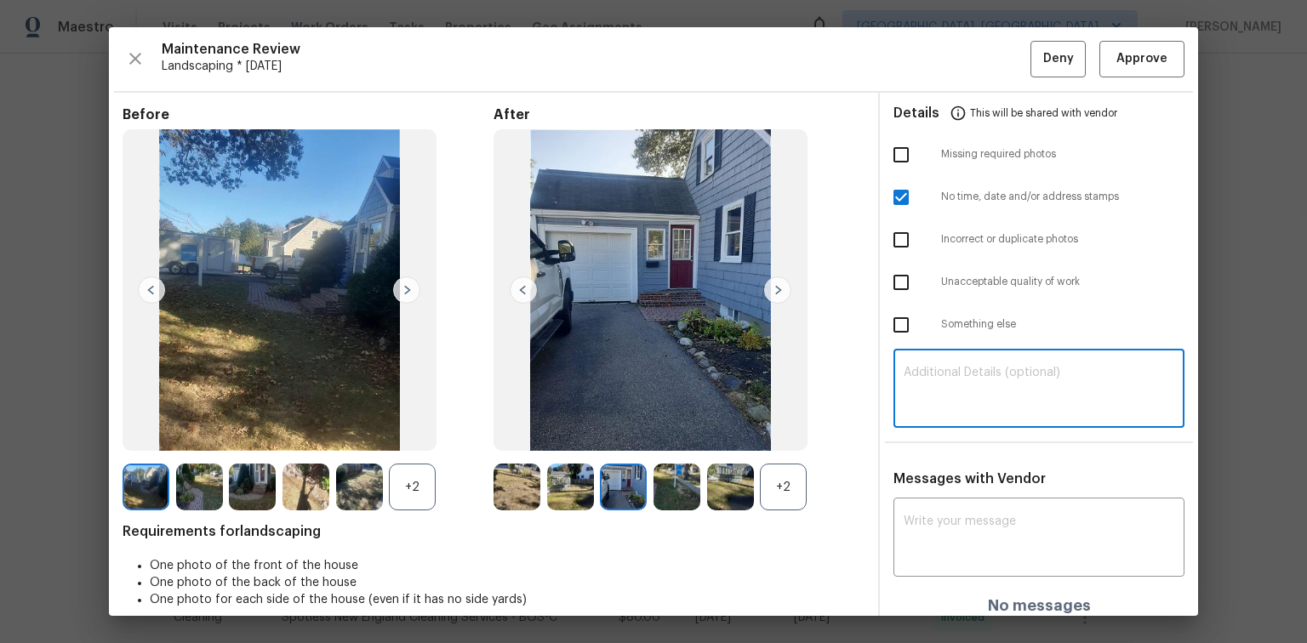
paste textarea "Maintenance Audit Team: Hello! Unfortunately this Landscaping visit completed o…"
type textarea "Maintenance Audit Team: Hello! Unfortunately this Landscaping visit completed o…"
click at [918, 500] on div "Messages with Vendor x ​ No messages" at bounding box center [1039, 549] width 318 height 157
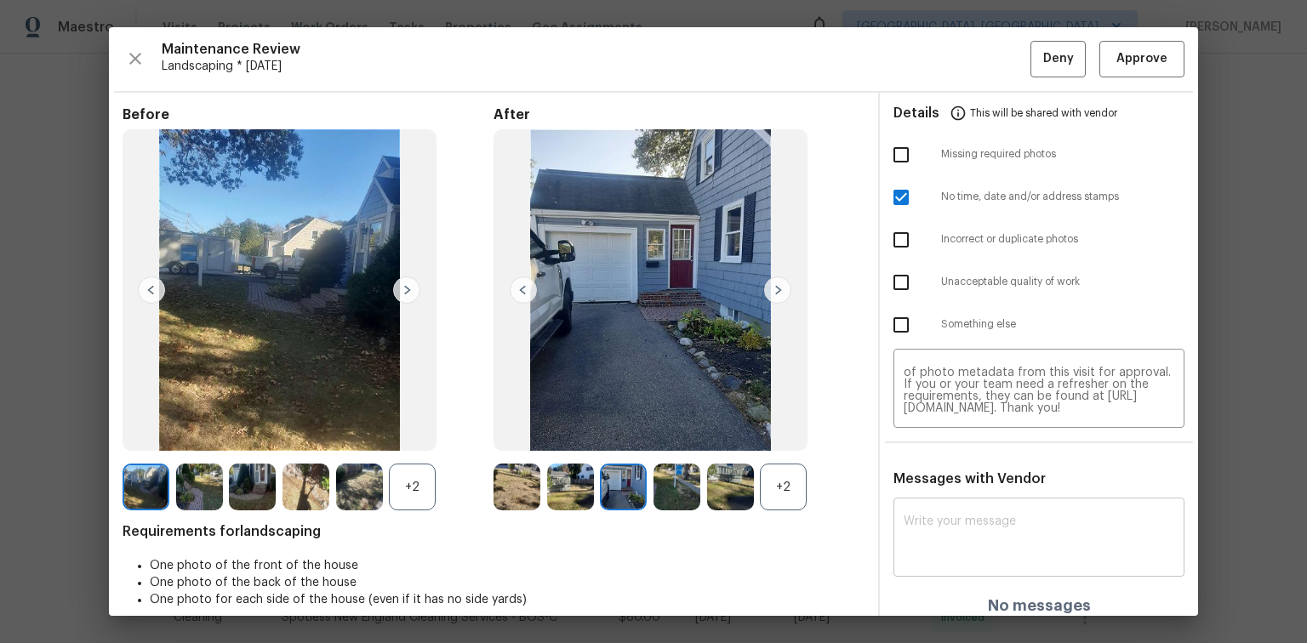
click at [918, 507] on div "x ​" at bounding box center [1039, 539] width 291 height 75
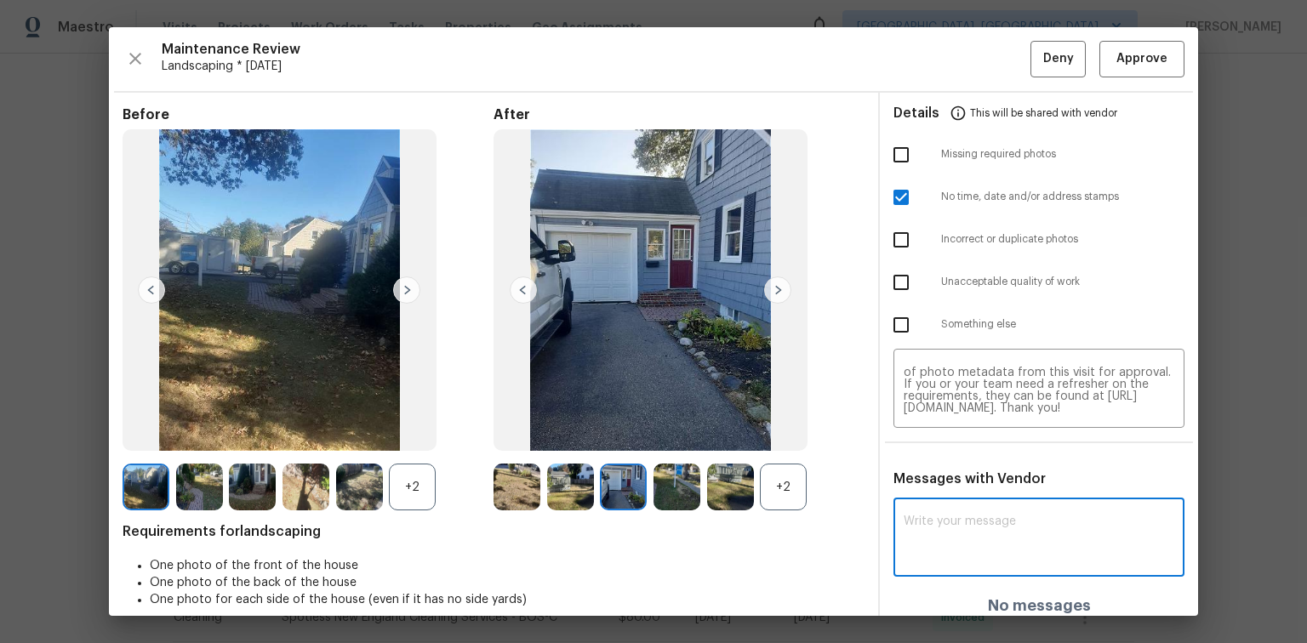
paste textarea "Maintenance Audit Team: Hello! Unfortunately this Landscaping visit completed o…"
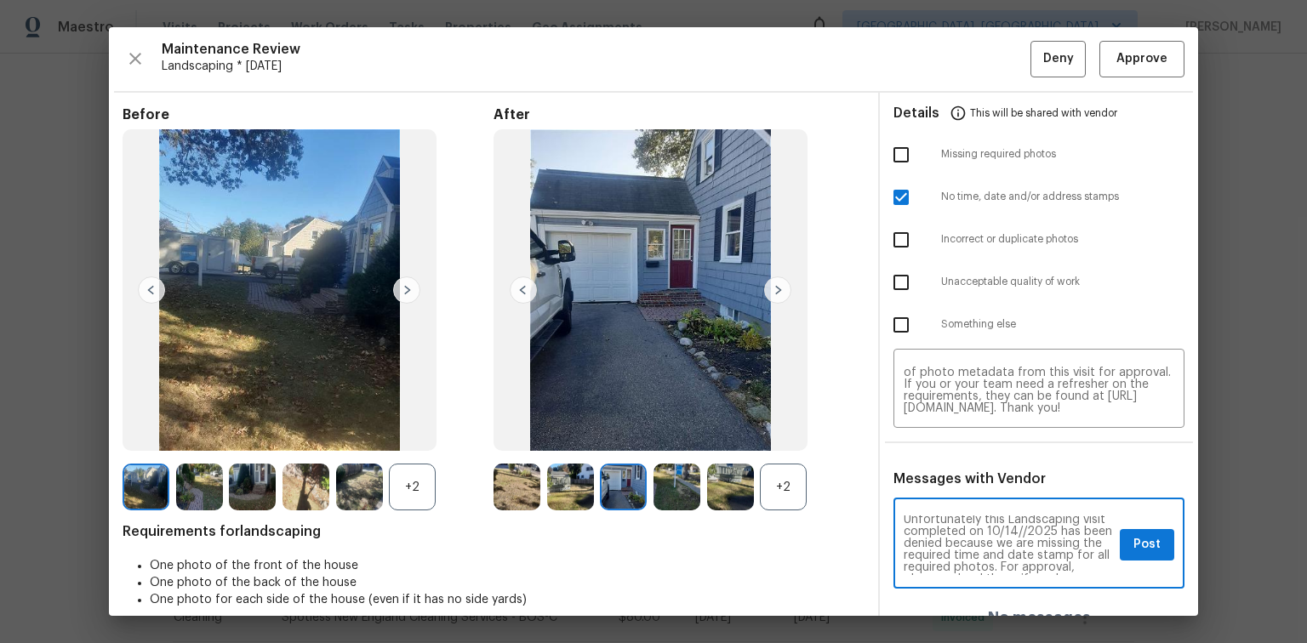
scroll to position [27, 0]
type textarea "Maintenance Audit Team: Hello! Unfortunately this Landscaping visit completed o…"
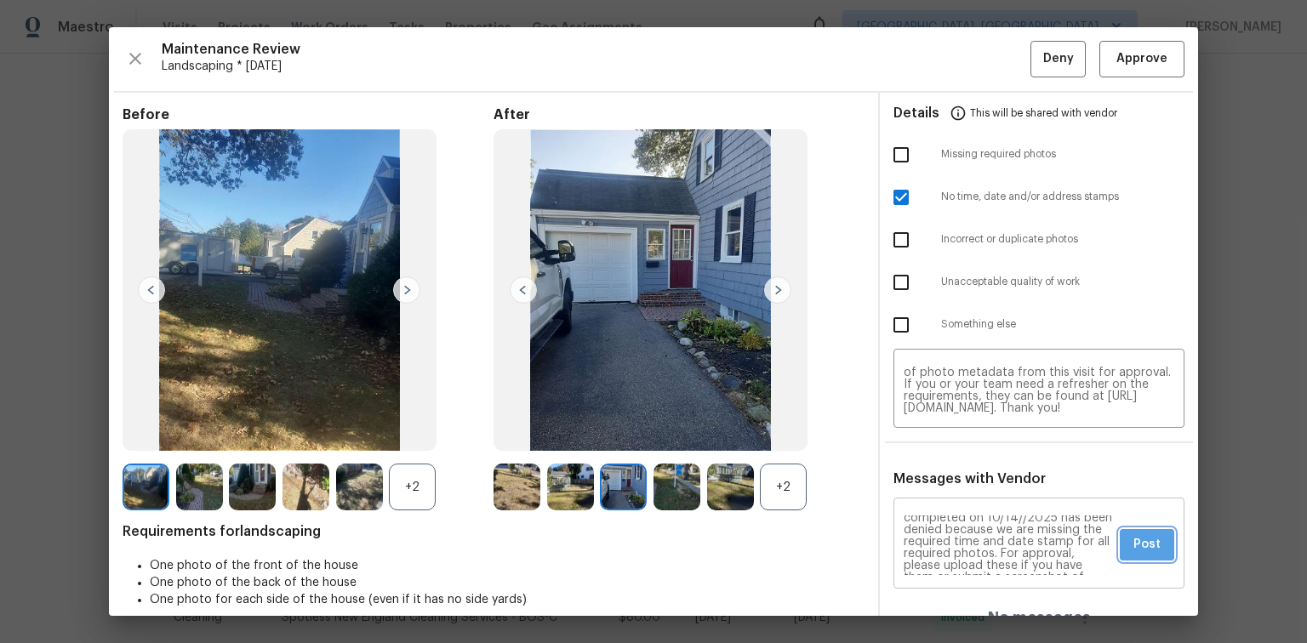
click at [1140, 546] on span "Post" at bounding box center [1147, 544] width 27 height 21
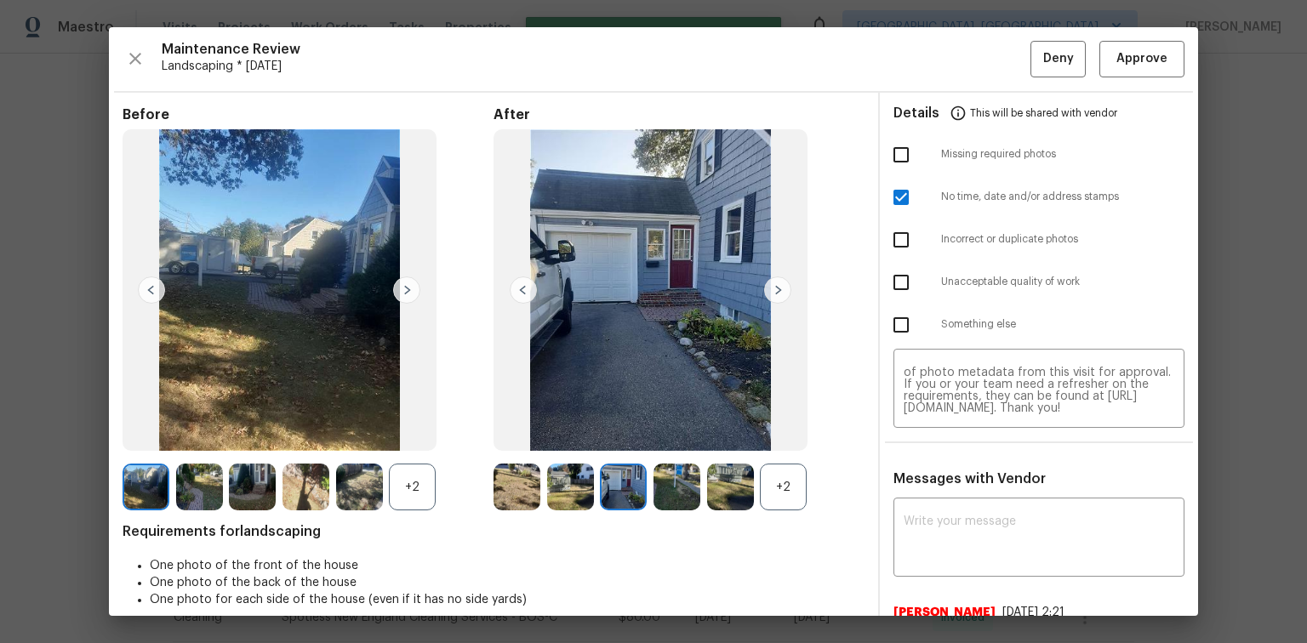
scroll to position [0, 0]
click at [1051, 67] on span "Deny" at bounding box center [1058, 59] width 31 height 21
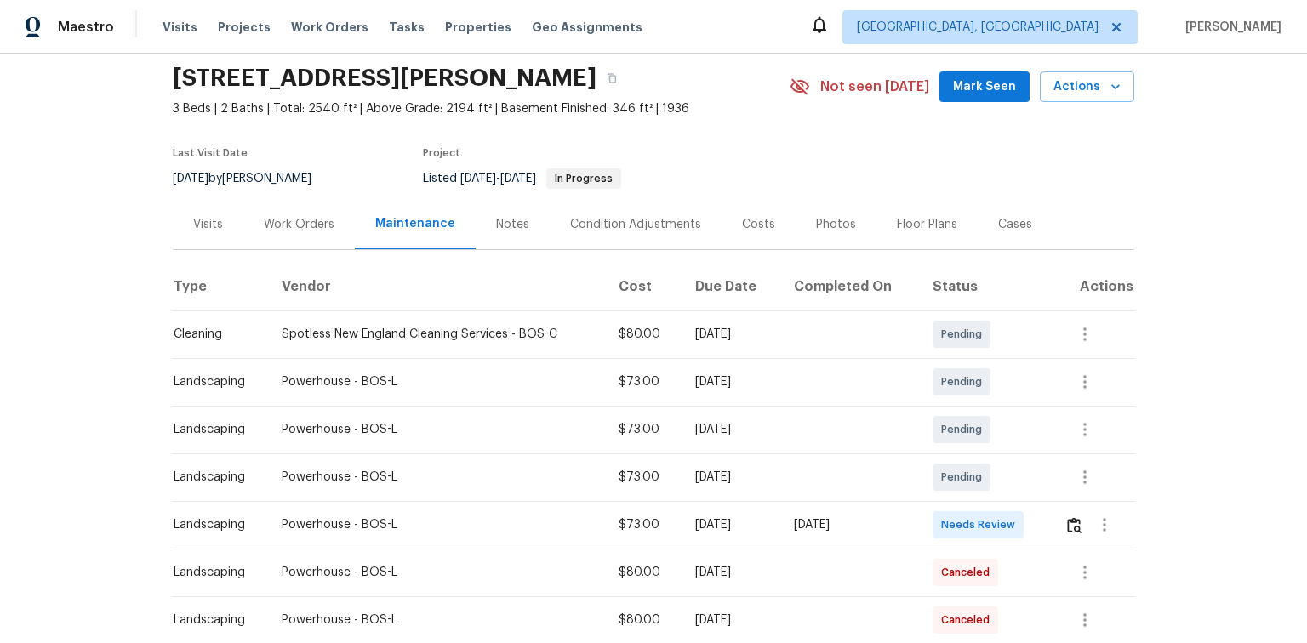
scroll to position [136, 0]
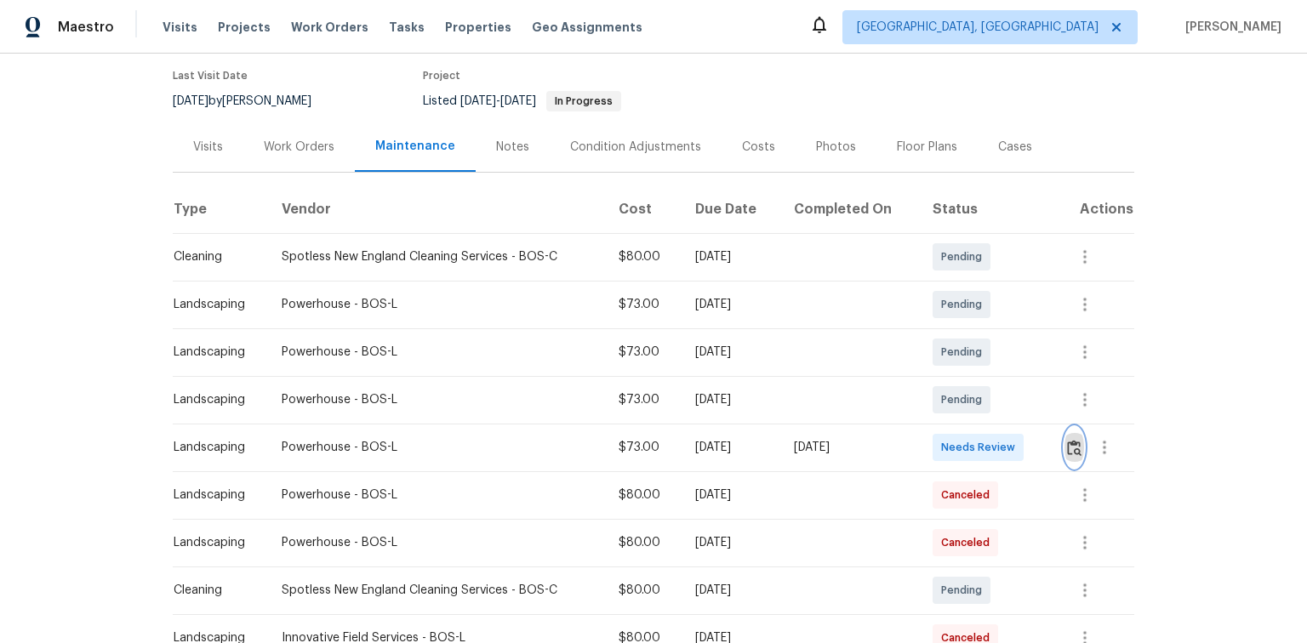
click at [1072, 446] on img "button" at bounding box center [1074, 448] width 14 height 16
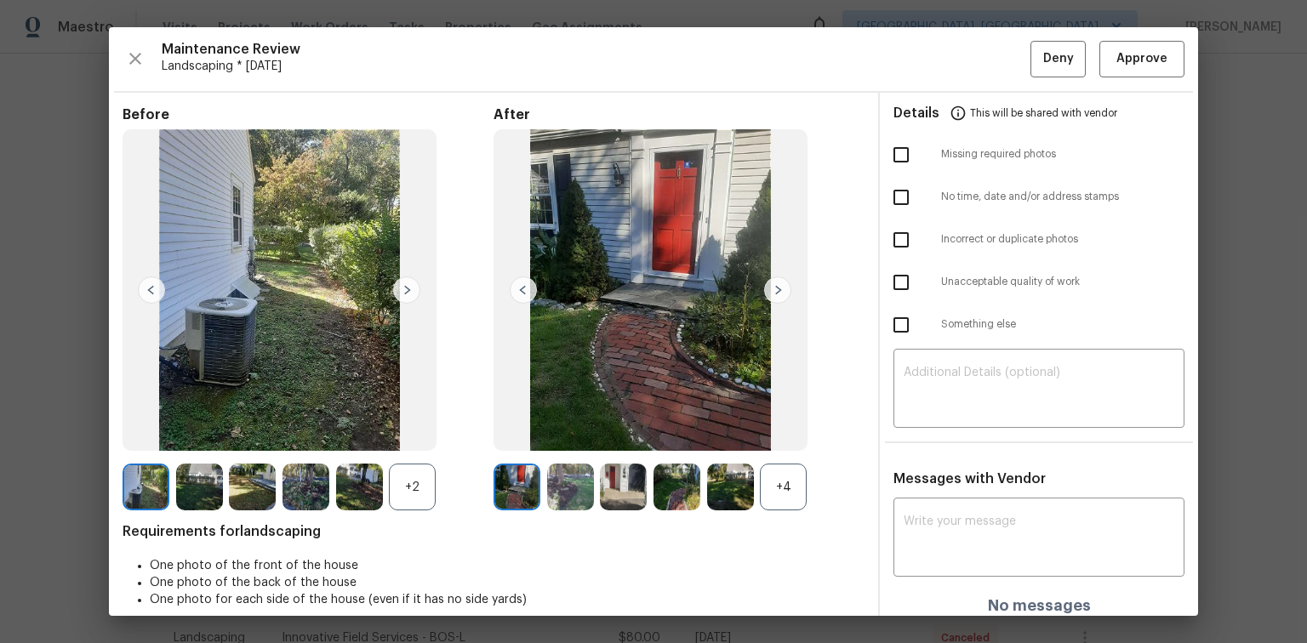
click at [889, 201] on input "checkbox" at bounding box center [901, 198] width 36 height 36
checkbox input "true"
click at [936, 369] on textarea at bounding box center [1039, 391] width 271 height 48
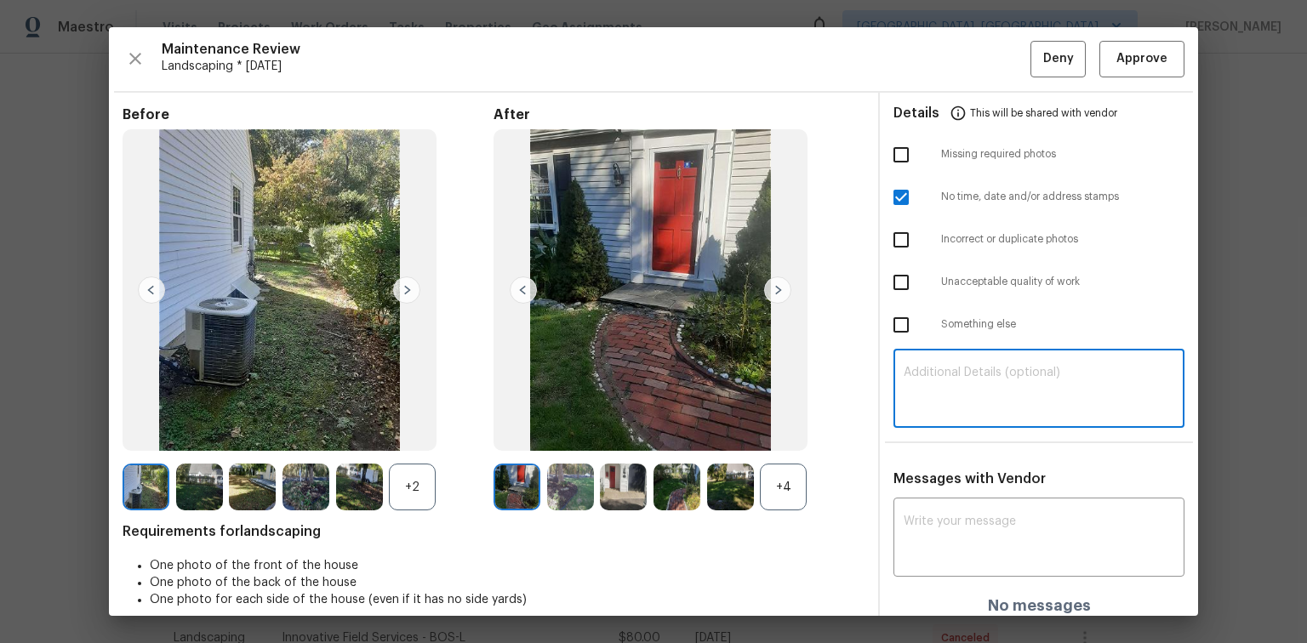
paste textarea "Maintenance Audit Team: Hello! Unfortunately this Landscaping visit completed o…"
type textarea "Maintenance Audit Team: Hello! Unfortunately this Landscaping visit completed o…"
click at [974, 511] on div "x ​" at bounding box center [1039, 539] width 291 height 75
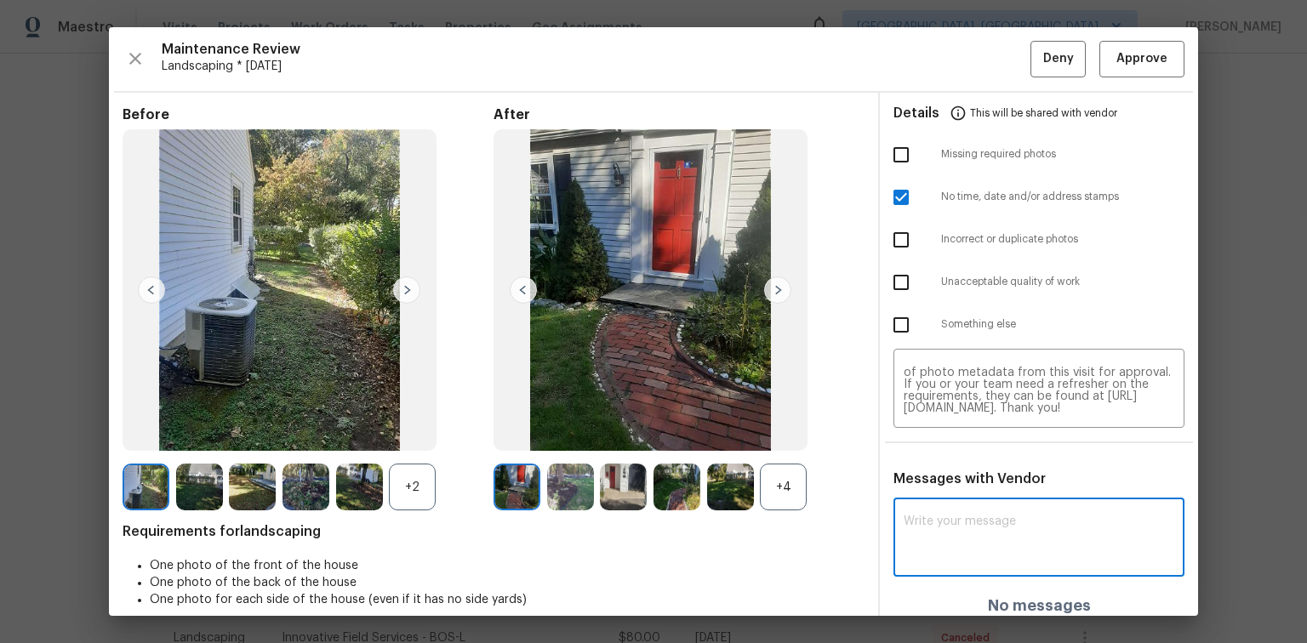
paste textarea "Maintenance Audit Team: Hello! Unfortunately this Landscaping visit completed o…"
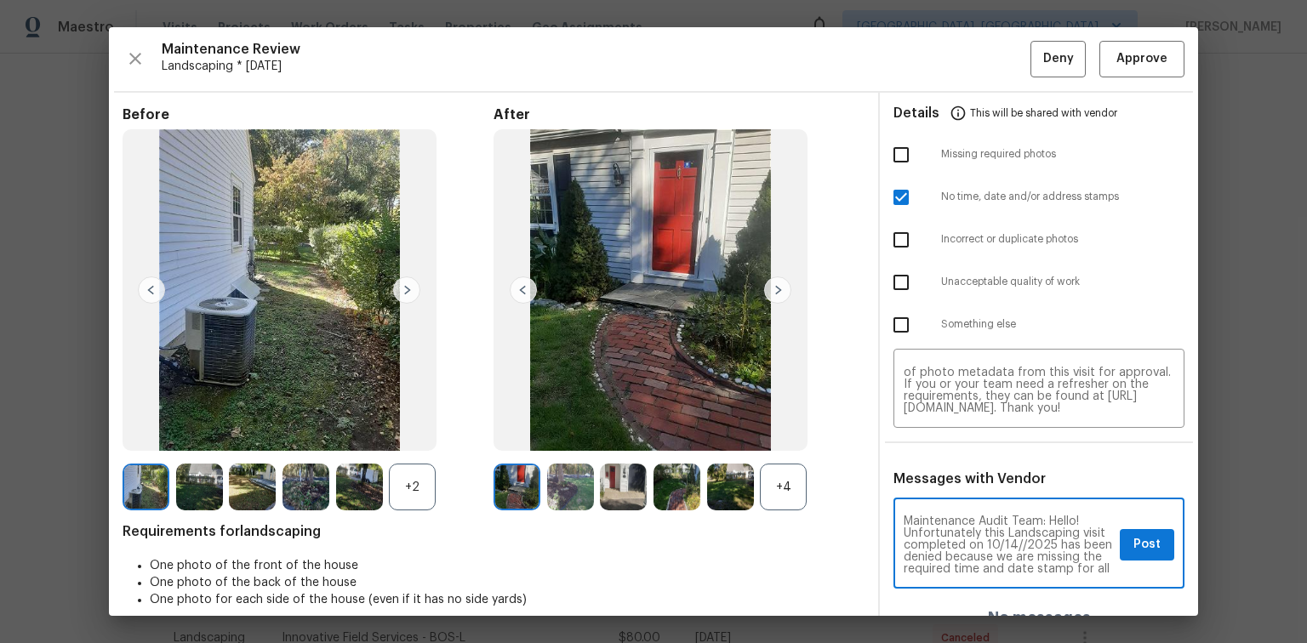
scroll to position [27, 0]
type textarea "Maintenance Audit Team: Hello! Unfortunately this Landscaping visit completed o…"
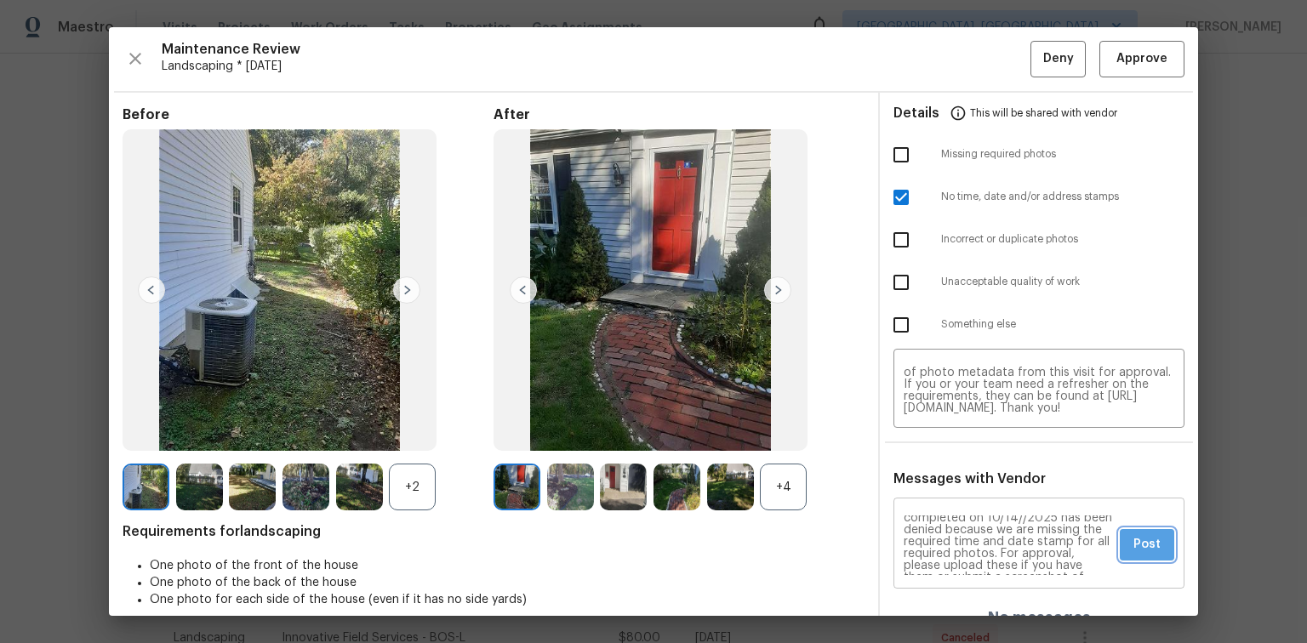
click at [1151, 544] on button "Post" at bounding box center [1147, 544] width 54 height 31
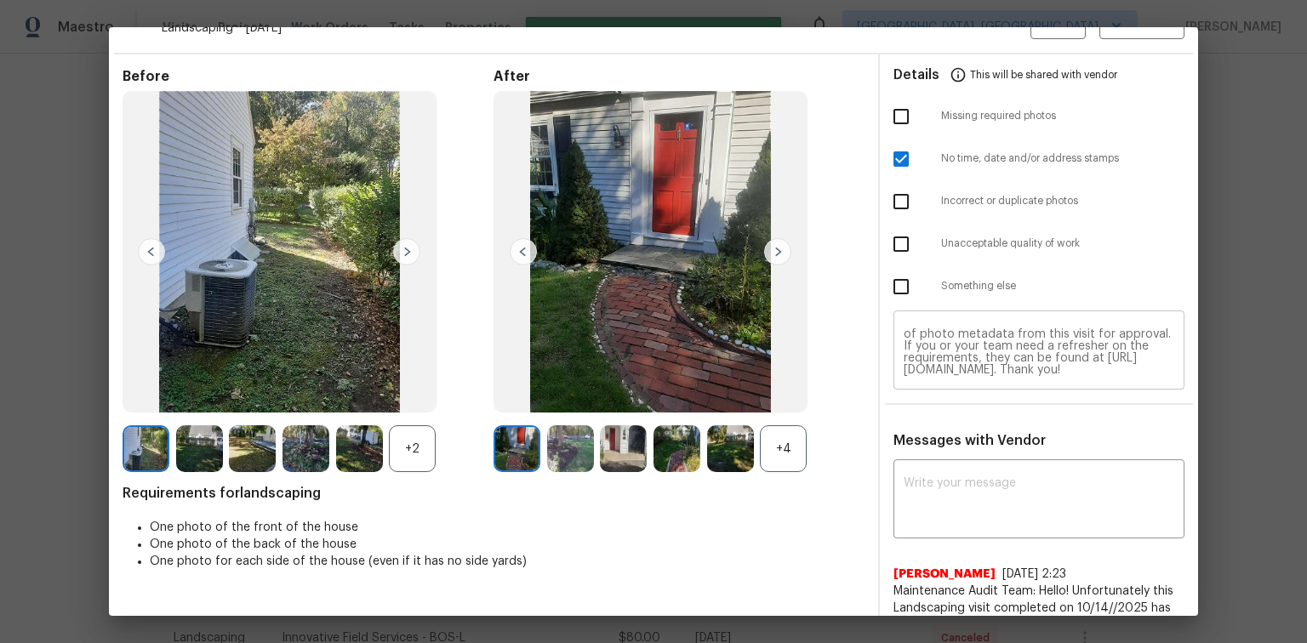
scroll to position [0, 0]
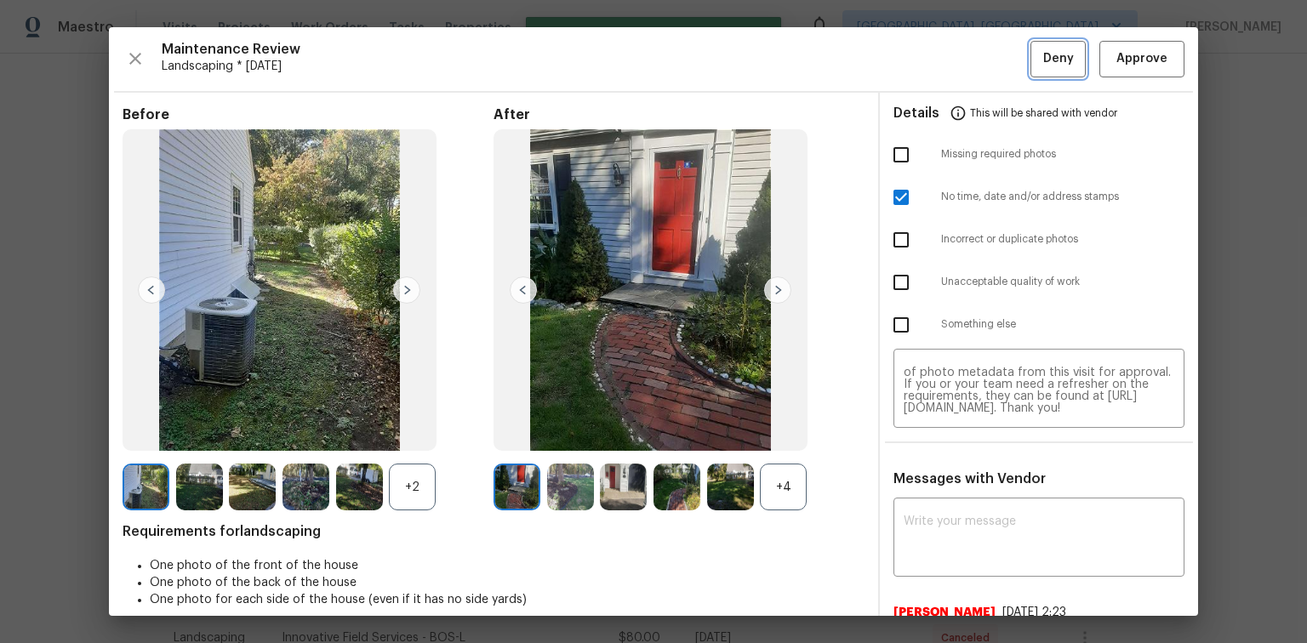
click at [1055, 65] on span "Deny" at bounding box center [1058, 59] width 31 height 21
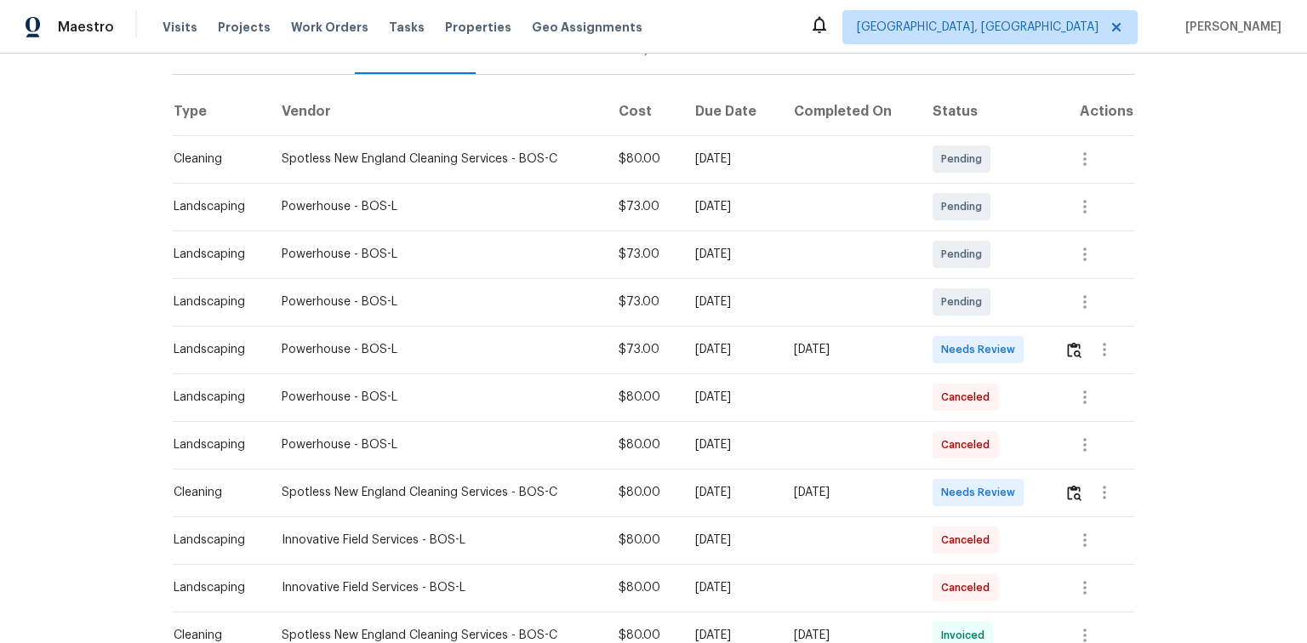
scroll to position [272, 0]
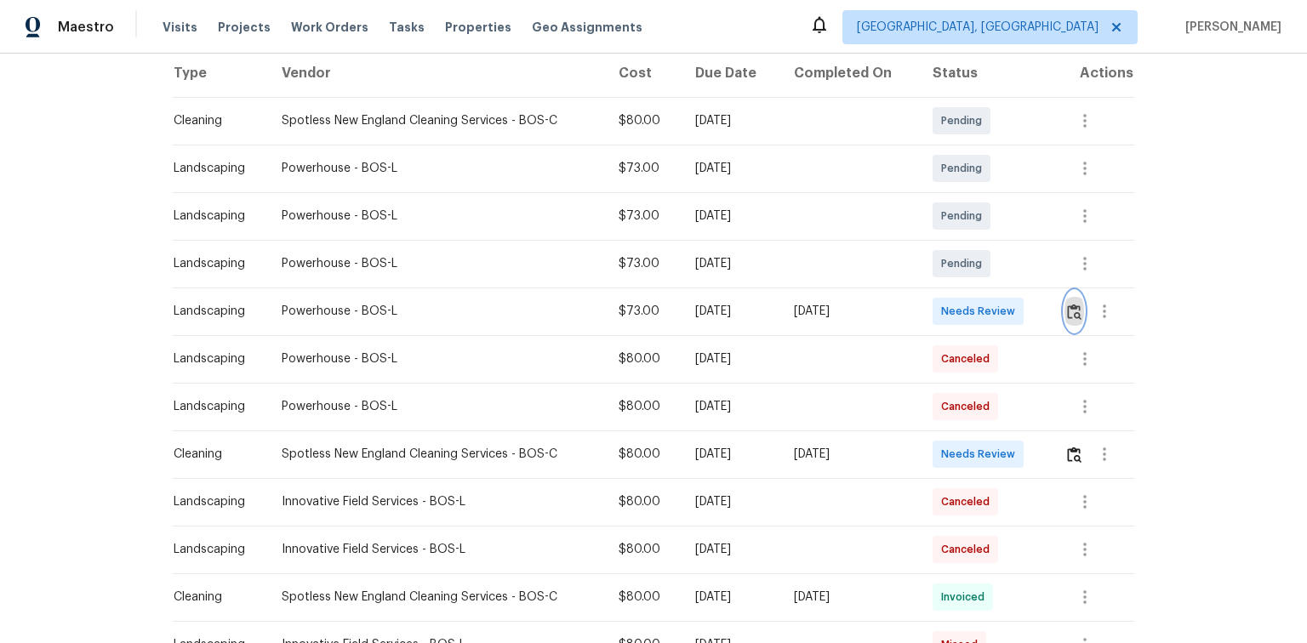
click at [1070, 311] on img "button" at bounding box center [1074, 312] width 14 height 16
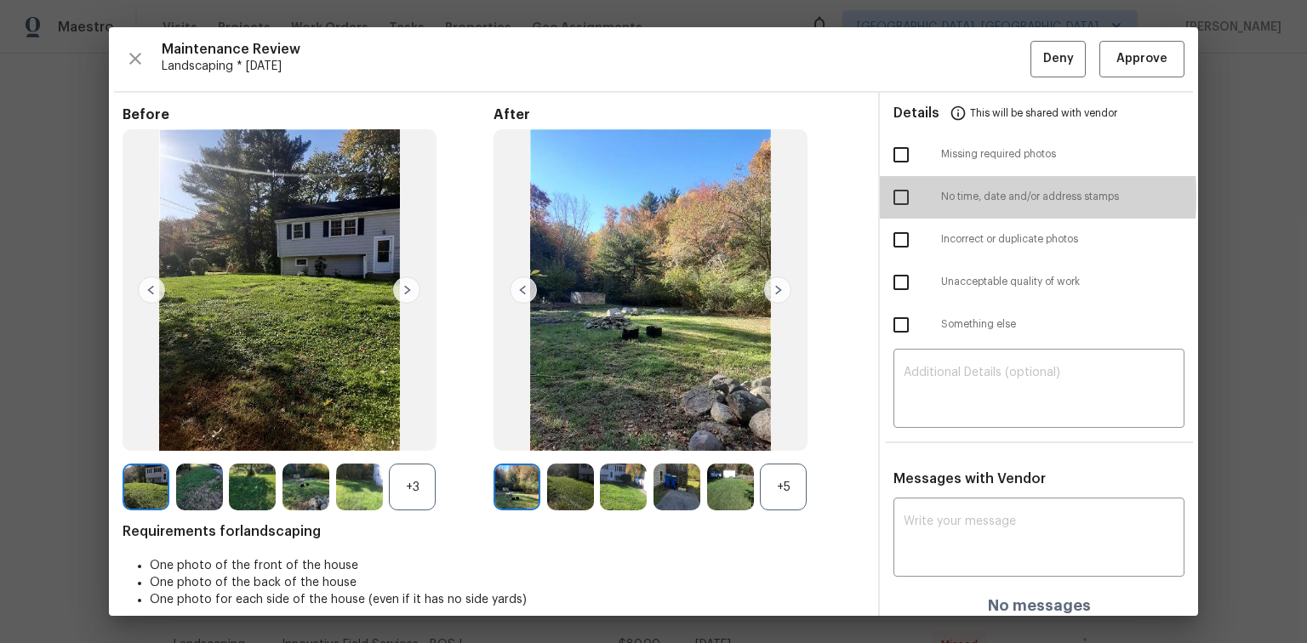
click at [891, 197] on input "checkbox" at bounding box center [901, 198] width 36 height 36
checkbox input "true"
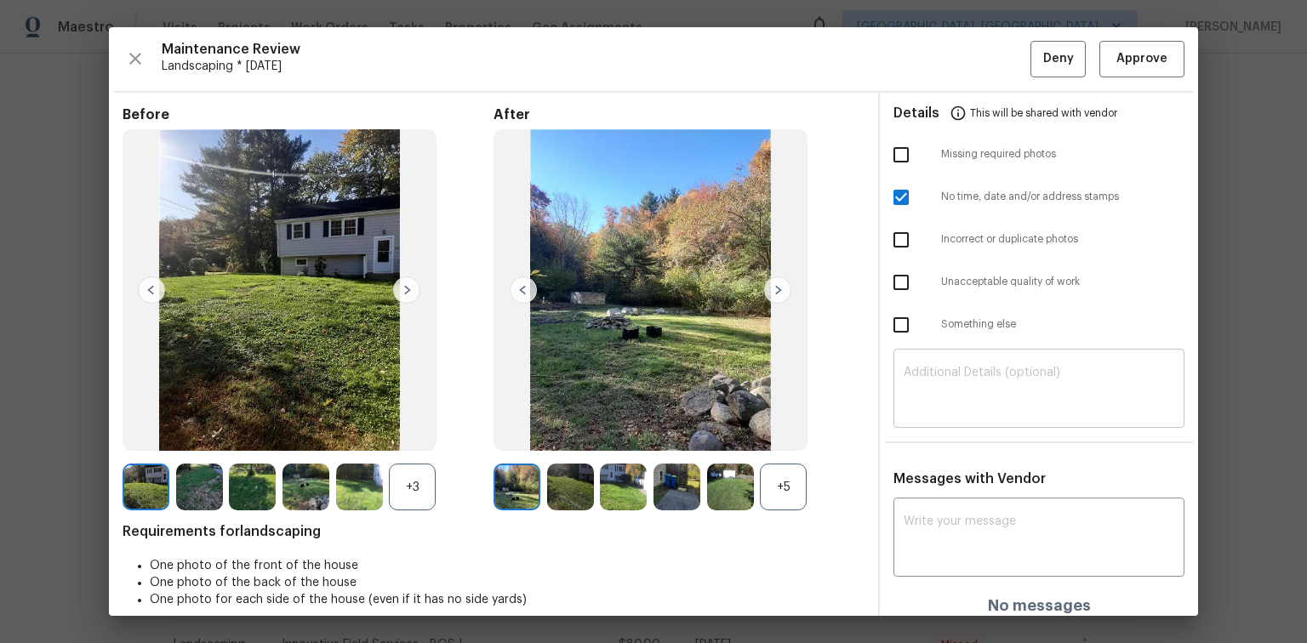
click at [938, 367] on textarea at bounding box center [1039, 391] width 271 height 48
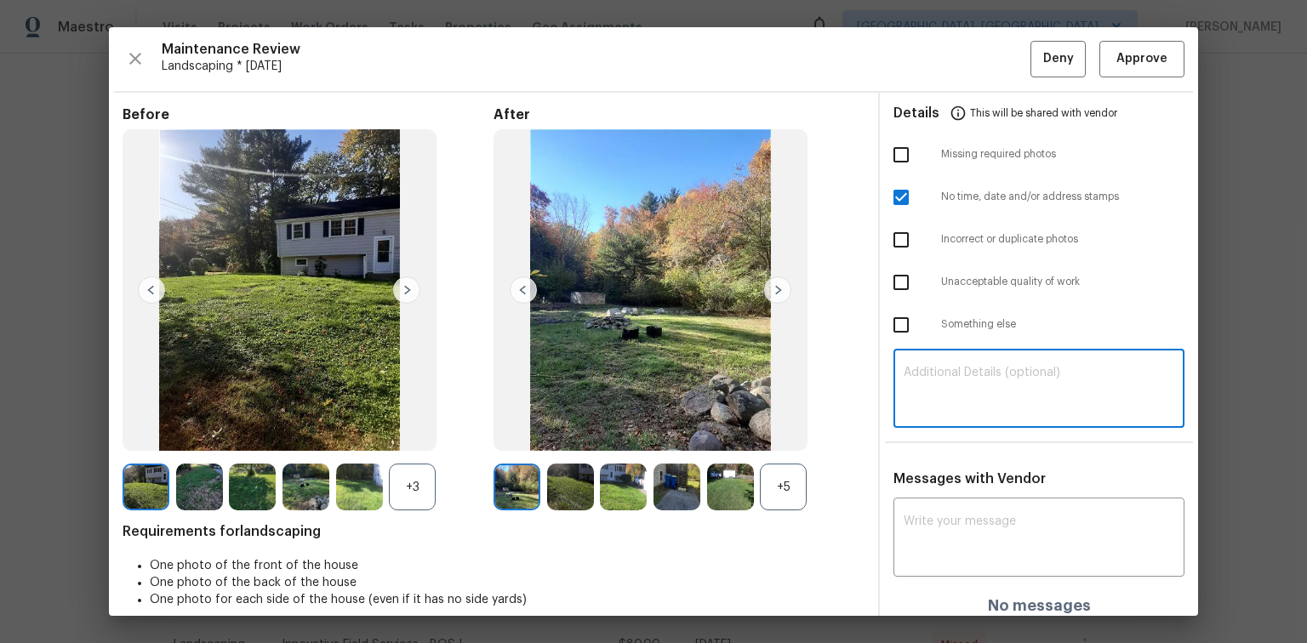
paste textarea "Maintenance Audit Team: Hello! Unfortunately this Landscaping visit completed o…"
type textarea "Maintenance Audit Team: Hello! Unfortunately this Landscaping visit completed o…"
click at [906, 504] on div "x ​" at bounding box center [1039, 539] width 291 height 75
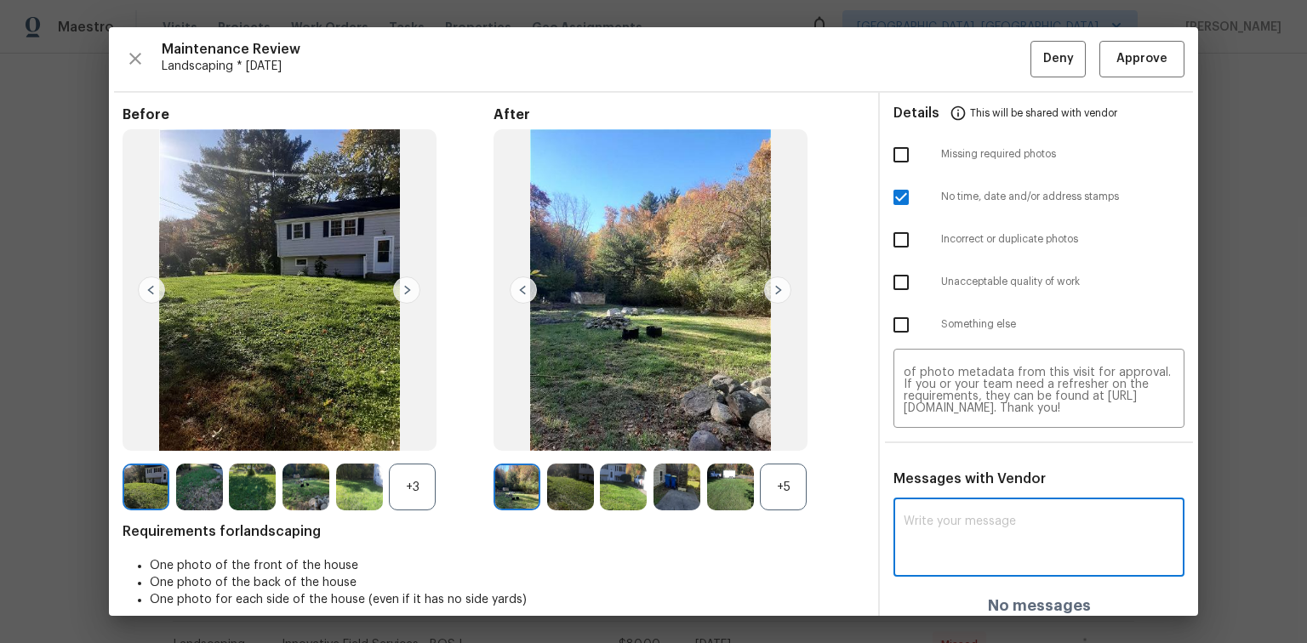
paste textarea "Maintenance Audit Team: Hello! Unfortunately this Landscaping visit completed o…"
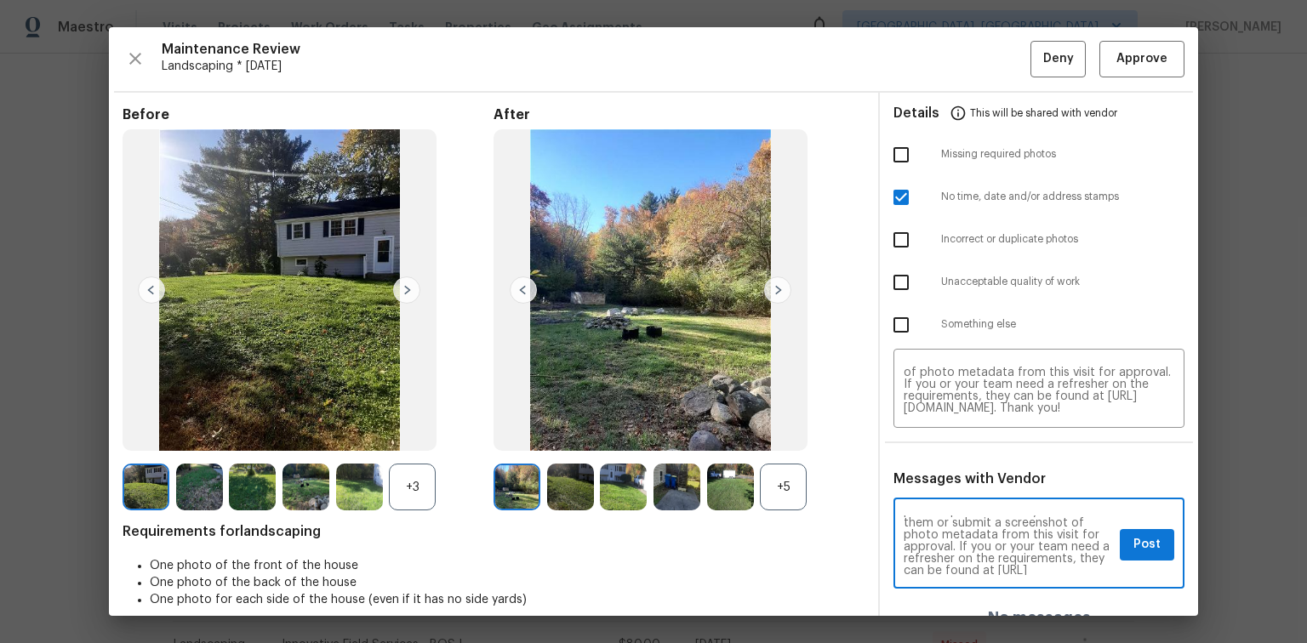
scroll to position [109, 0]
type textarea "Maintenance Audit Team: Hello! Unfortunately this Landscaping visit completed o…"
click at [1134, 545] on span "Post" at bounding box center [1147, 544] width 27 height 21
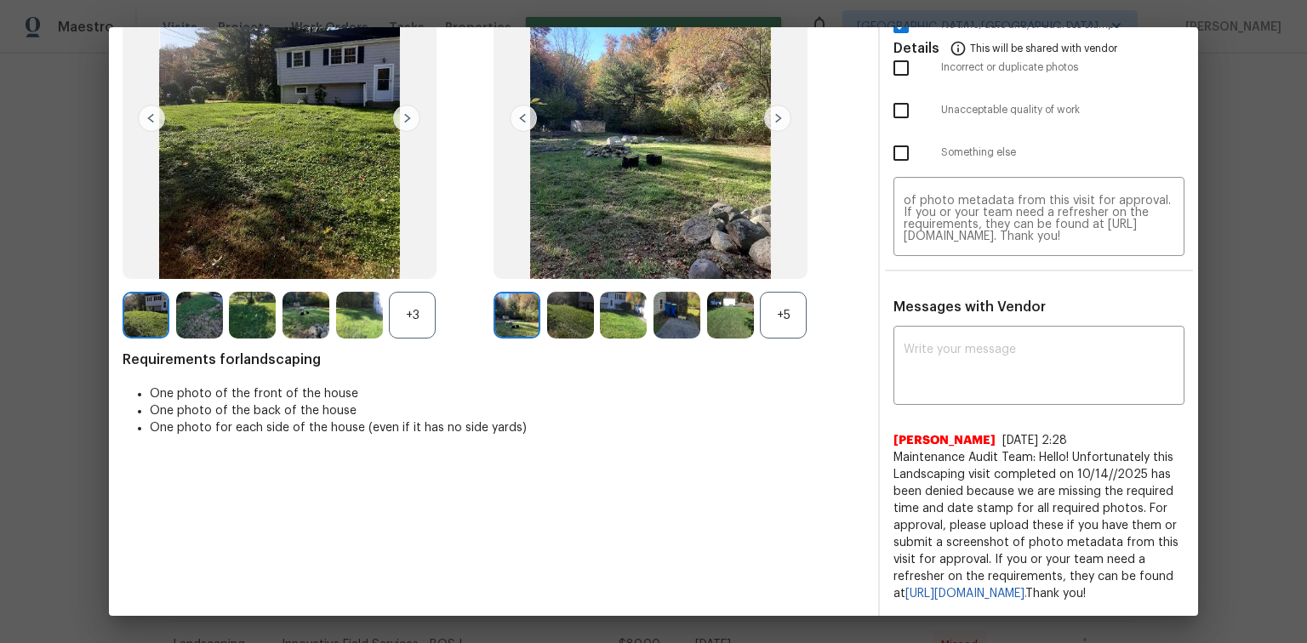
scroll to position [0, 0]
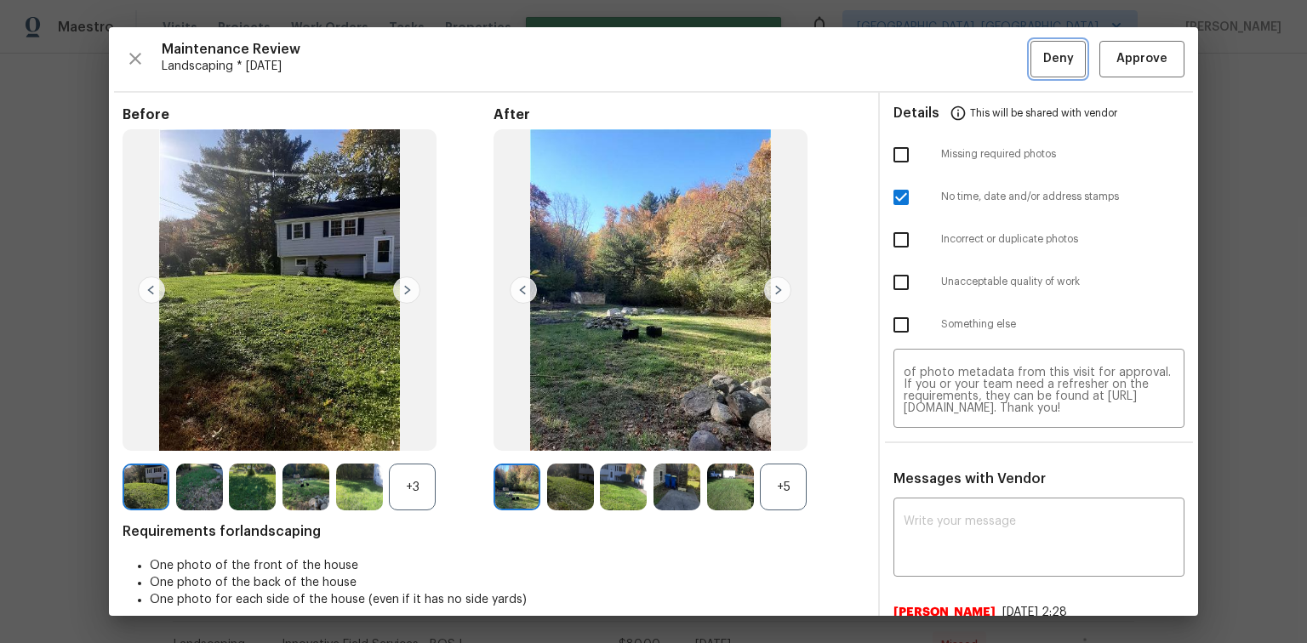
click at [1035, 71] on button "Deny" at bounding box center [1058, 59] width 55 height 37
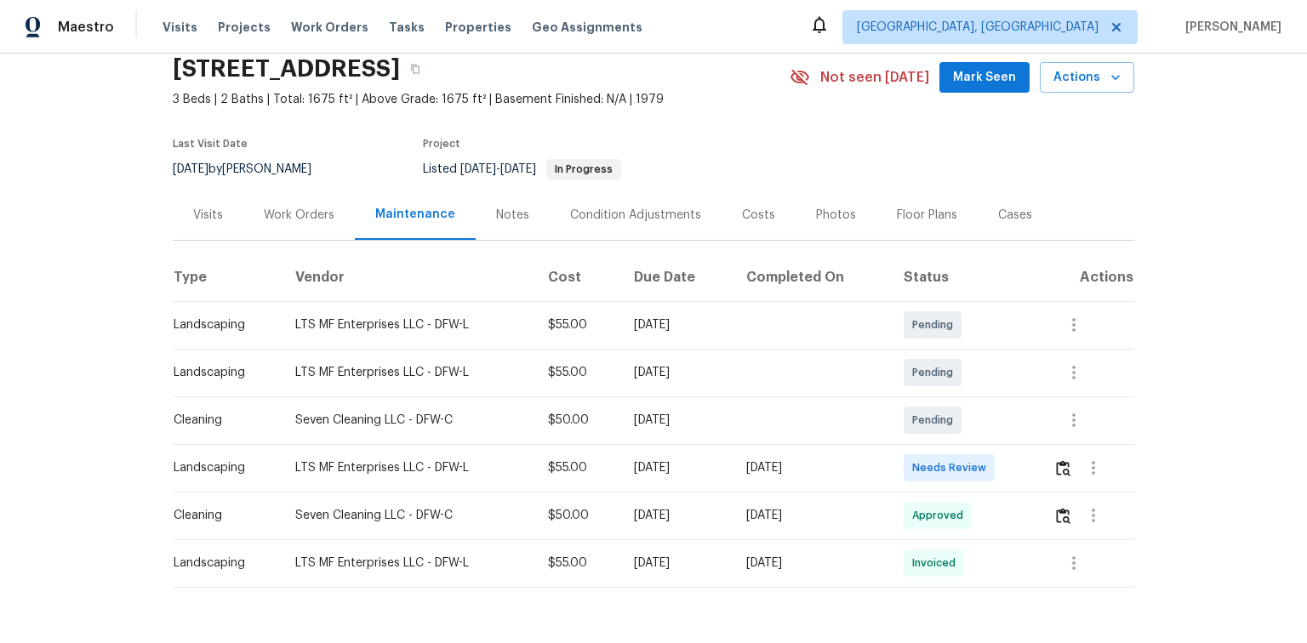
scroll to position [123, 0]
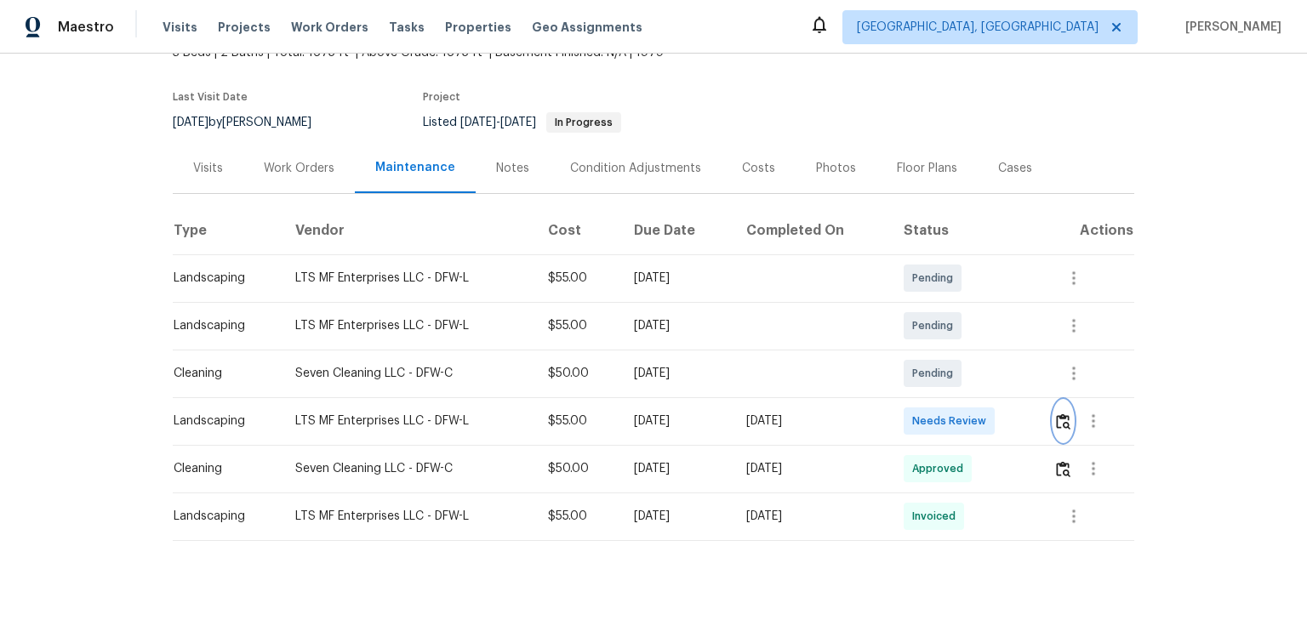
click at [1060, 414] on img "button" at bounding box center [1063, 422] width 14 height 16
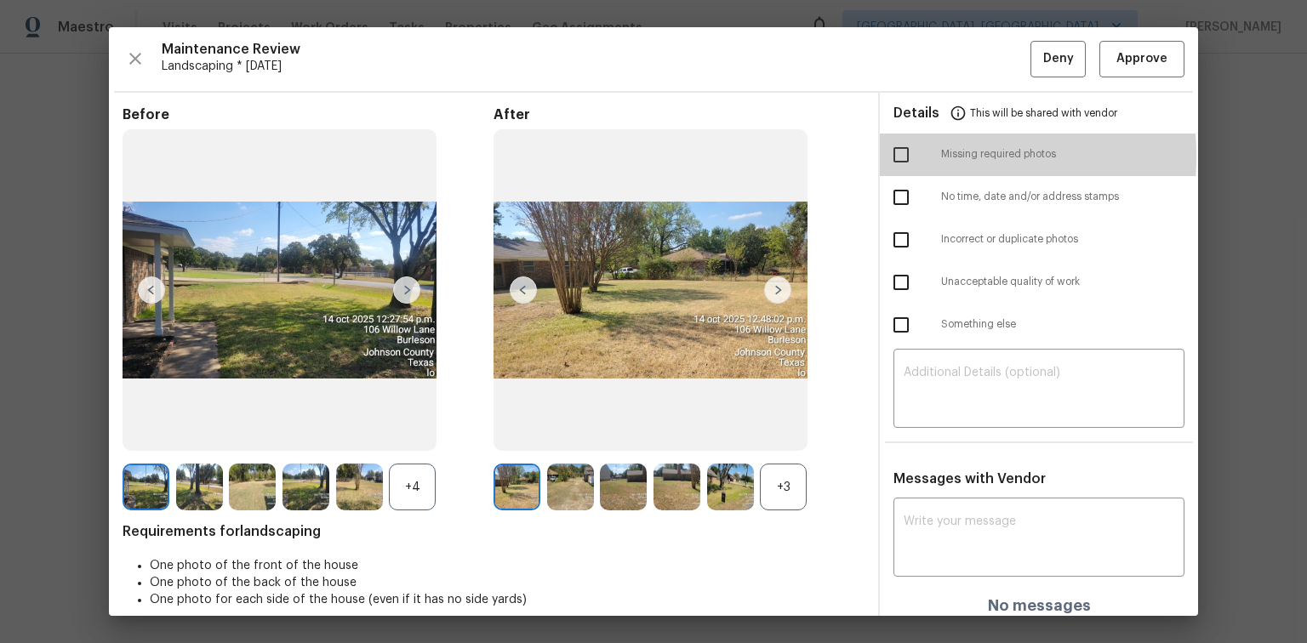
click at [892, 156] on input "checkbox" at bounding box center [901, 155] width 36 height 36
checkbox input "true"
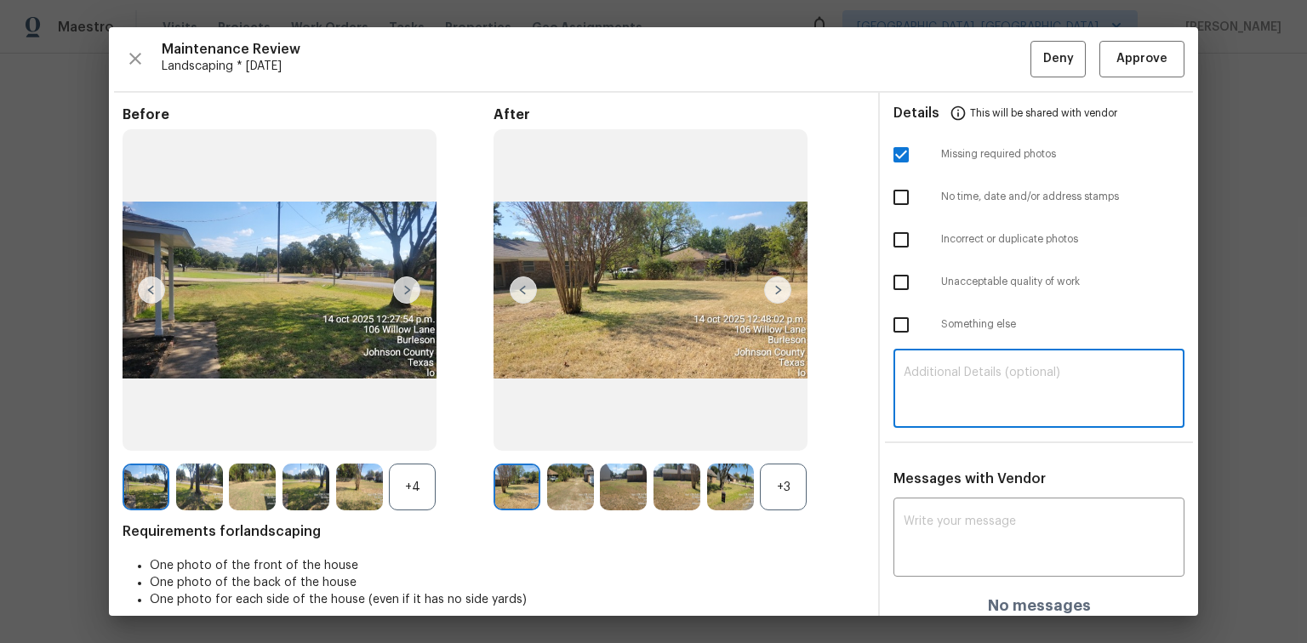
click at [954, 367] on textarea at bounding box center [1039, 391] width 271 height 48
paste textarea "Maintenance Audit Team: Hello! Unfortunately, this Landscaping visit completed …"
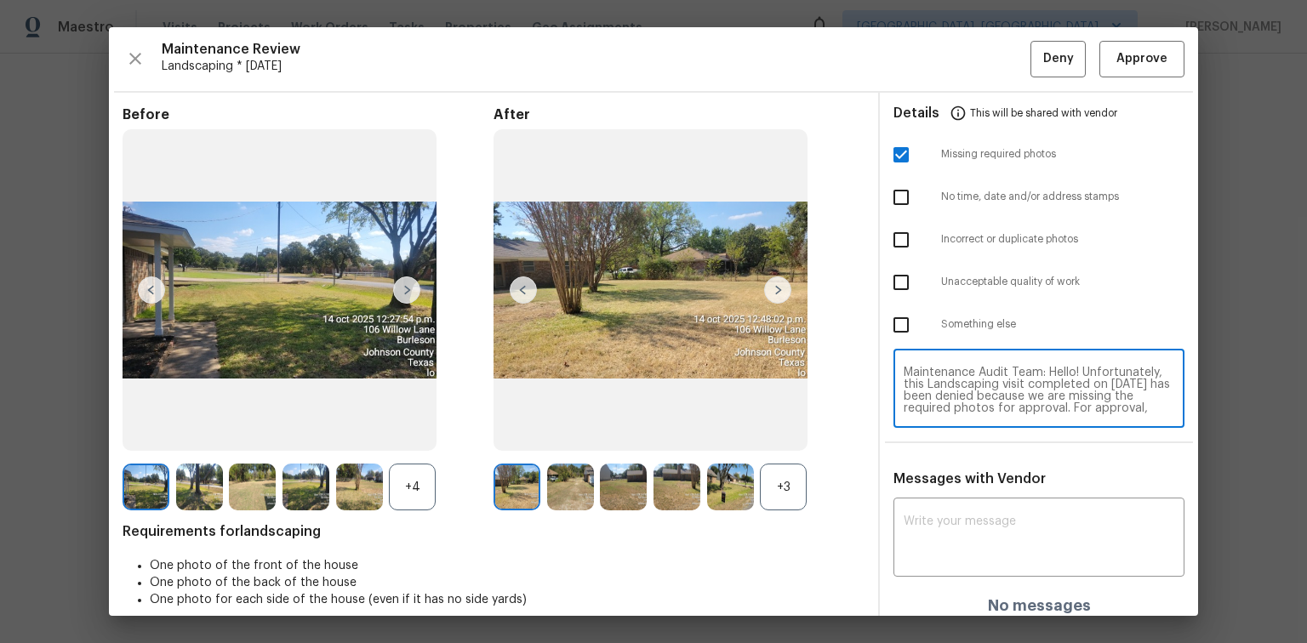
scroll to position [143, 0]
type textarea "Maintenance Audit Team: Hello! Unfortunately, this Landscaping visit completed …"
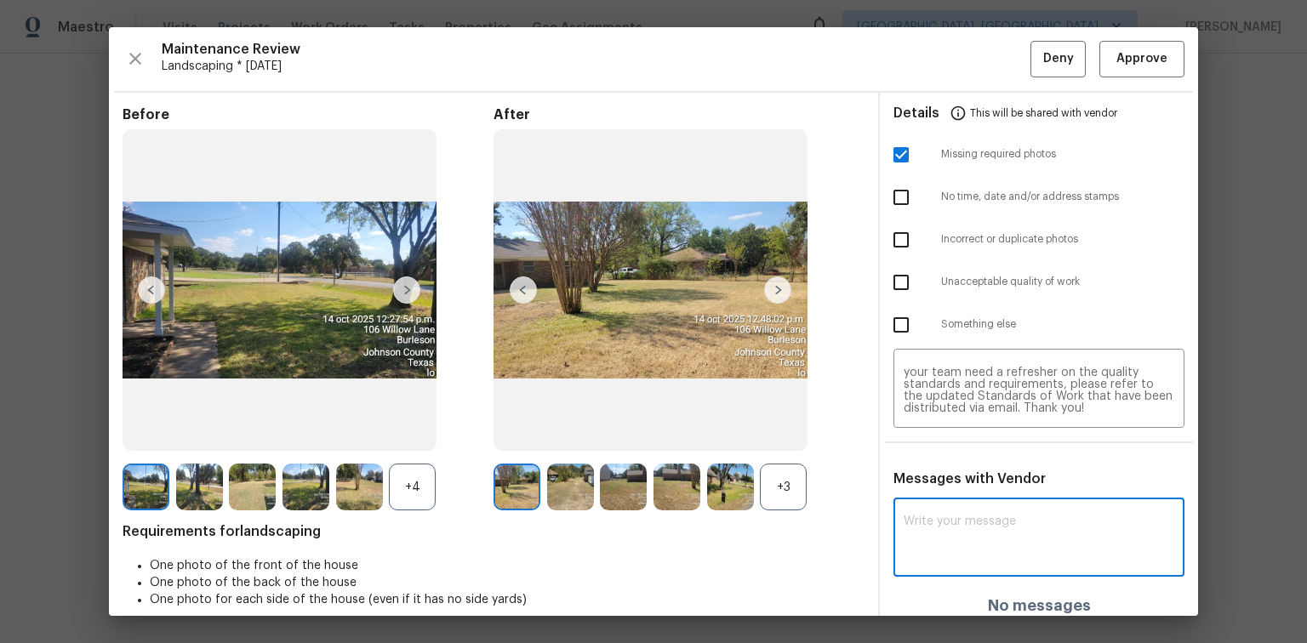
click at [934, 524] on textarea at bounding box center [1039, 540] width 271 height 48
paste textarea "Maintenance Audit Team: Hello! Unfortunately, this Landscaping visit completed …"
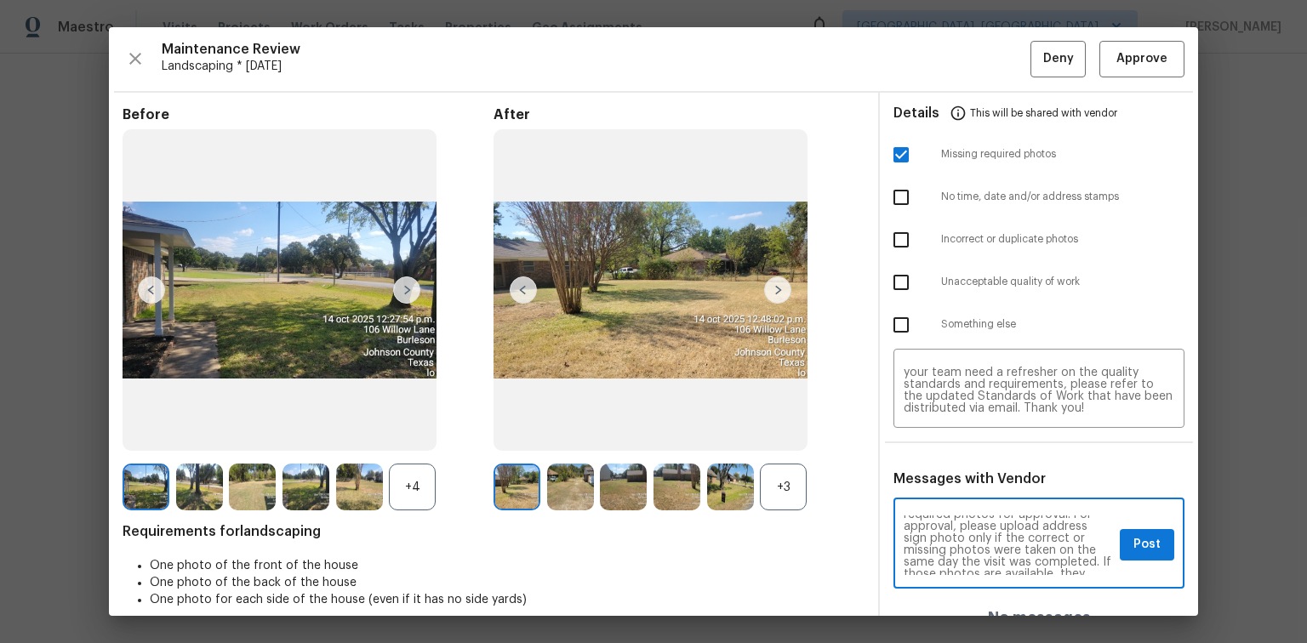
scroll to position [82, 0]
type textarea "Maintenance Audit Team: Hello! Unfortunately, this Landscaping visit completed …"
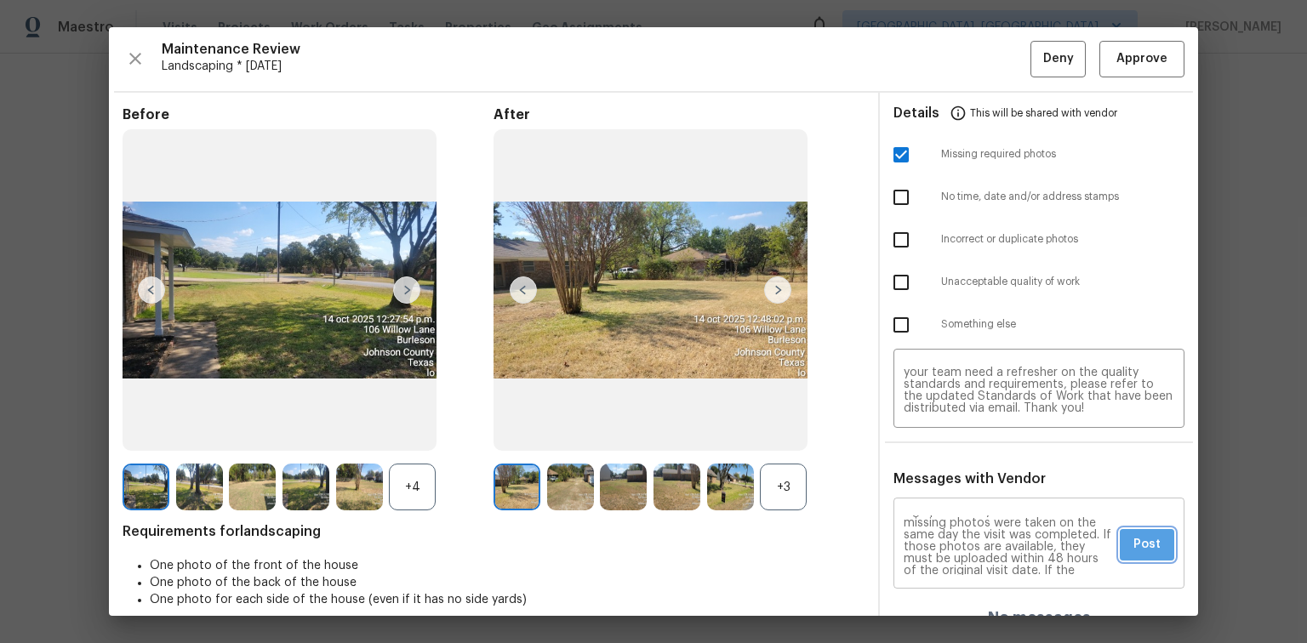
click at [1138, 551] on span "Post" at bounding box center [1147, 544] width 27 height 21
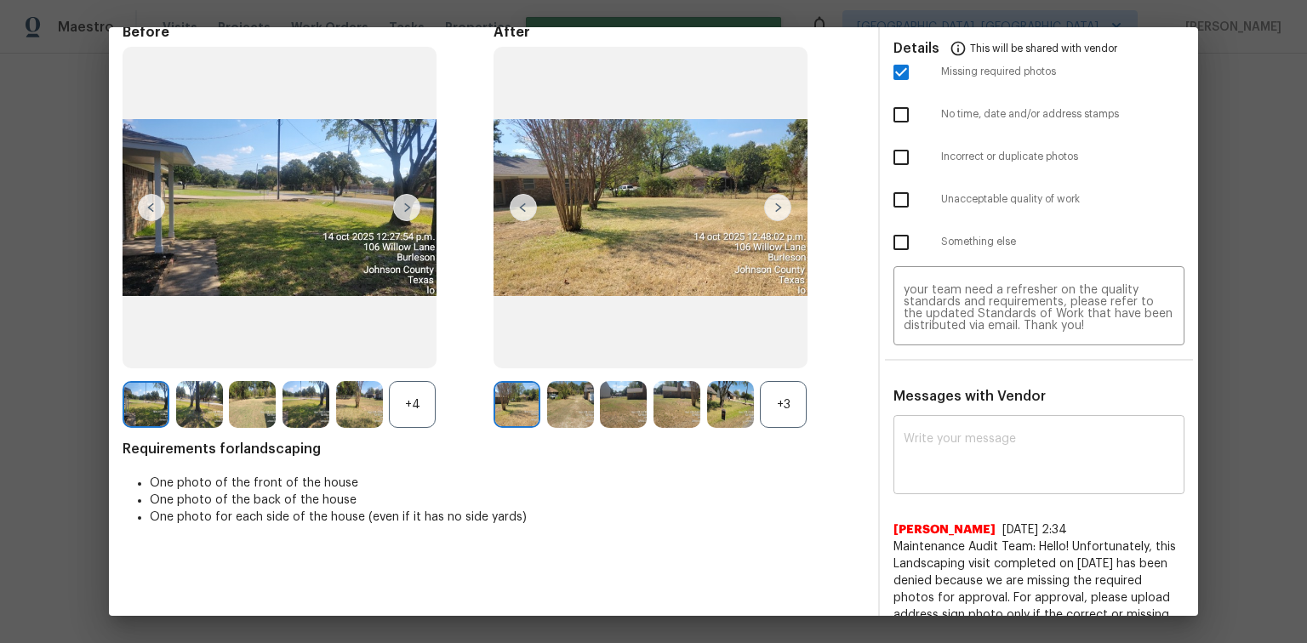
scroll to position [0, 0]
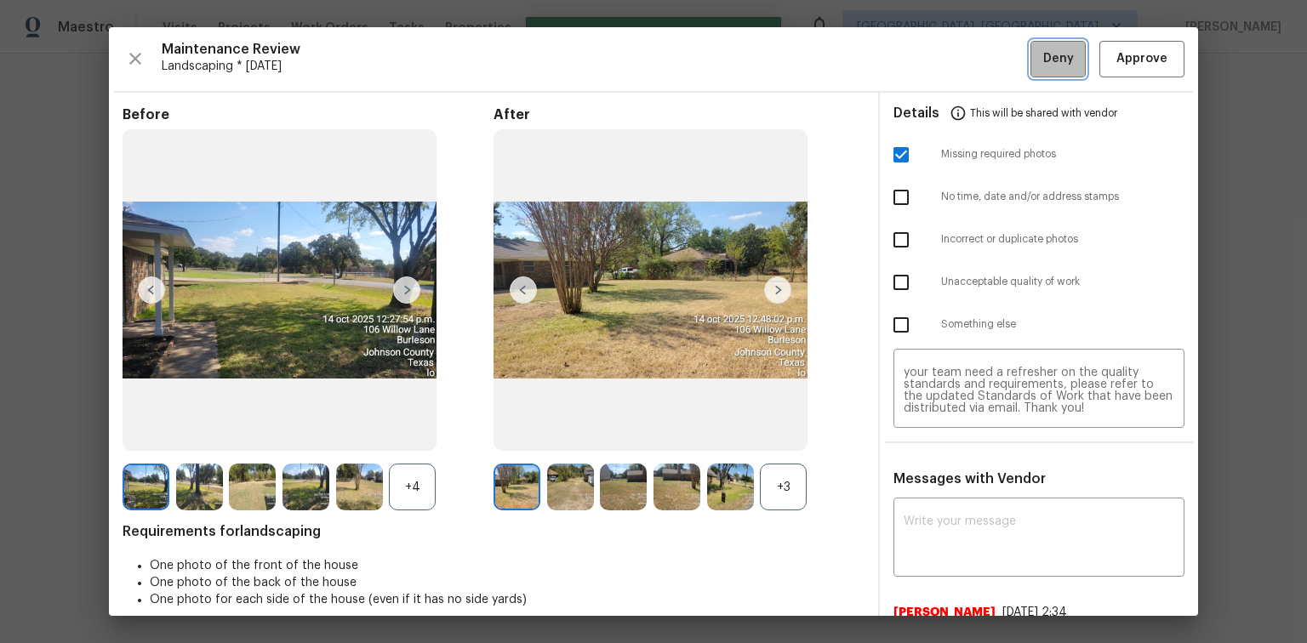
click at [1043, 61] on span "Deny" at bounding box center [1058, 59] width 31 height 21
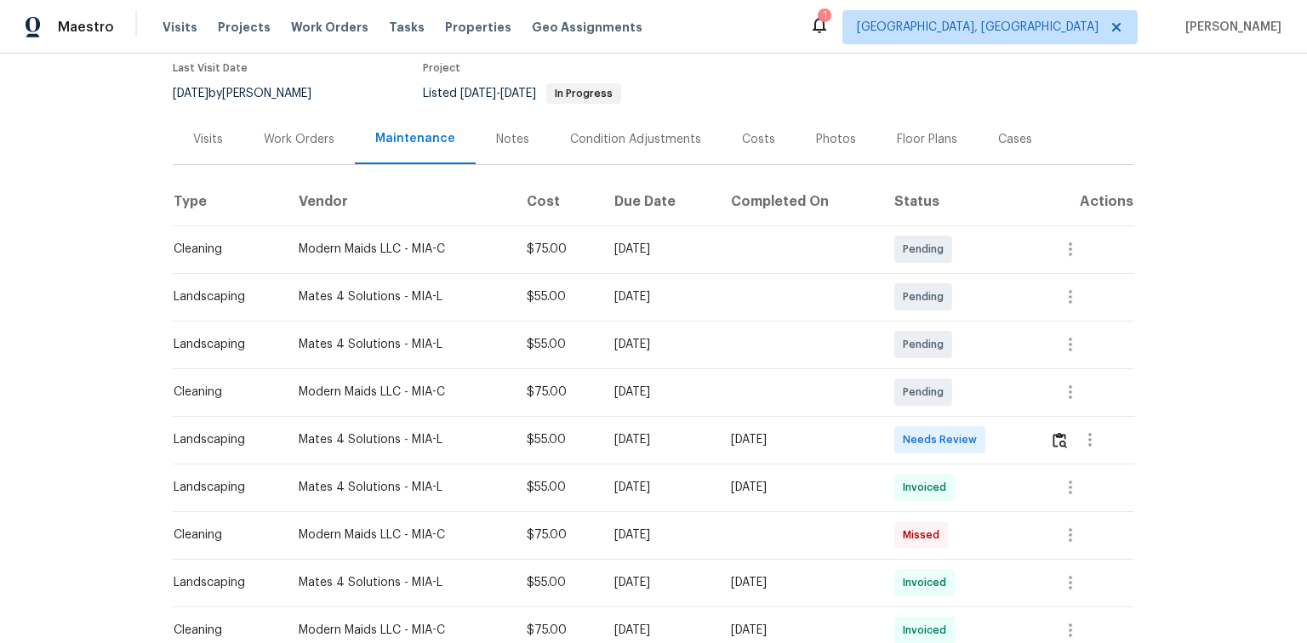
scroll to position [204, 0]
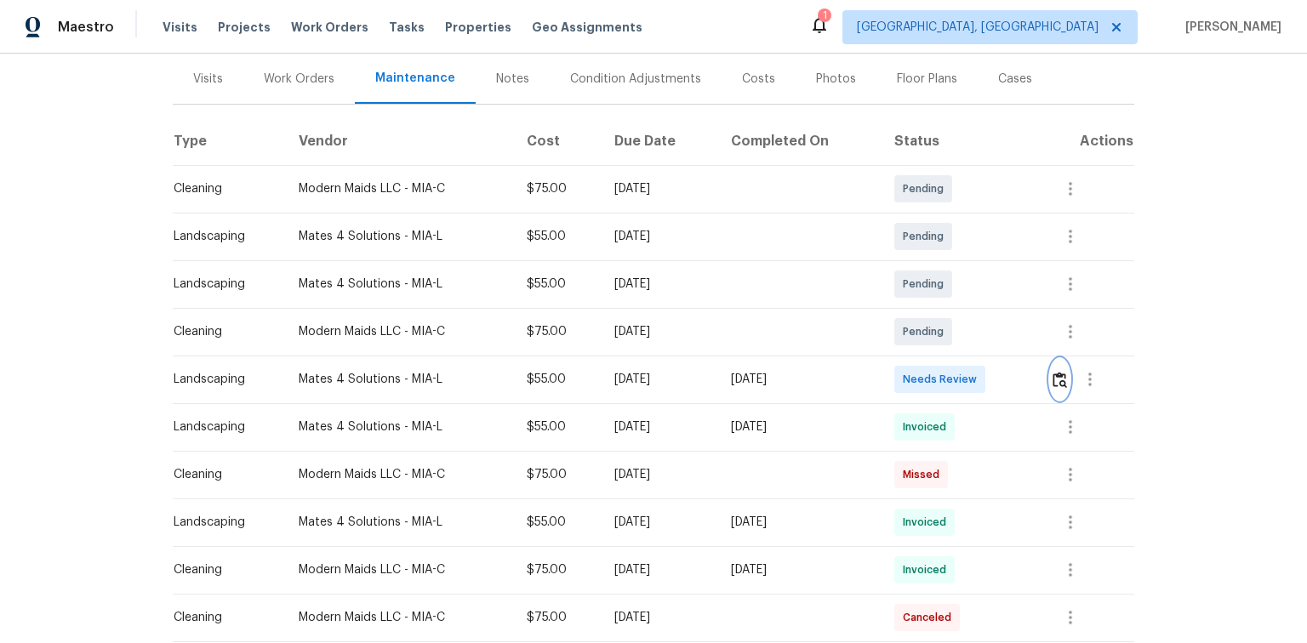
click at [1060, 384] on img "button" at bounding box center [1060, 380] width 14 height 16
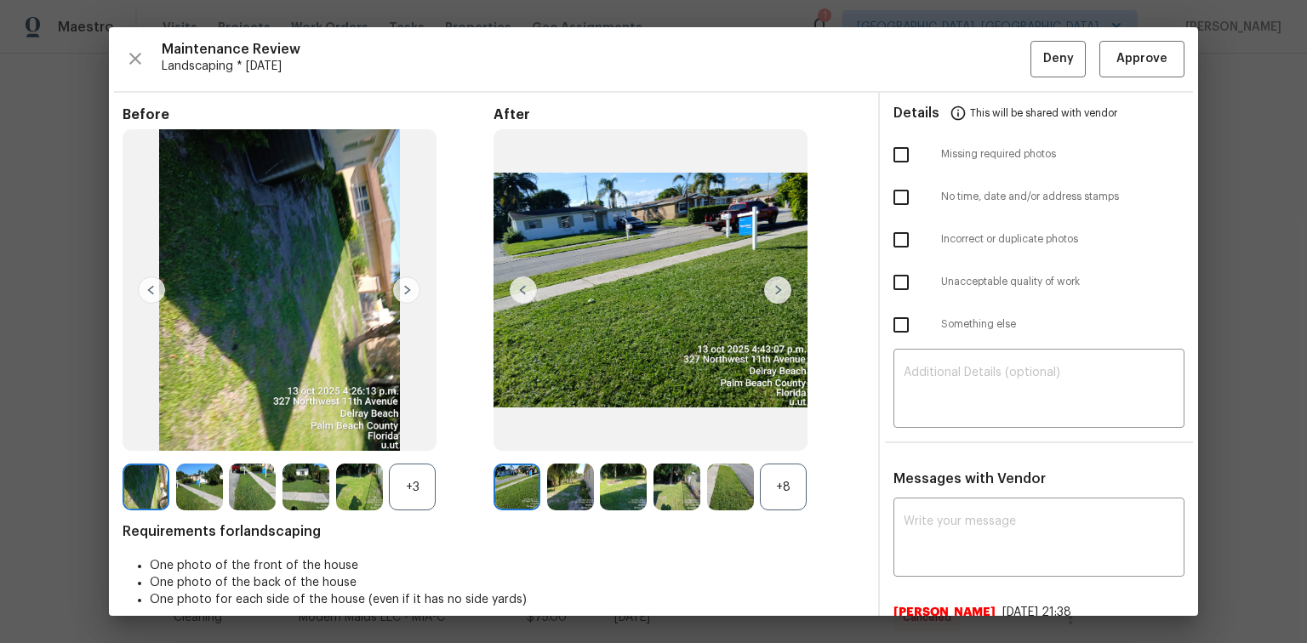
click at [899, 152] on input "checkbox" at bounding box center [901, 155] width 36 height 36
checkbox input "true"
click at [906, 371] on textarea at bounding box center [1039, 391] width 271 height 48
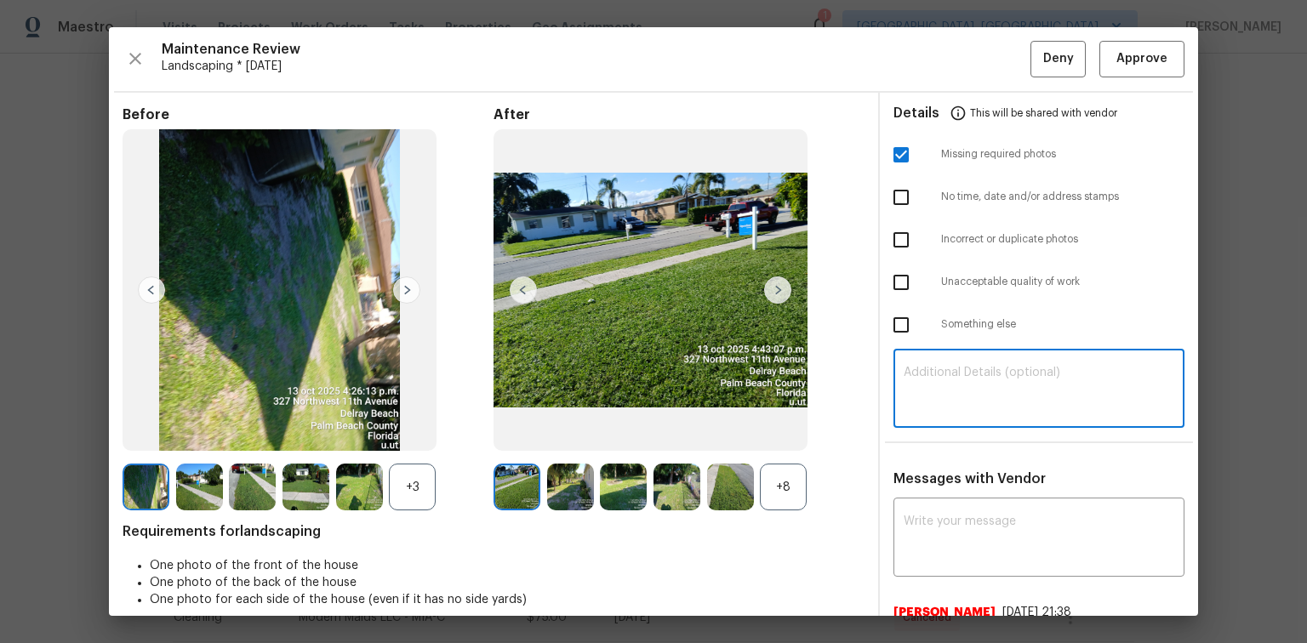
paste textarea "Maintenance Audit Team: Hello! Unfortunately, this Landscaping visit completed …"
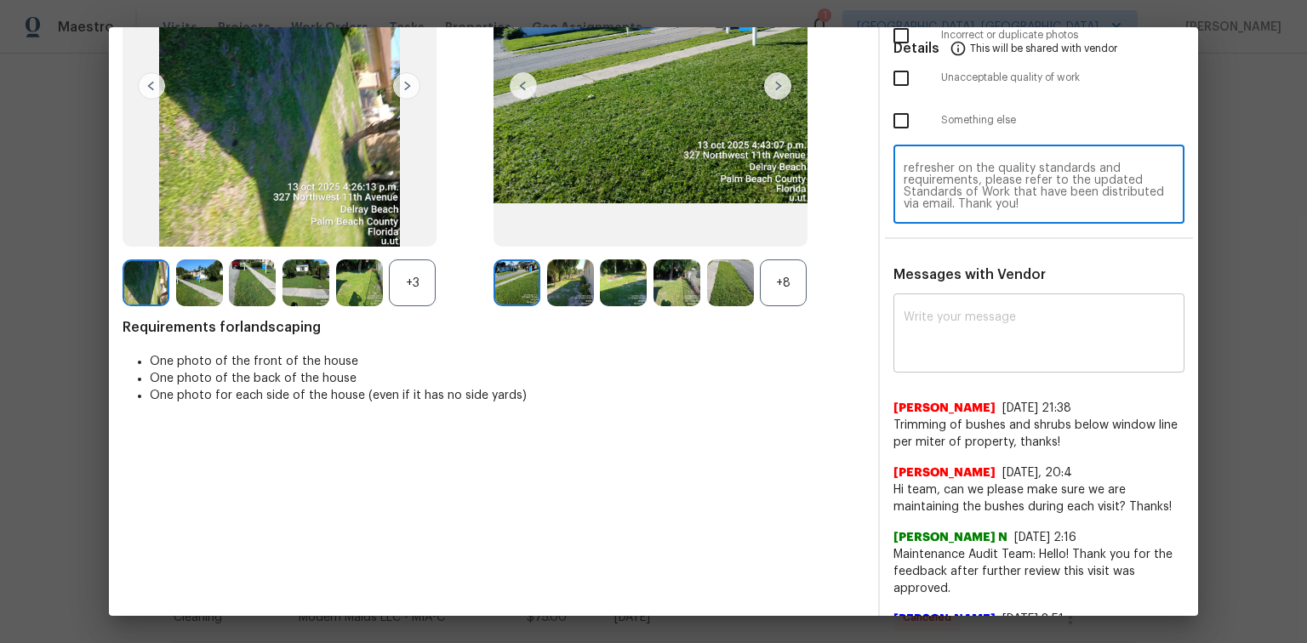
type textarea "Maintenance Audit Team: Hello! Unfortunately, this Landscaping visit completed …"
click at [912, 317] on textarea at bounding box center [1039, 335] width 271 height 48
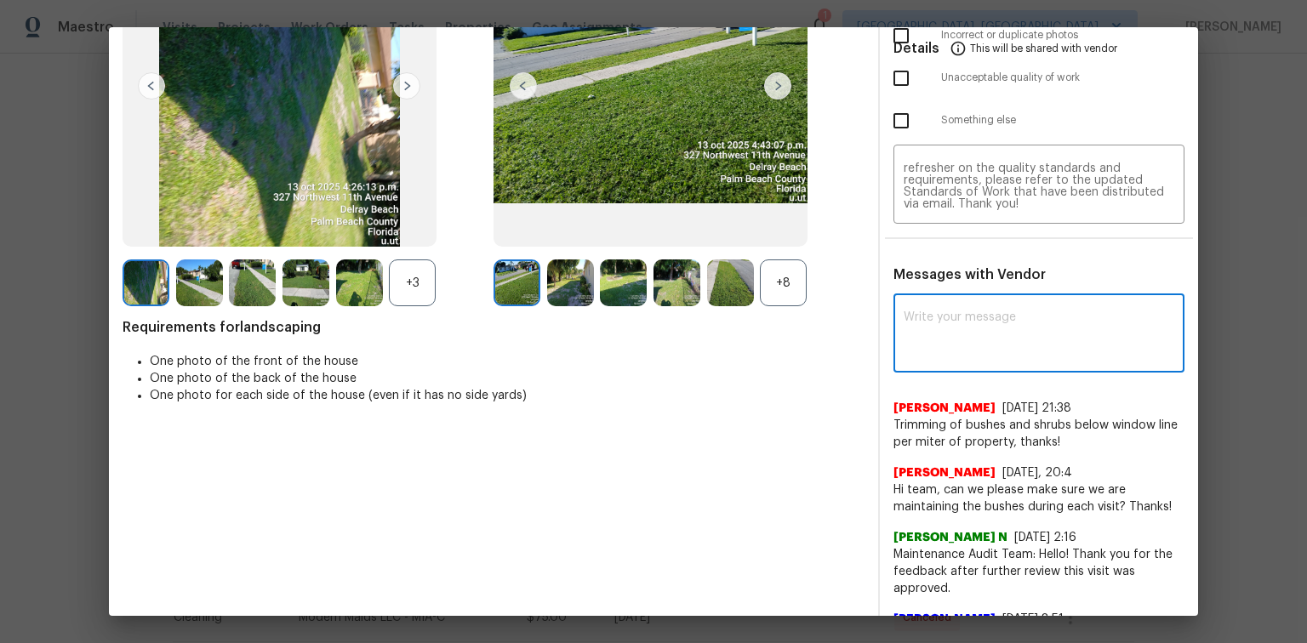
paste textarea "Maintenance Audit Team: Hello! Unfortunately, this Landscaping visit completed …"
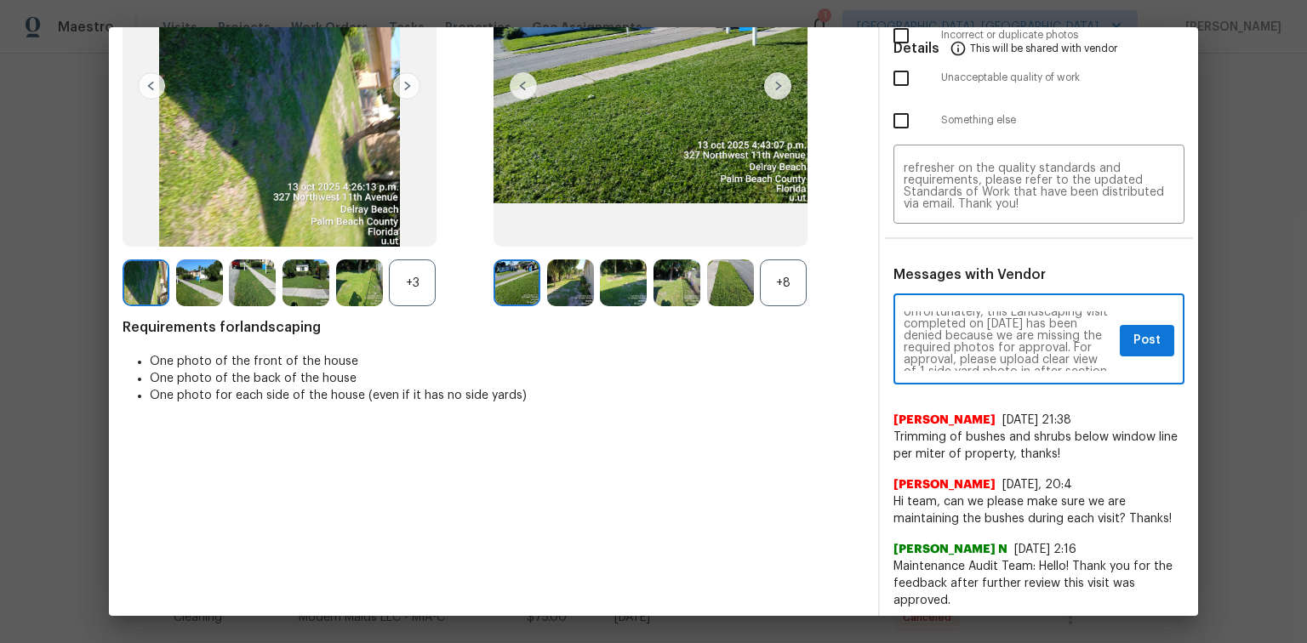
scroll to position [0, 0]
type textarea "Maintenance Audit Team: Hello! Unfortunately, this Landscaping visit completed …"
click at [1134, 348] on span "Post" at bounding box center [1147, 340] width 27 height 21
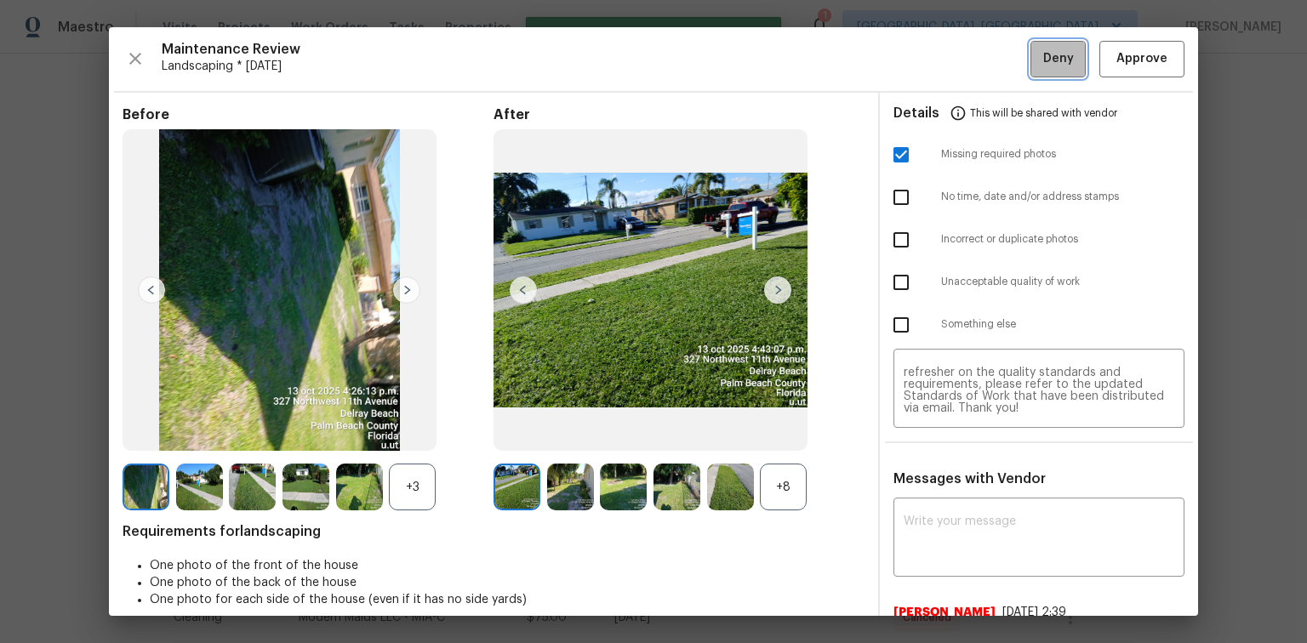
click at [1045, 65] on span "Deny" at bounding box center [1058, 59] width 31 height 21
